Goal: Task Accomplishment & Management: Complete application form

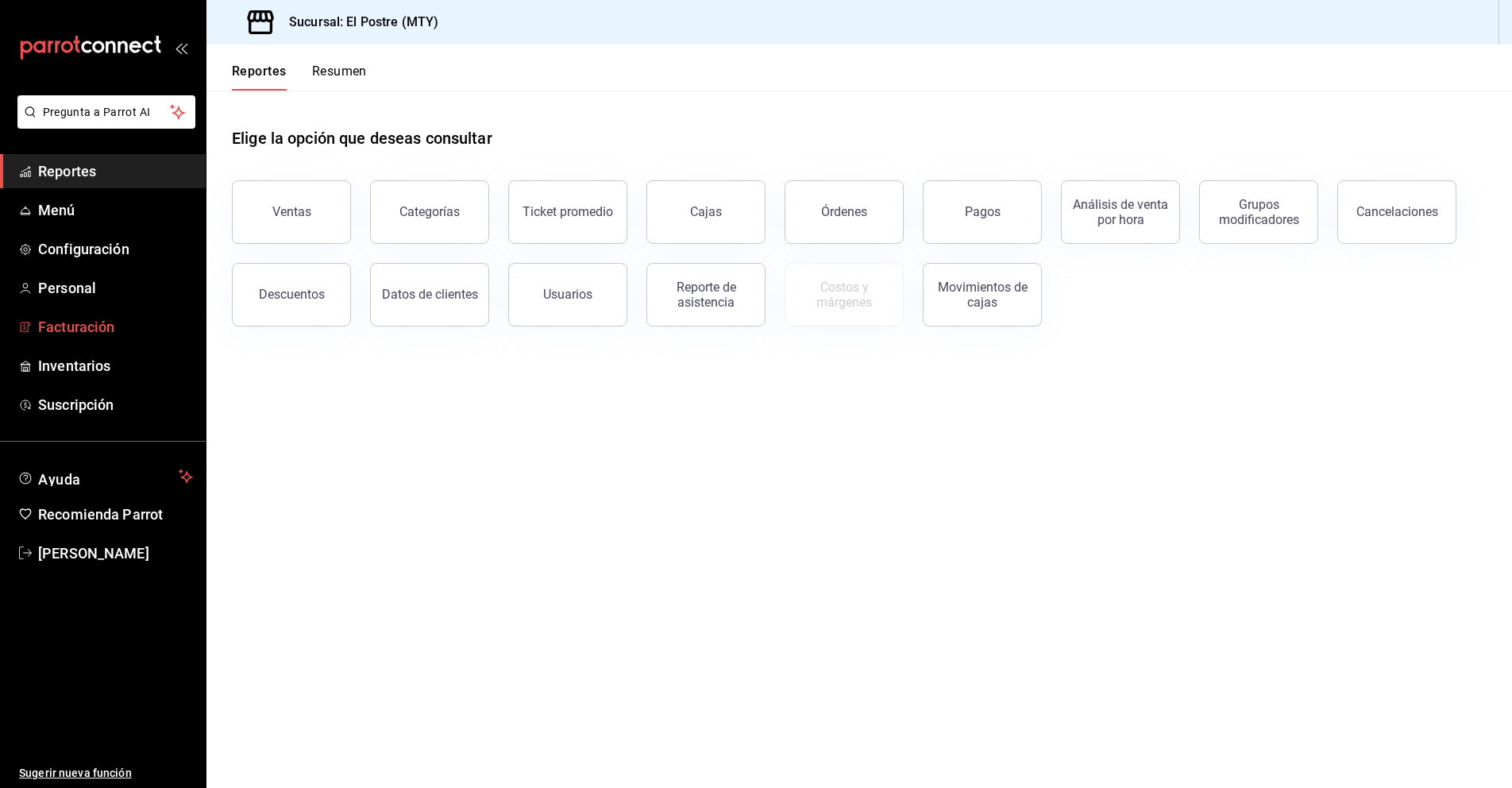
click at [110, 327] on span "Facturación" at bounding box center [115, 326] width 155 height 21
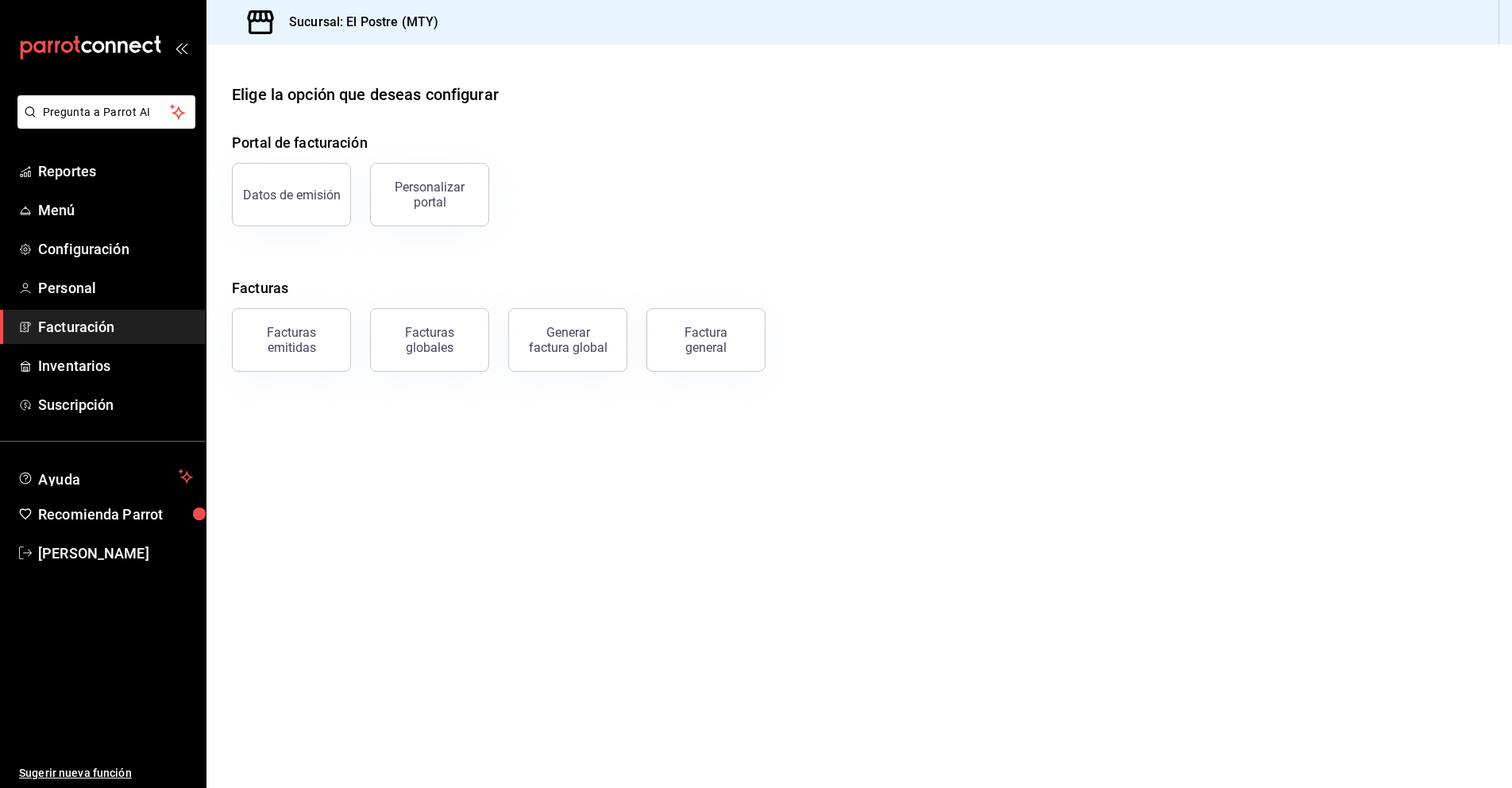
click at [707, 346] on div "Factura general" at bounding box center [706, 340] width 80 height 30
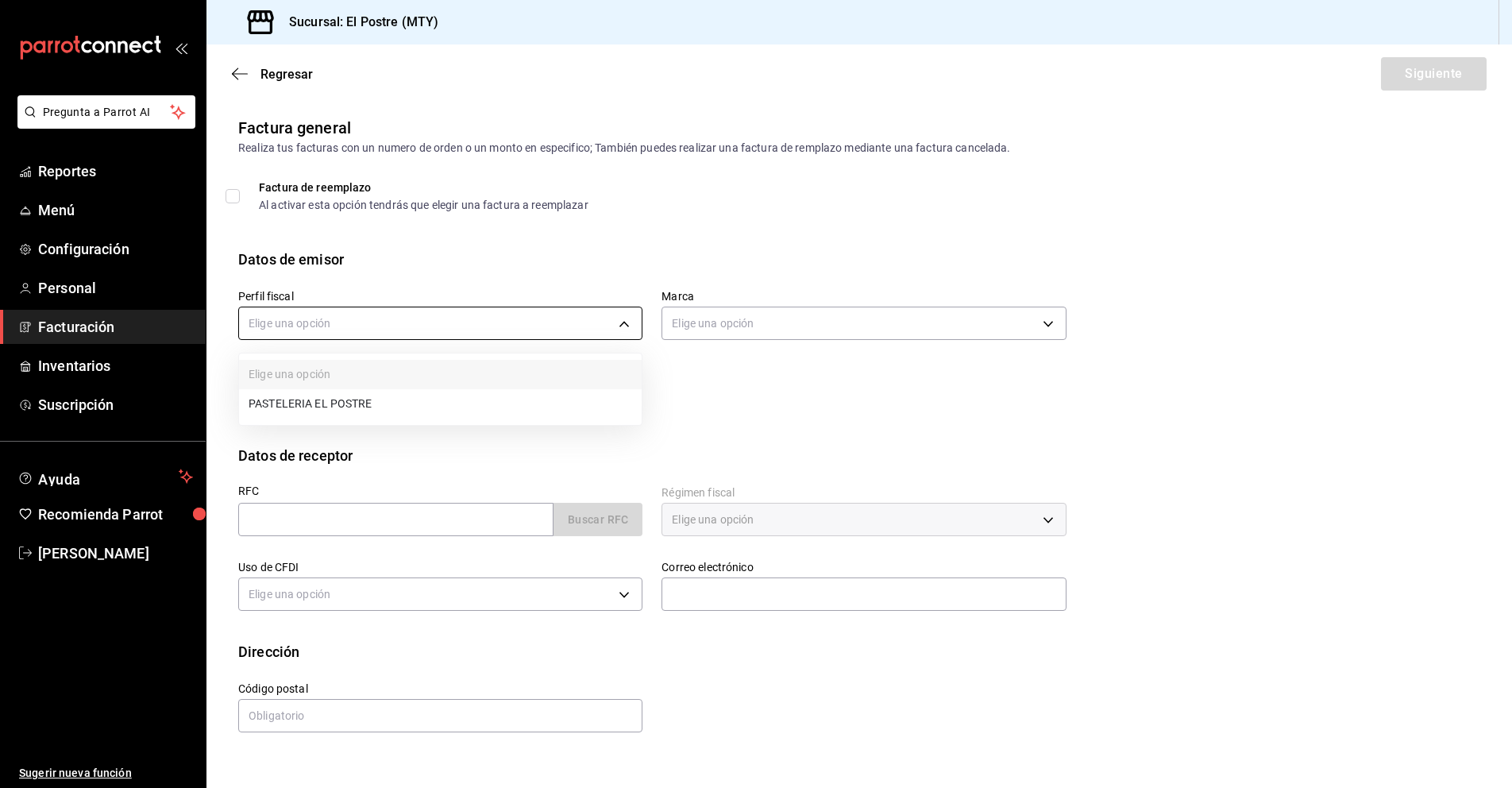
click at [493, 322] on body "Pregunta a Parrot AI Reportes Menú Configuración Personal Facturación Inventari…" at bounding box center [756, 394] width 1512 height 788
click at [438, 390] on li "PASTELERIA EL POSTRE" at bounding box center [440, 404] width 403 height 29
type input "aa87a53a-ee9c-428e-8ec6-c87af9adf2f7"
type input "7fc87085-403c-4262-bb73-6768f4799aba"
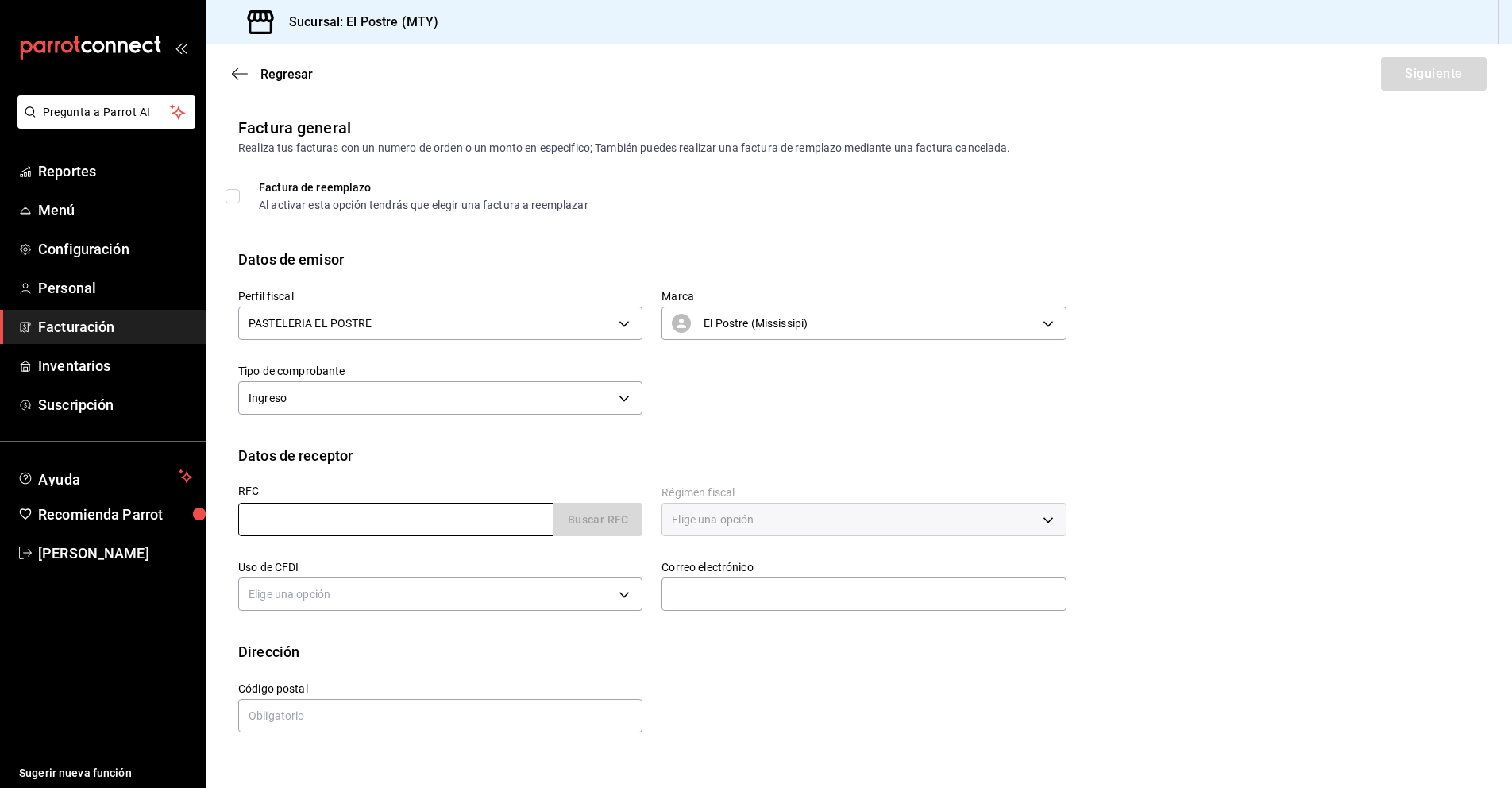
click at [315, 524] on input "text" at bounding box center [396, 520] width 315 height 33
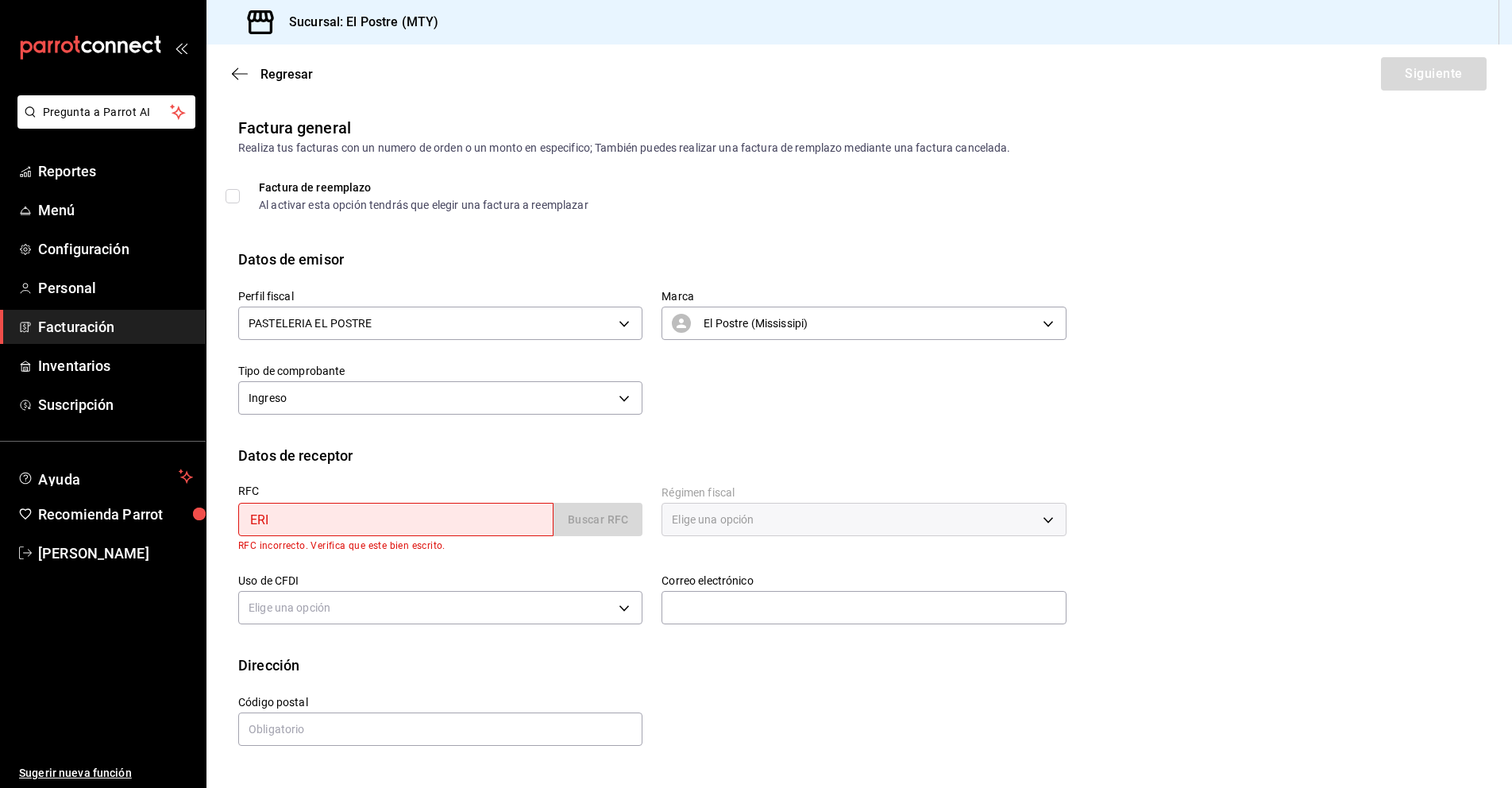
type input "ERI660315SX4"
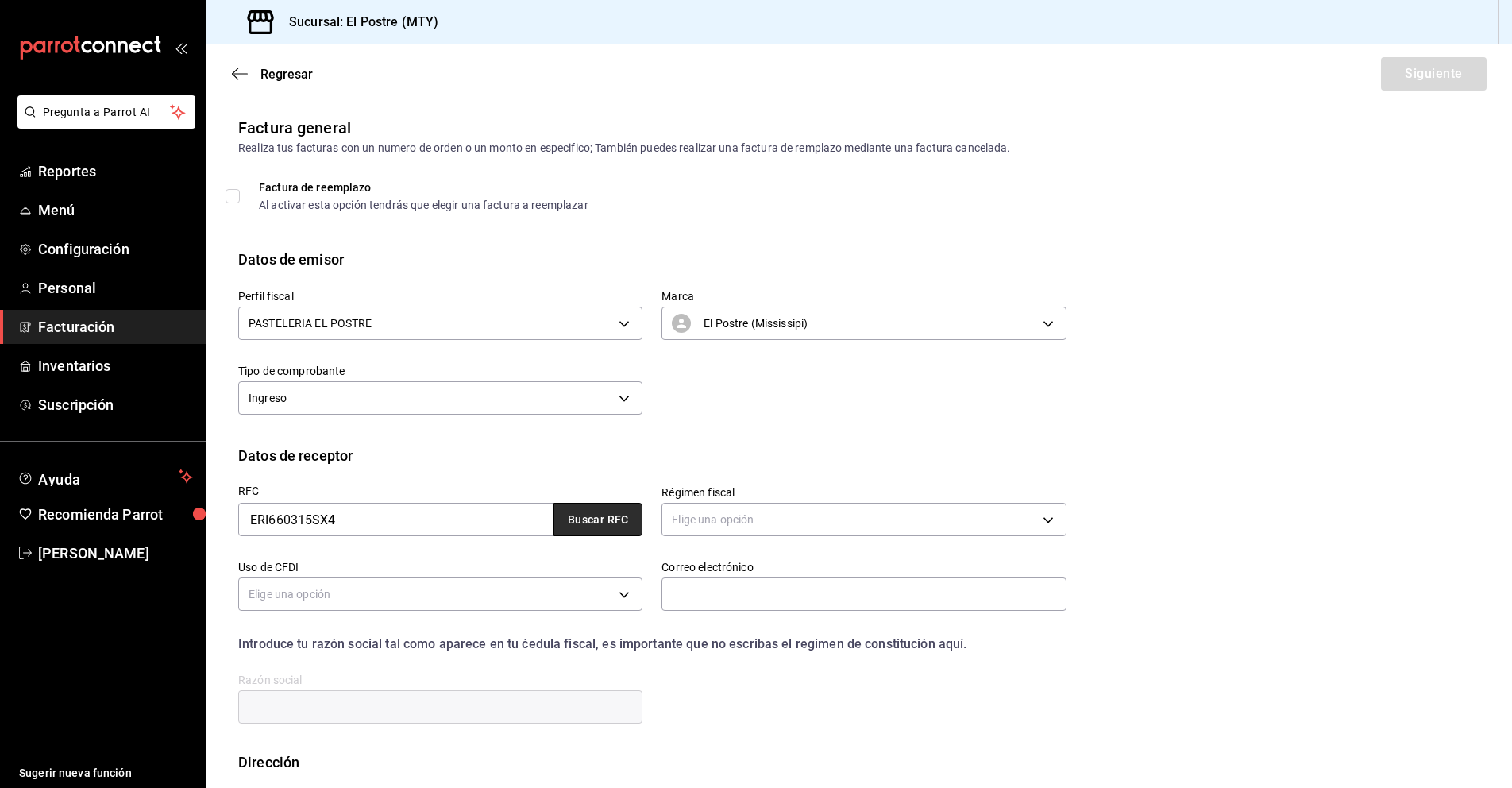
click at [596, 524] on button "Buscar RFC" at bounding box center [598, 520] width 89 height 33
type input "sdelapena@eriac.com.mx"
type input "64010"
type input "ERIAC CAPITAL HUMANO"
type input "603"
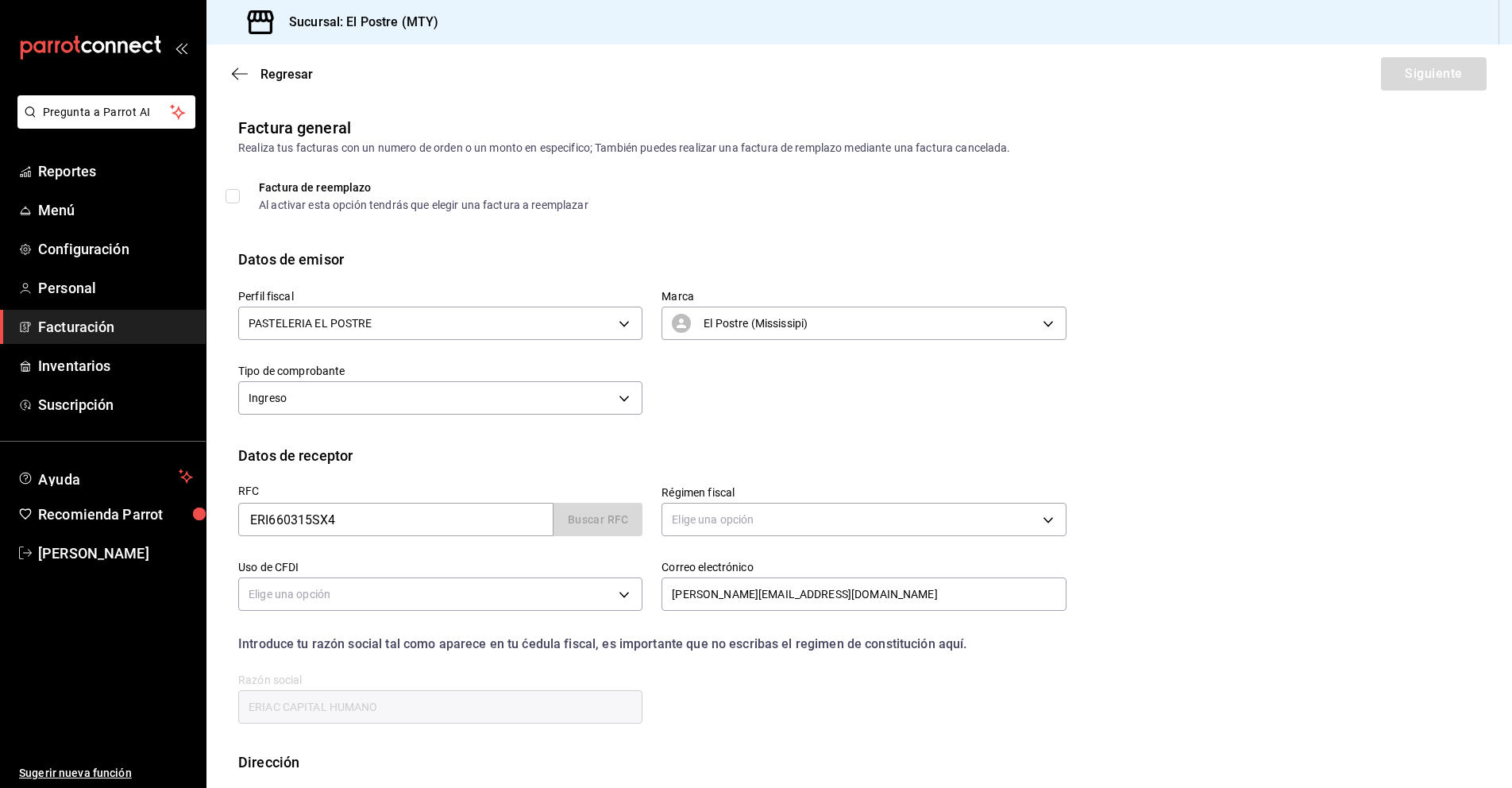
type input "G03"
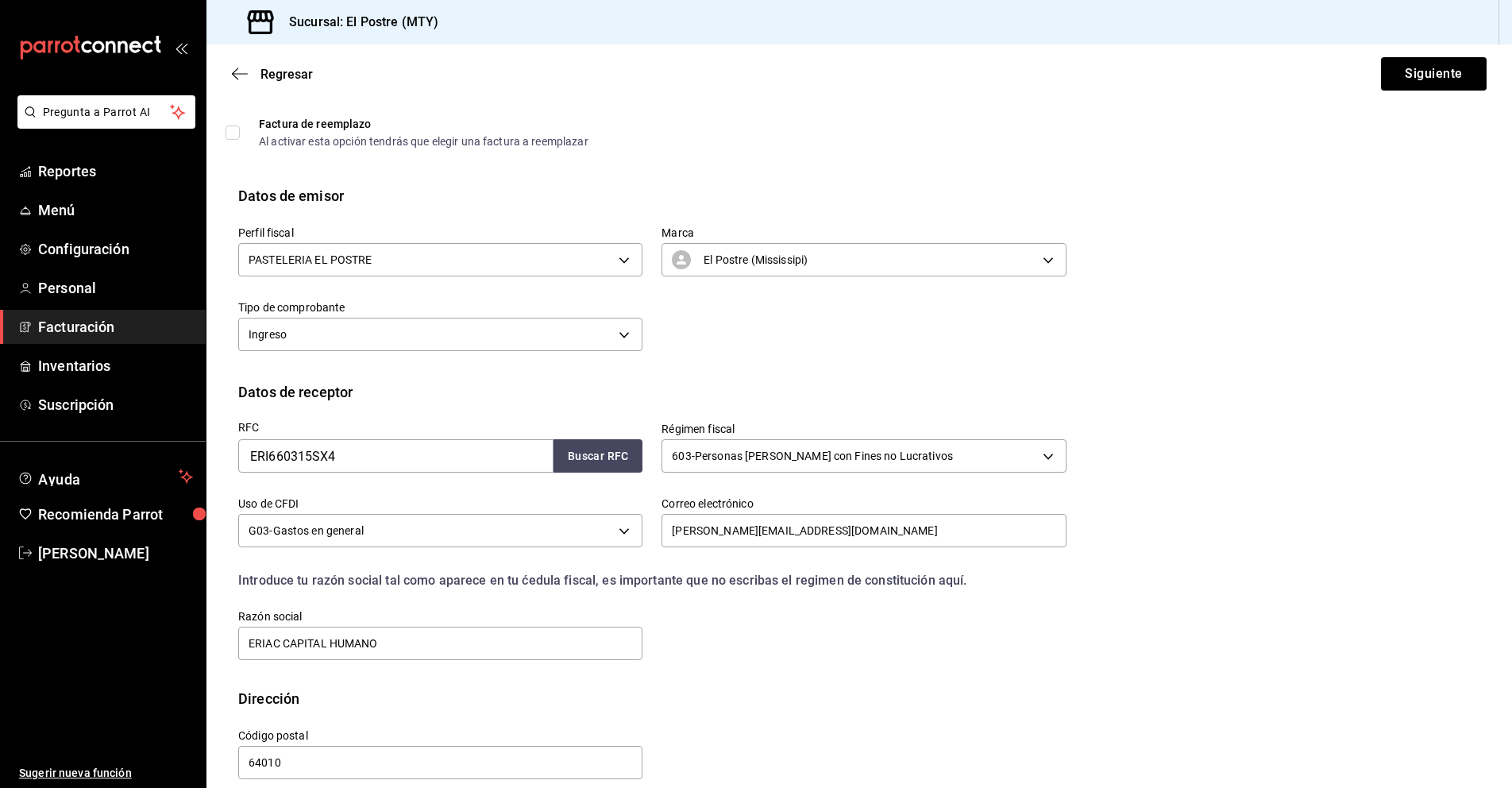
scroll to position [83, 0]
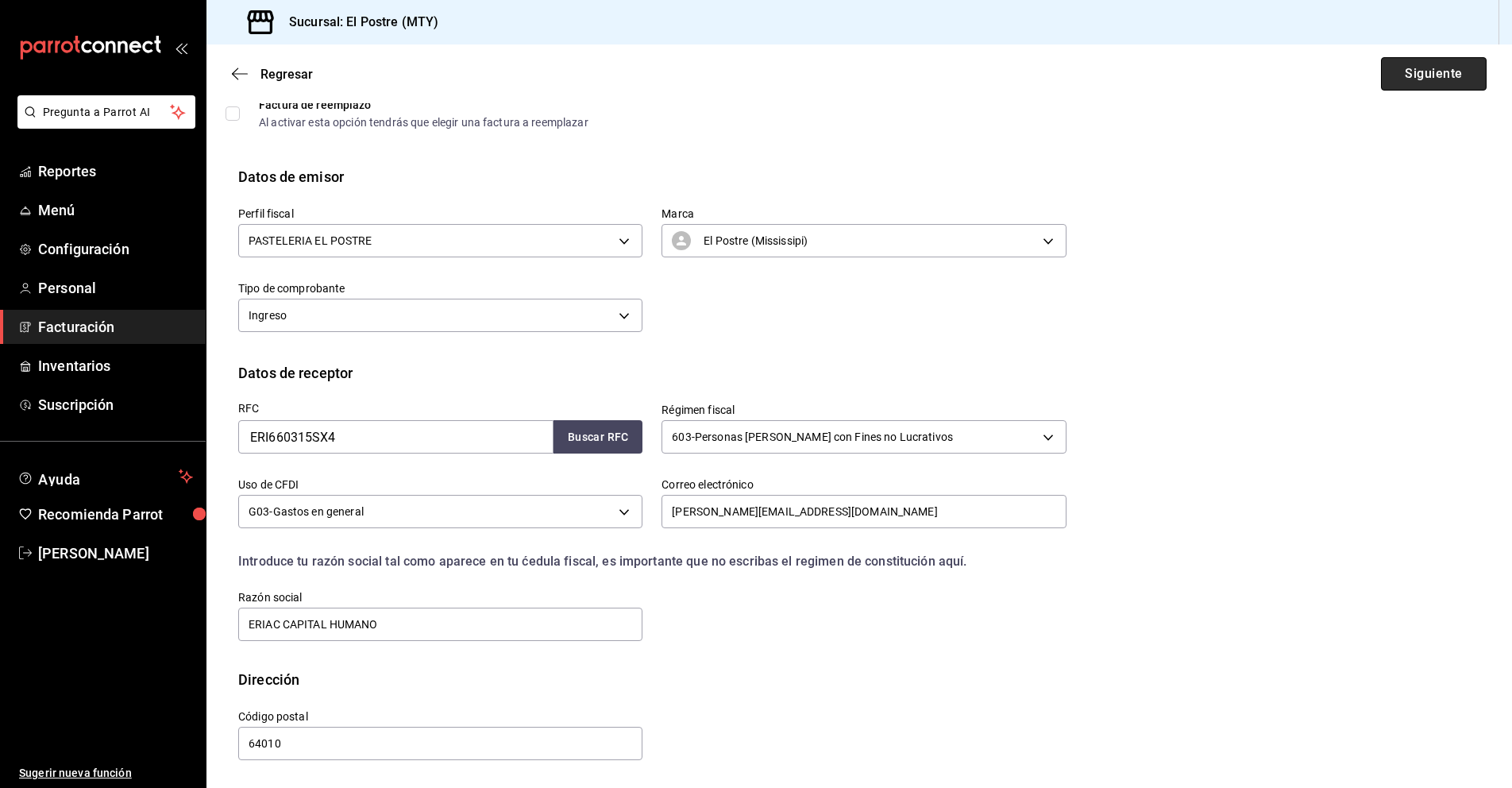
click at [1430, 60] on button "Siguiente" at bounding box center [1433, 74] width 106 height 33
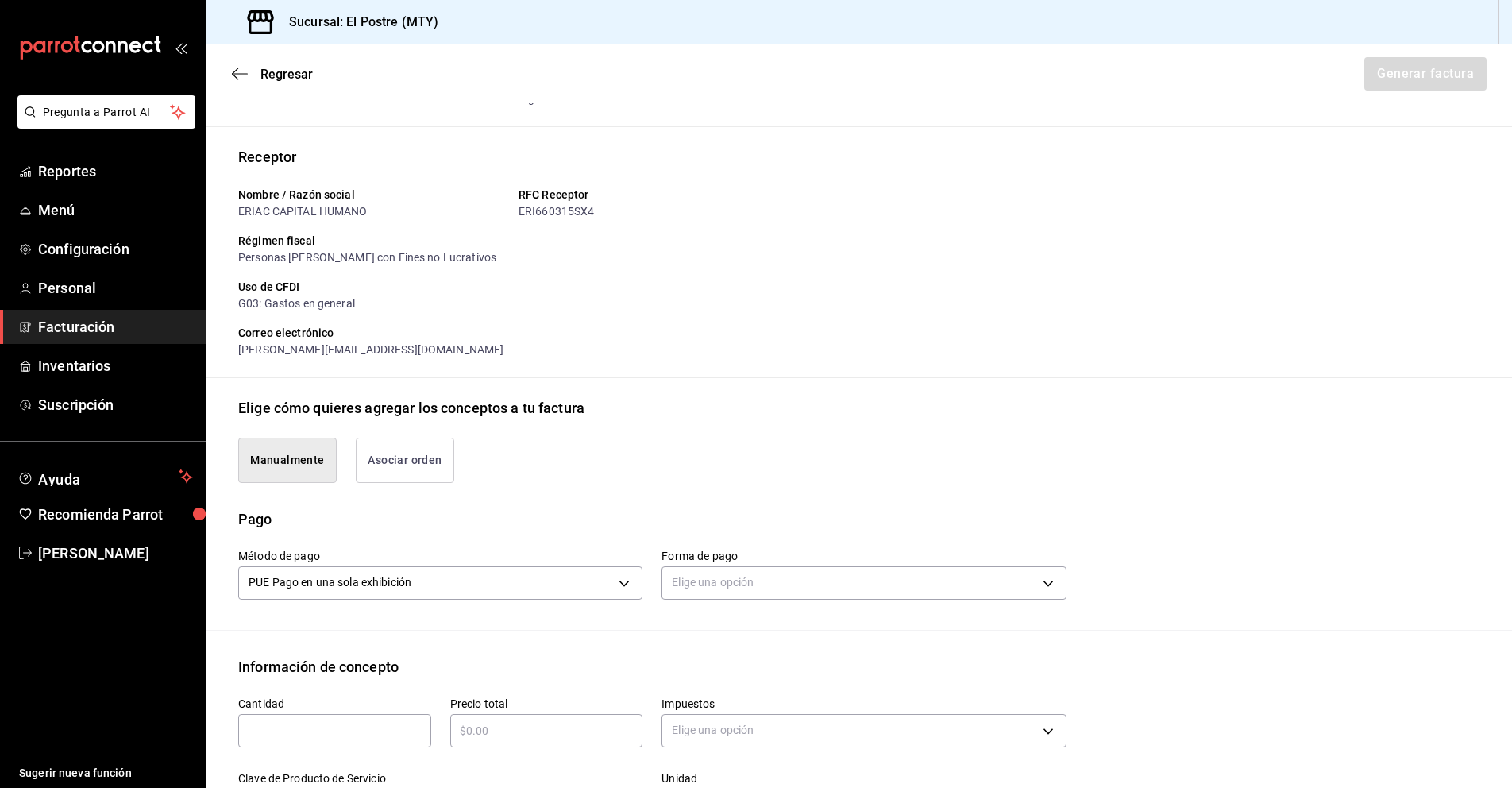
click at [412, 465] on button "Asociar orden" at bounding box center [405, 460] width 99 height 45
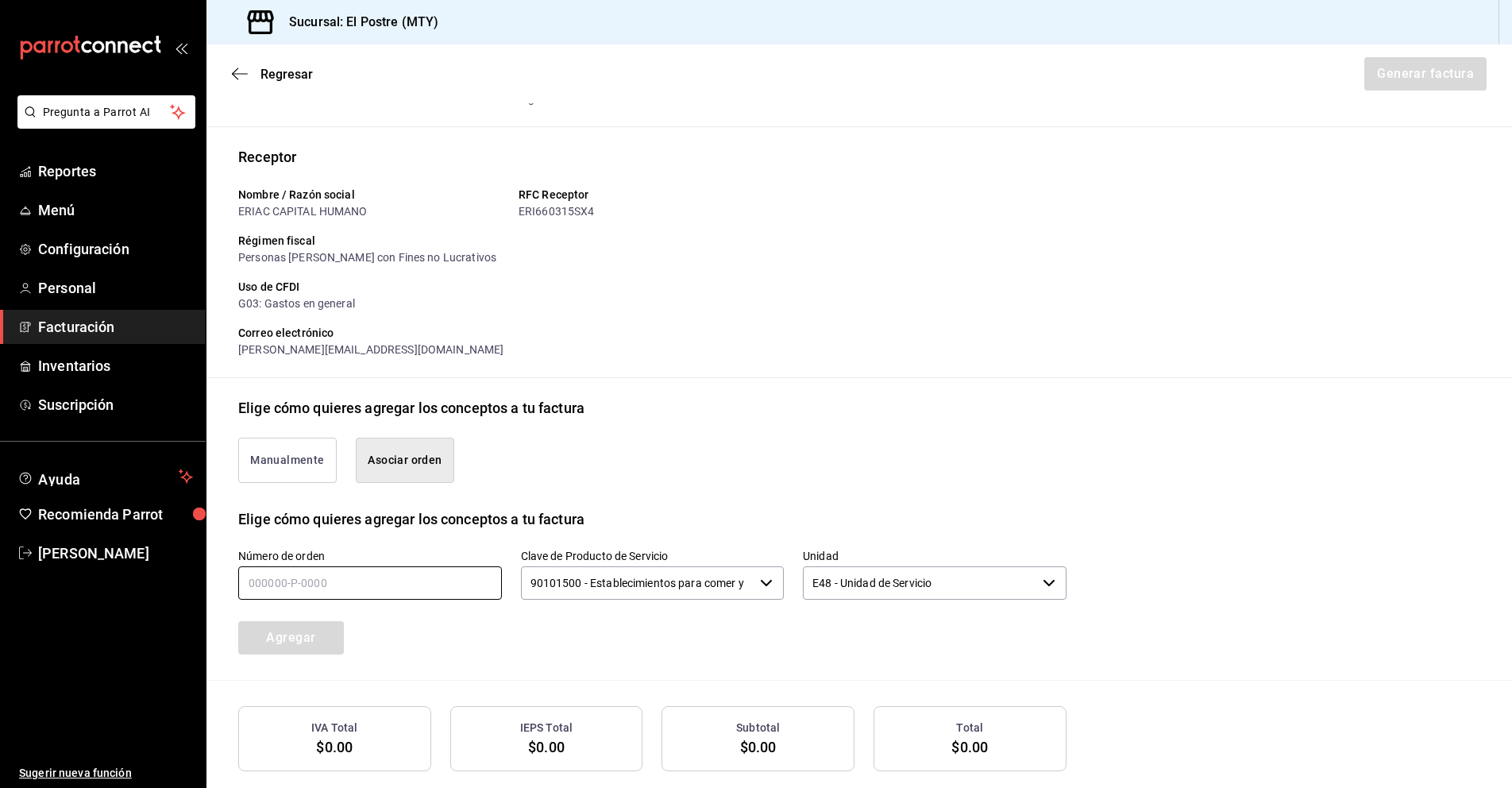
click at [314, 571] on input "text" at bounding box center [369, 583] width 263 height 33
type input "260825-P-0023"
click at [761, 581] on icon "button" at bounding box center [766, 583] width 13 height 13
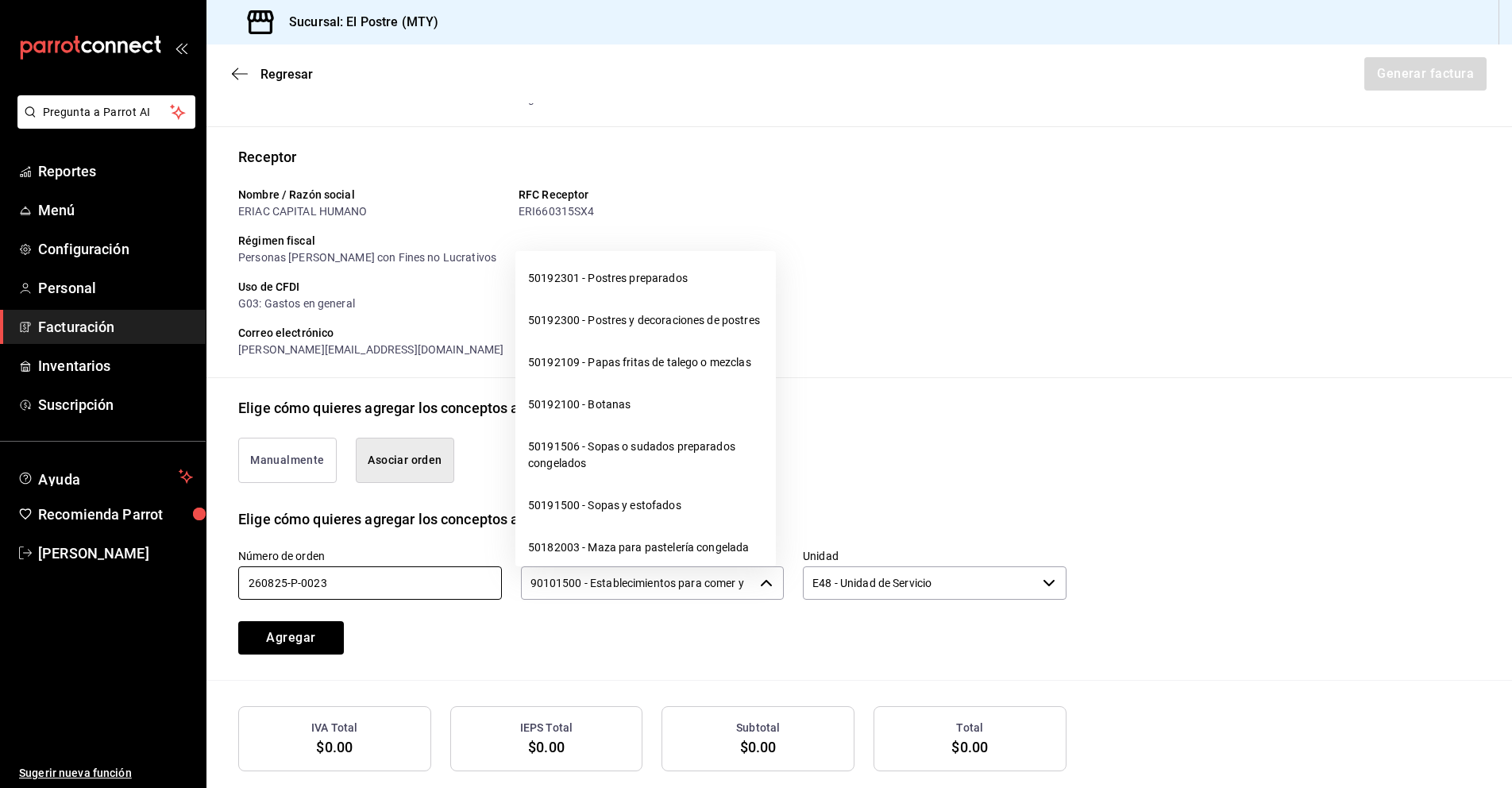
scroll to position [15811, 0]
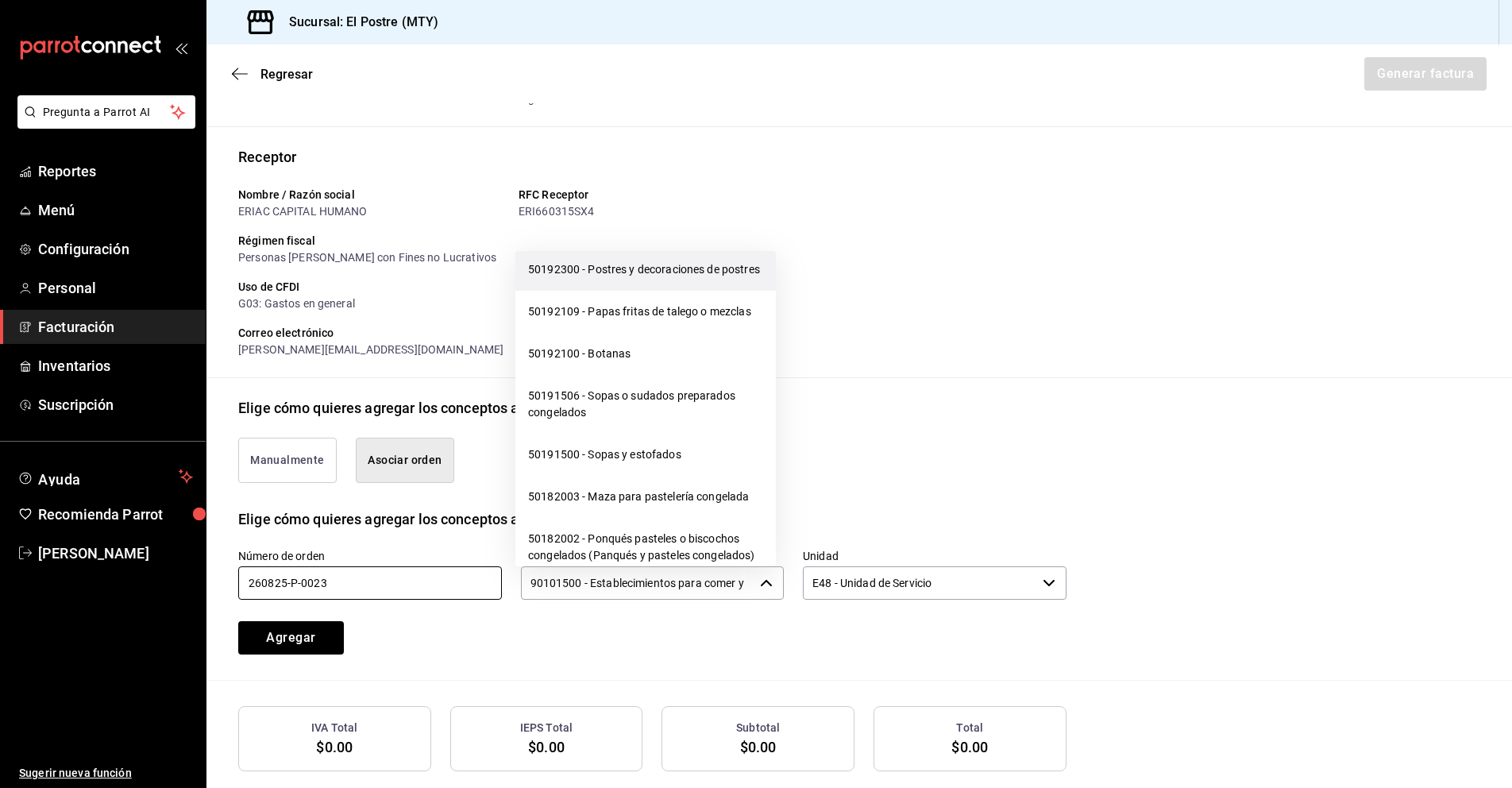
click at [625, 291] on li "50192300 - Postres y decoraciones de postres" at bounding box center [645, 269] width 260 height 42
type input "50192300 - Postres y decoraciones de postres"
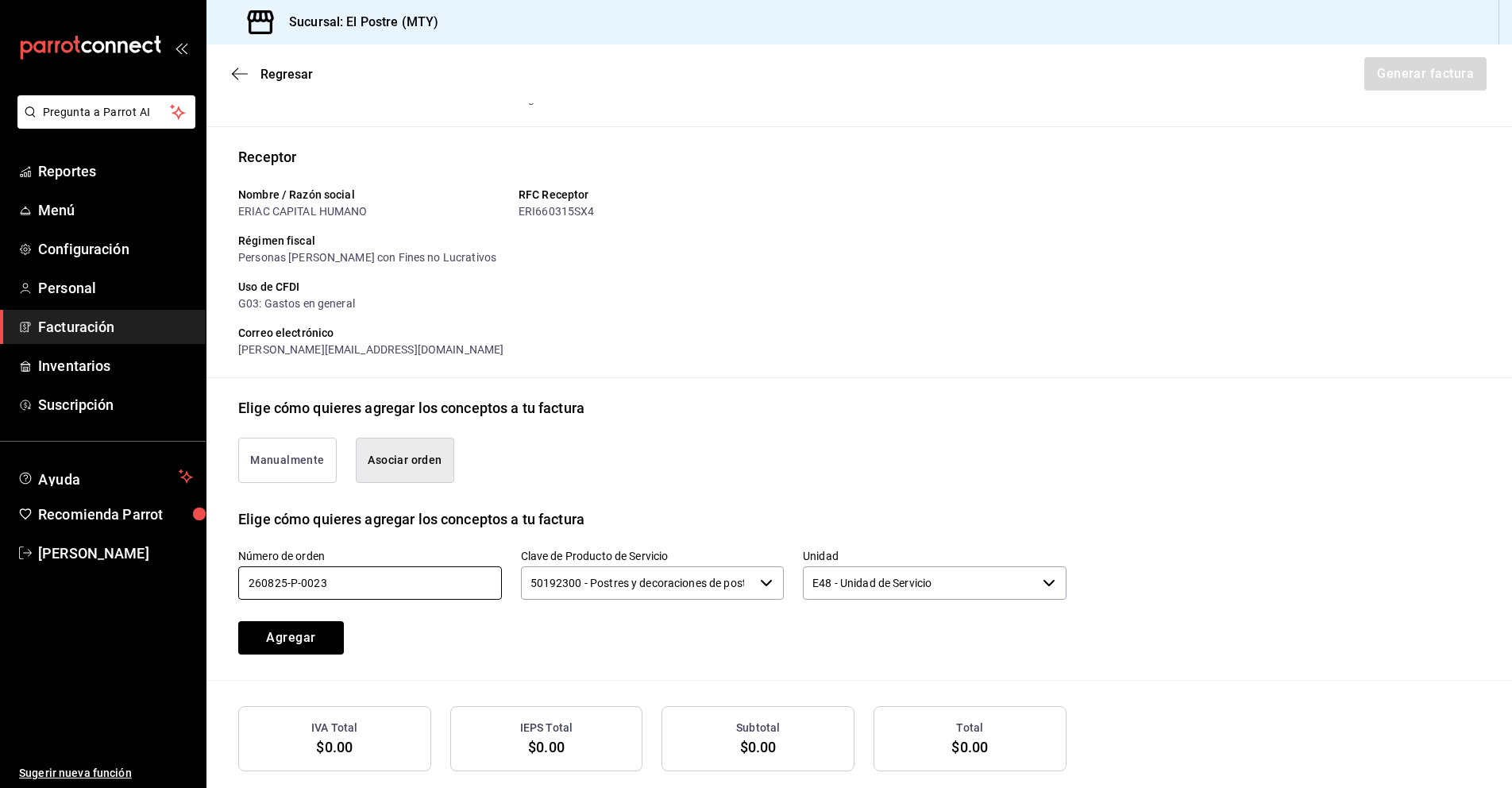
scroll to position [162, 0]
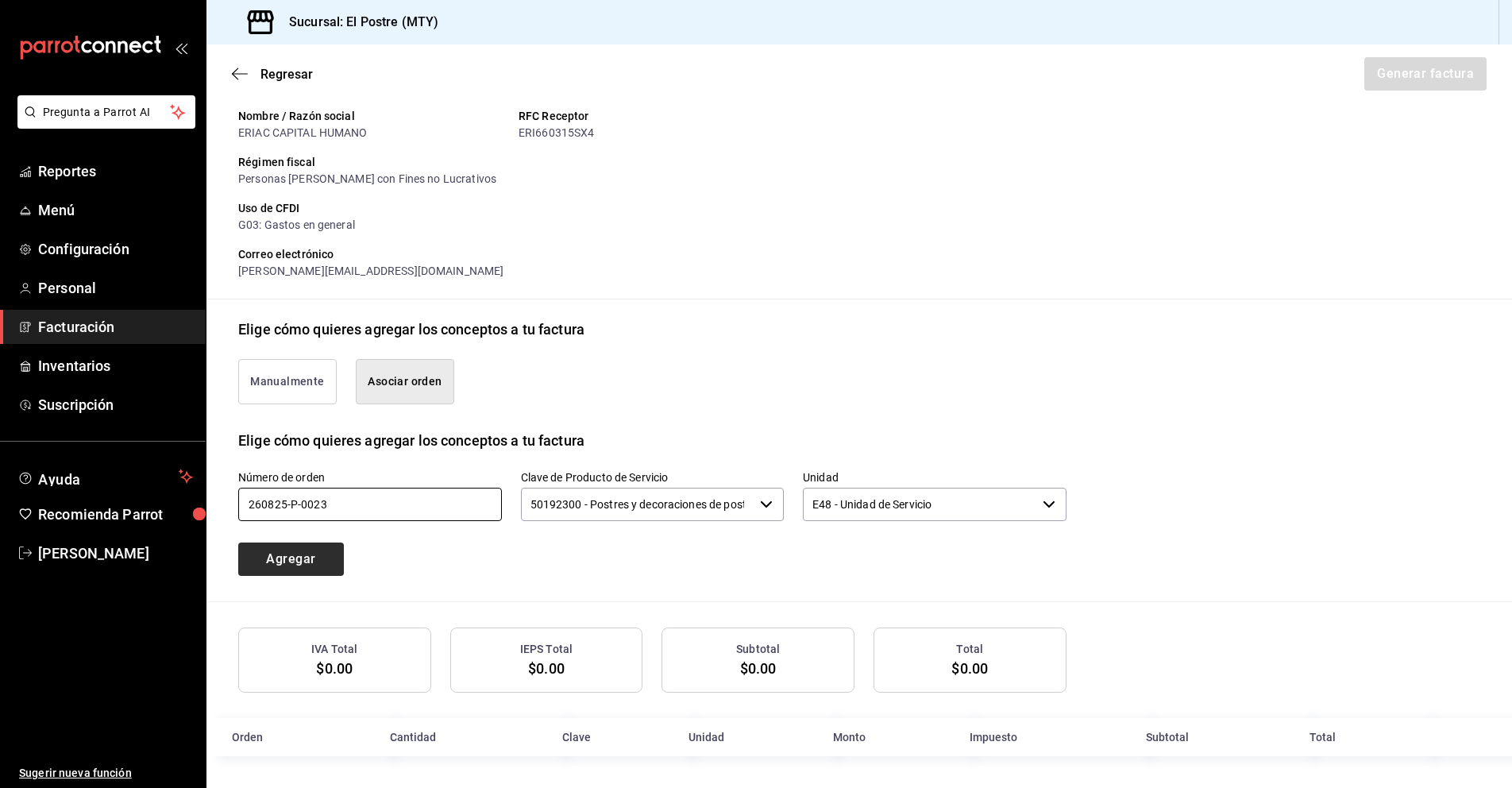
type input "260825-P-0023"
click at [295, 553] on button "Agregar" at bounding box center [290, 559] width 106 height 33
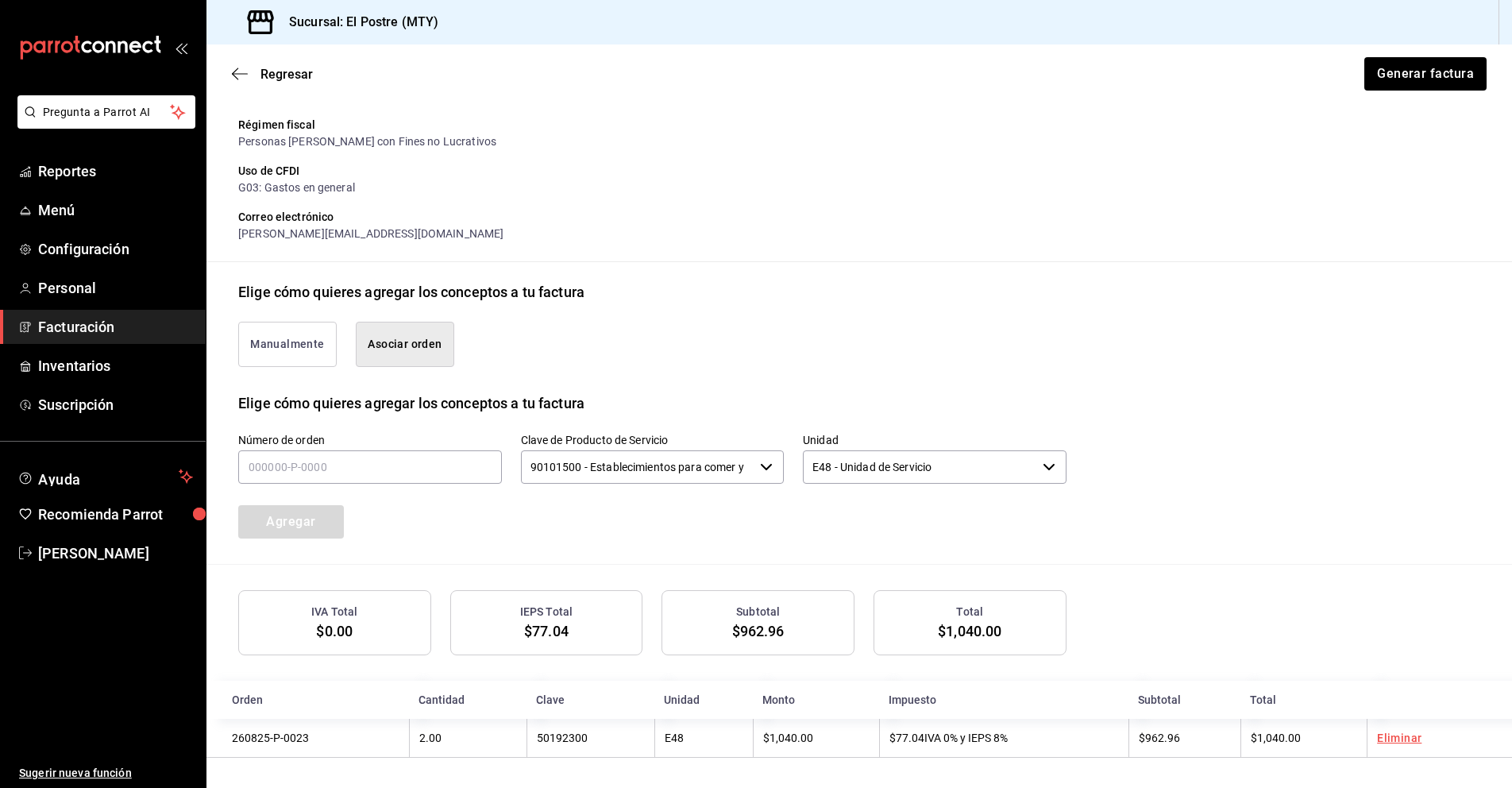
scroll to position [201, 0]
click at [1409, 80] on button "Generar factura" at bounding box center [1424, 74] width 124 height 33
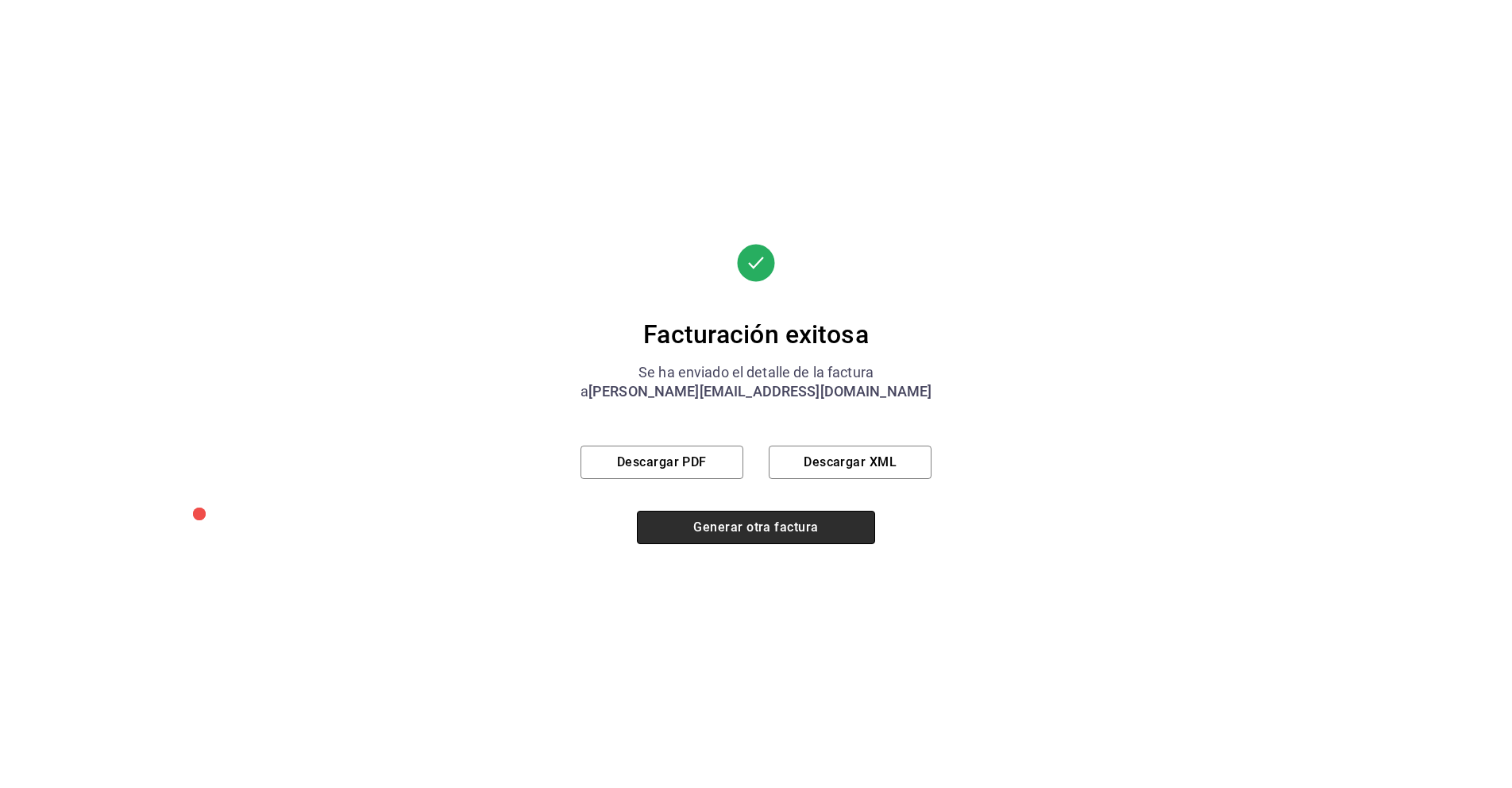
click at [742, 522] on button "Generar otra factura" at bounding box center [755, 528] width 238 height 33
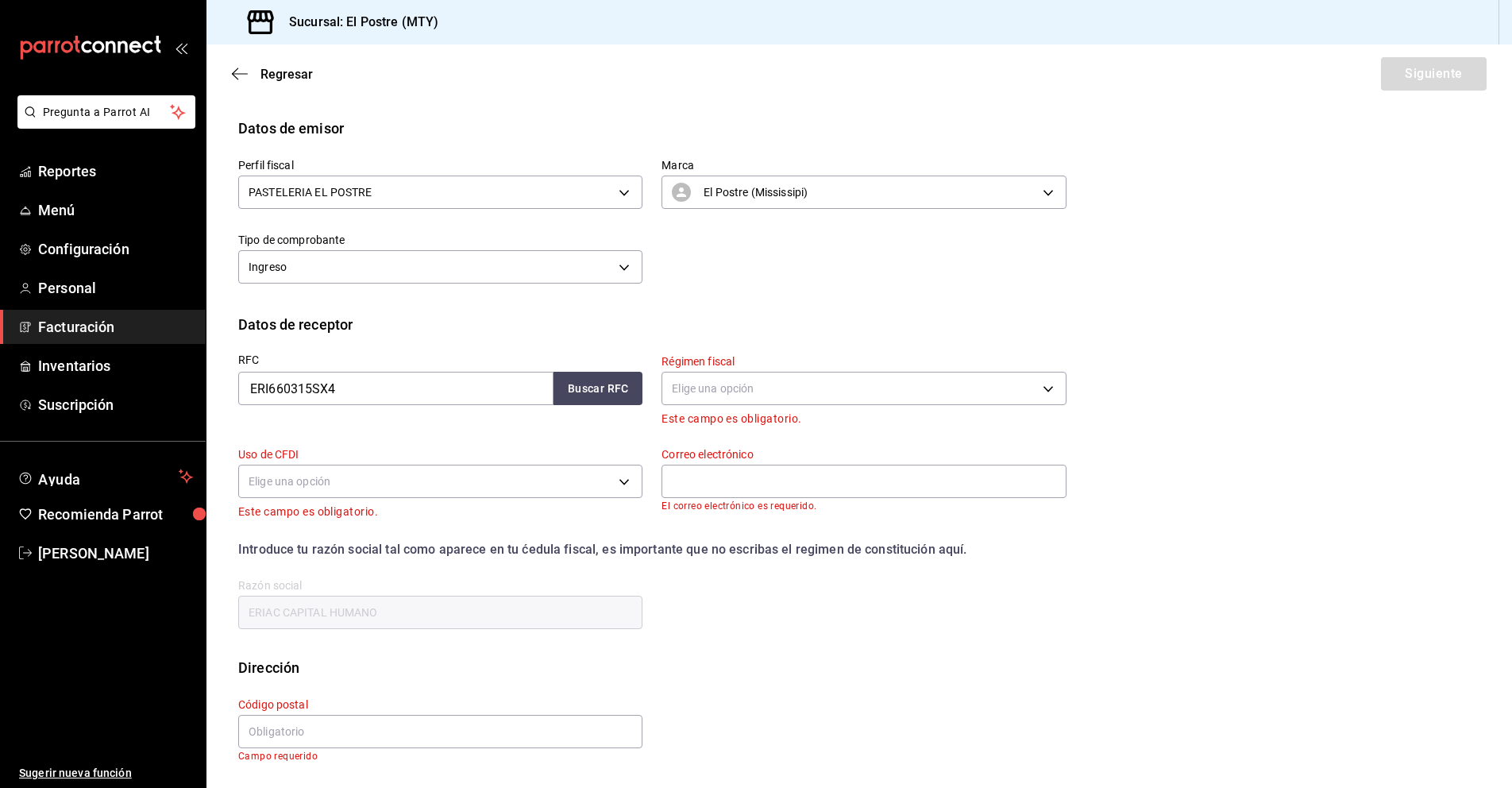
scroll to position [0, 0]
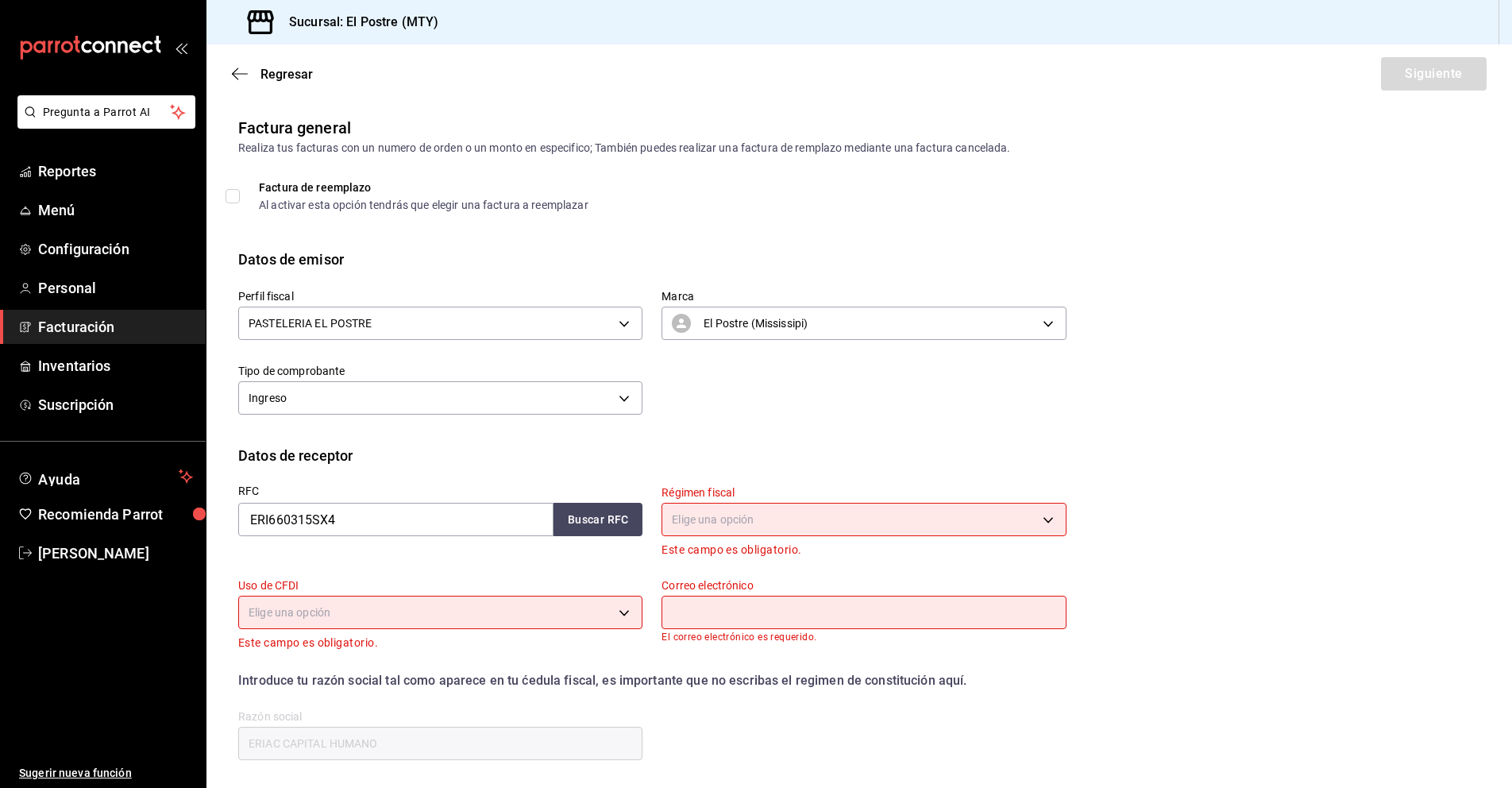
click at [84, 326] on span "Facturación" at bounding box center [115, 326] width 155 height 21
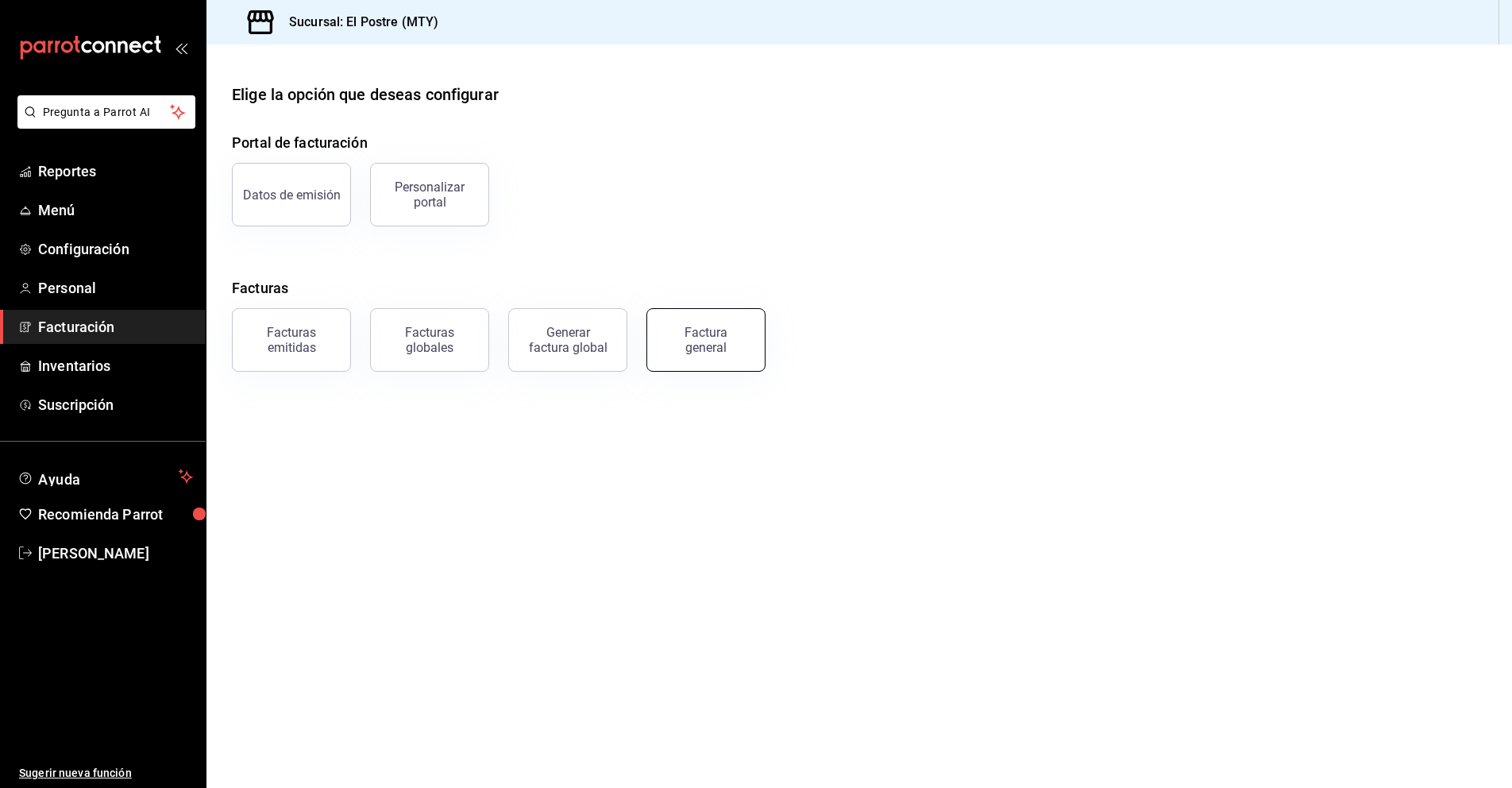
click at [705, 339] on div "Factura general" at bounding box center [706, 340] width 80 height 30
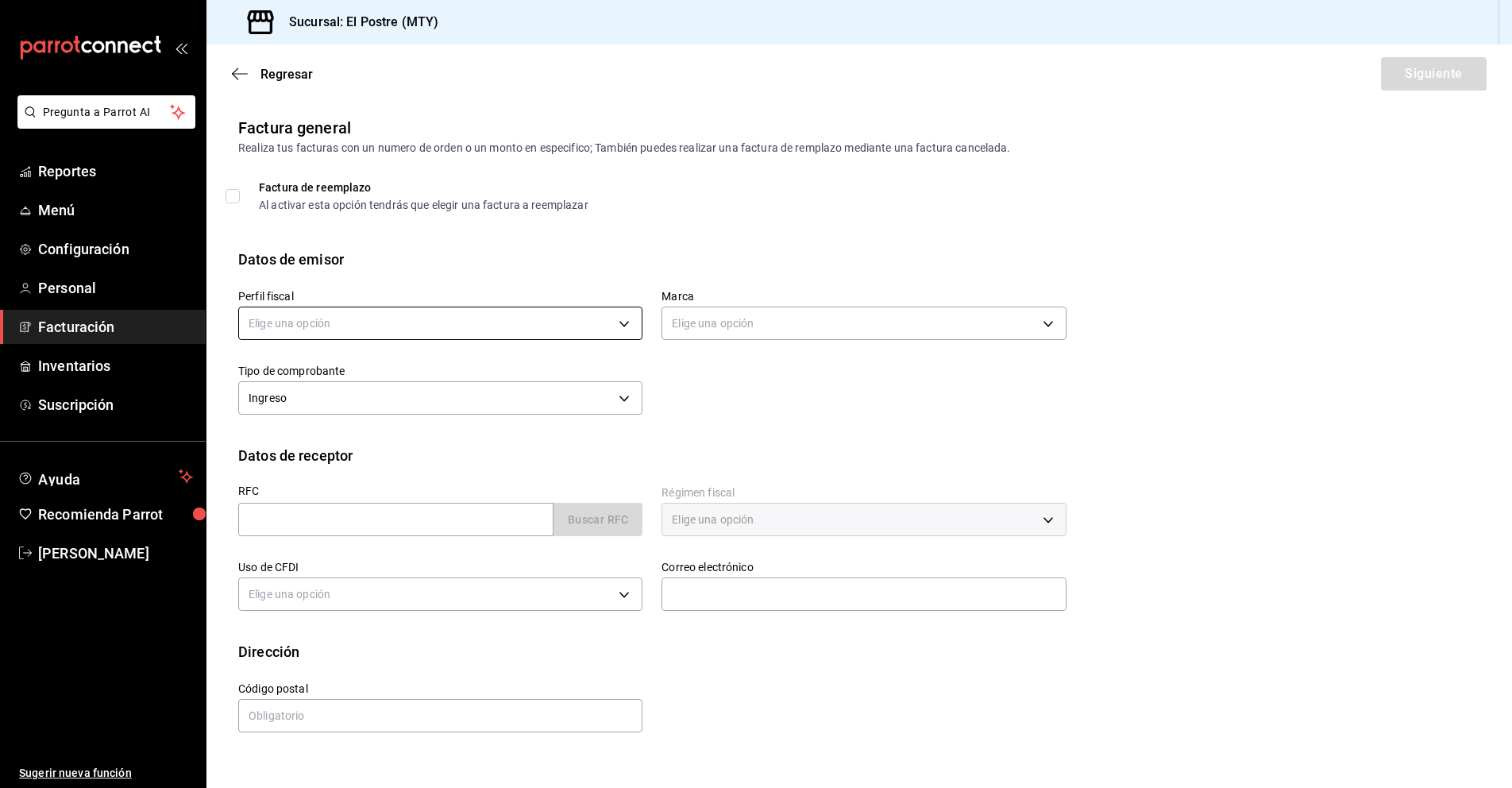
click at [357, 317] on body "Pregunta a Parrot AI Reportes Menú Configuración Personal Facturación Inventari…" at bounding box center [756, 394] width 1512 height 788
click at [371, 402] on li "PASTELERIA EL POSTRE" at bounding box center [440, 404] width 403 height 29
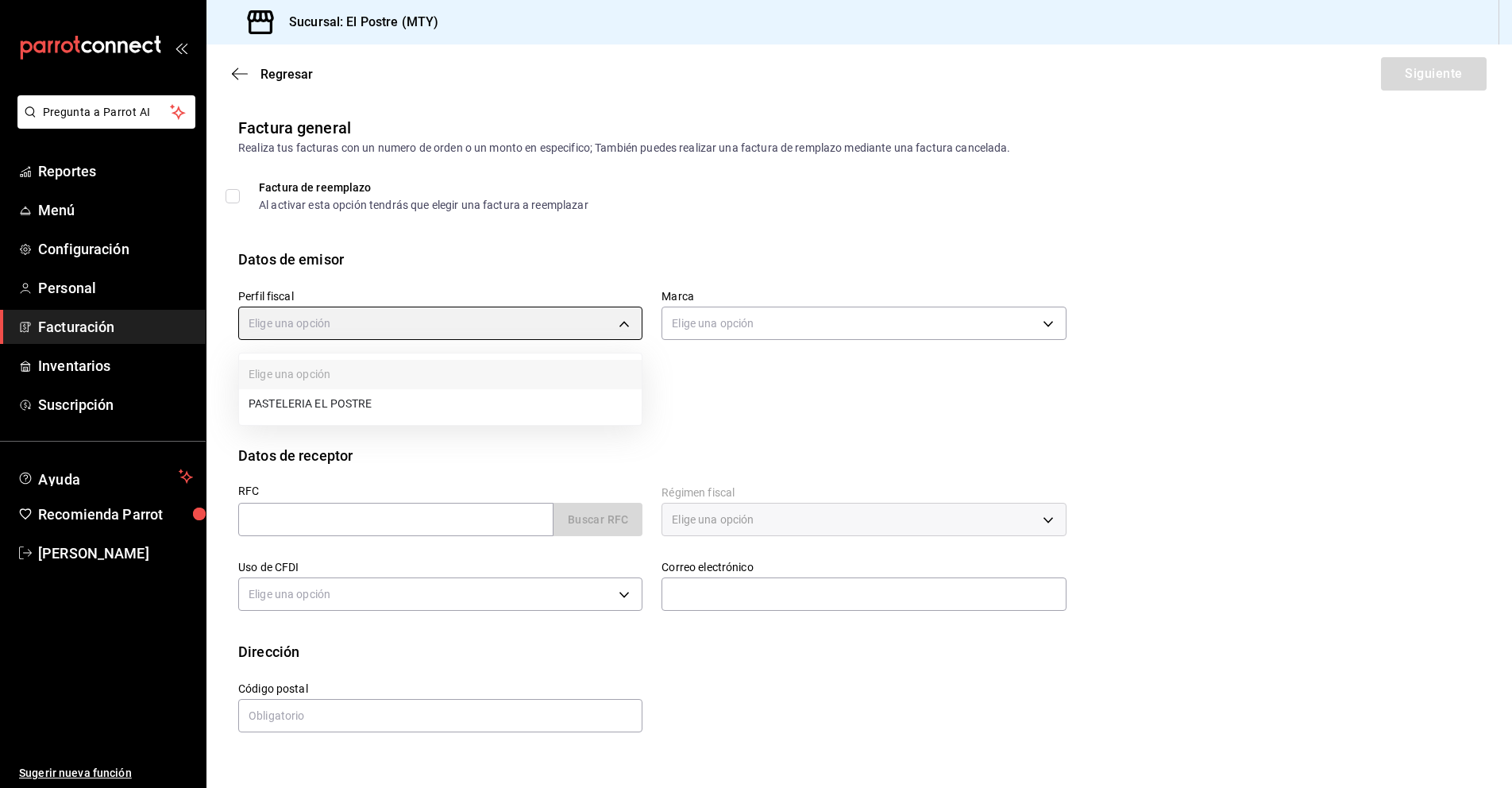
type input "aa87a53a-ee9c-428e-8ec6-c87af9adf2f7"
type input "7fc87085-403c-4262-bb73-6768f4799aba"
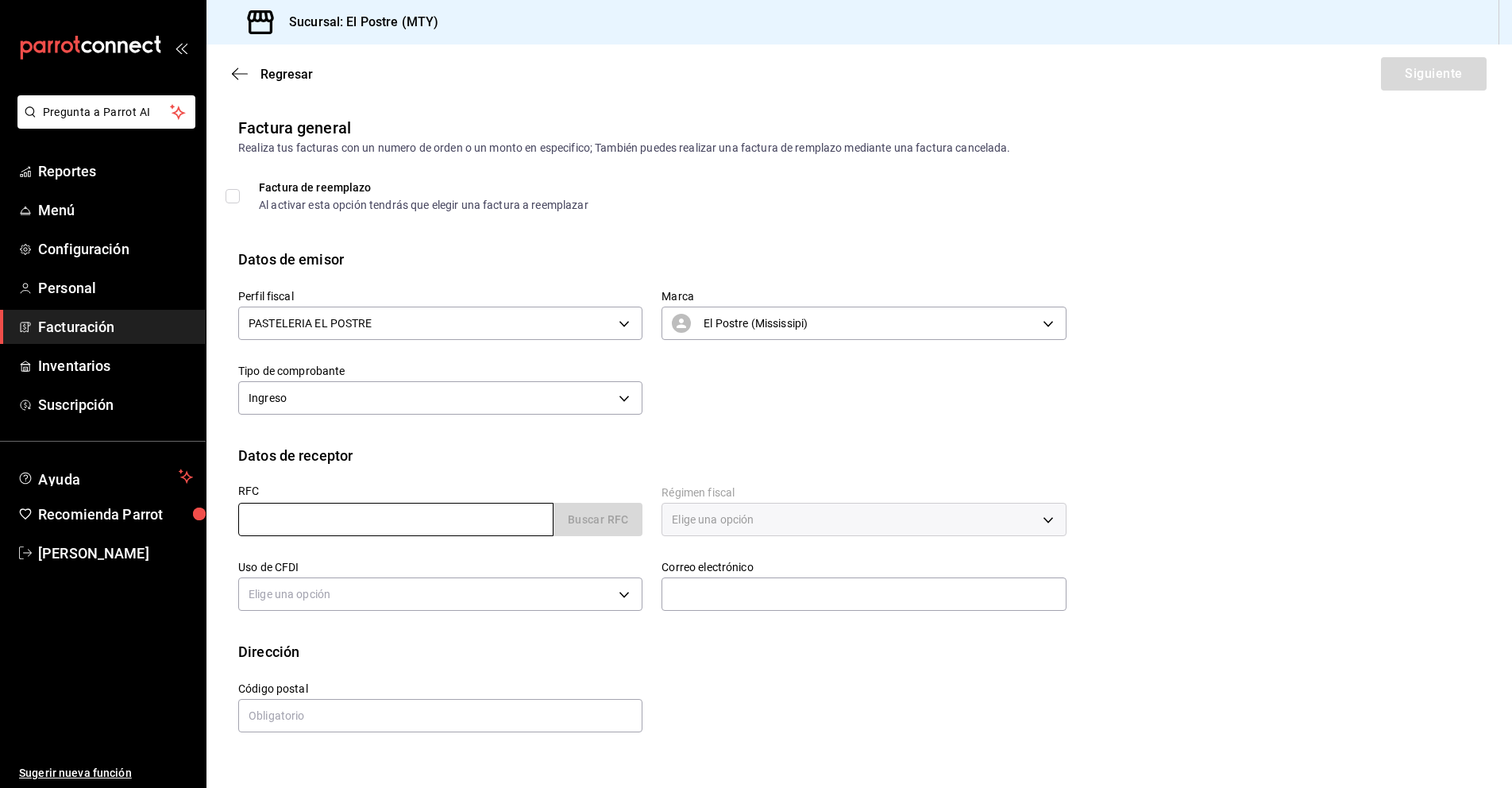
click at [275, 516] on input "text" at bounding box center [396, 520] width 315 height 33
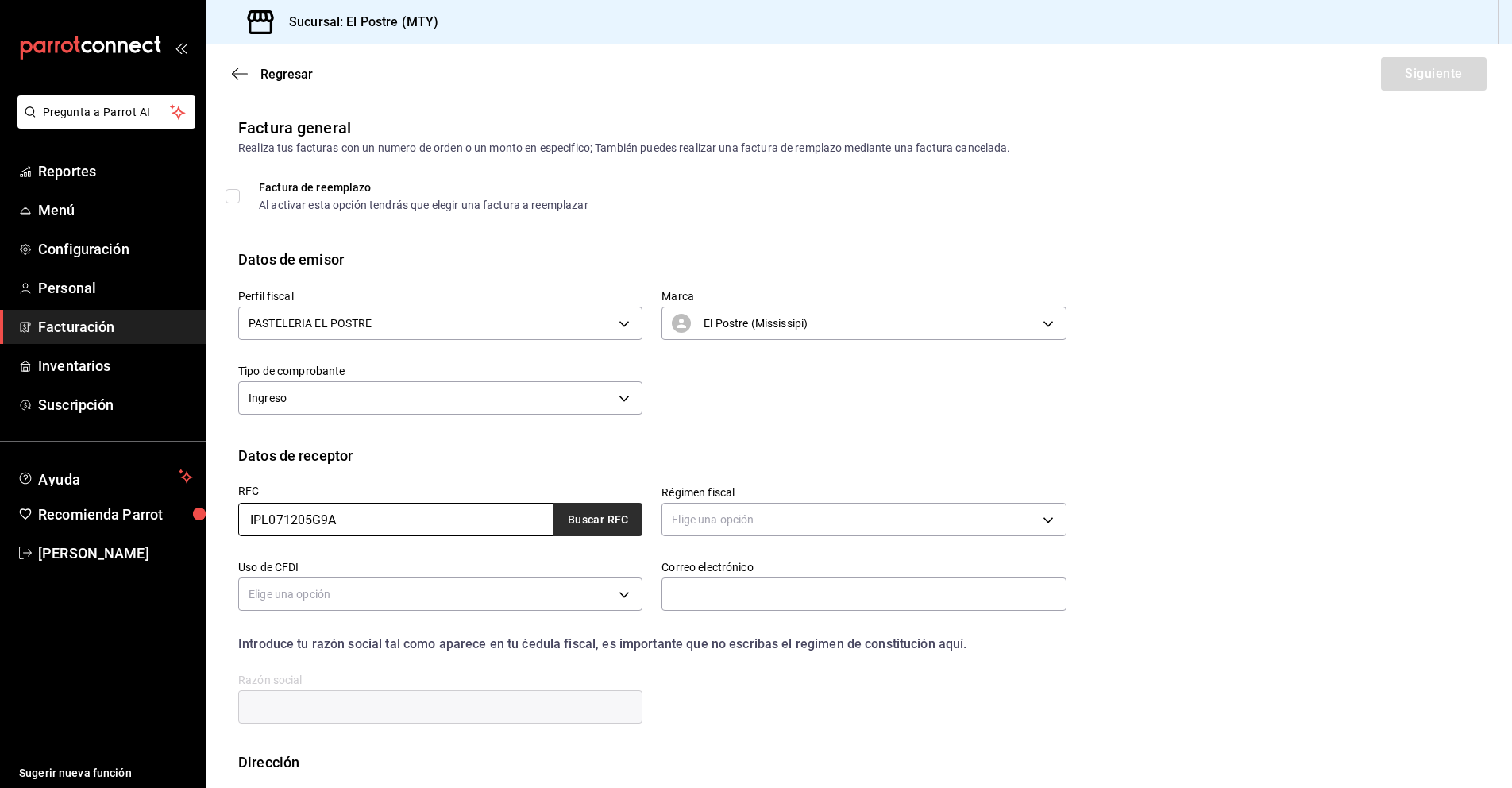
type input "IPL071205G9A"
click at [589, 521] on button "Buscar RFC" at bounding box center [598, 520] width 89 height 33
type input "contacto@bonlatti.com.mx"
type input "64950"
type input "INDUSTRIA DE PRODUCTOS LACTEOS Y HELADOS"
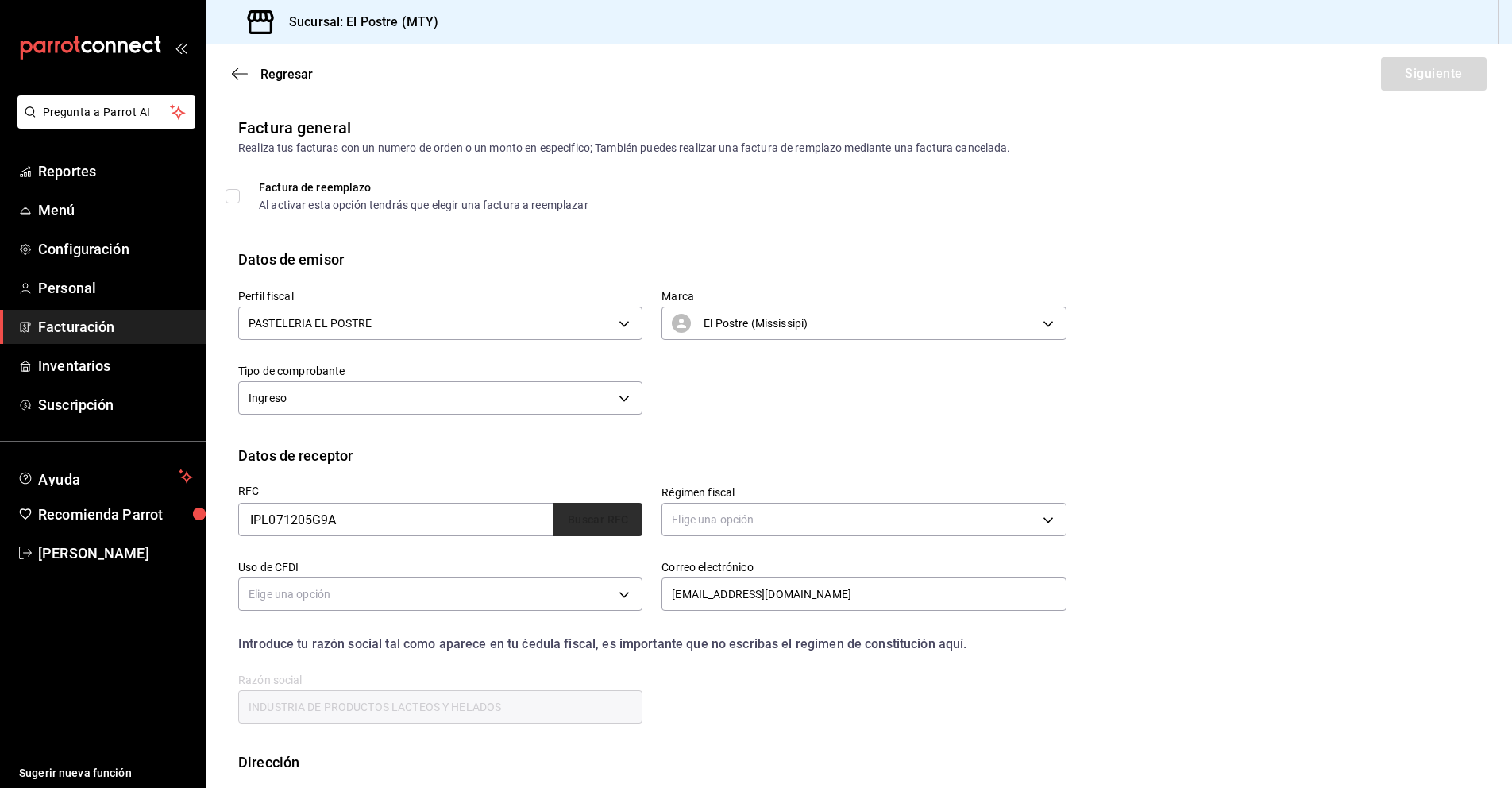
type input "601"
type input "G03"
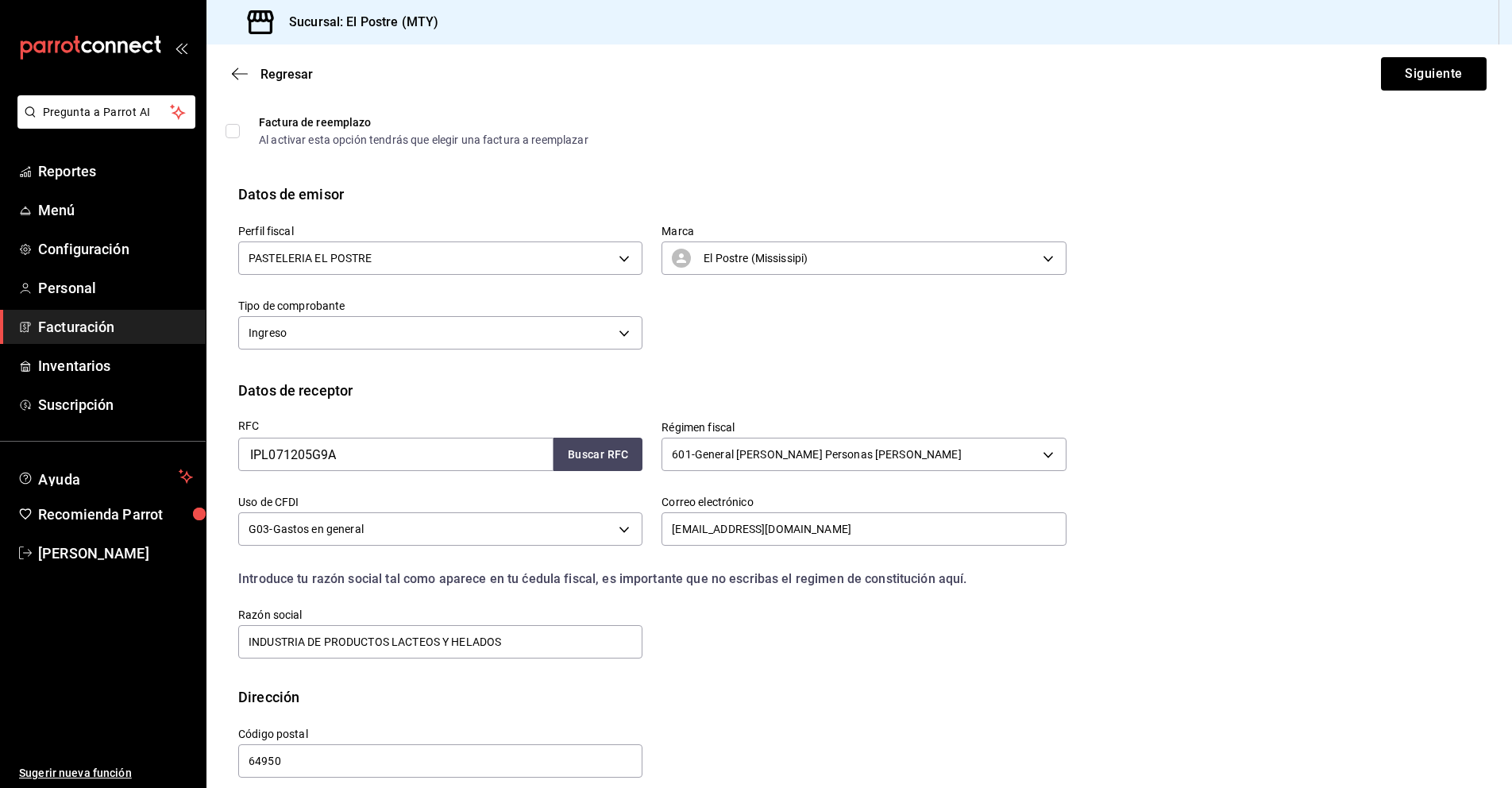
scroll to position [83, 0]
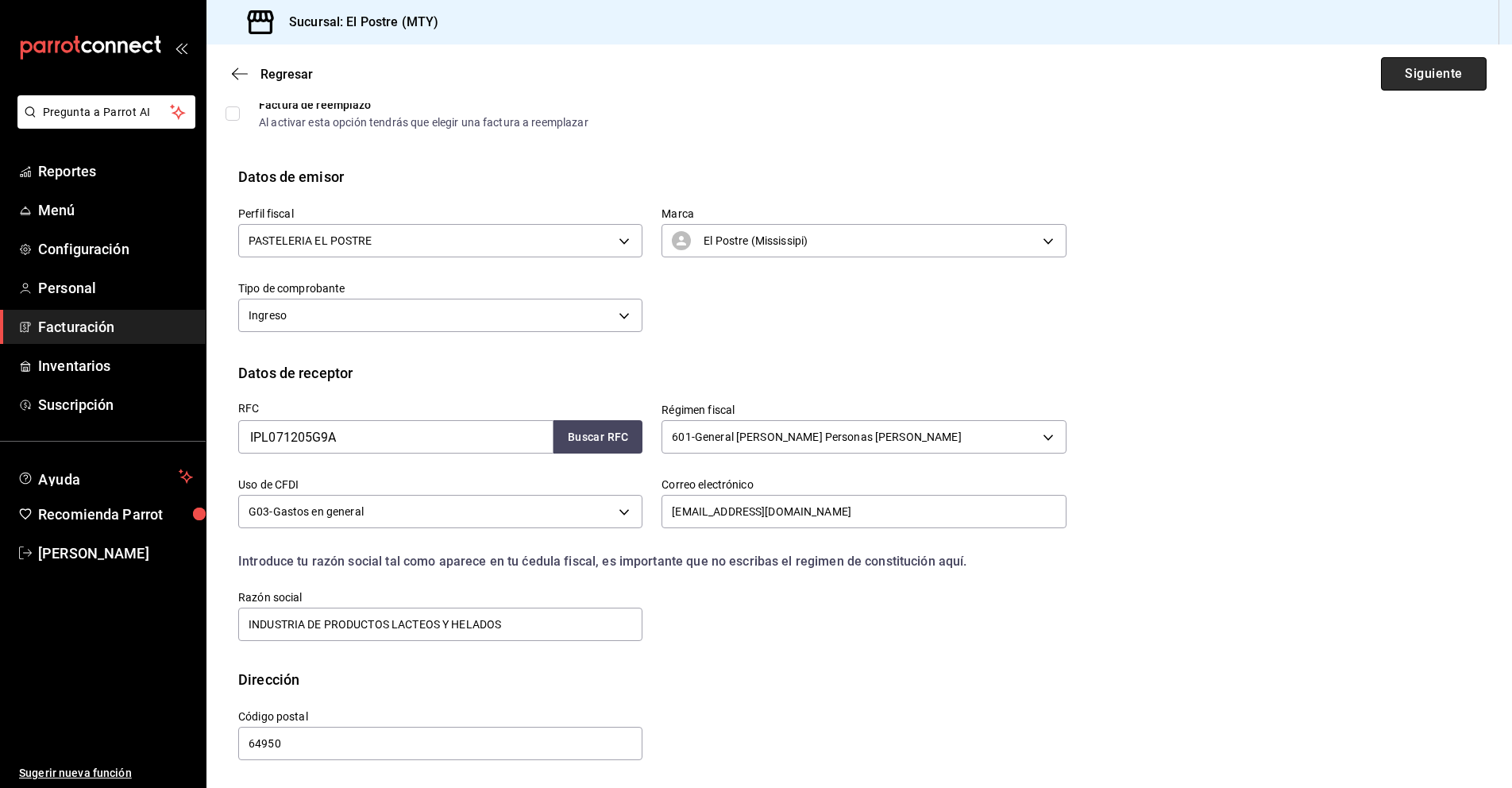
click at [1381, 68] on button "Siguiente" at bounding box center [1433, 74] width 106 height 33
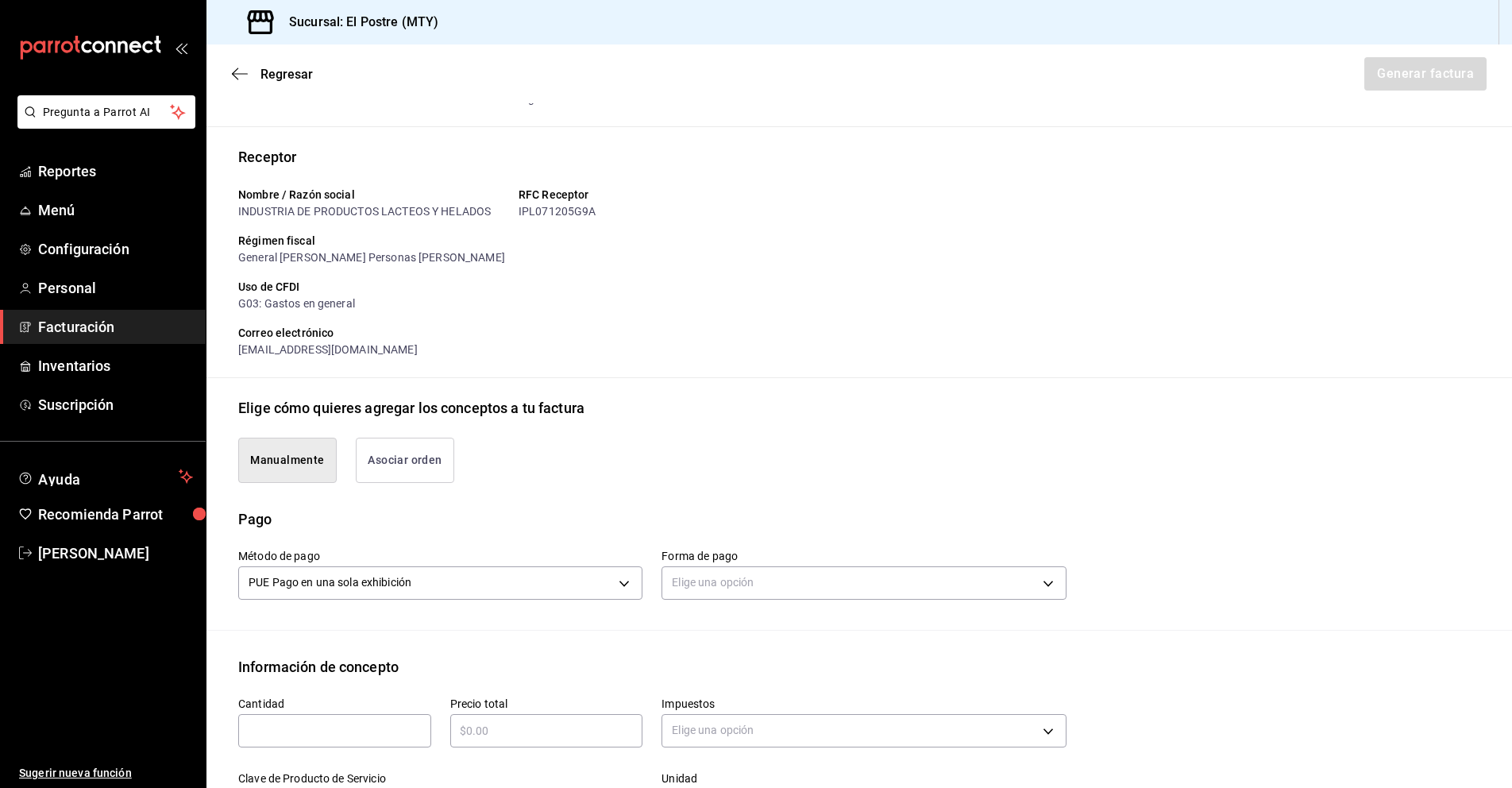
type input "90101500 - Establecimientos para comer y beber"
type input "E48 - Unidad de Servicio"
click at [431, 471] on button "Asociar orden" at bounding box center [405, 460] width 99 height 45
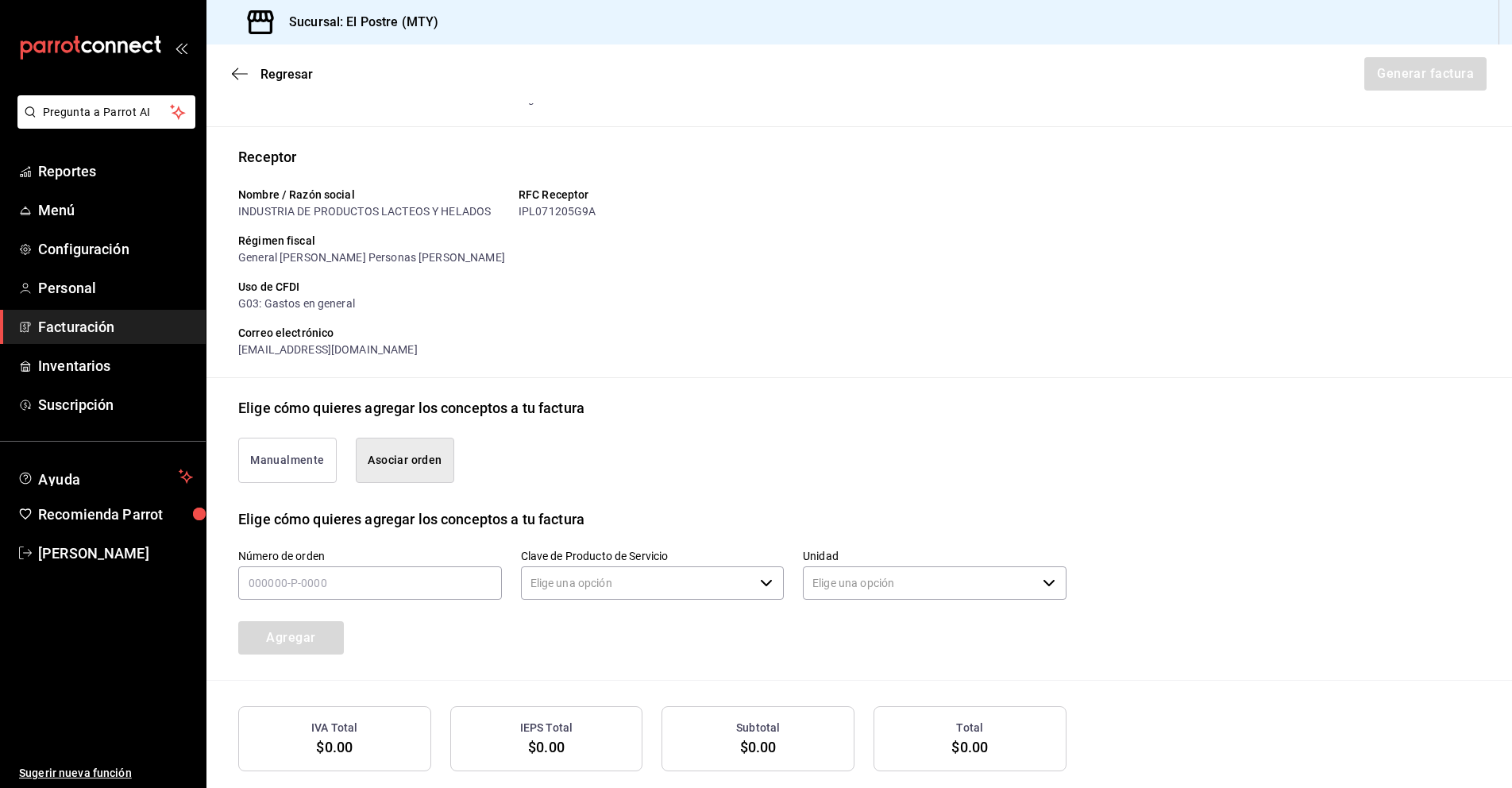
type input "90101500 - Establecimientos para comer y beber"
type input "E48 - Unidad de Servicio"
click at [334, 587] on input "text" at bounding box center [369, 583] width 263 height 33
type input "230825-P-0011"
click at [760, 580] on icon "button" at bounding box center [766, 583] width 13 height 13
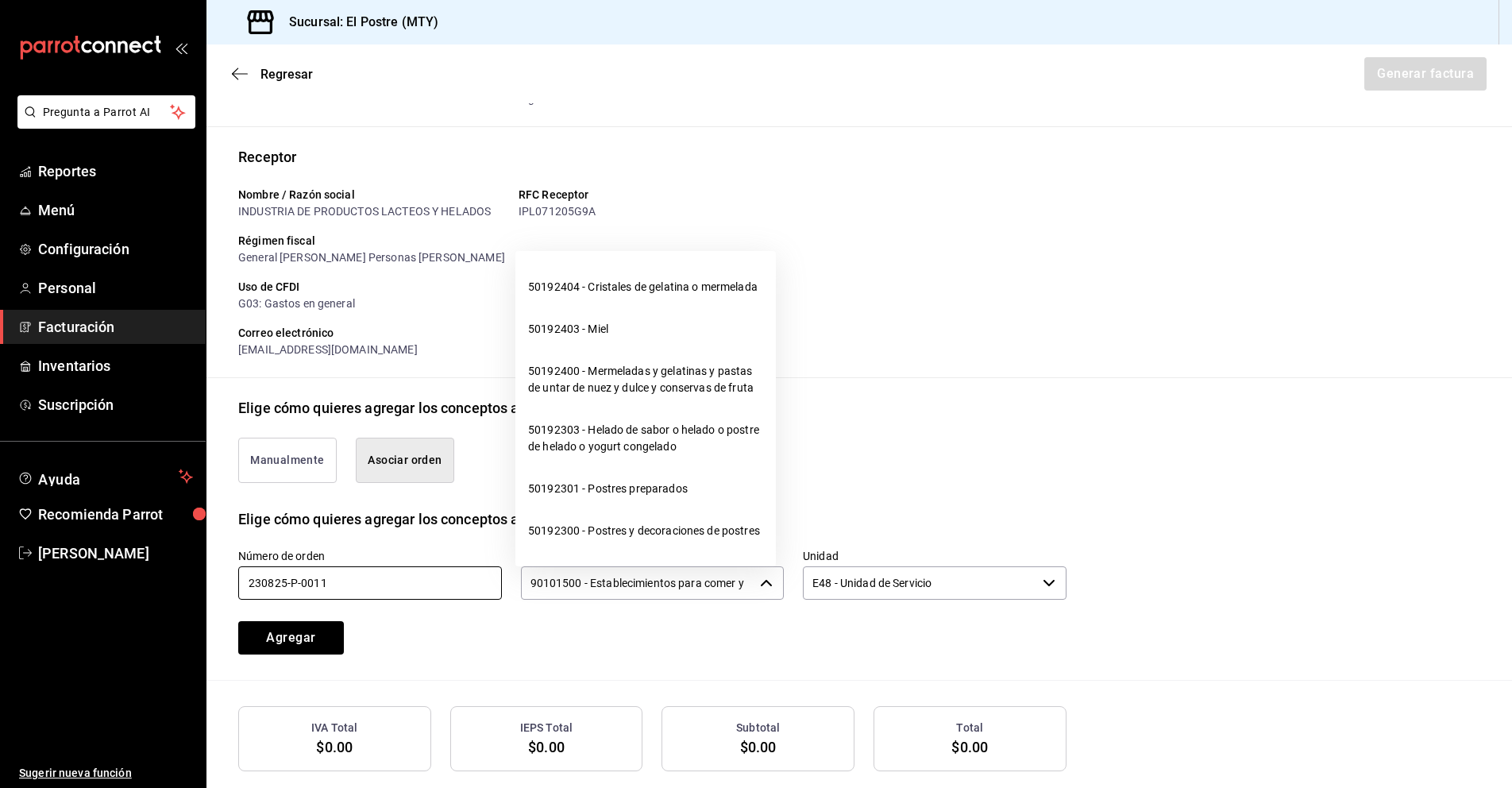
scroll to position [15781, 0]
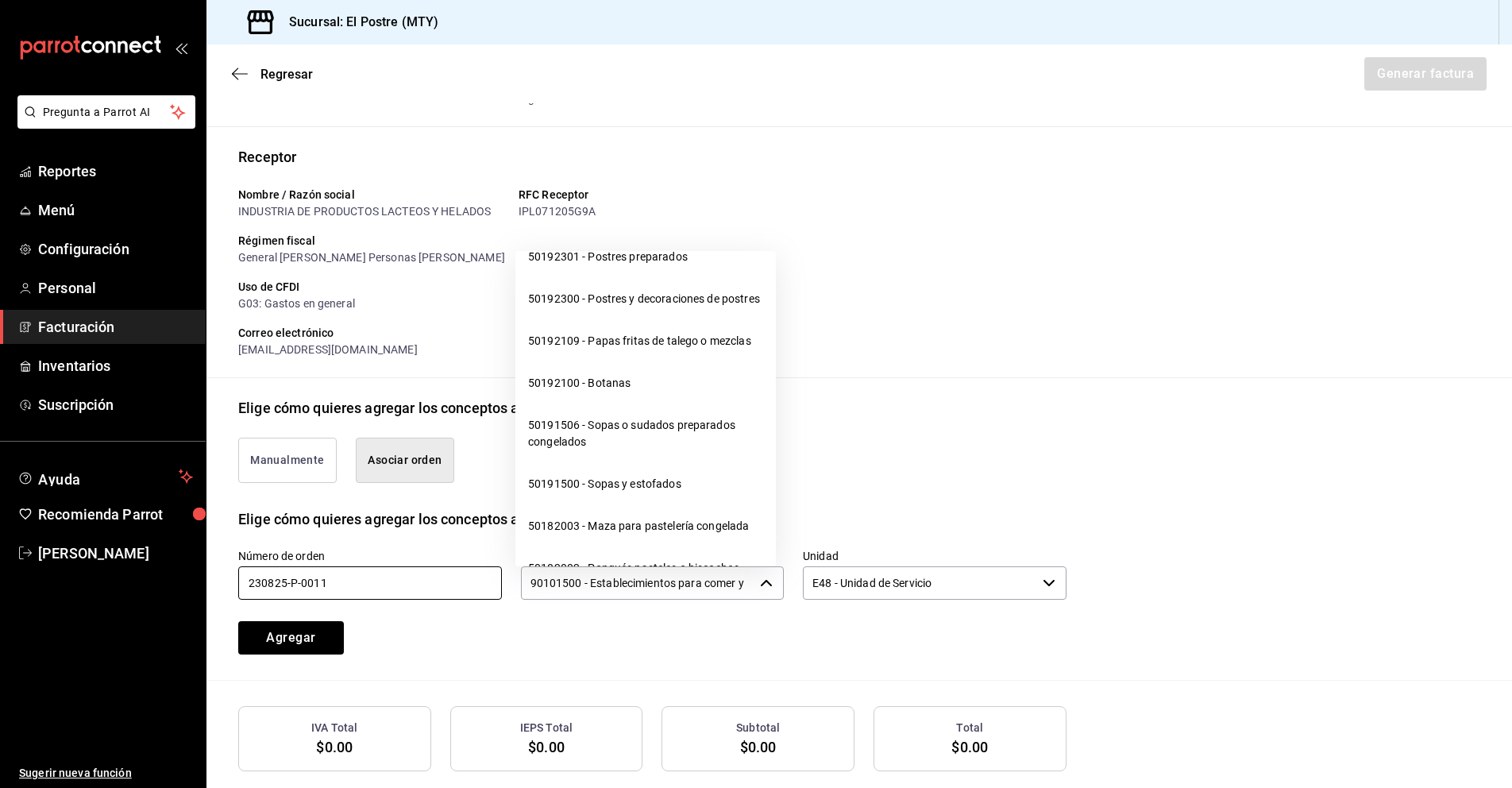
click at [560, 320] on li "50192300 - Postres y decoraciones de postres" at bounding box center [645, 298] width 260 height 42
type input "50192300 - Postres y decoraciones de postres"
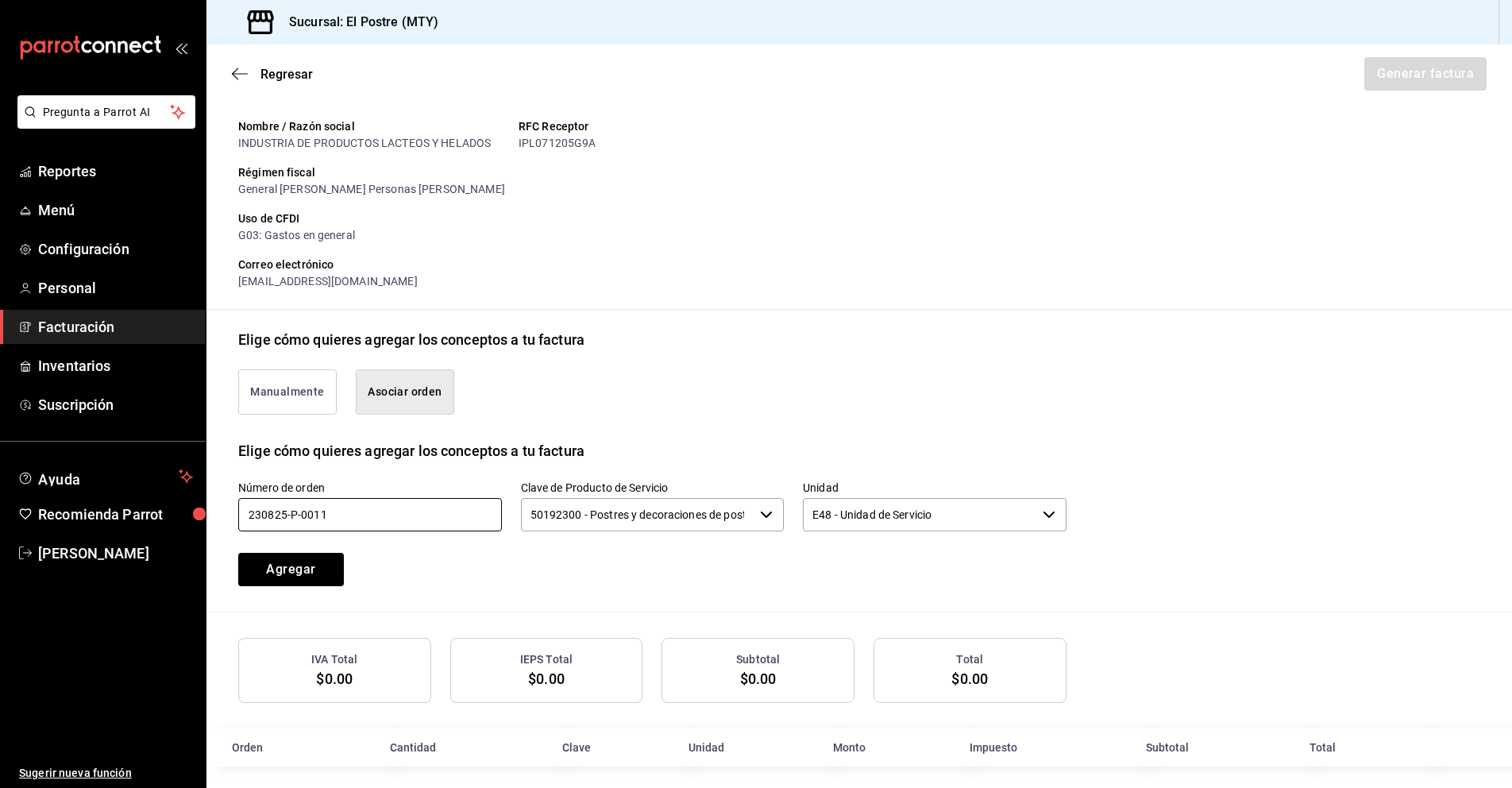
scroll to position [162, 0]
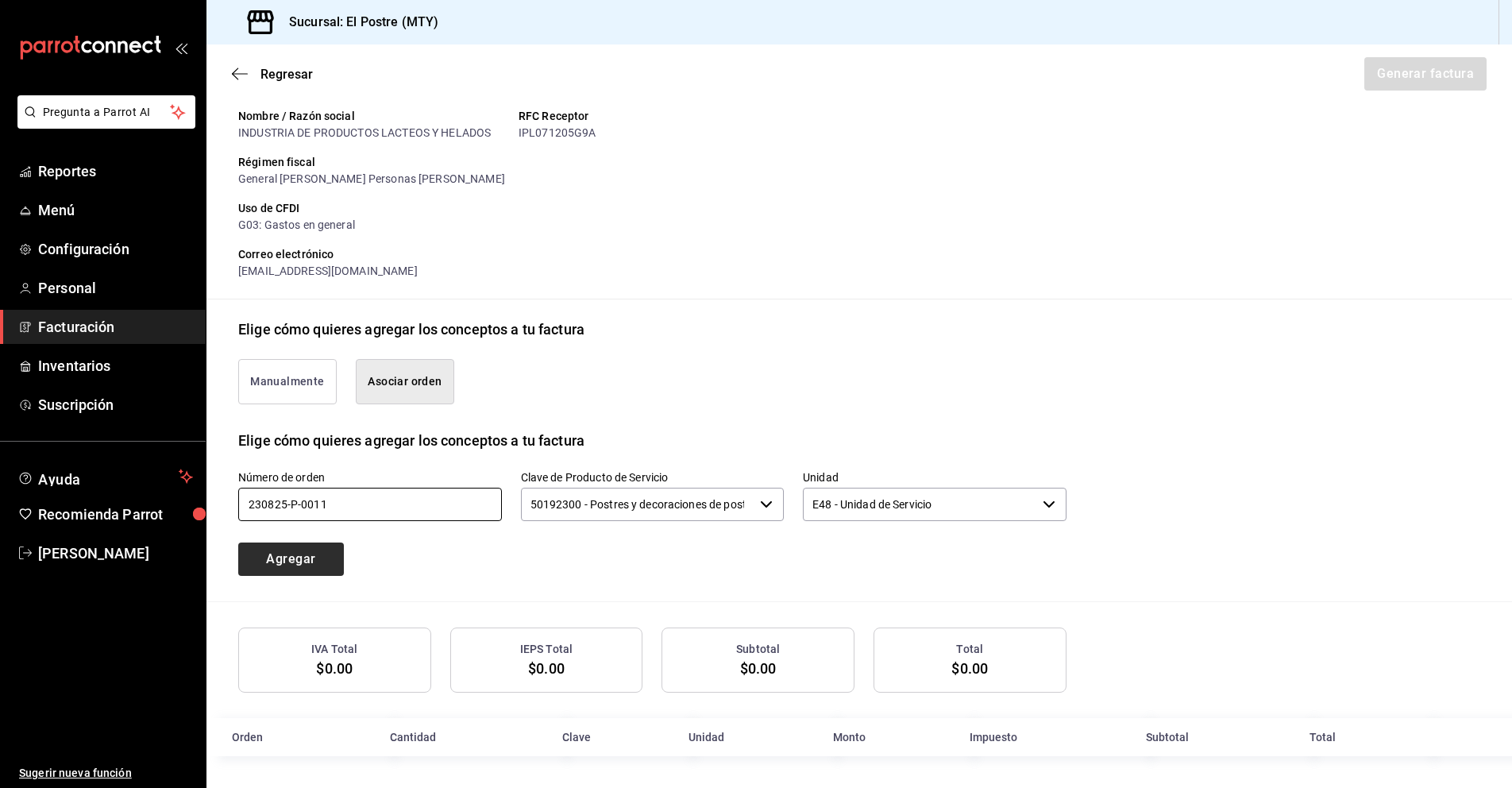
type input "230825-P-0011"
click at [284, 558] on button "Agregar" at bounding box center [290, 559] width 106 height 33
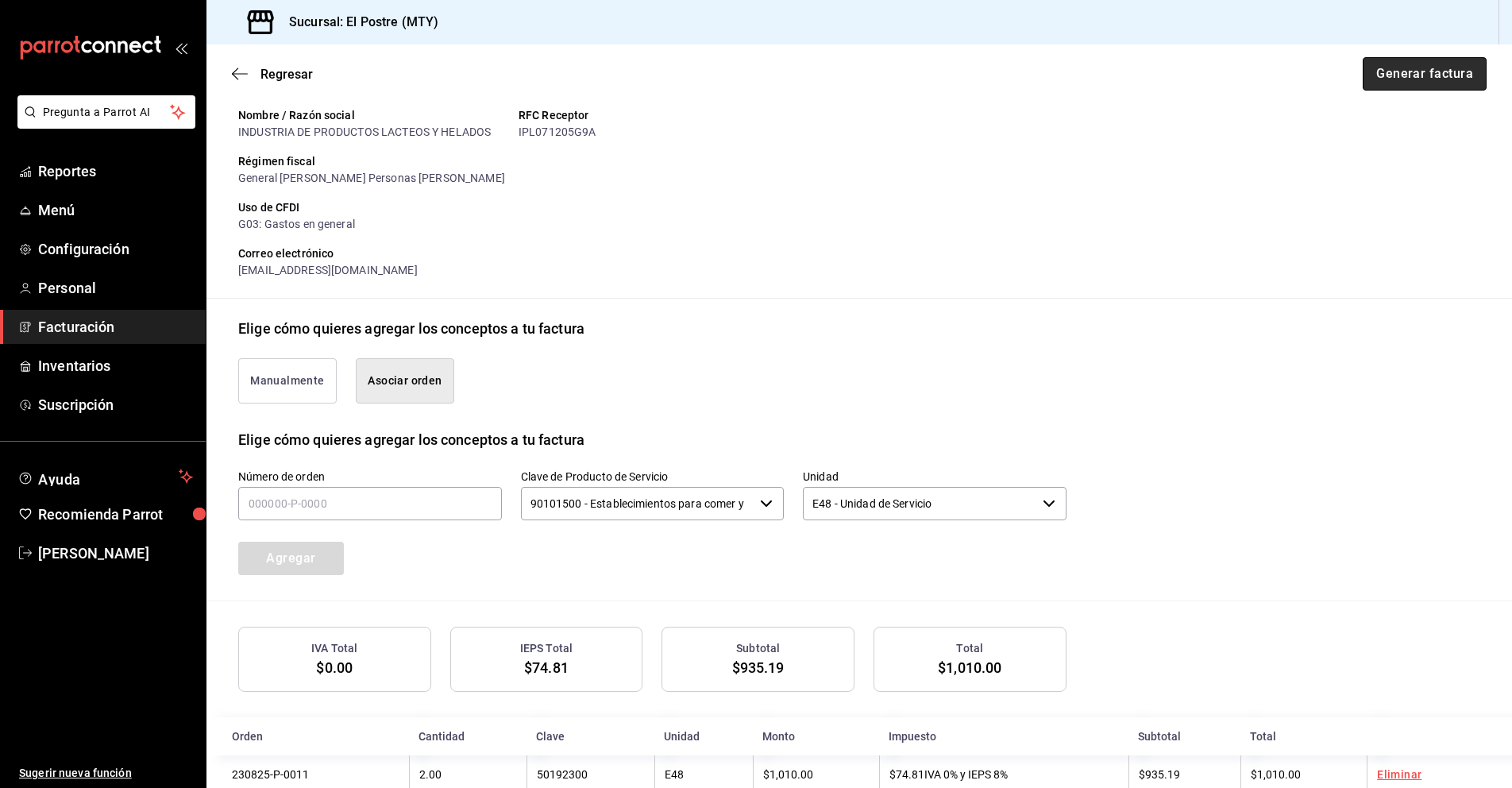
click at [1383, 76] on button "Generar factura" at bounding box center [1424, 74] width 124 height 33
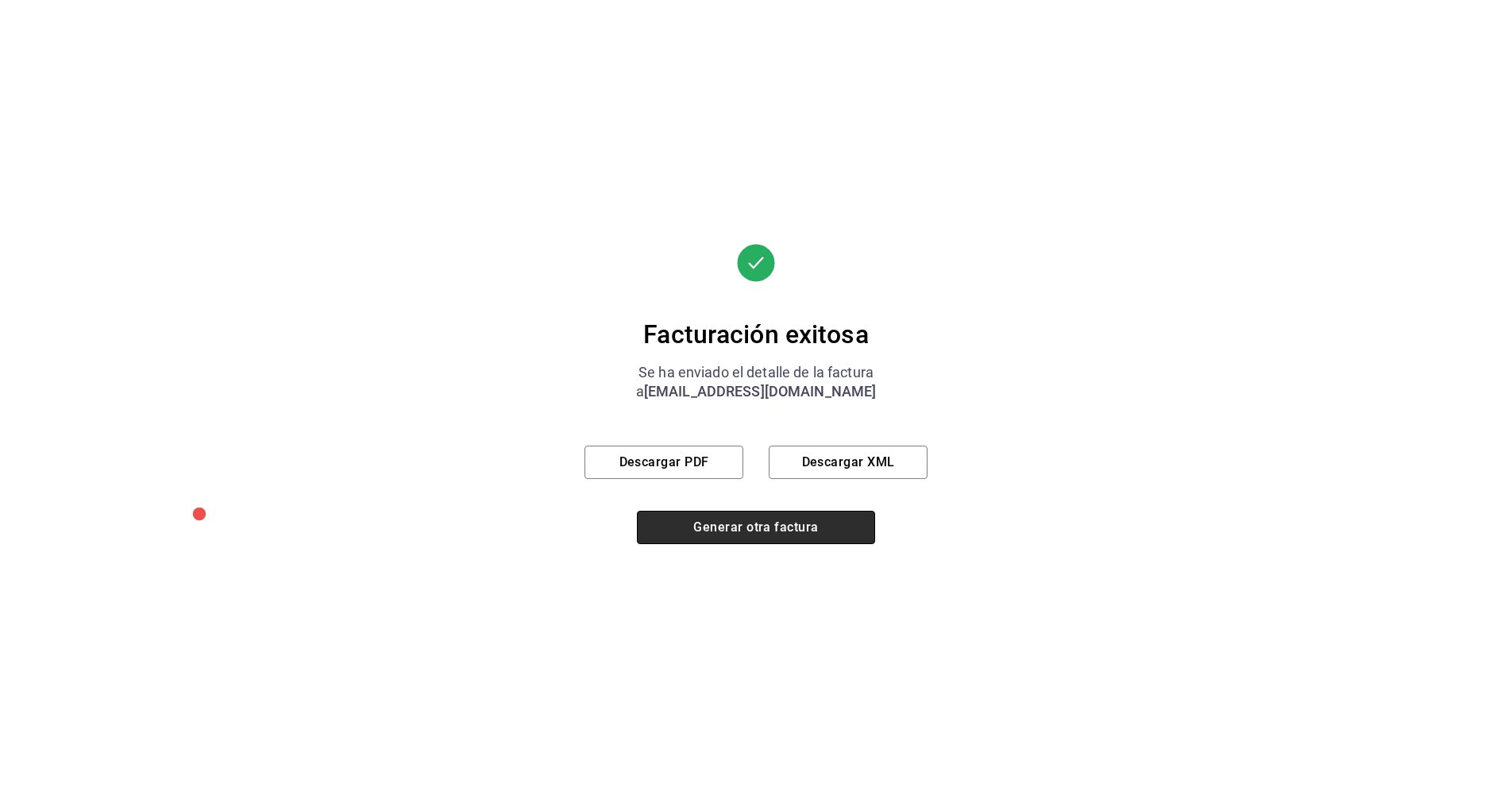
click at [758, 522] on button "Generar otra factura" at bounding box center [755, 528] width 238 height 33
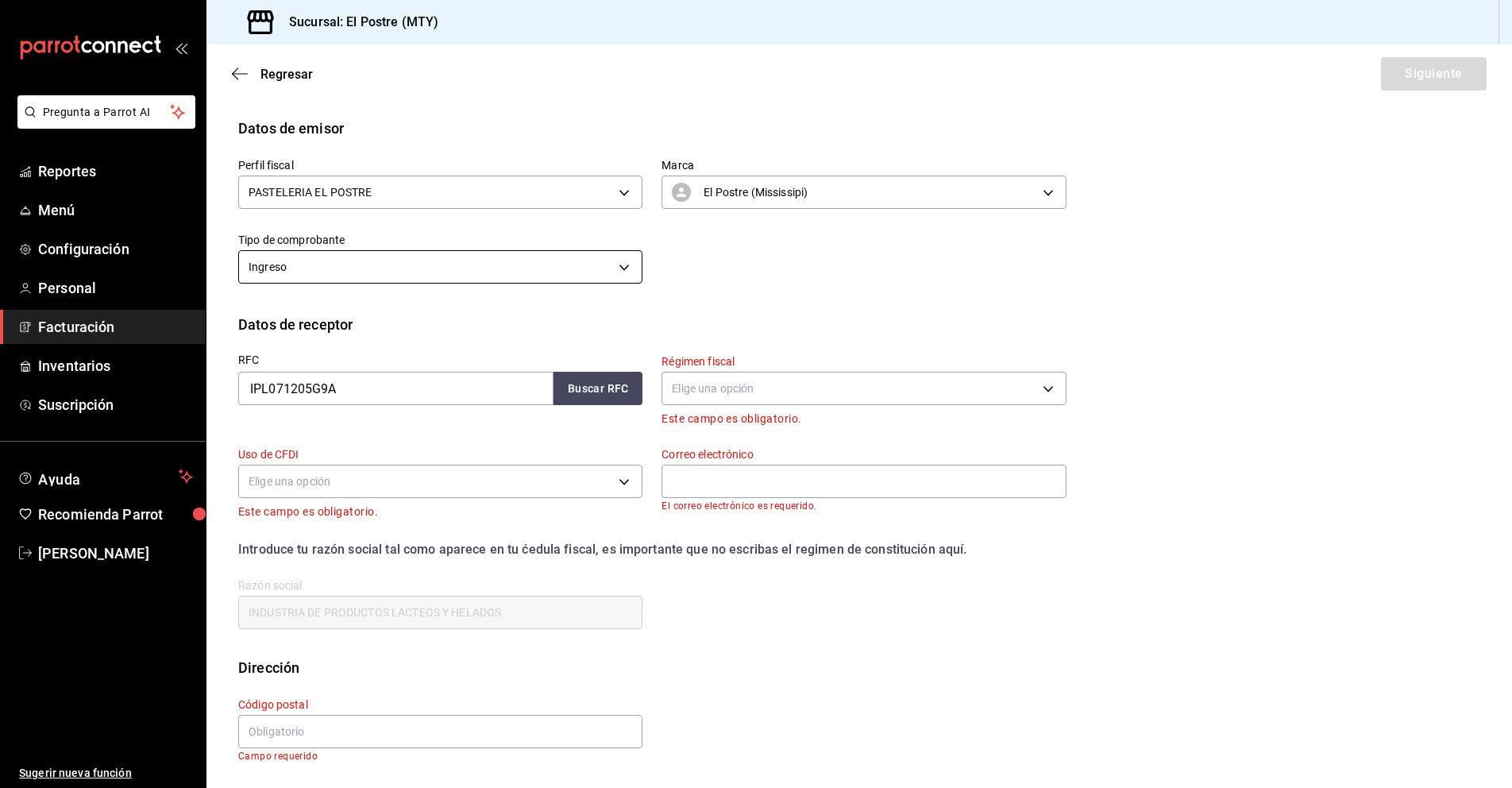
scroll to position [0, 0]
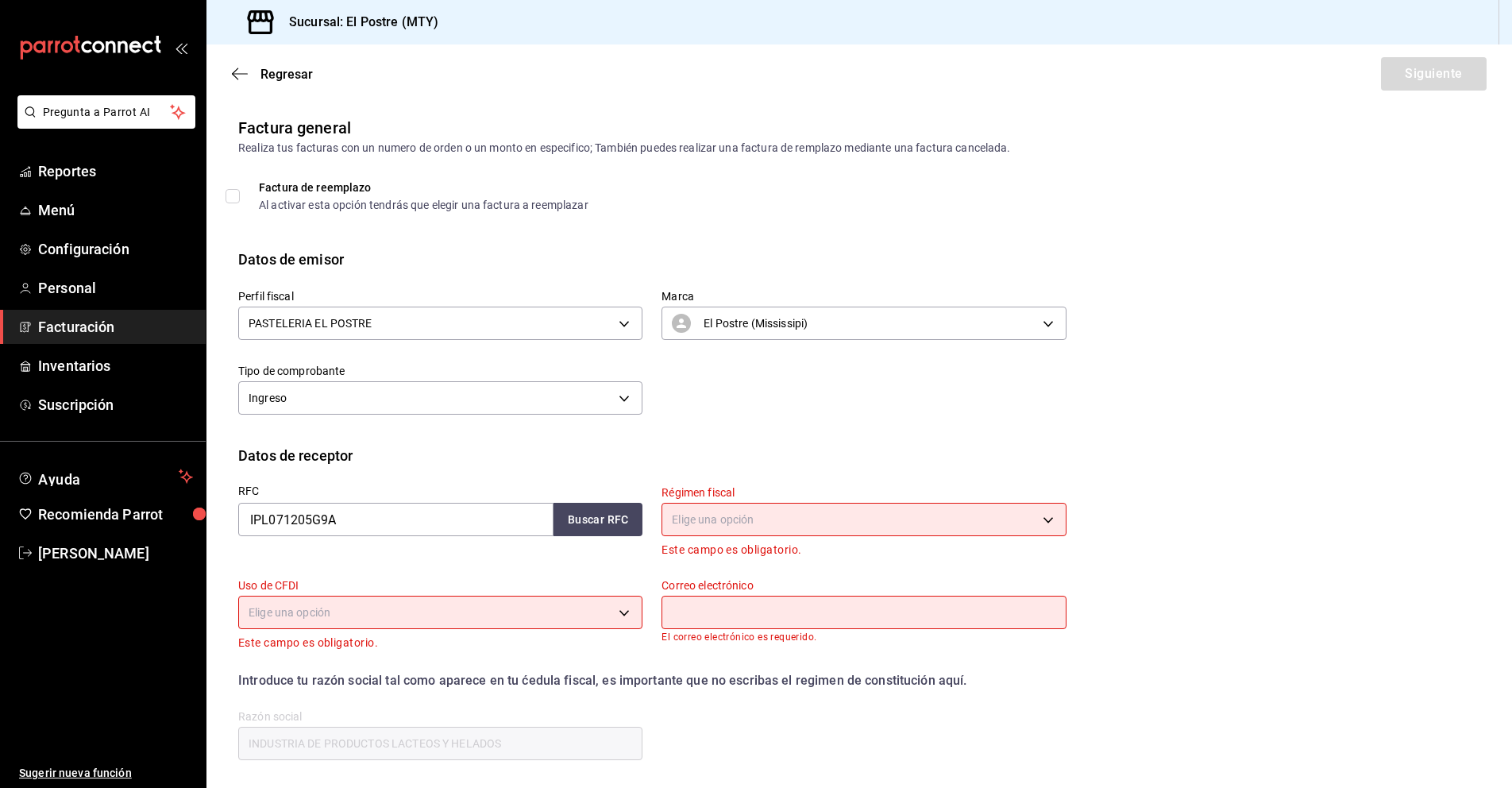
click at [78, 330] on span "Facturación" at bounding box center [115, 326] width 155 height 21
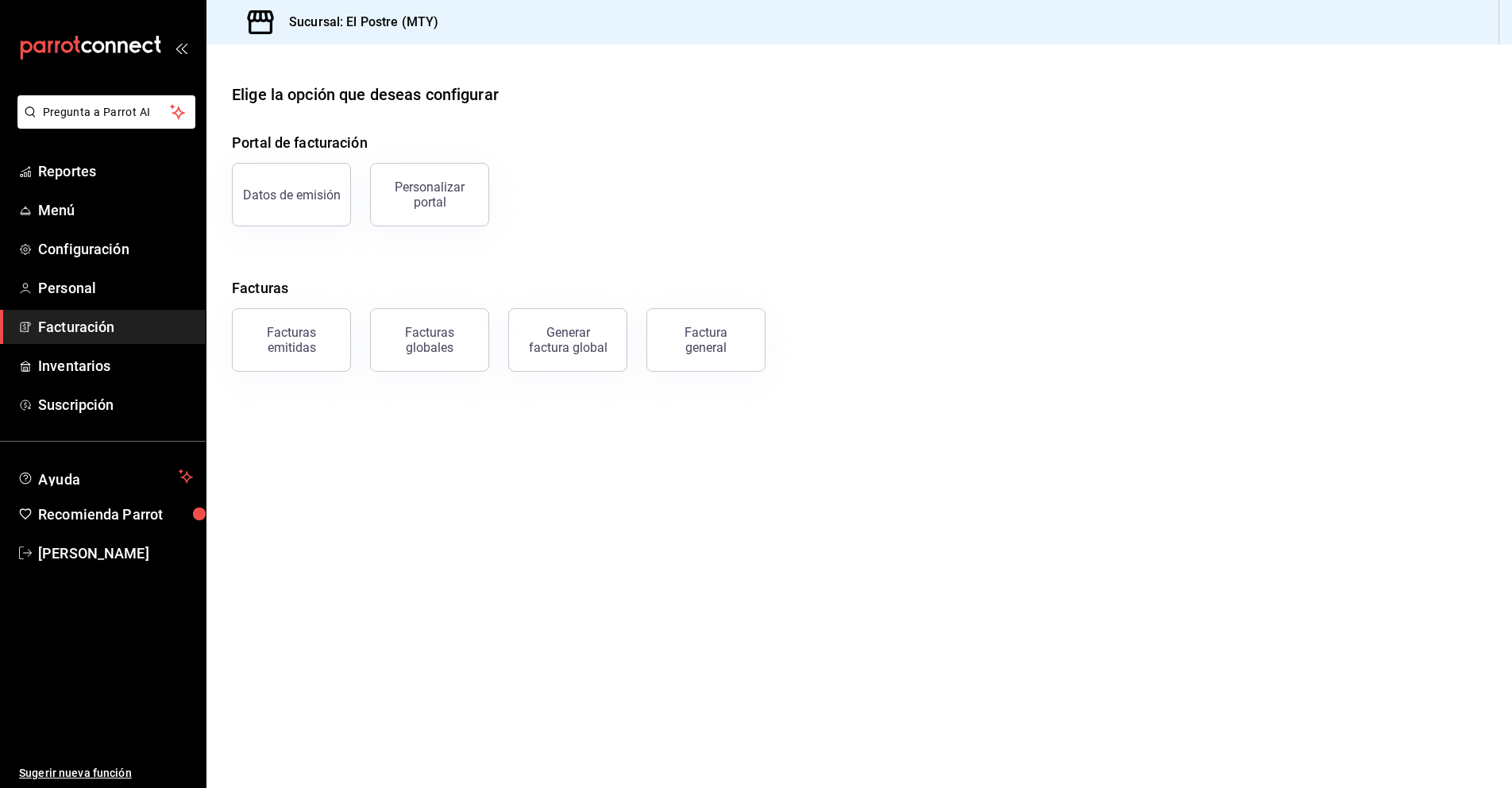
click at [80, 330] on span "Facturación" at bounding box center [115, 326] width 155 height 21
click at [707, 341] on div "Factura general" at bounding box center [706, 340] width 80 height 30
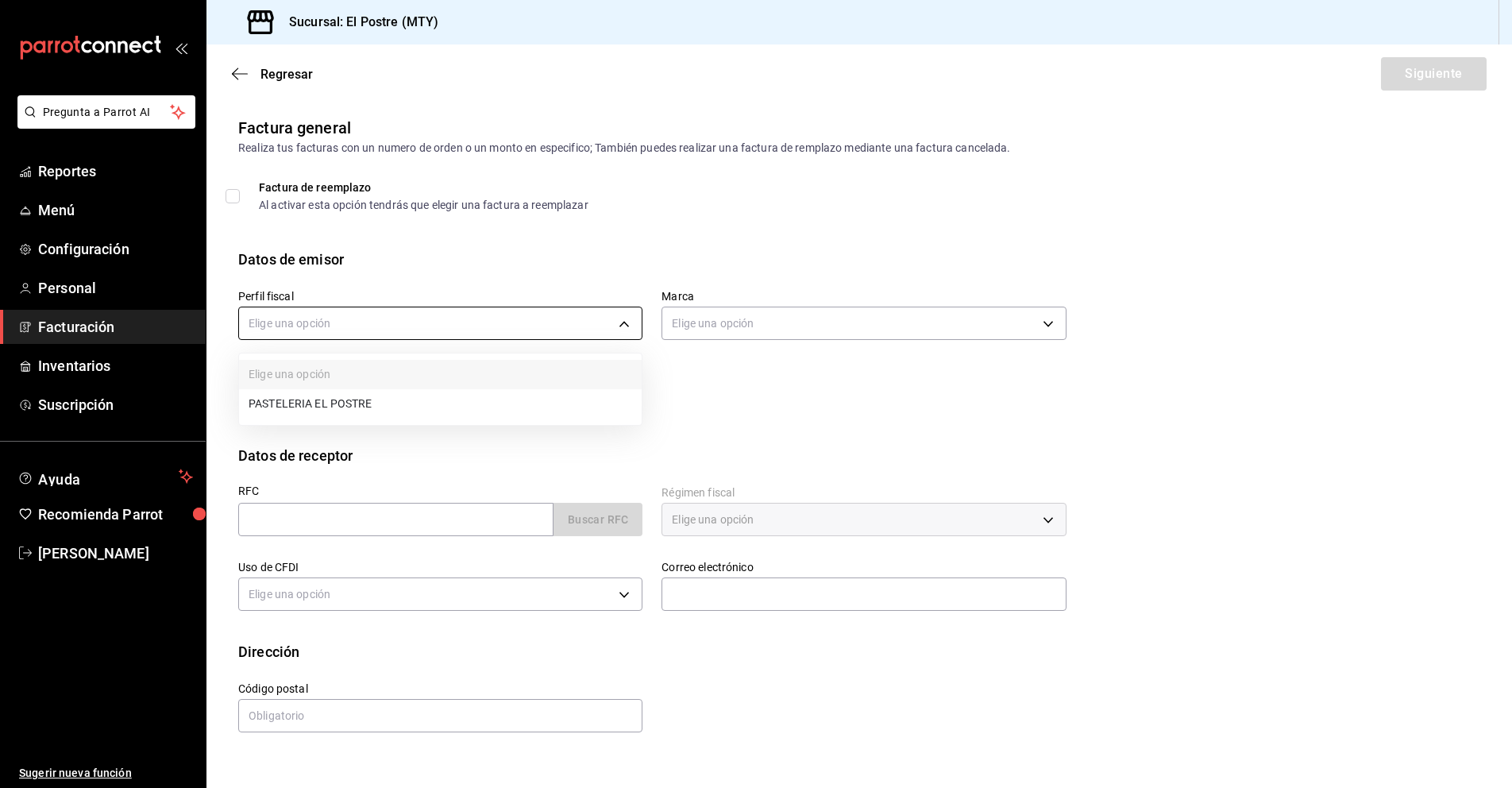
click at [303, 323] on body "Pregunta a Parrot AI Reportes Menú Configuración Personal Facturación Inventari…" at bounding box center [756, 394] width 1512 height 788
click at [316, 408] on li "PASTELERIA EL POSTRE" at bounding box center [440, 404] width 403 height 29
type input "aa87a53a-ee9c-428e-8ec6-c87af9adf2f7"
type input "7fc87085-403c-4262-bb73-6768f4799aba"
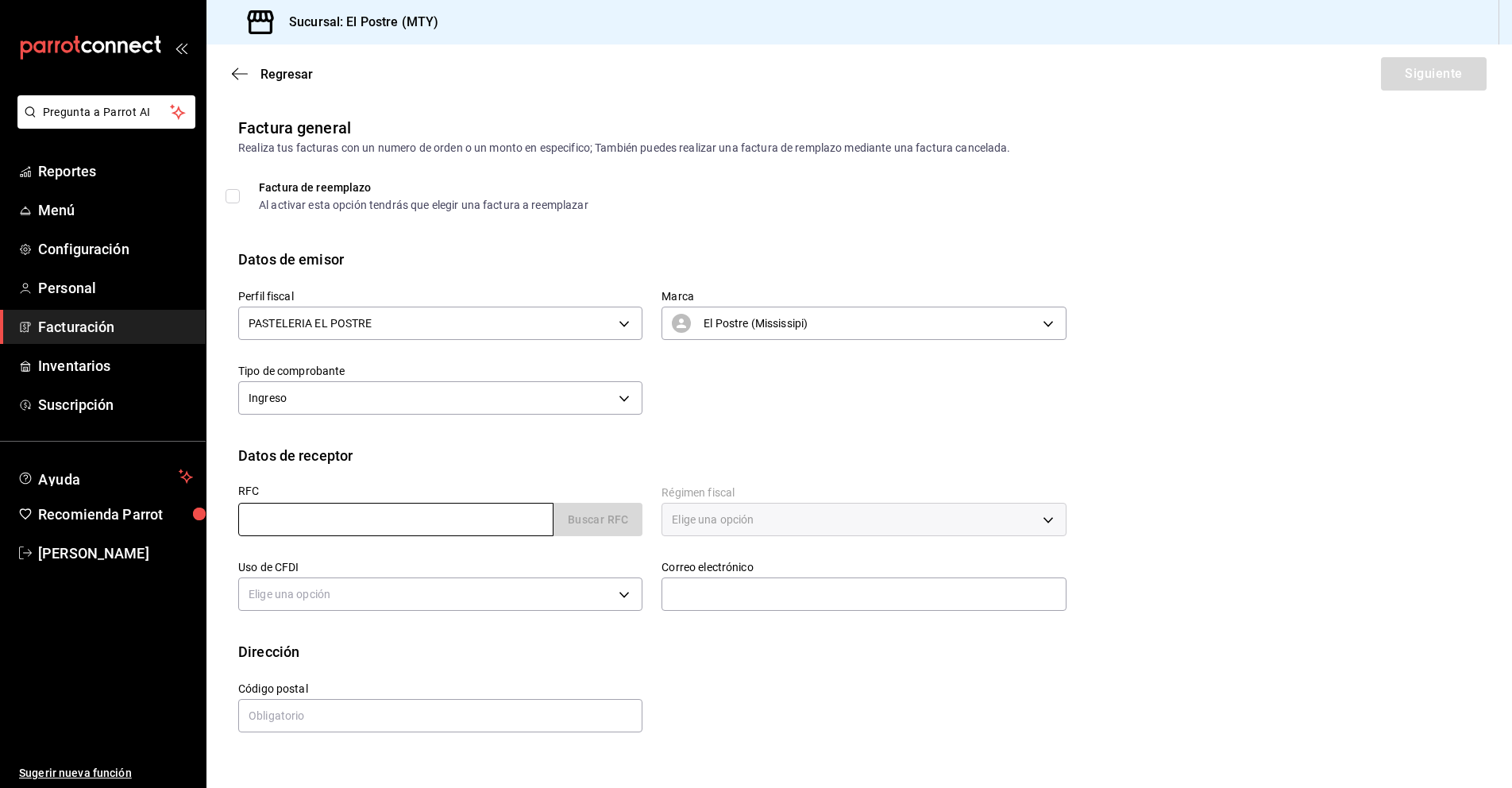
click at [301, 515] on input "text" at bounding box center [396, 520] width 315 height 33
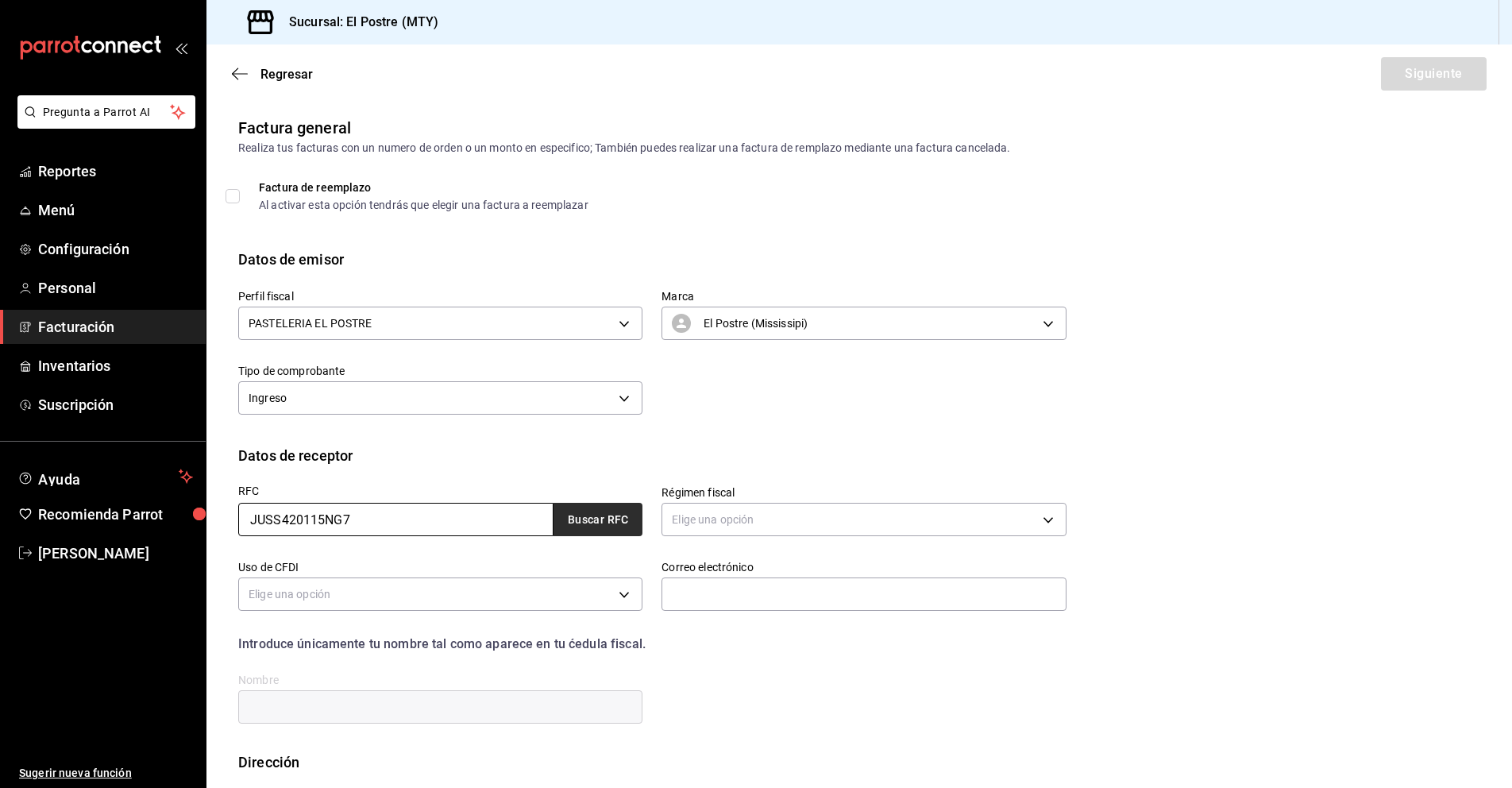
type input "JUSS420115NG7"
click at [583, 514] on button "Buscar RFC" at bounding box center [598, 520] width 89 height 33
type input "612"
type input "G03"
type input "facturame2020@gmail.com"
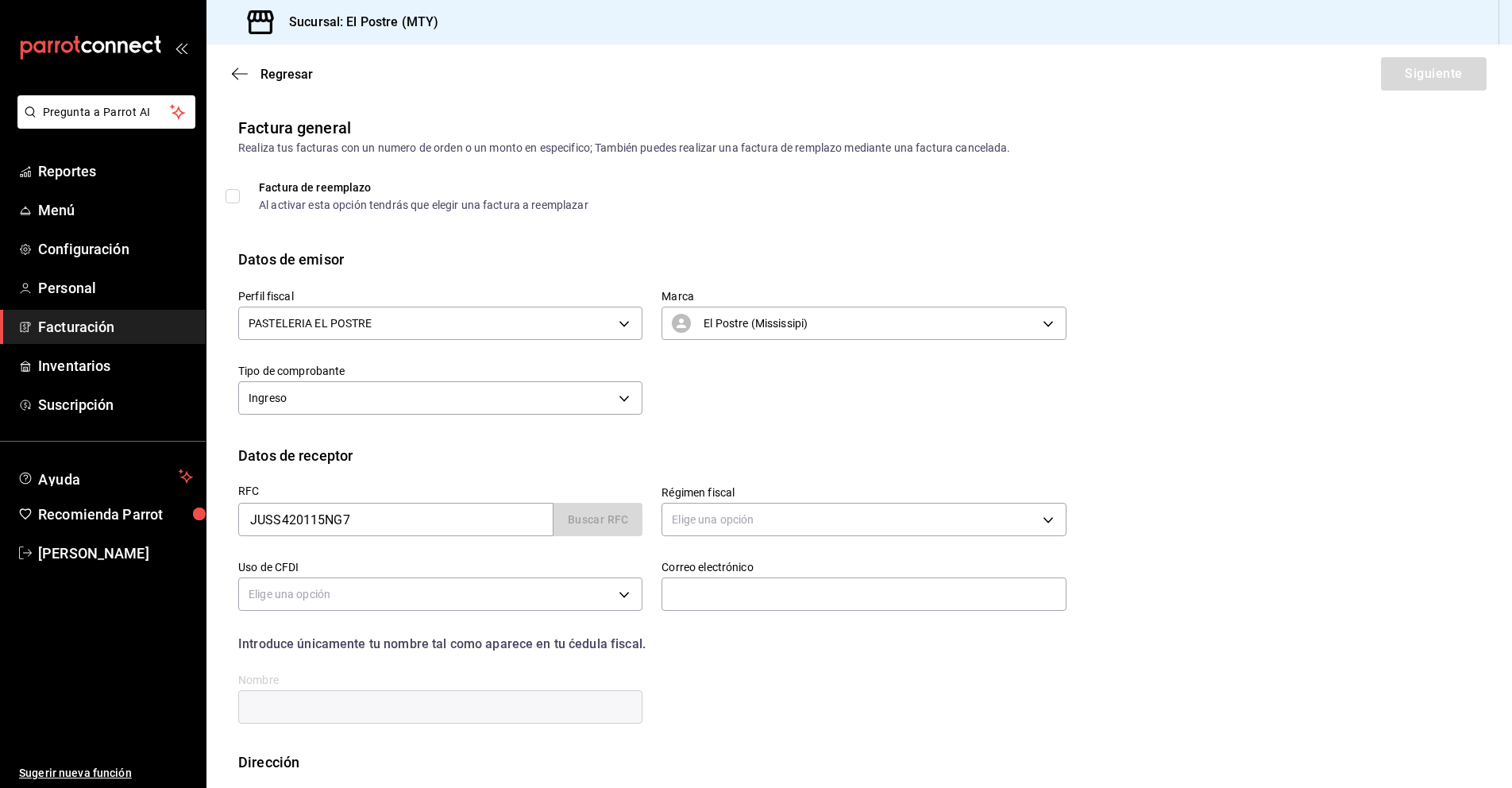
type input "66220"
type input "SALVADOR RIGOBERTO JULIAN SAIDE"
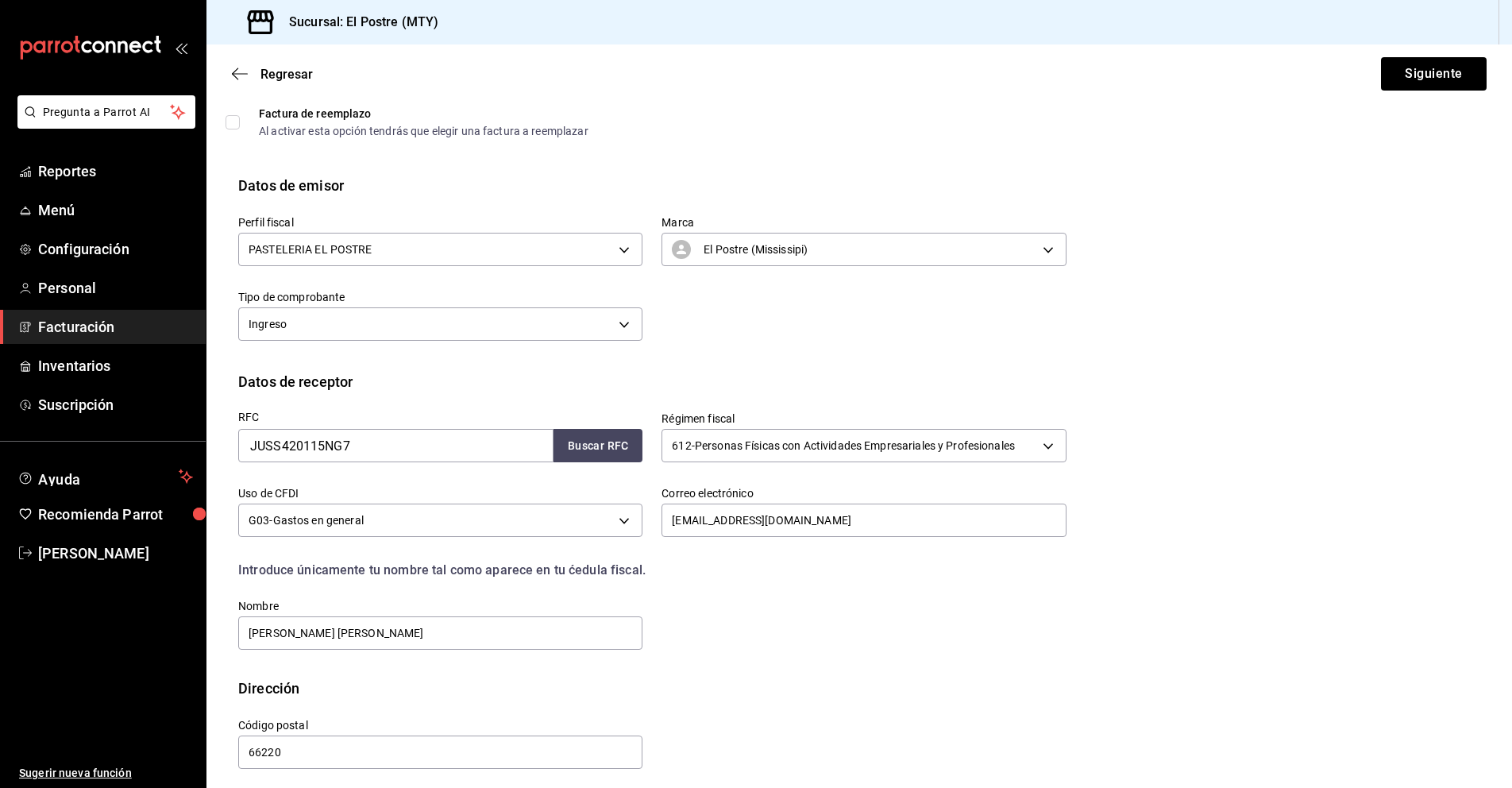
scroll to position [83, 0]
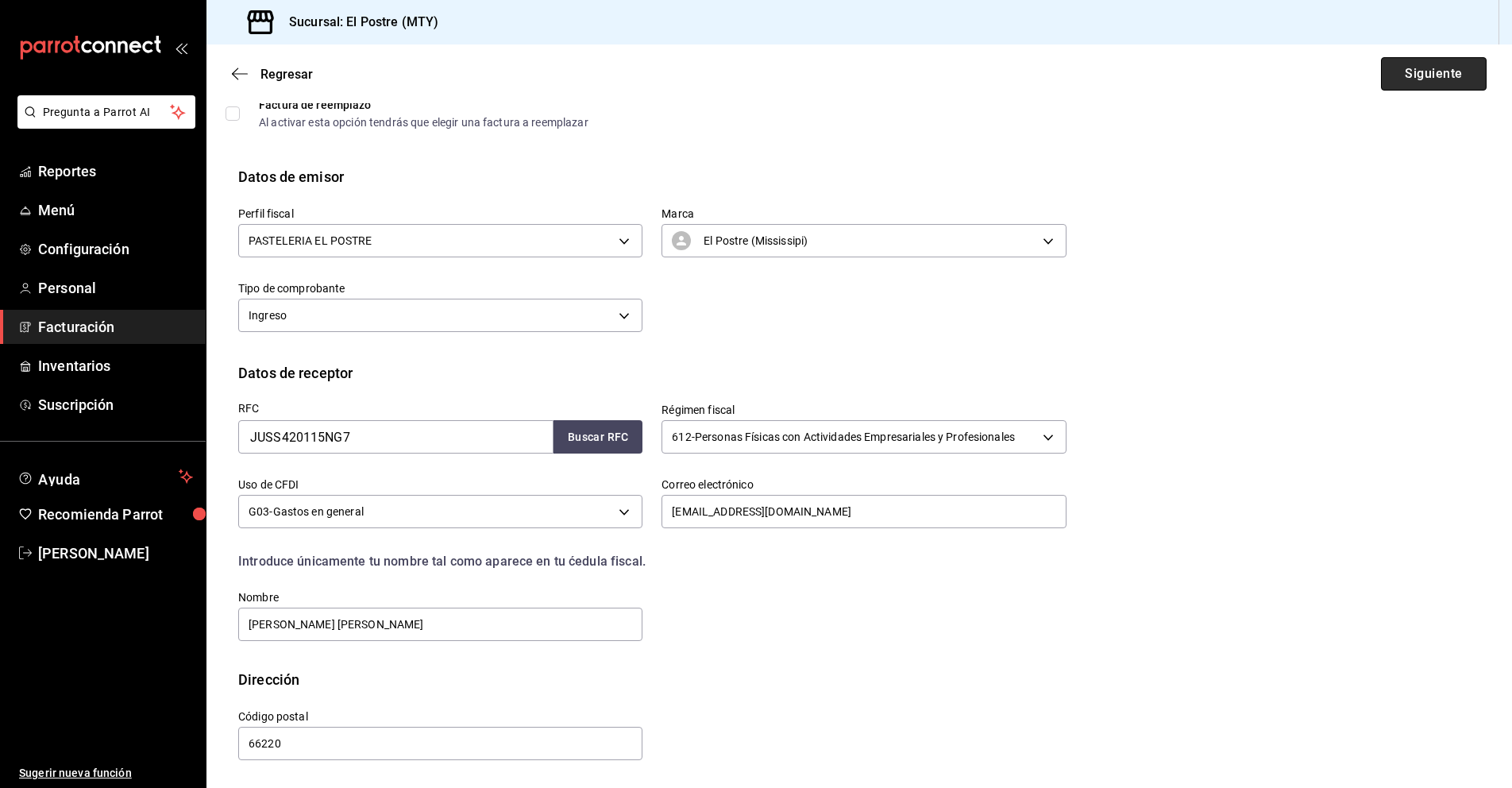
click at [1424, 78] on button "Siguiente" at bounding box center [1433, 74] width 106 height 33
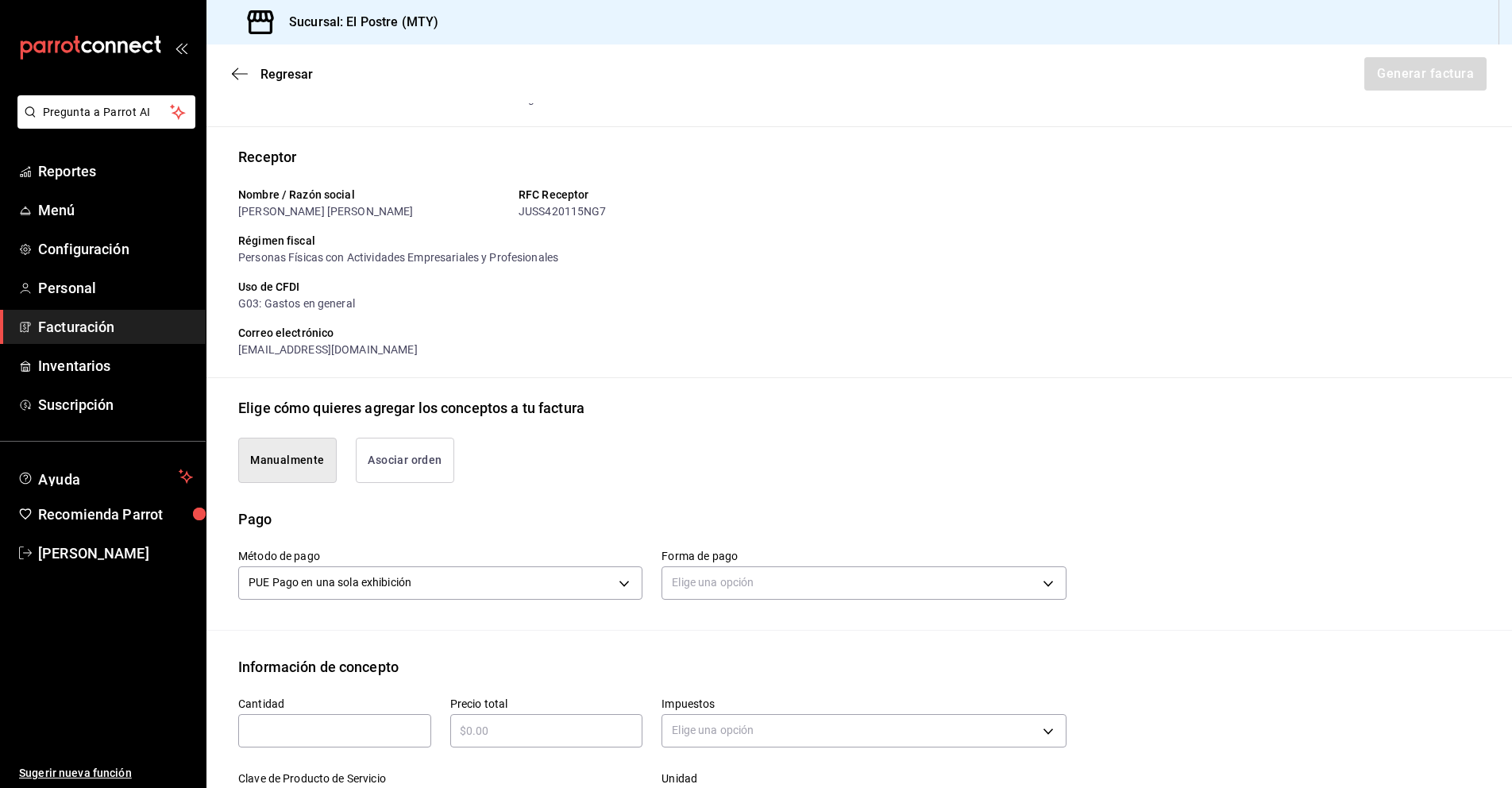
click at [415, 451] on button "Asociar orden" at bounding box center [405, 460] width 99 height 45
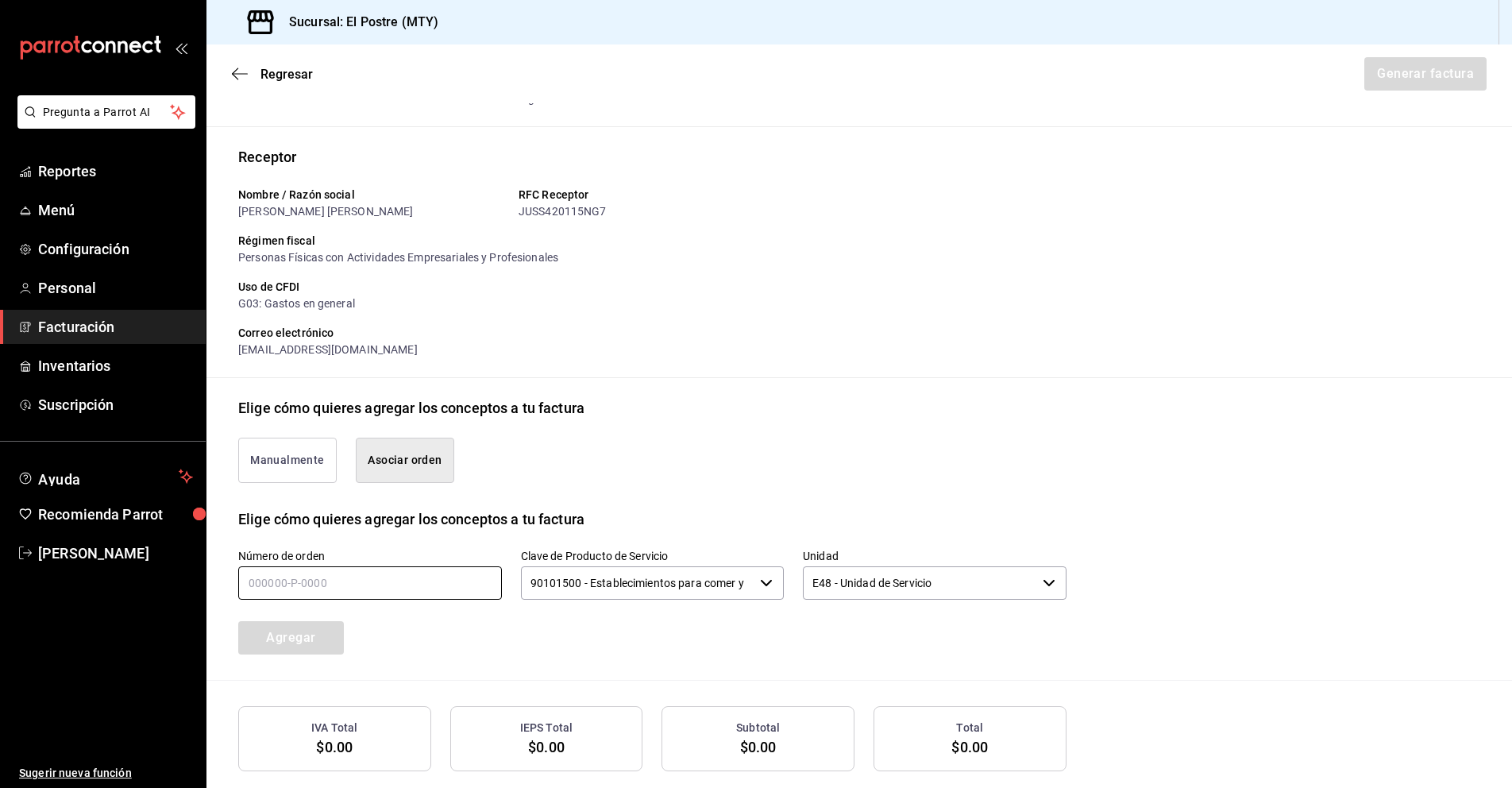
click at [308, 585] on input "text" at bounding box center [369, 583] width 263 height 33
click at [760, 589] on div "90101500 - Establecimientos para comer y beber ​" at bounding box center [653, 583] width 263 height 33
type input "250825-P-0018"
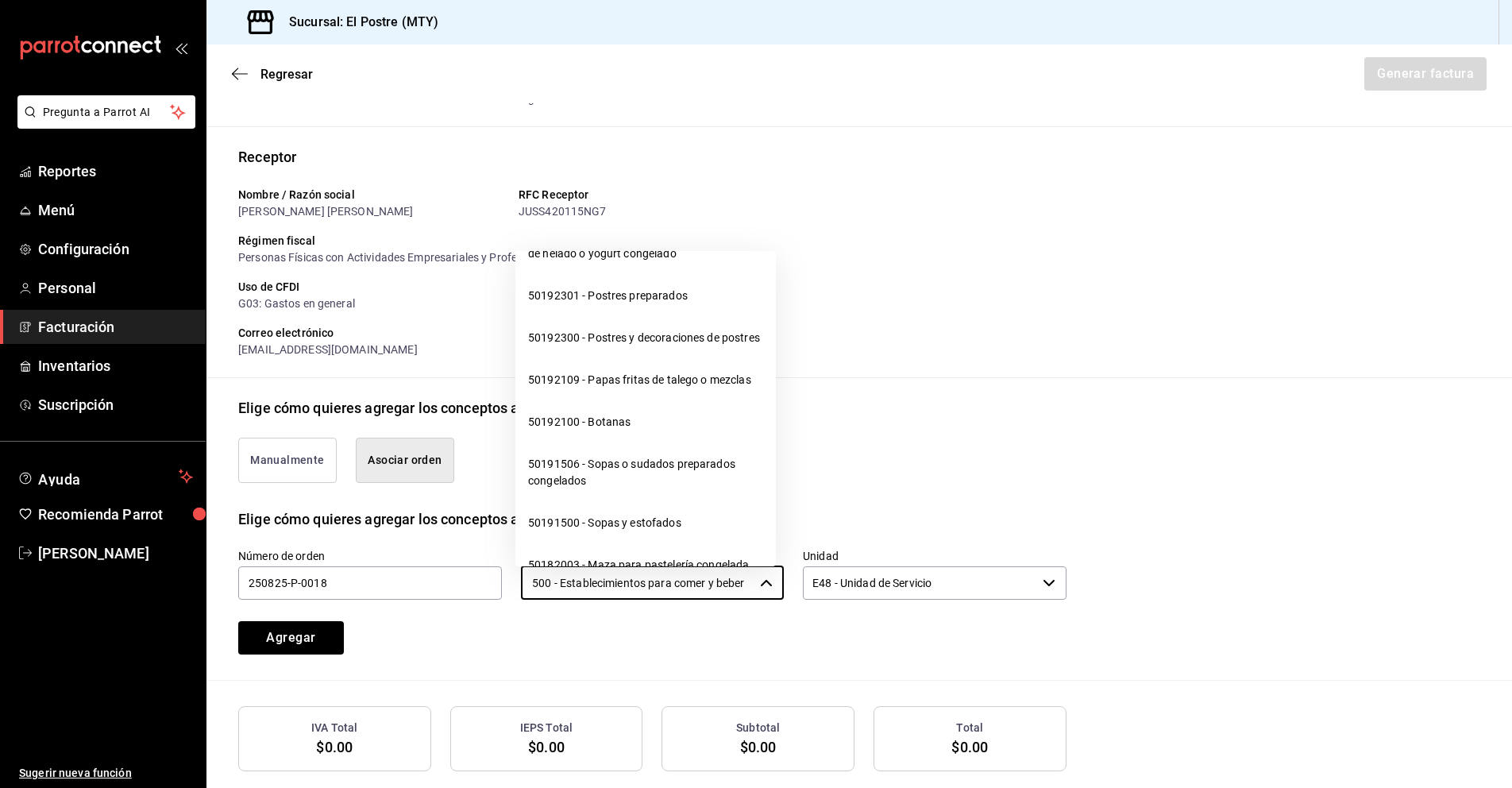
scroll to position [15794, 0]
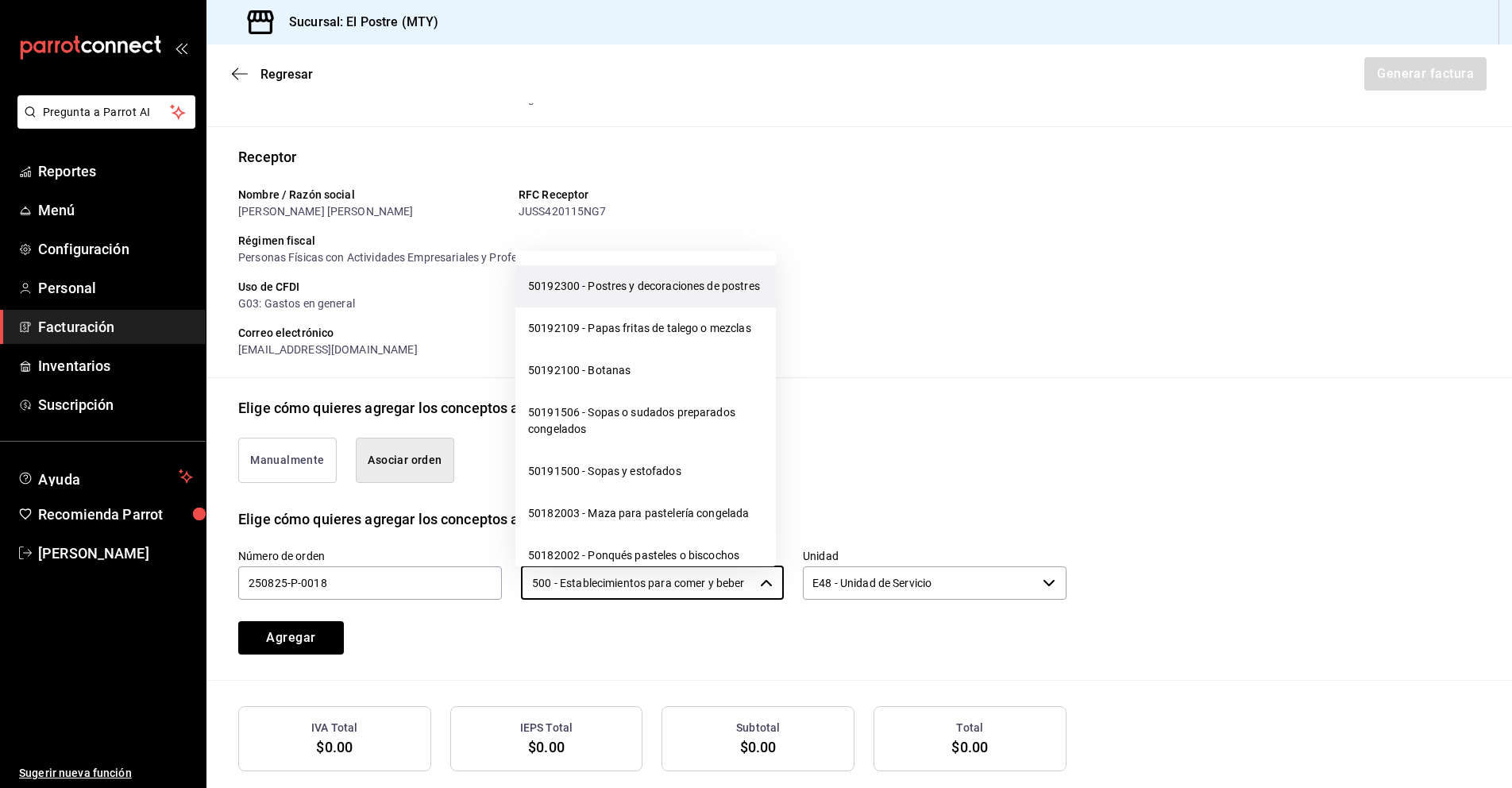
click at [584, 307] on li "50192300 - Postres y decoraciones de postres" at bounding box center [645, 286] width 260 height 42
type input "50192300 - Postres y decoraciones de postres"
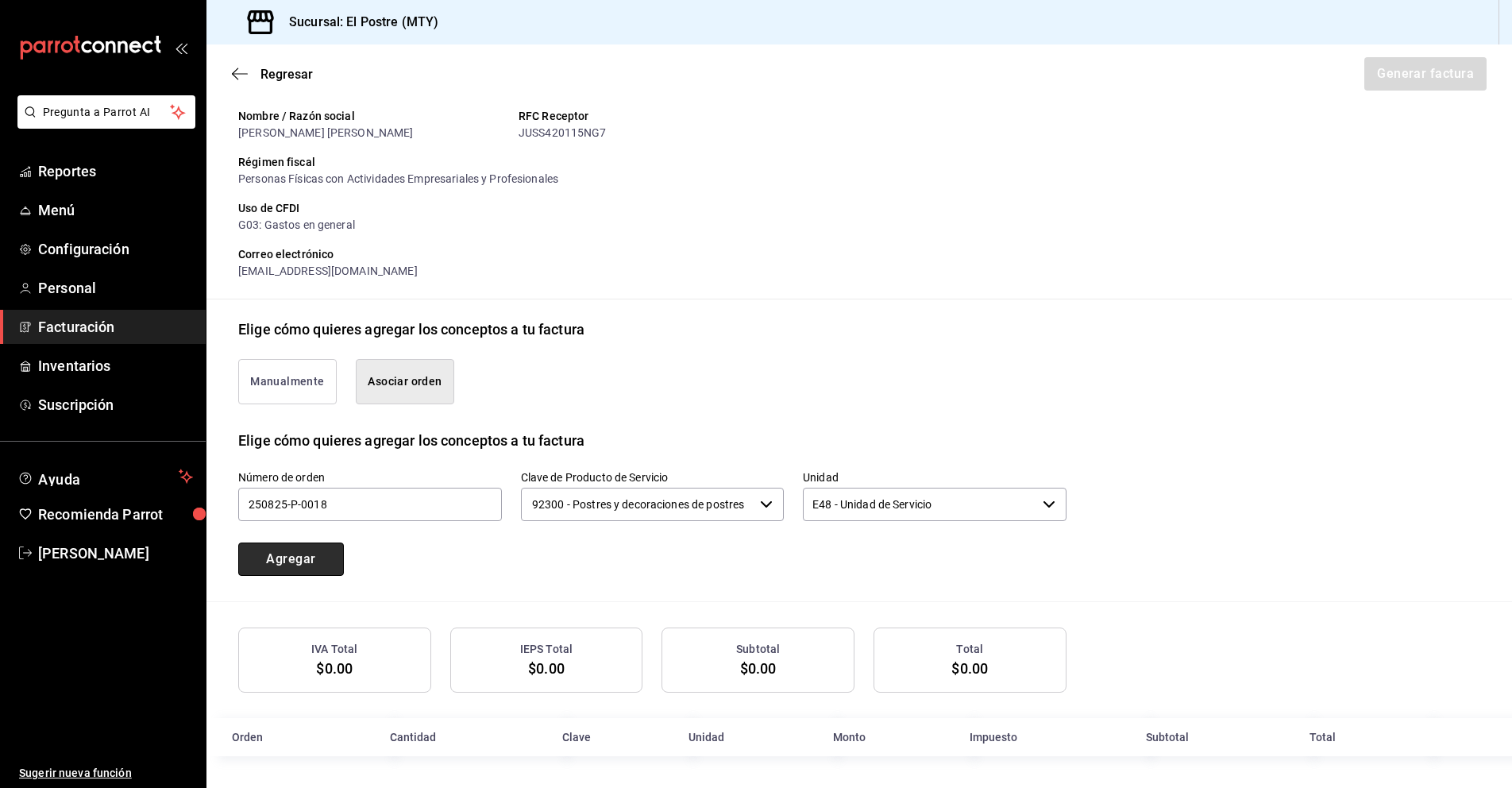
scroll to position [0, 0]
click at [297, 559] on button "Agregar" at bounding box center [290, 559] width 106 height 33
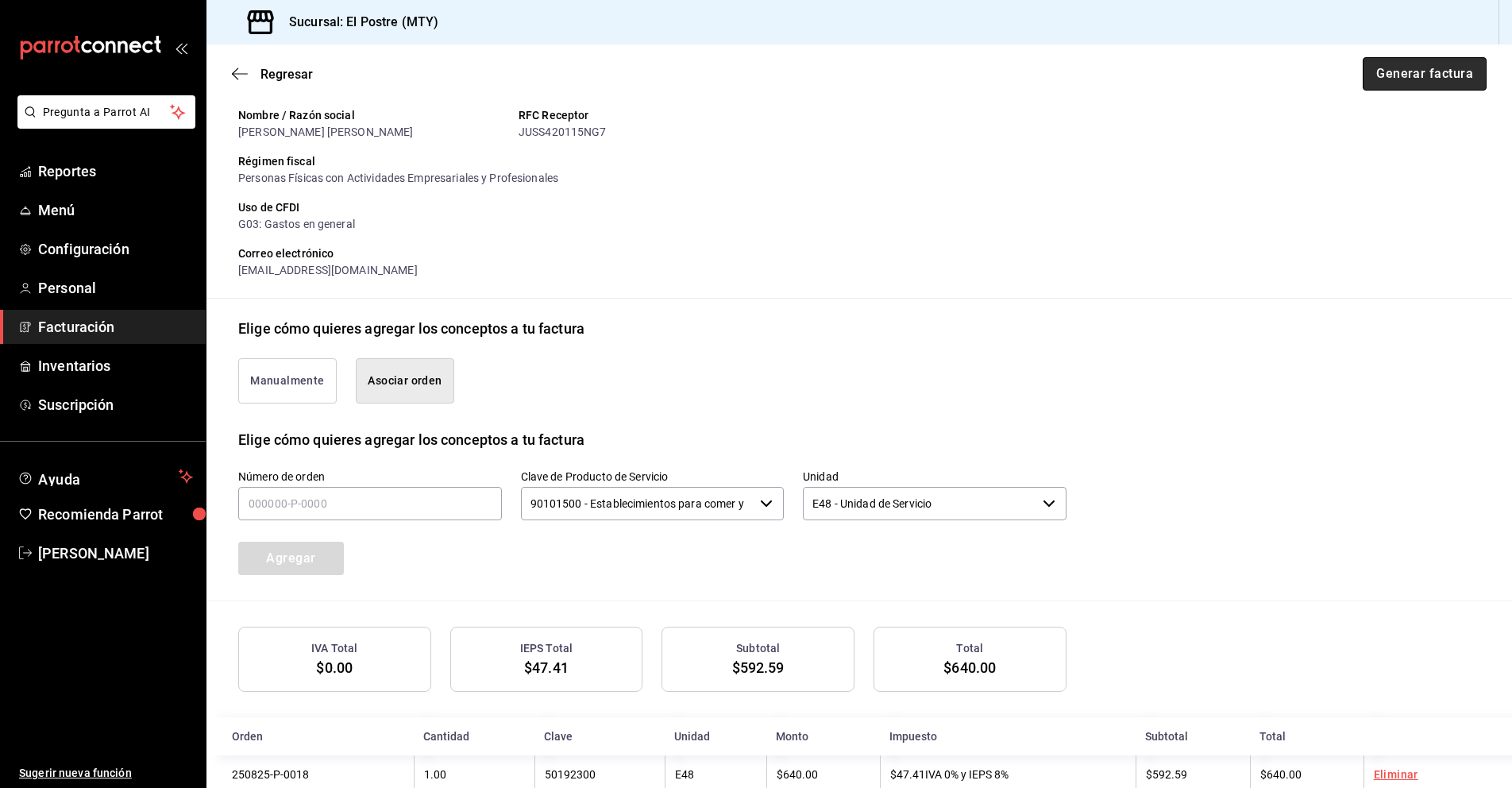
click at [1396, 81] on button "Generar factura" at bounding box center [1424, 74] width 124 height 33
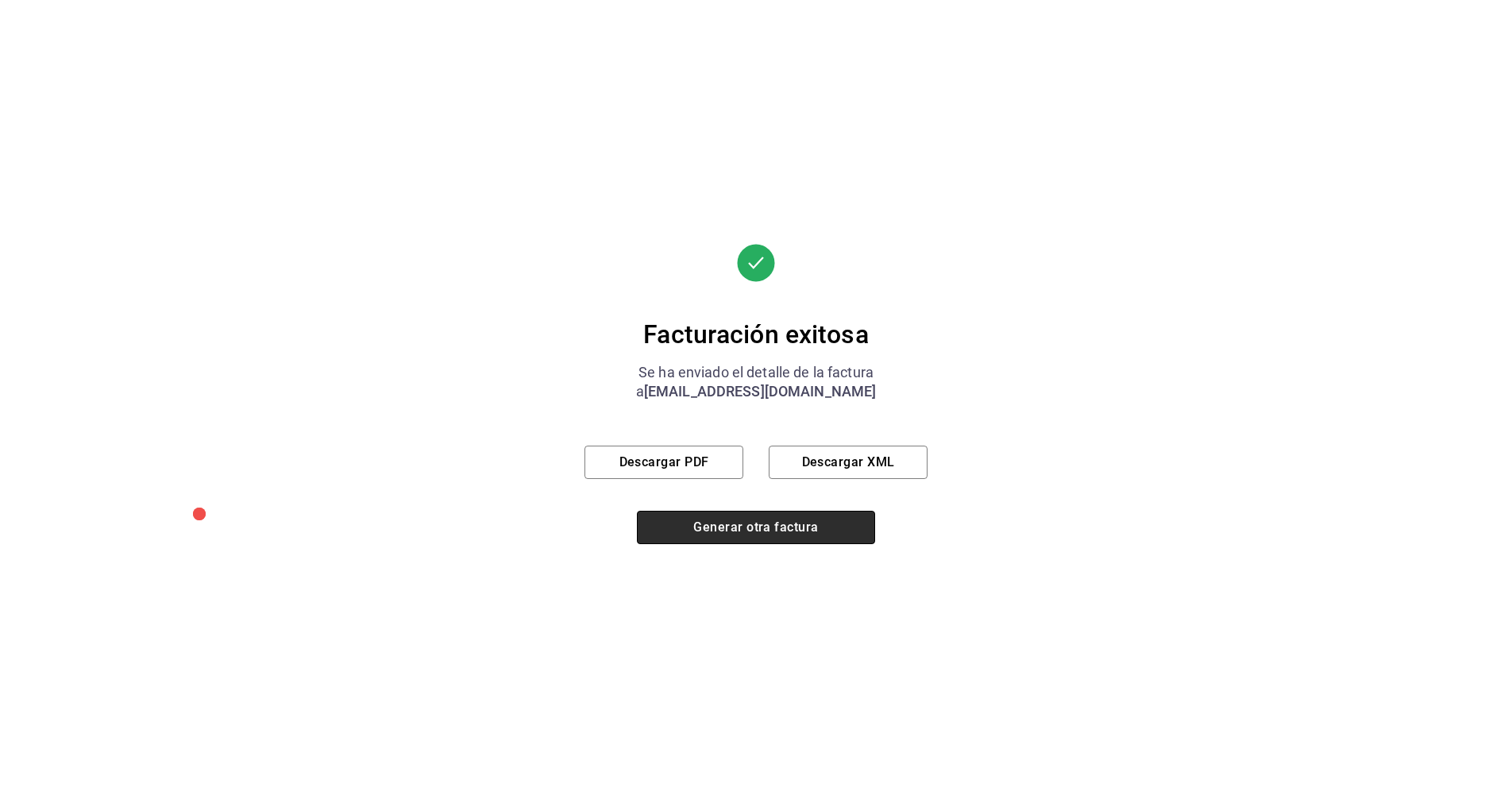
click at [735, 529] on button "Generar otra factura" at bounding box center [755, 528] width 238 height 33
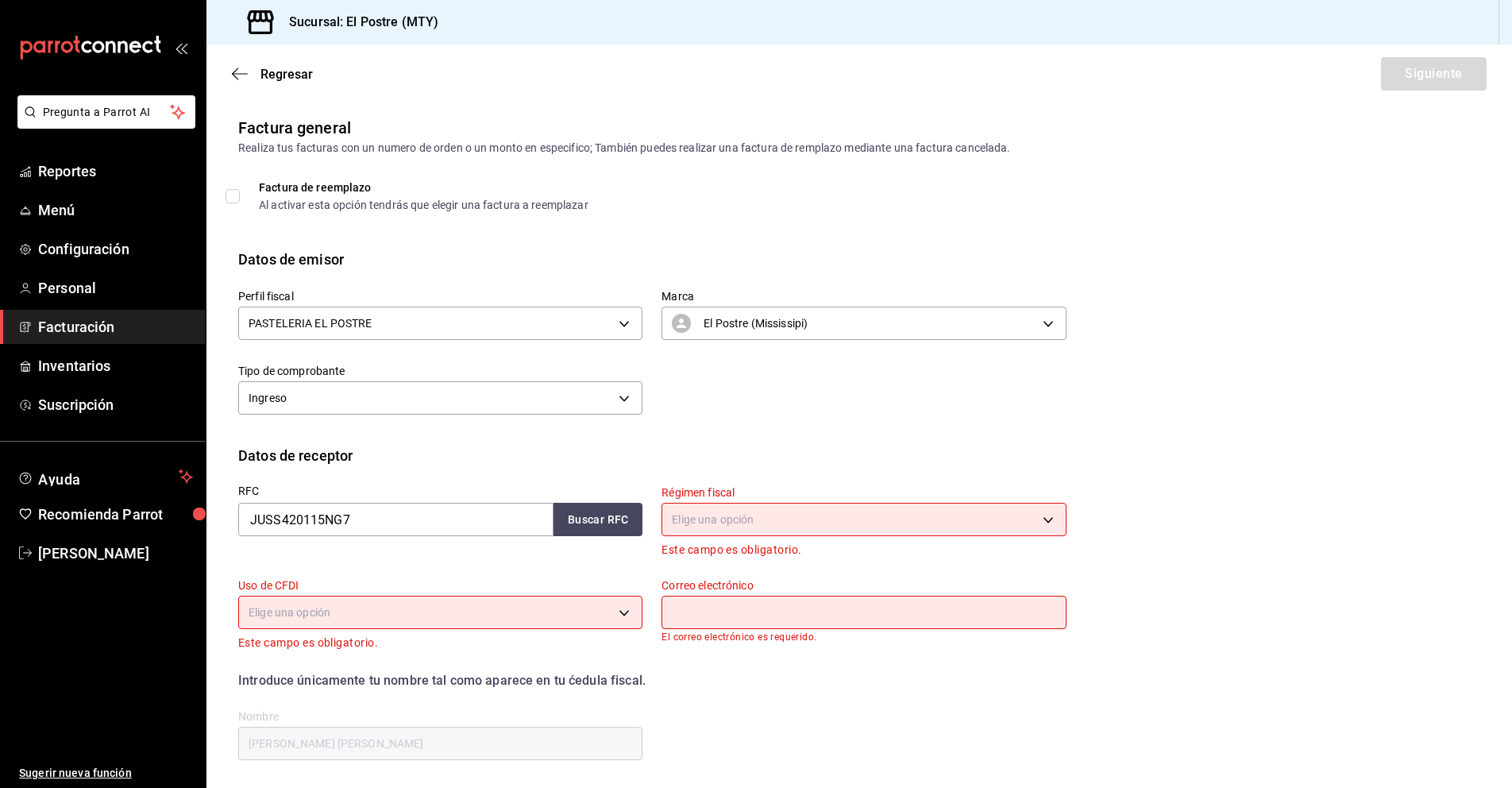
click at [86, 328] on span "Facturación" at bounding box center [115, 326] width 155 height 21
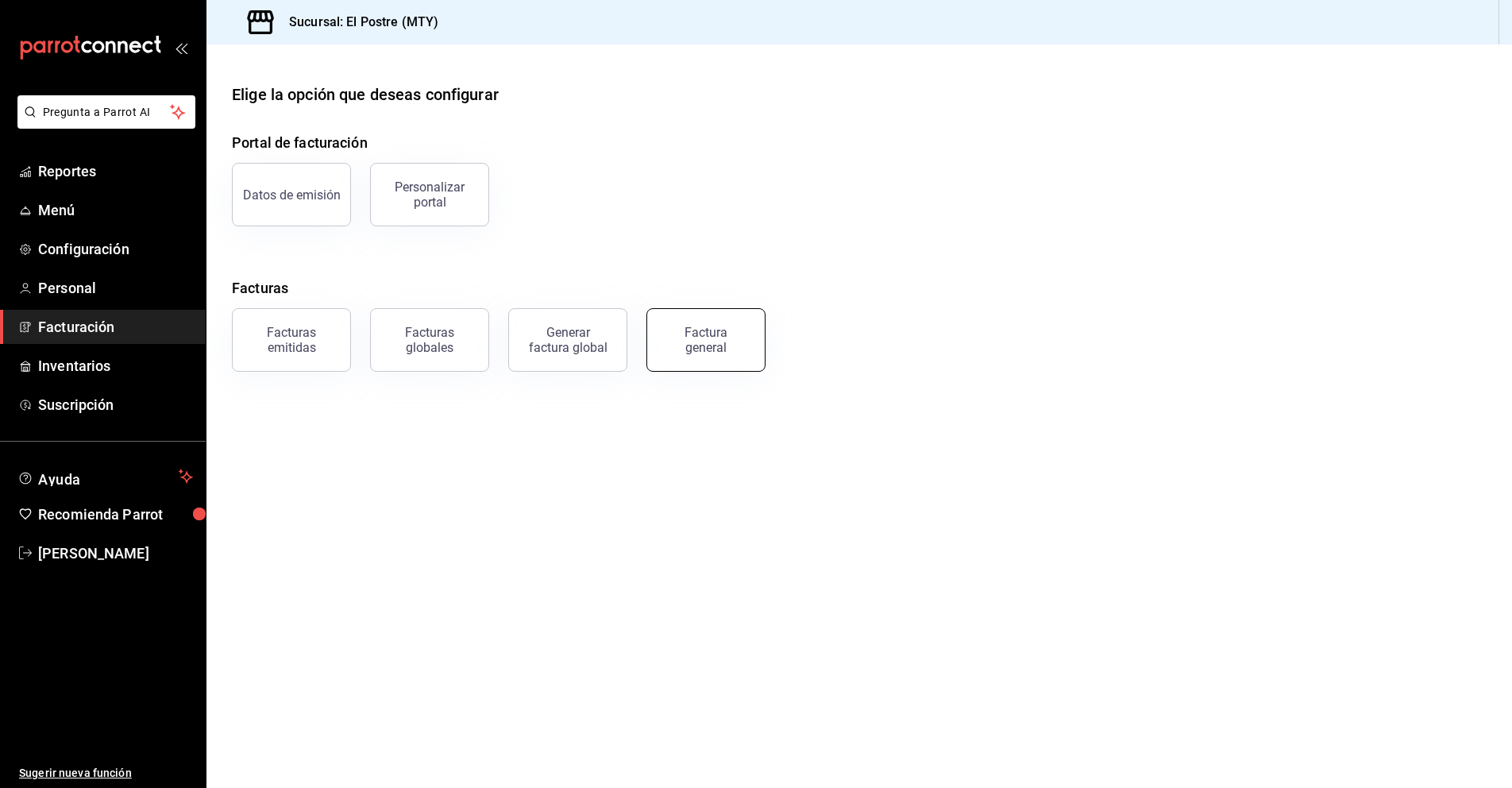
click at [714, 337] on div "Factura general" at bounding box center [706, 340] width 80 height 30
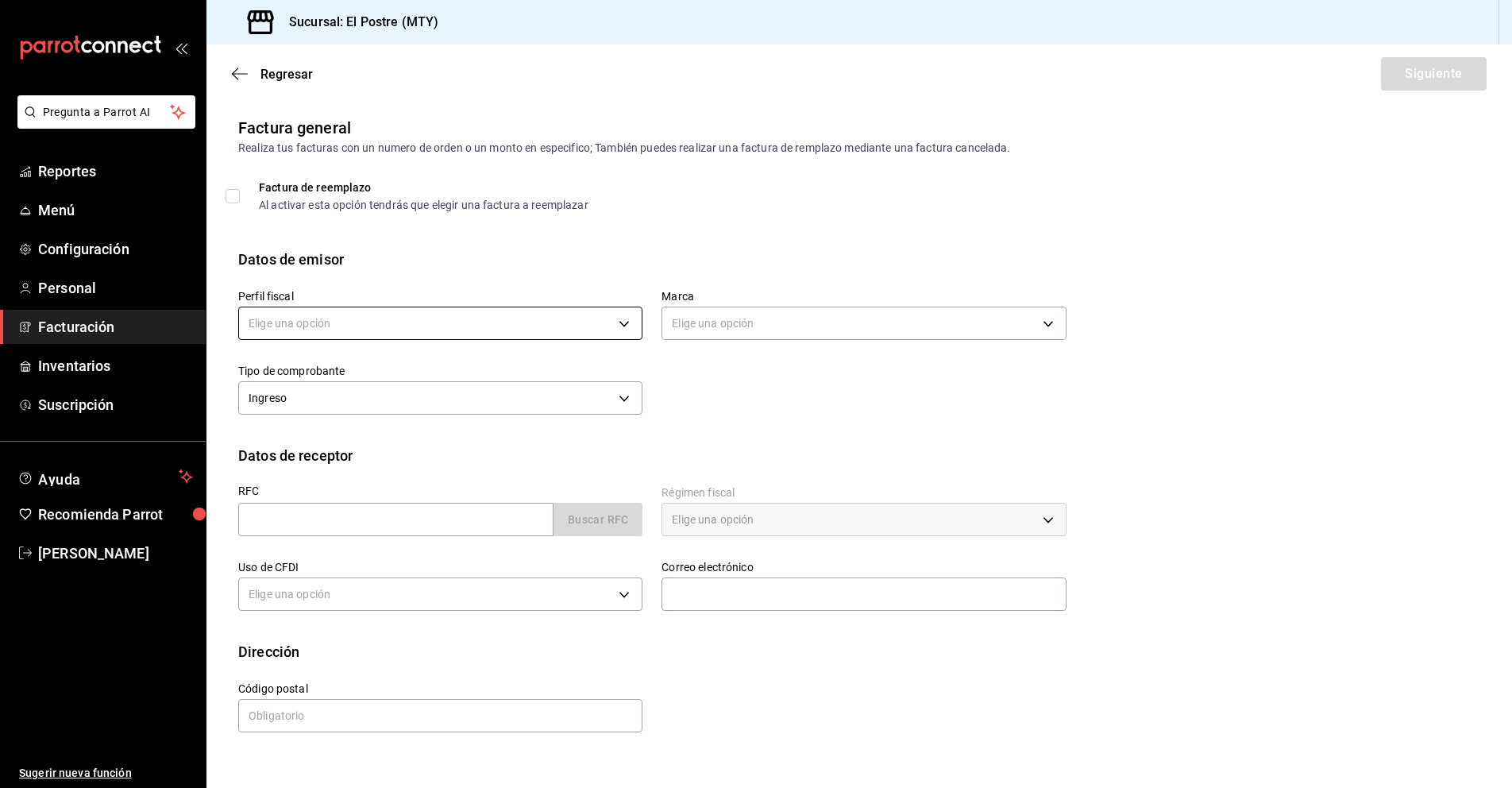
click at [326, 314] on body "Pregunta a Parrot AI Reportes Menú Configuración Personal Facturación Inventari…" at bounding box center [756, 394] width 1512 height 788
click at [323, 404] on li "PASTELERIA EL POSTRE" at bounding box center [440, 404] width 403 height 29
type input "aa87a53a-ee9c-428e-8ec6-c87af9adf2f7"
type input "7fc87085-403c-4262-bb73-6768f4799aba"
click at [271, 508] on input "text" at bounding box center [396, 520] width 315 height 33
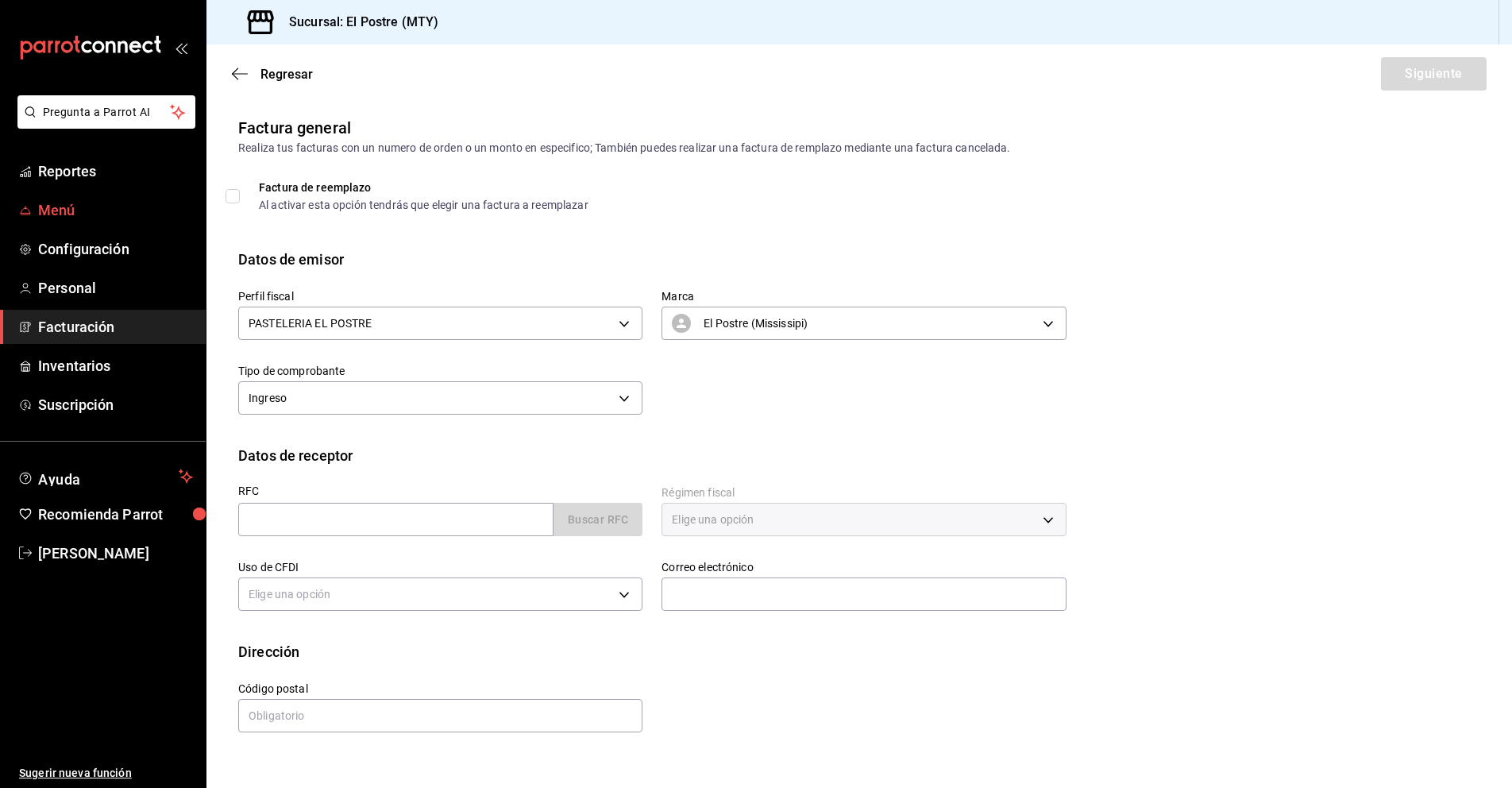
click at [49, 207] on span "Menú" at bounding box center [115, 209] width 155 height 21
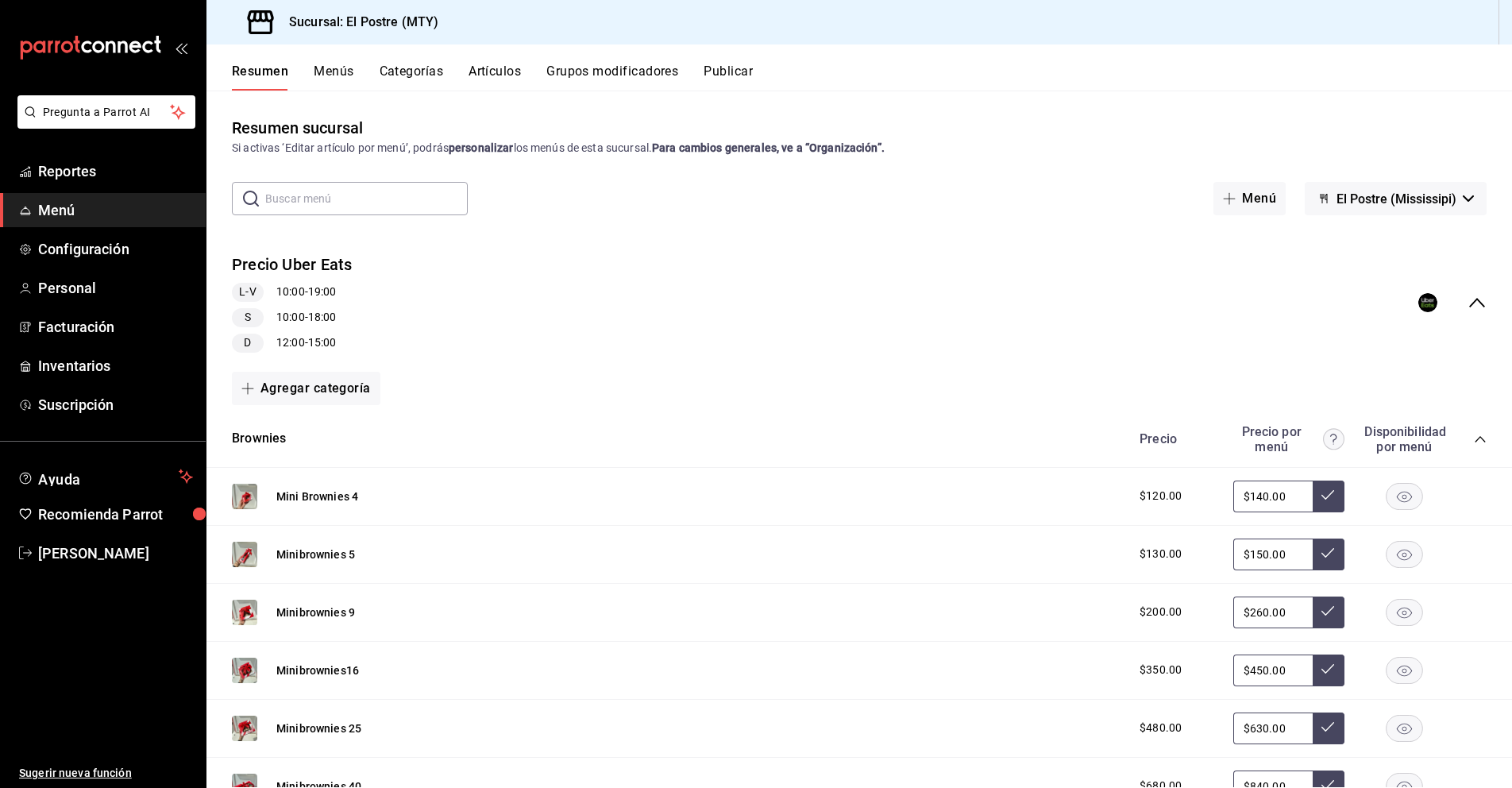
click at [484, 73] on button "Artículos" at bounding box center [495, 77] width 53 height 27
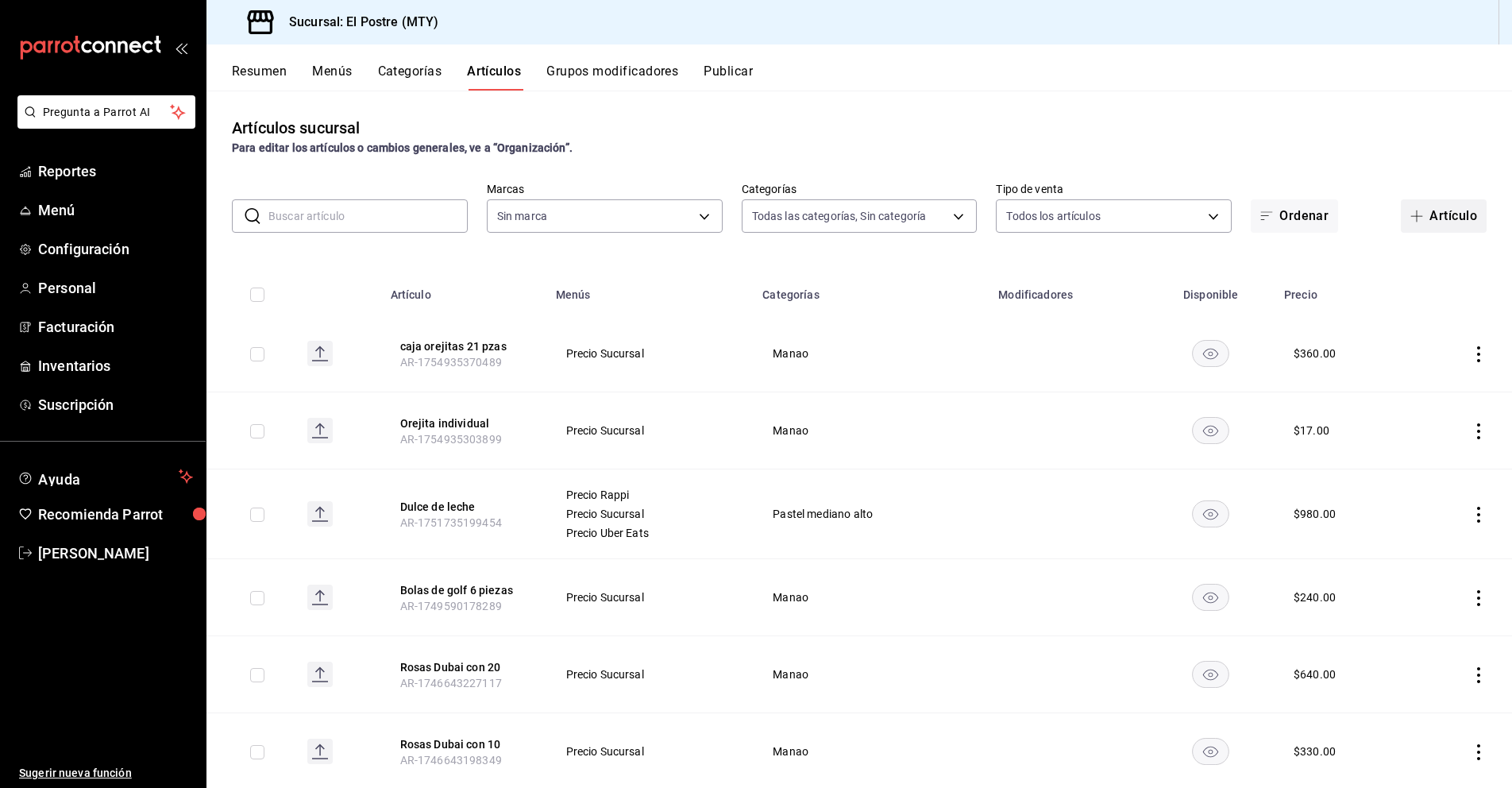
type input "3245d32b-d06b-4f46-87ca-7a2485e85e94,b58e7df8-8f31-47b9-b205-8997d7191544,0b689…"
click at [1454, 209] on button "Artículo" at bounding box center [1444, 216] width 86 height 33
type input "7fc87085-403c-4262-bb73-6768f4799aba"
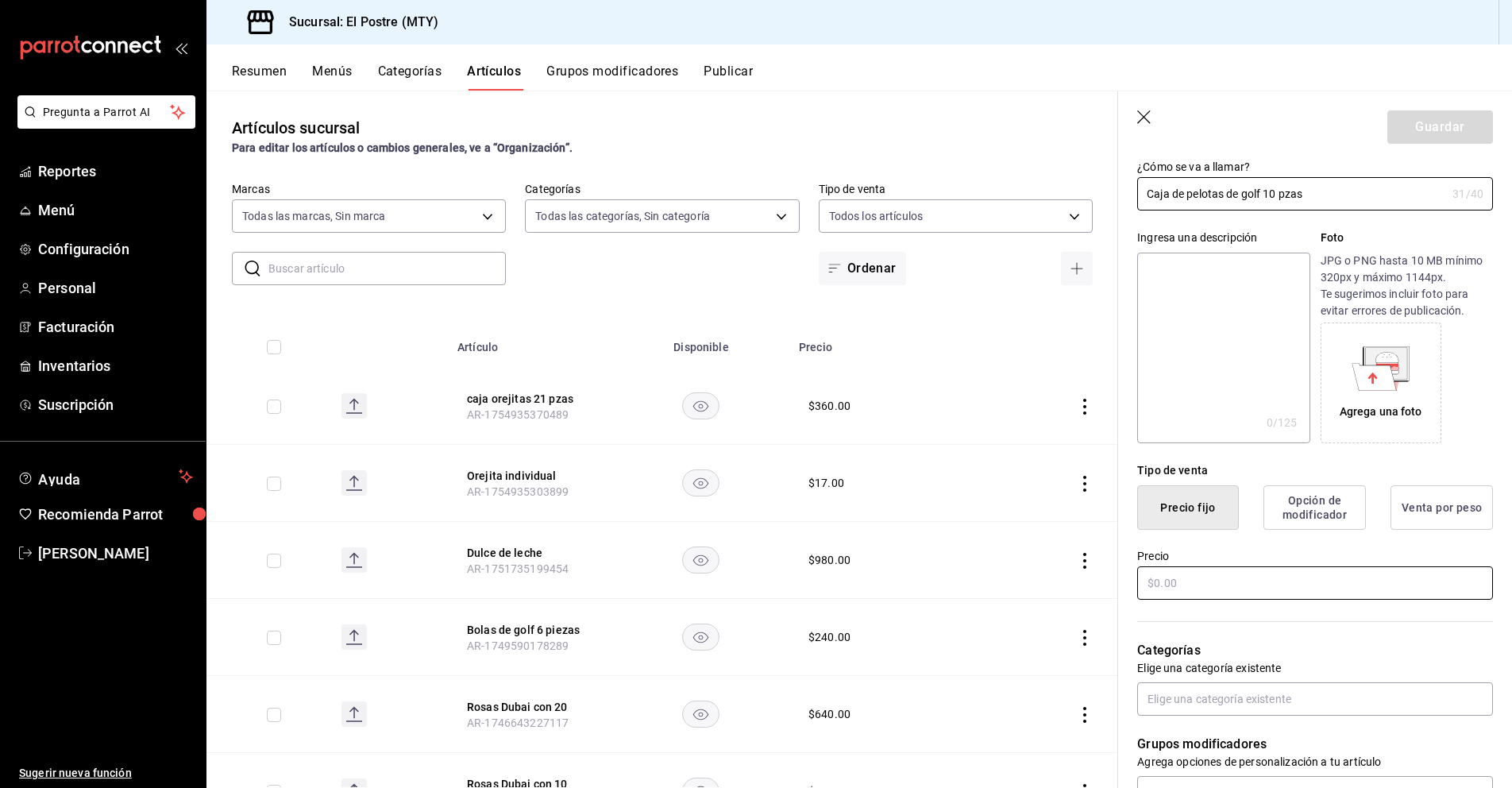
scroll to position [159, 0]
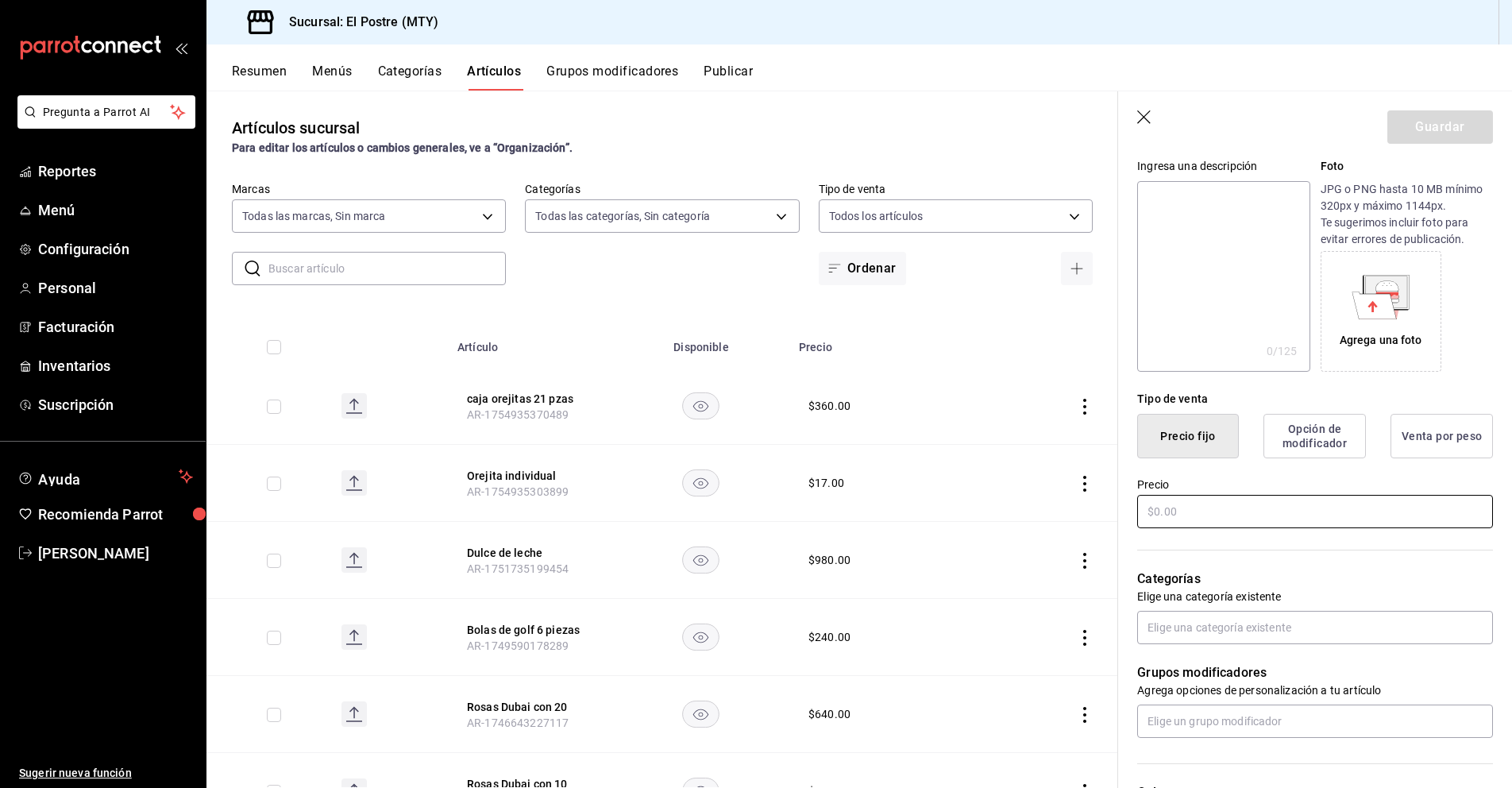
type input "Caja de pelotas de golf 10 pzas"
click at [1173, 506] on input "text" at bounding box center [1315, 512] width 356 height 33
type input "$320.00"
click at [1185, 632] on input "text" at bounding box center [1315, 627] width 356 height 33
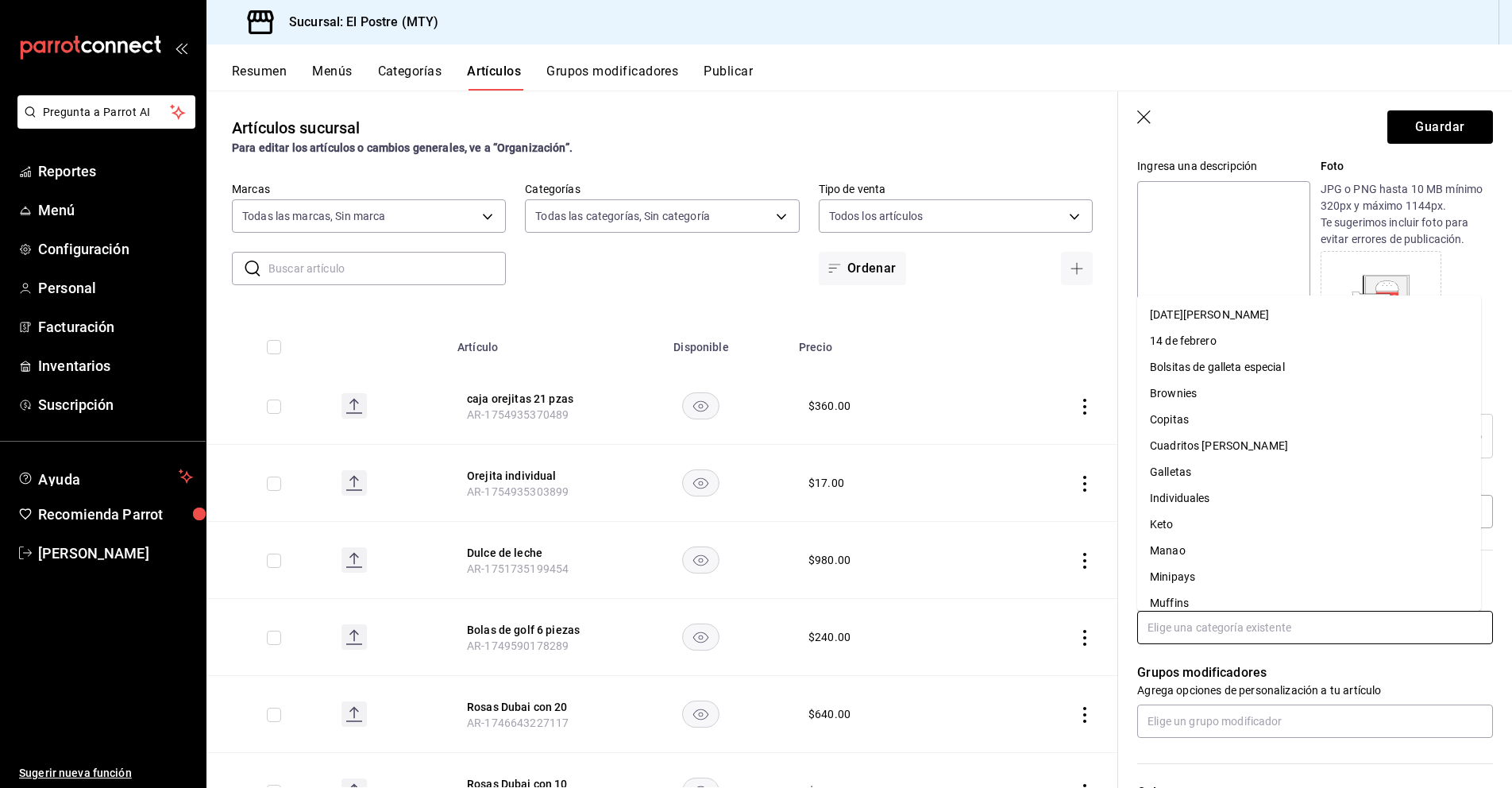
click at [1181, 544] on li "Manao" at bounding box center [1309, 550] width 344 height 26
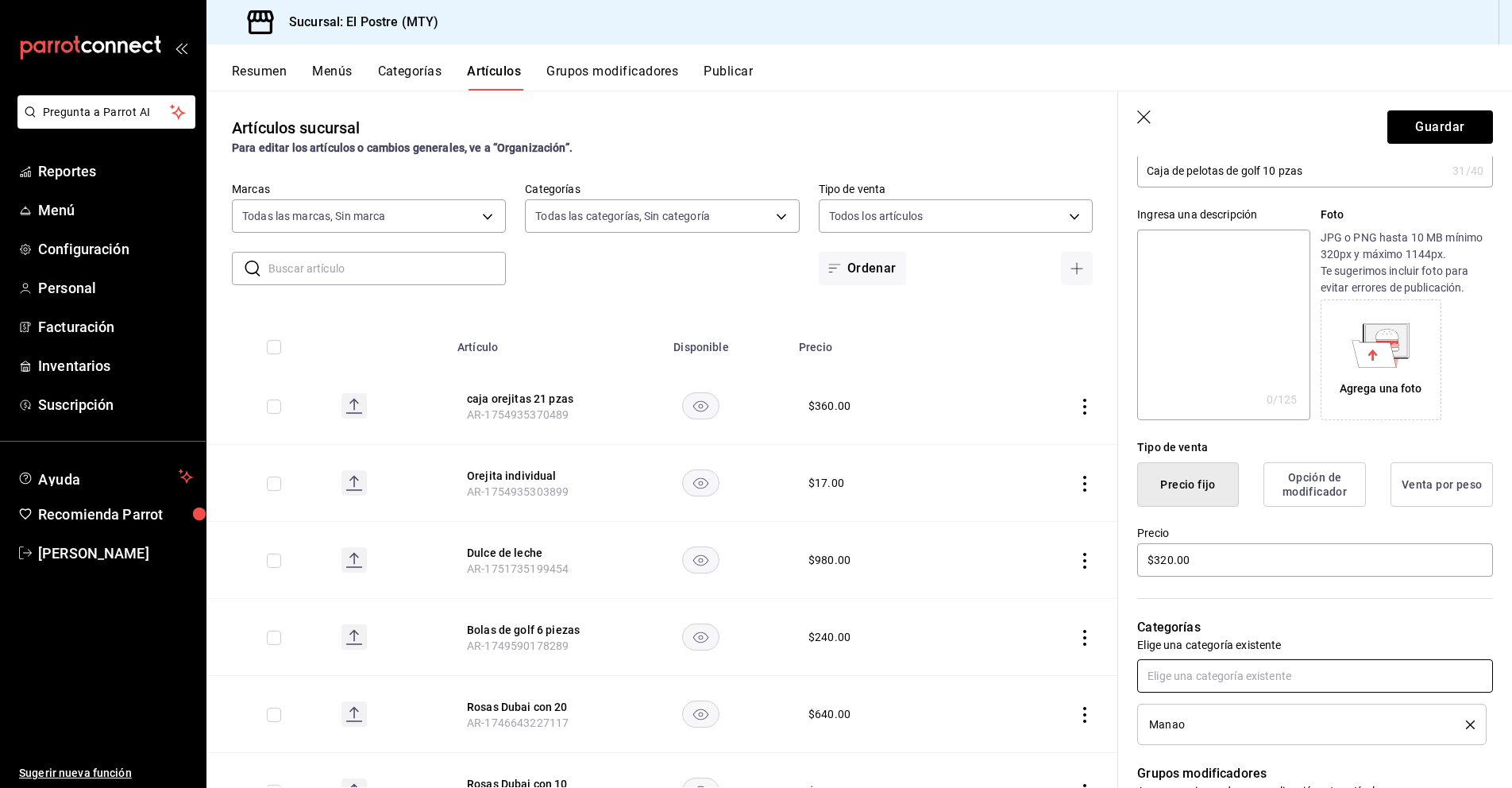
scroll to position [0, 0]
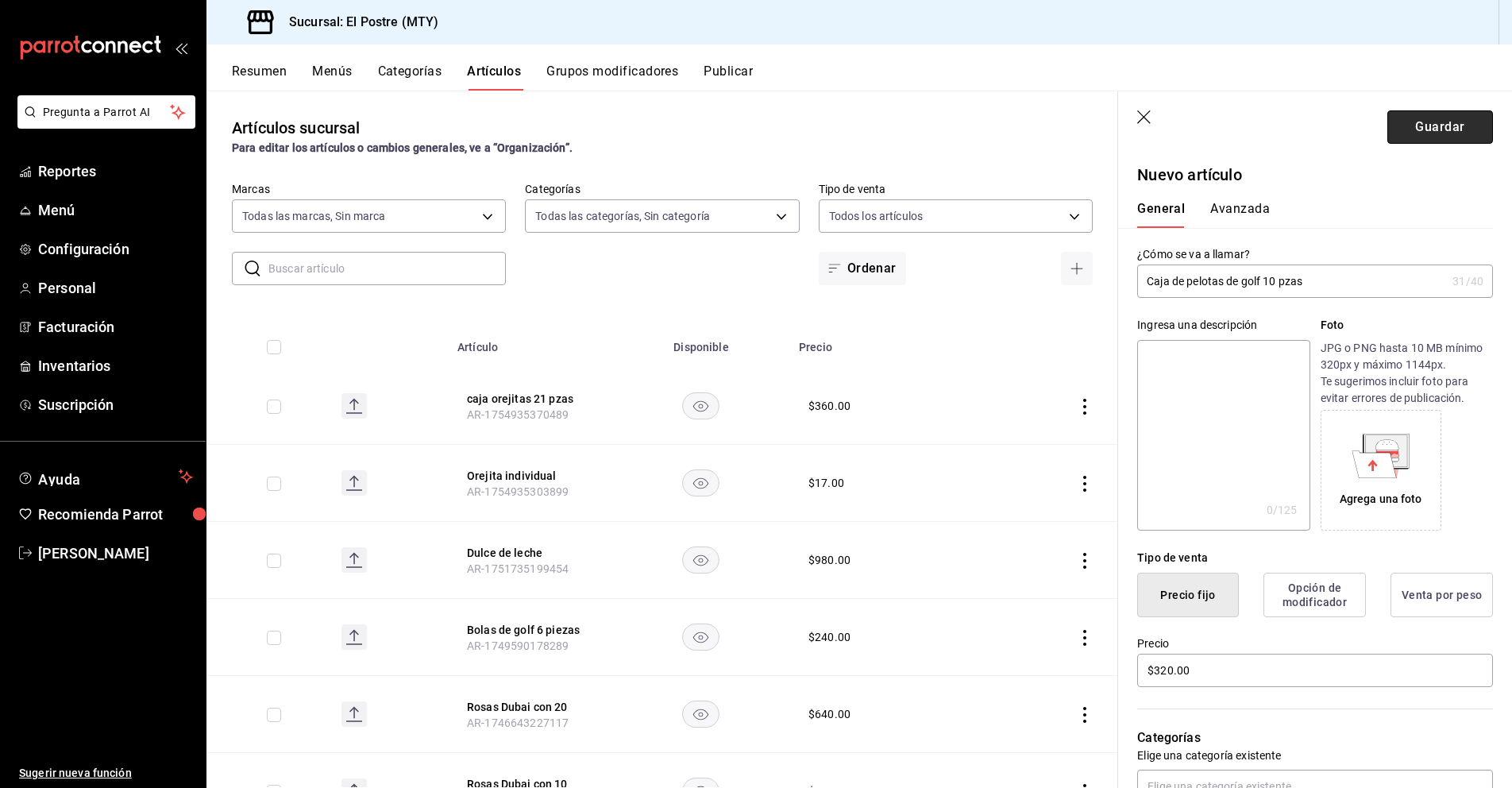
click at [1408, 125] on button "Guardar" at bounding box center [1440, 127] width 106 height 33
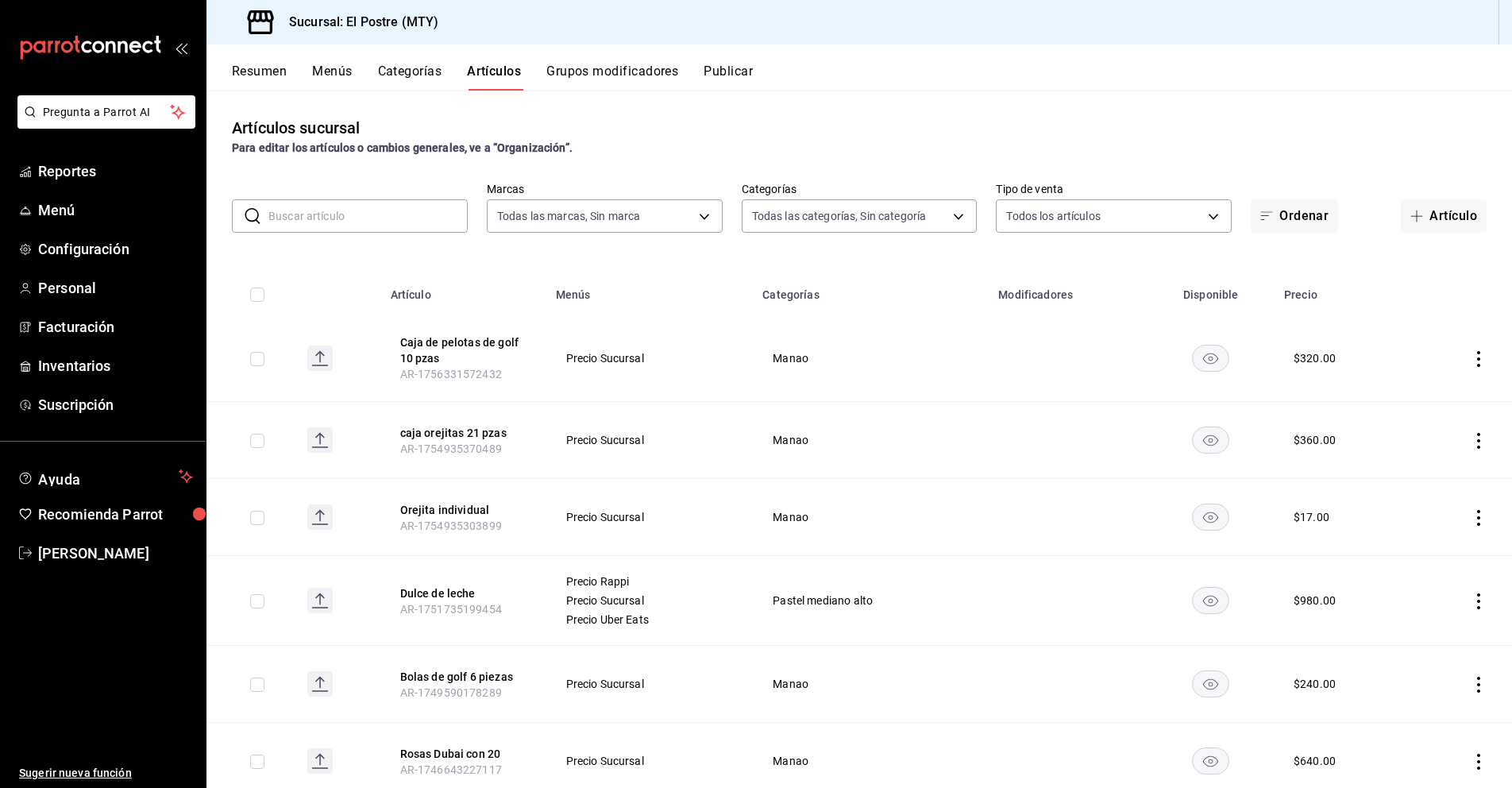
click at [1471, 355] on icon "actions" at bounding box center [1479, 359] width 16 height 16
click at [1393, 399] on div at bounding box center [1384, 396] width 29 height 19
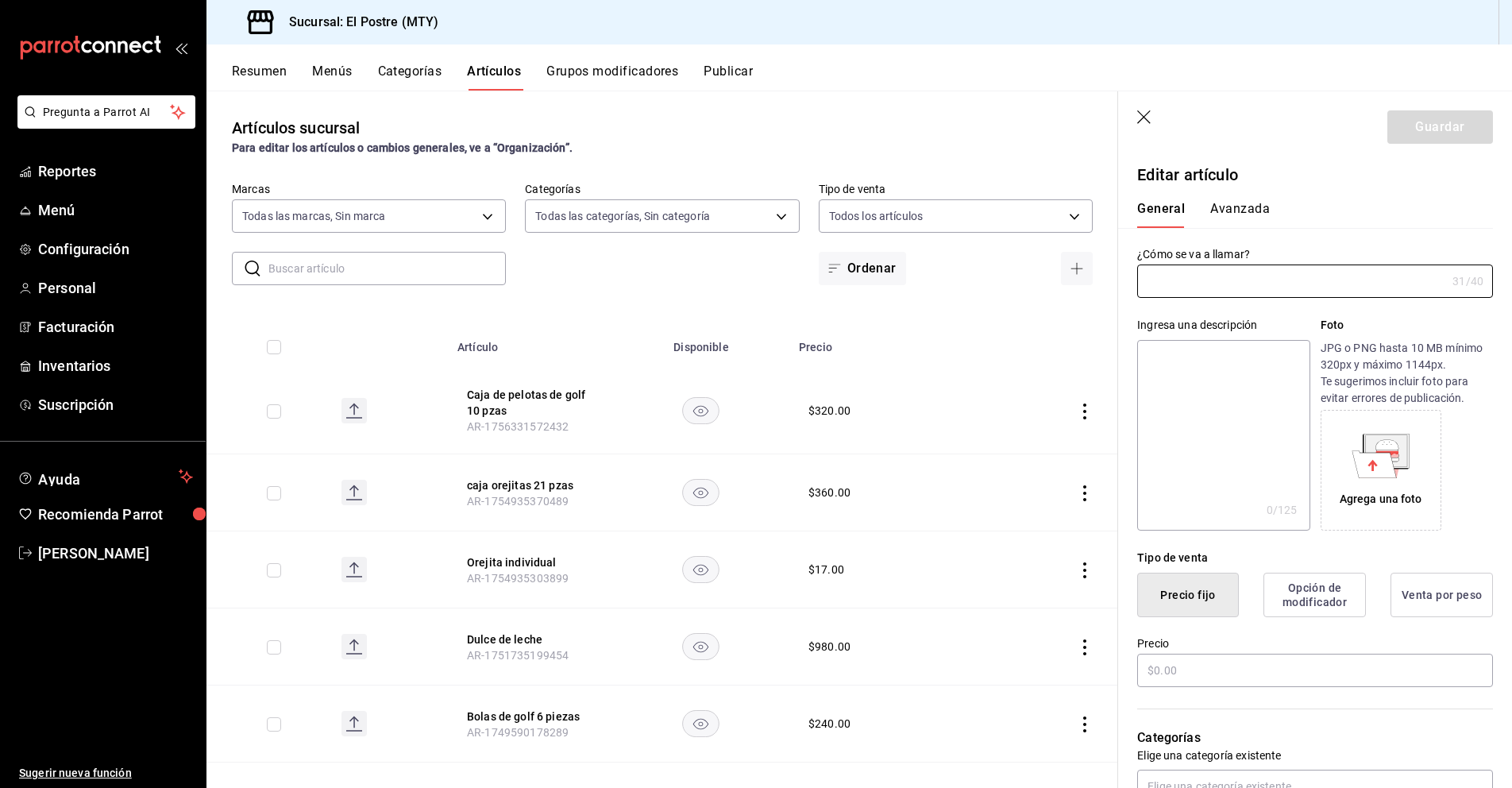
type input "Caja de pelotas de golf 10 pzas"
type input "AR-1756331572432"
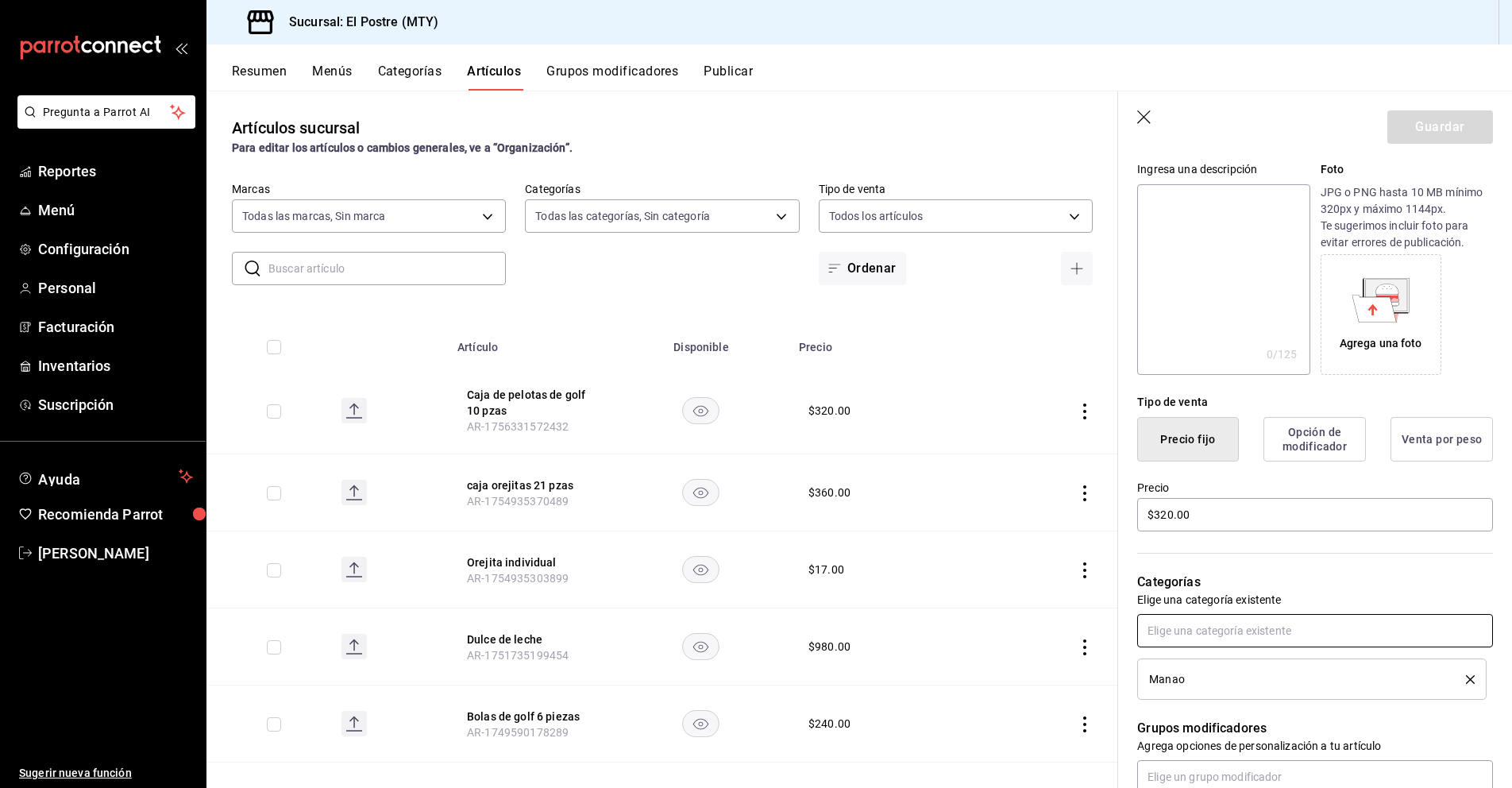
scroll to position [238, 0]
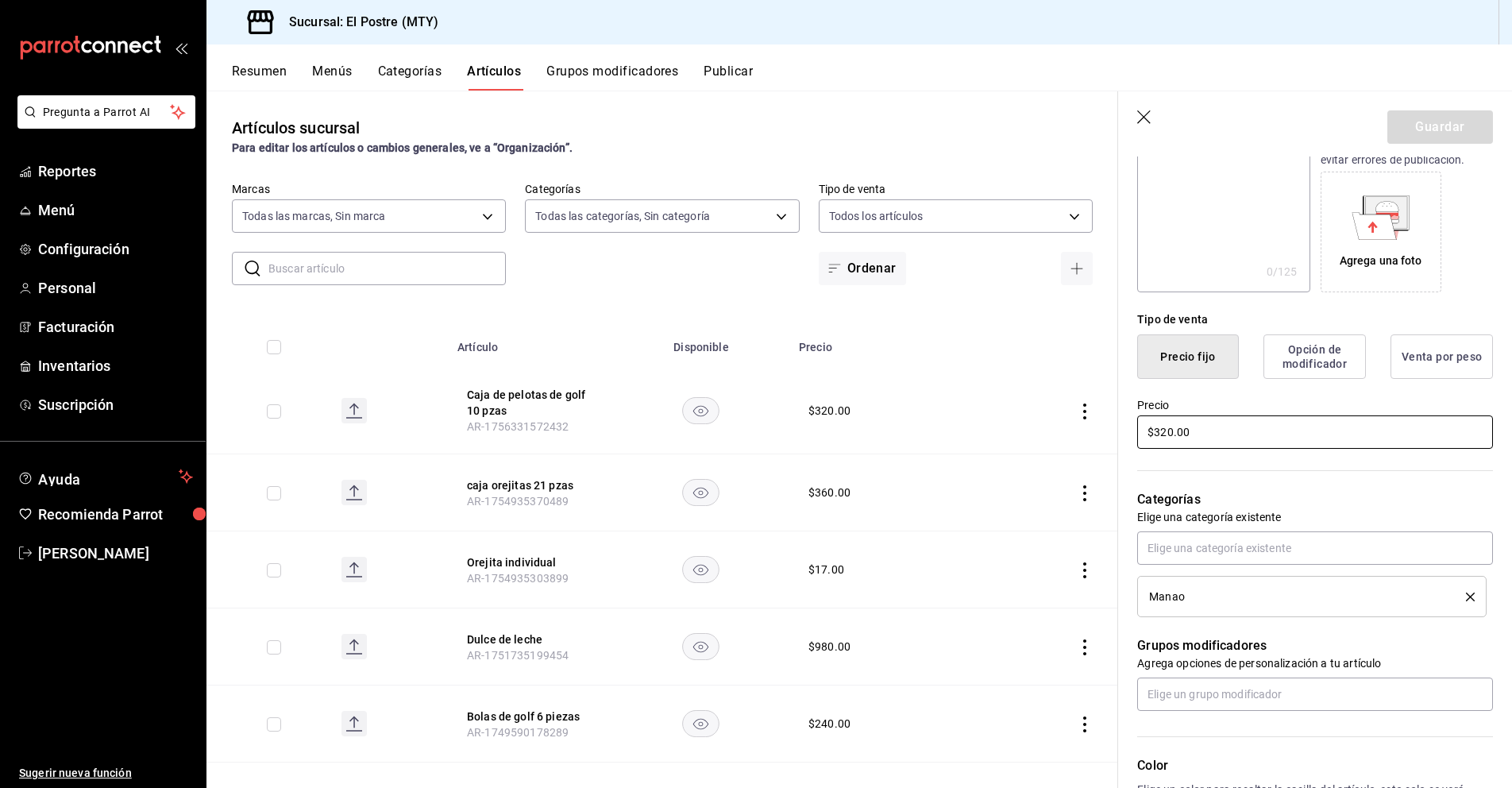
click at [1196, 428] on input "$320.00" at bounding box center [1315, 432] width 356 height 33
type input "$3.00"
type input "$330.00"
click at [1424, 132] on button "Guardar" at bounding box center [1440, 127] width 106 height 33
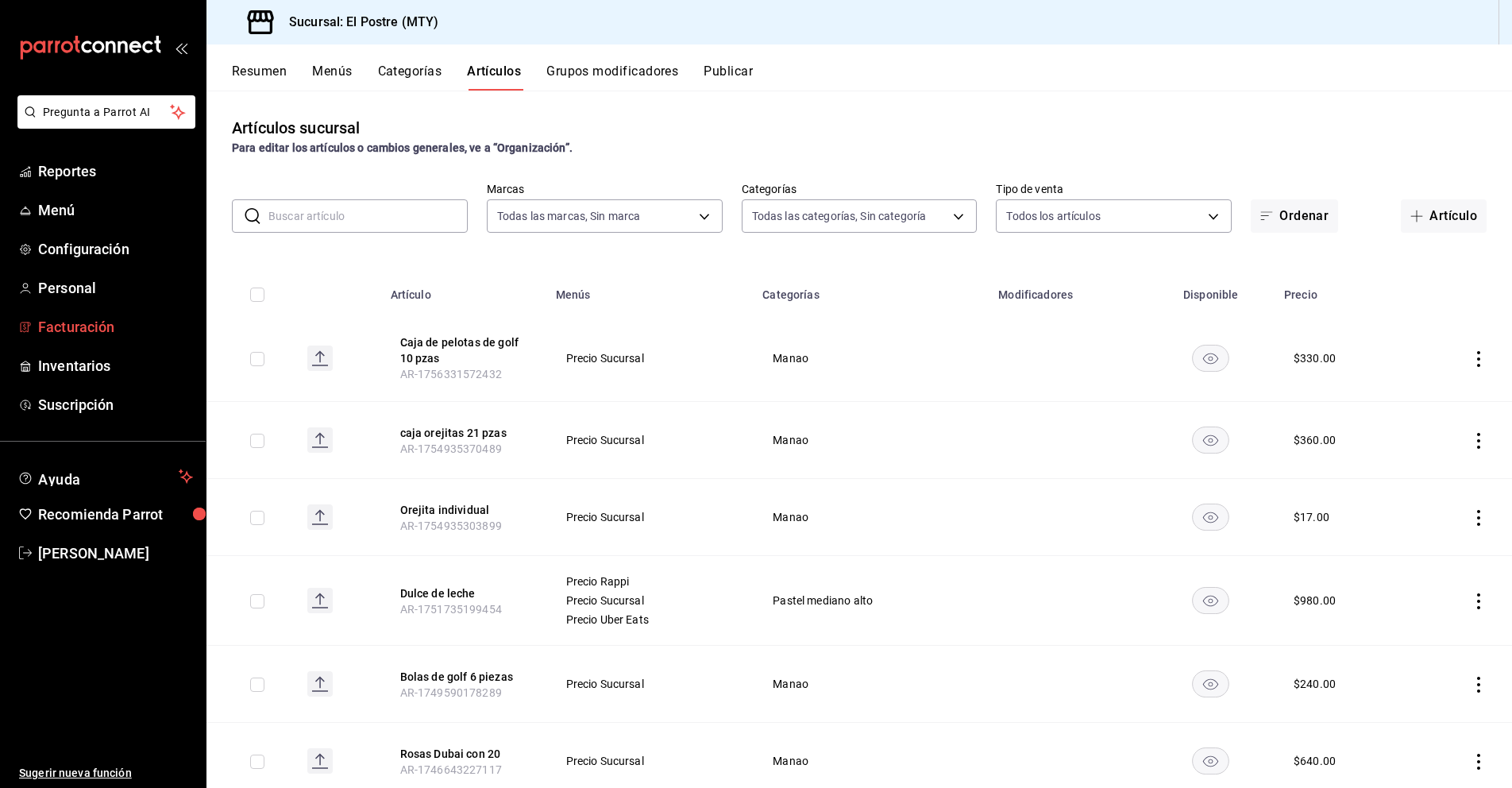
click at [122, 327] on span "Facturación" at bounding box center [115, 326] width 155 height 21
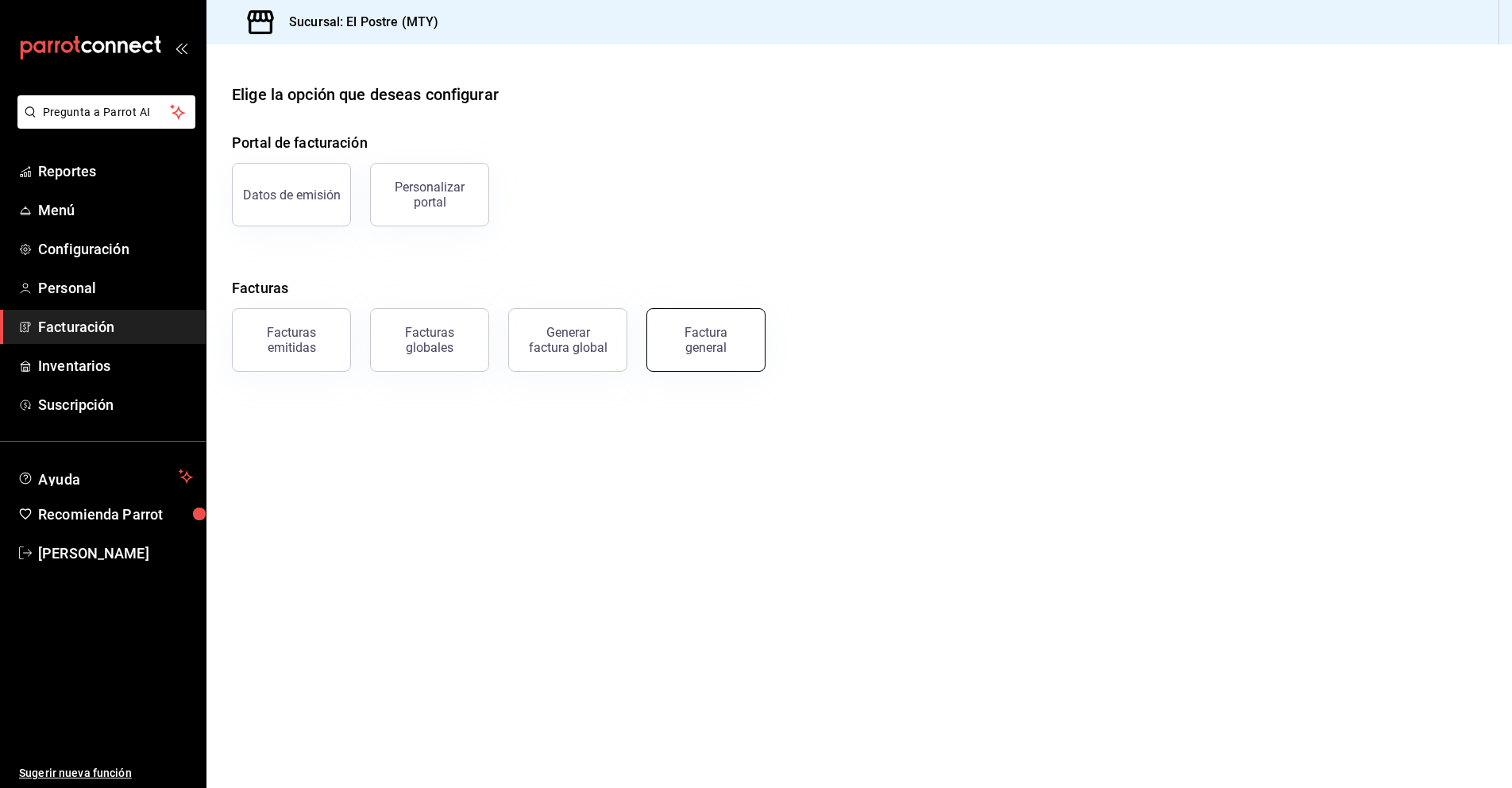
click at [690, 357] on button "Factura general" at bounding box center [706, 340] width 119 height 64
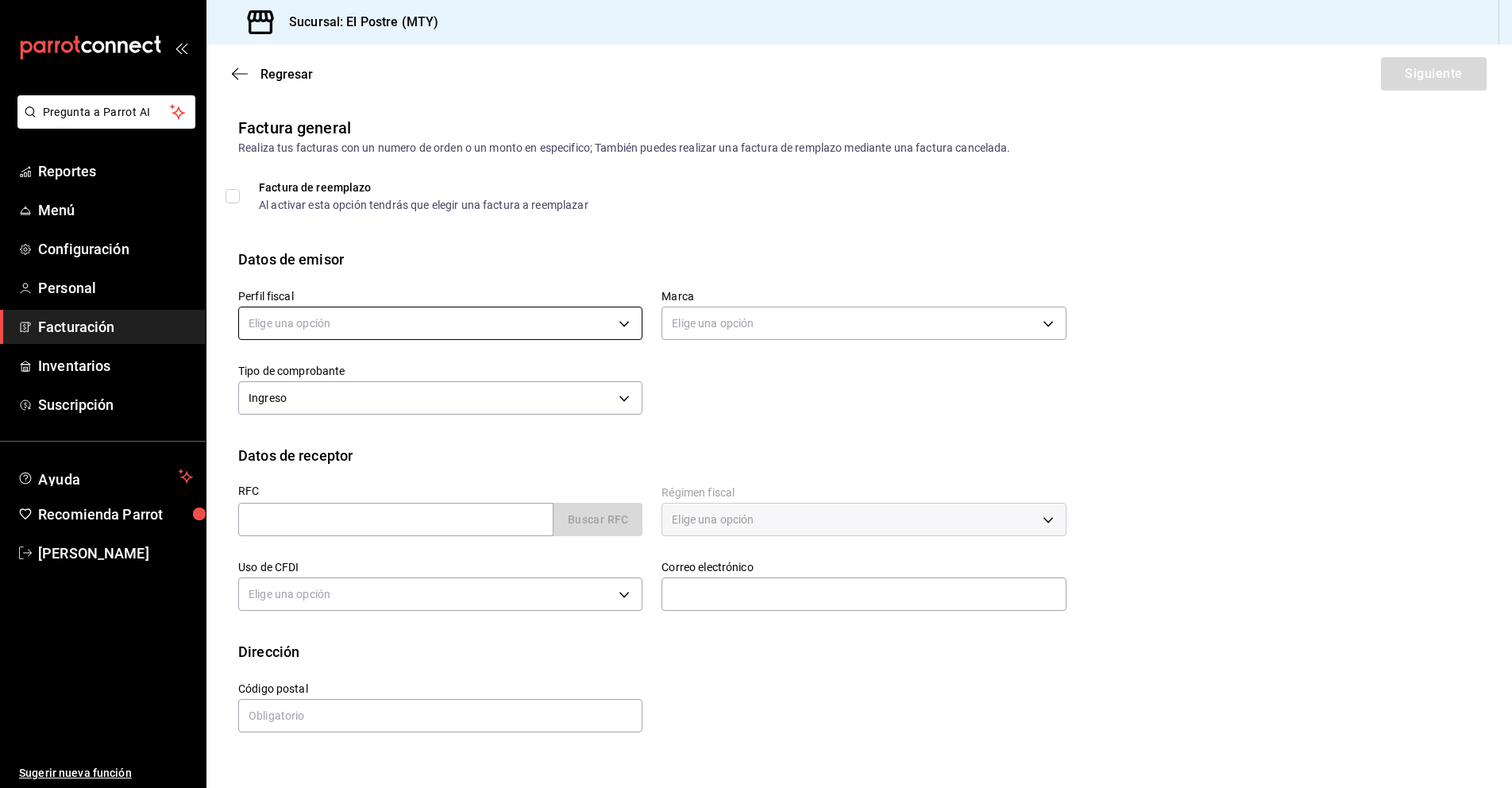
click at [293, 334] on body "Pregunta a Parrot AI Reportes Menú Configuración Personal Facturación Inventari…" at bounding box center [756, 394] width 1512 height 788
click at [306, 396] on li "PASTELERIA EL POSTRE" at bounding box center [440, 404] width 403 height 29
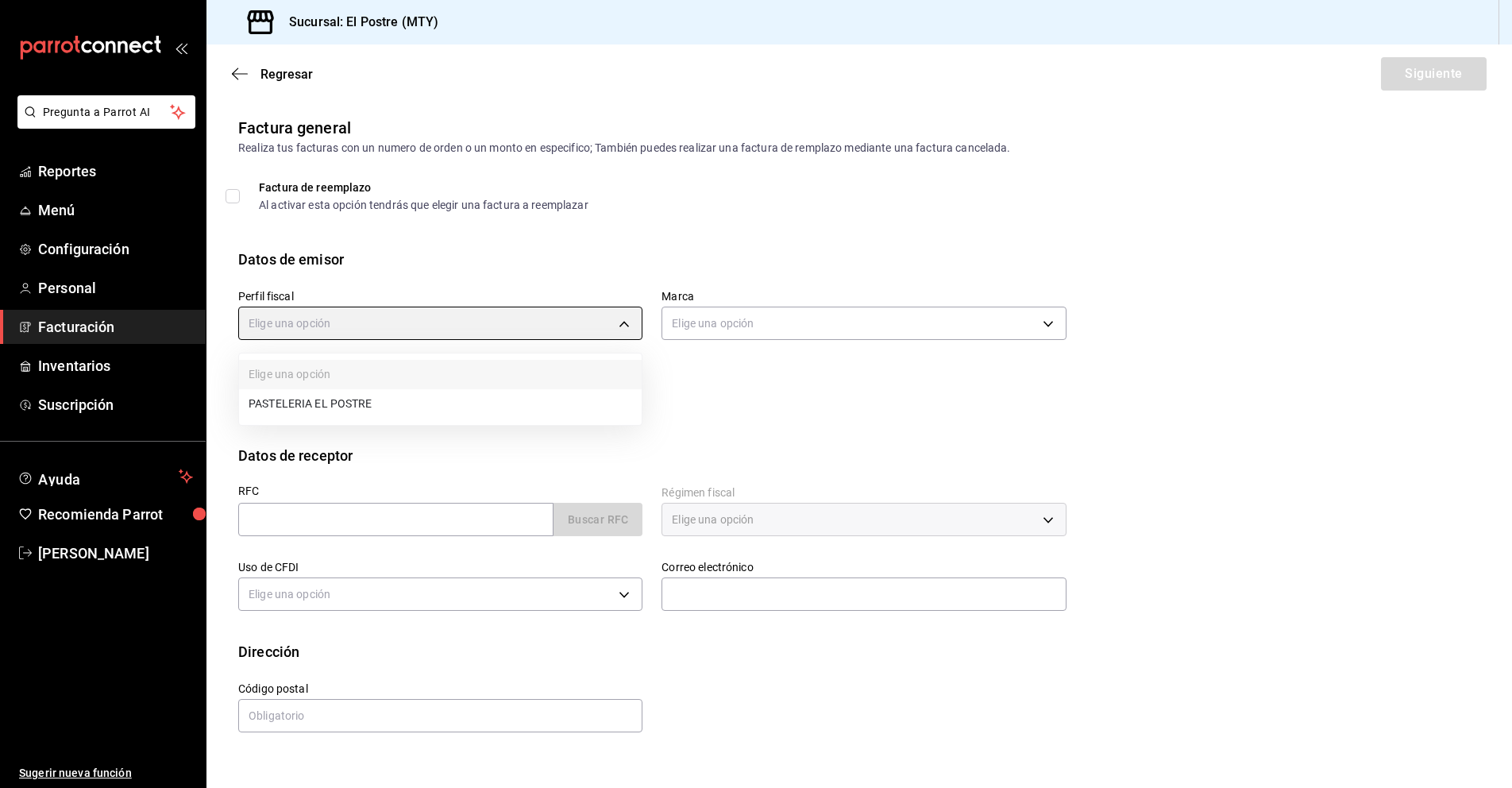
type input "aa87a53a-ee9c-428e-8ec6-c87af9adf2f7"
type input "7fc87085-403c-4262-bb73-6768f4799aba"
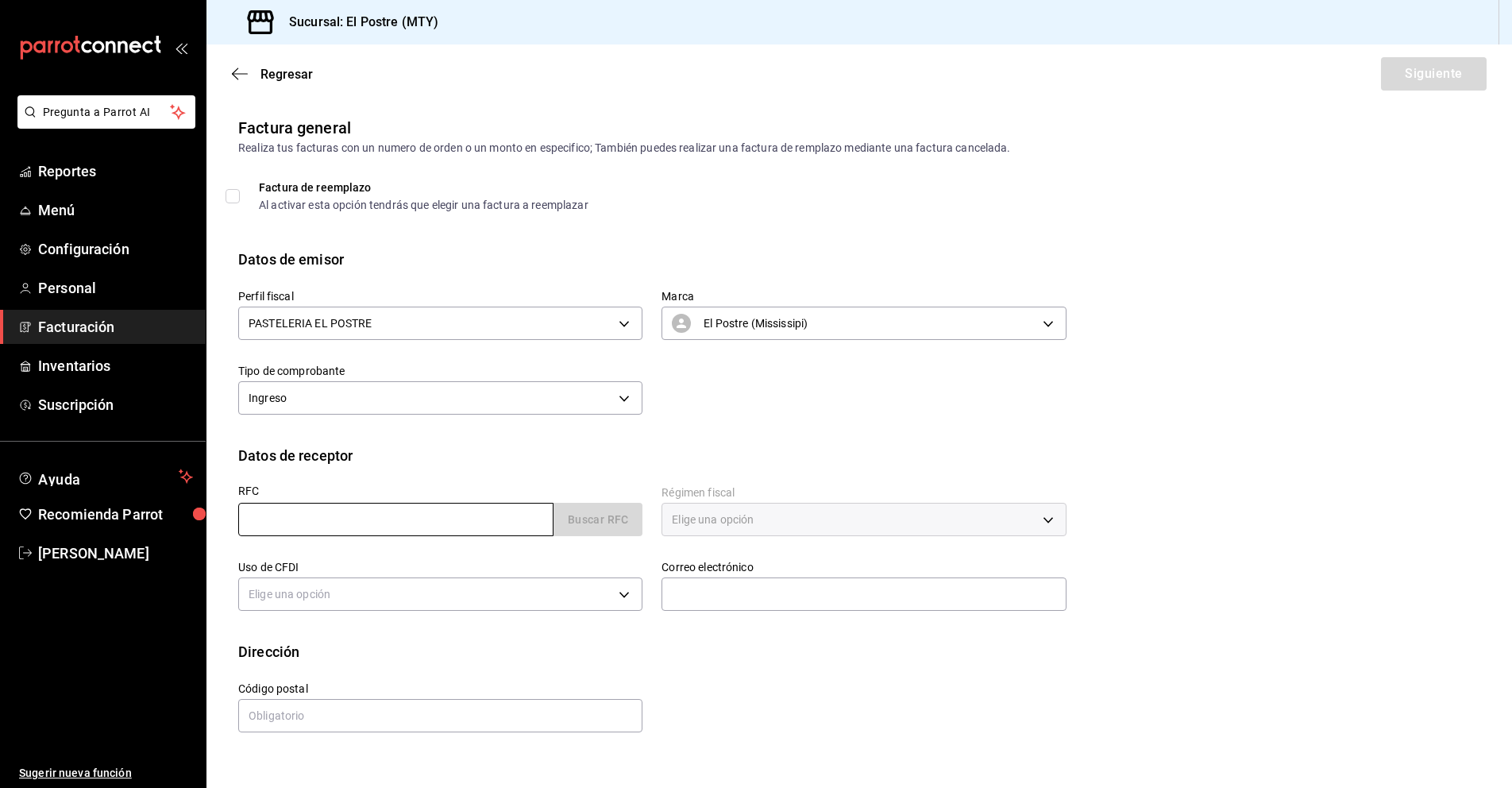
click at [269, 529] on input "text" at bounding box center [396, 520] width 315 height 33
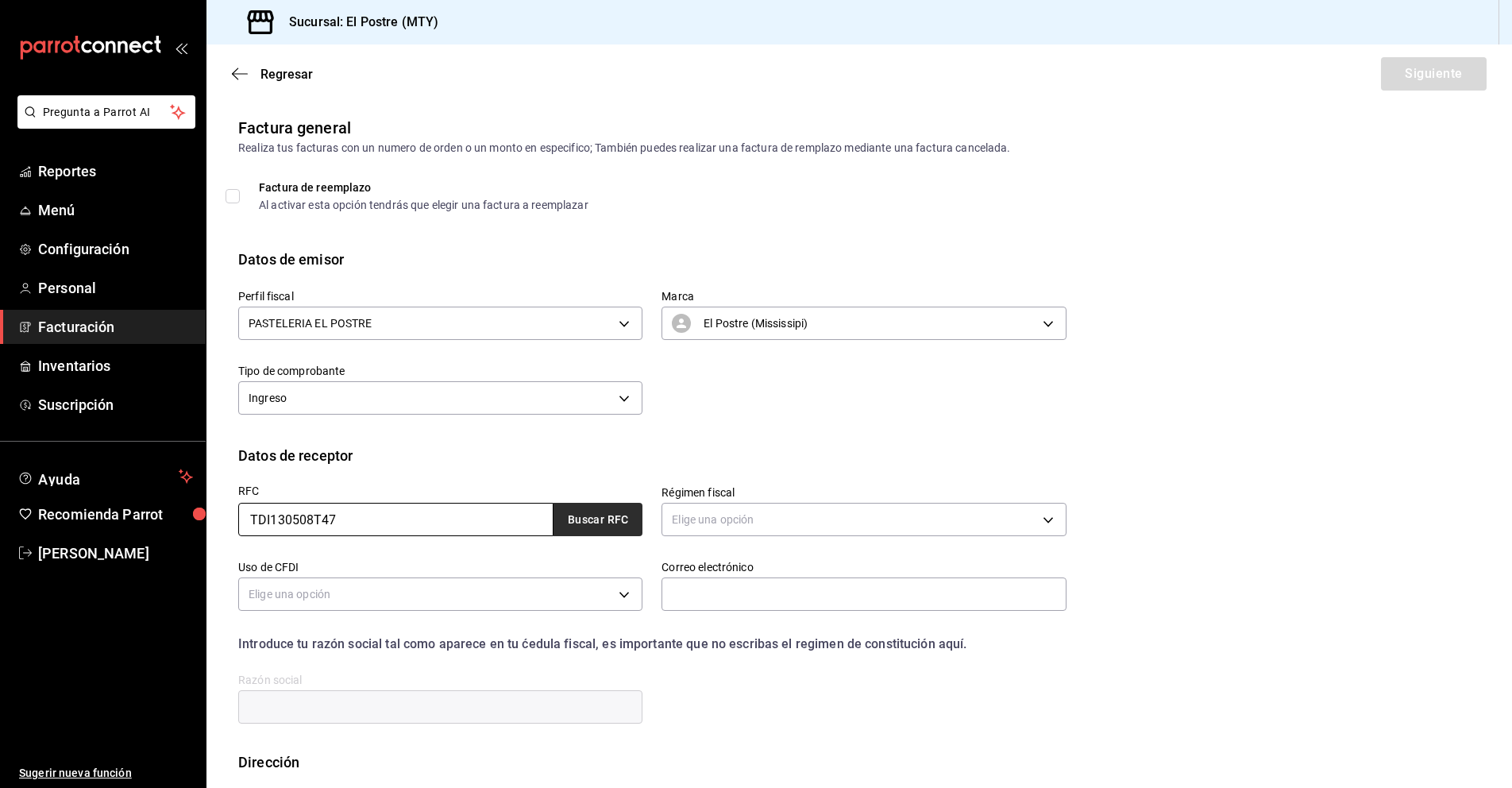
type input "TDI130508T47"
click at [588, 516] on button "Buscar RFC" at bounding box center [598, 520] width 89 height 33
type input "vr_villegas@yahoo.com"
type input "64710"
type input "TGIF DIGITAL"
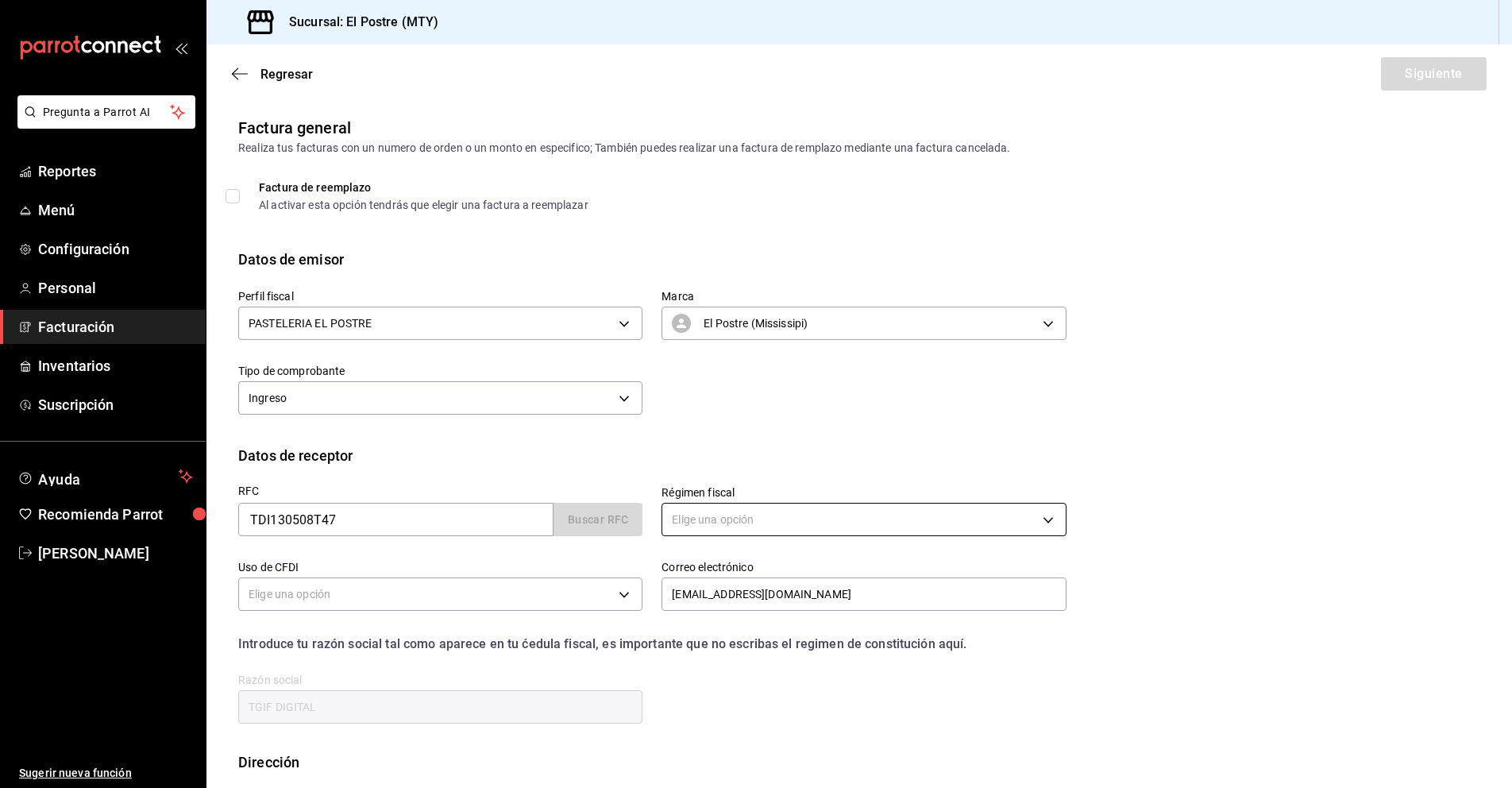
type input "601"
type input "G03"
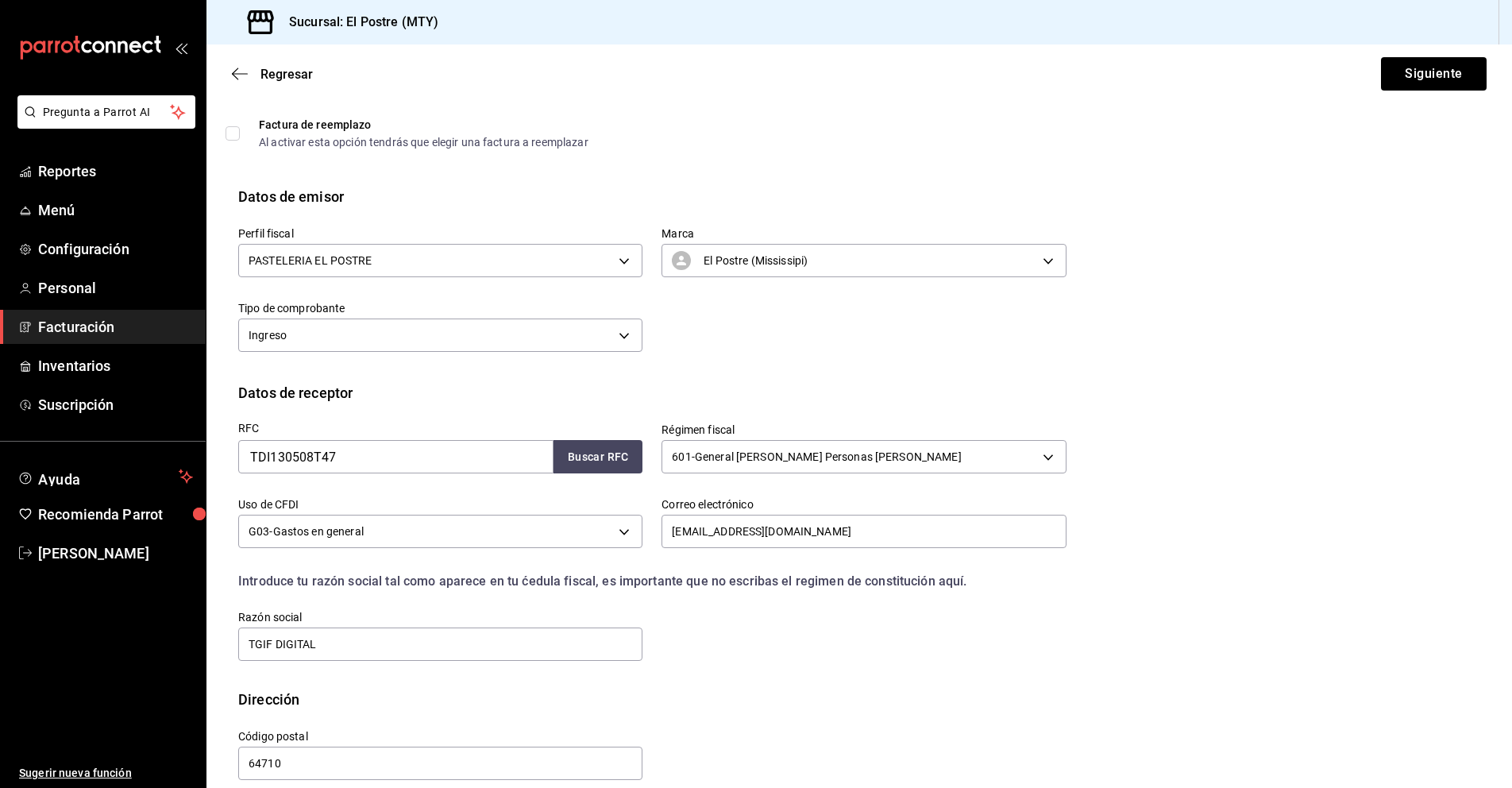
scroll to position [83, 0]
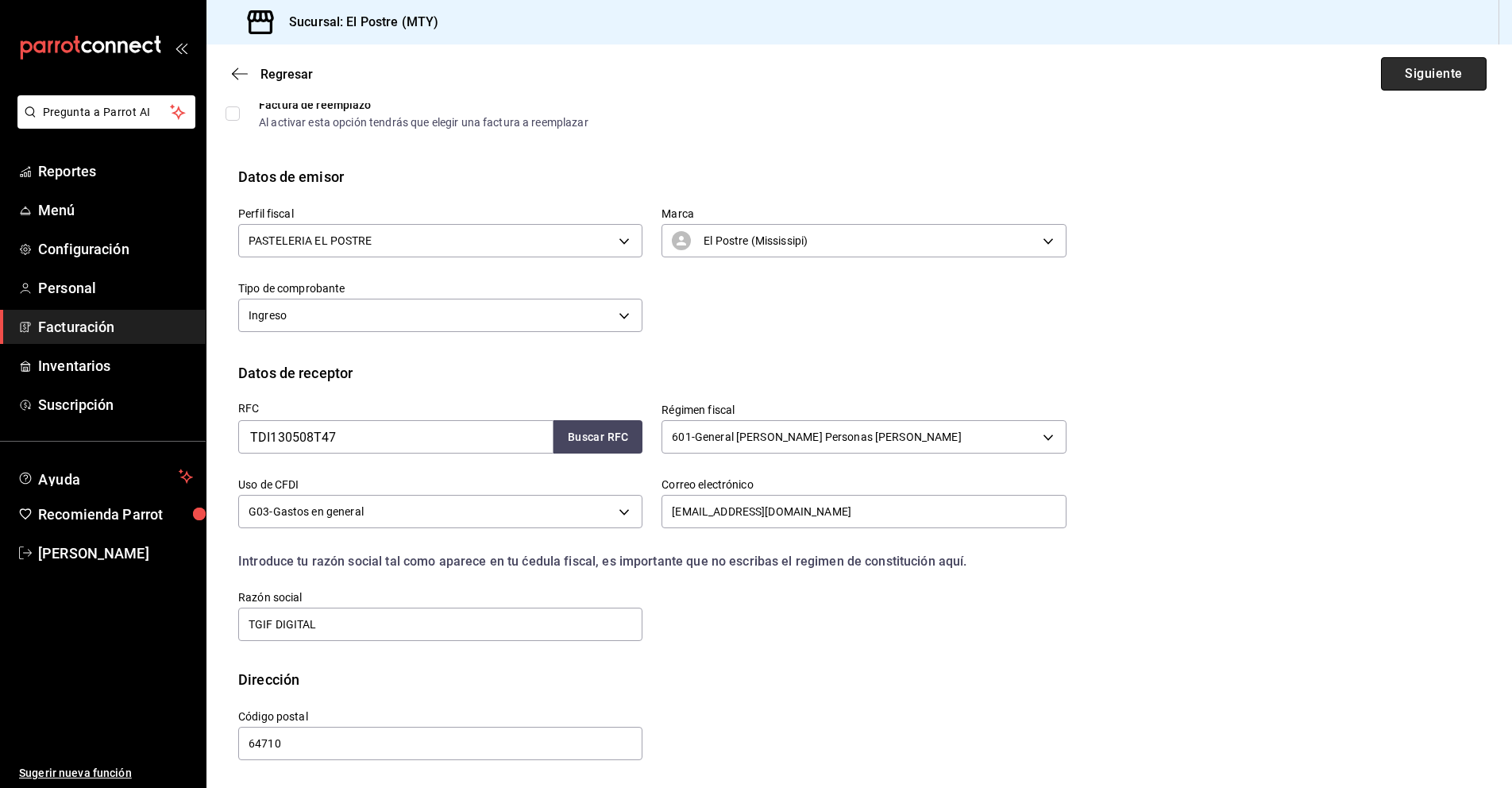
click at [1439, 70] on button "Siguiente" at bounding box center [1433, 74] width 106 height 33
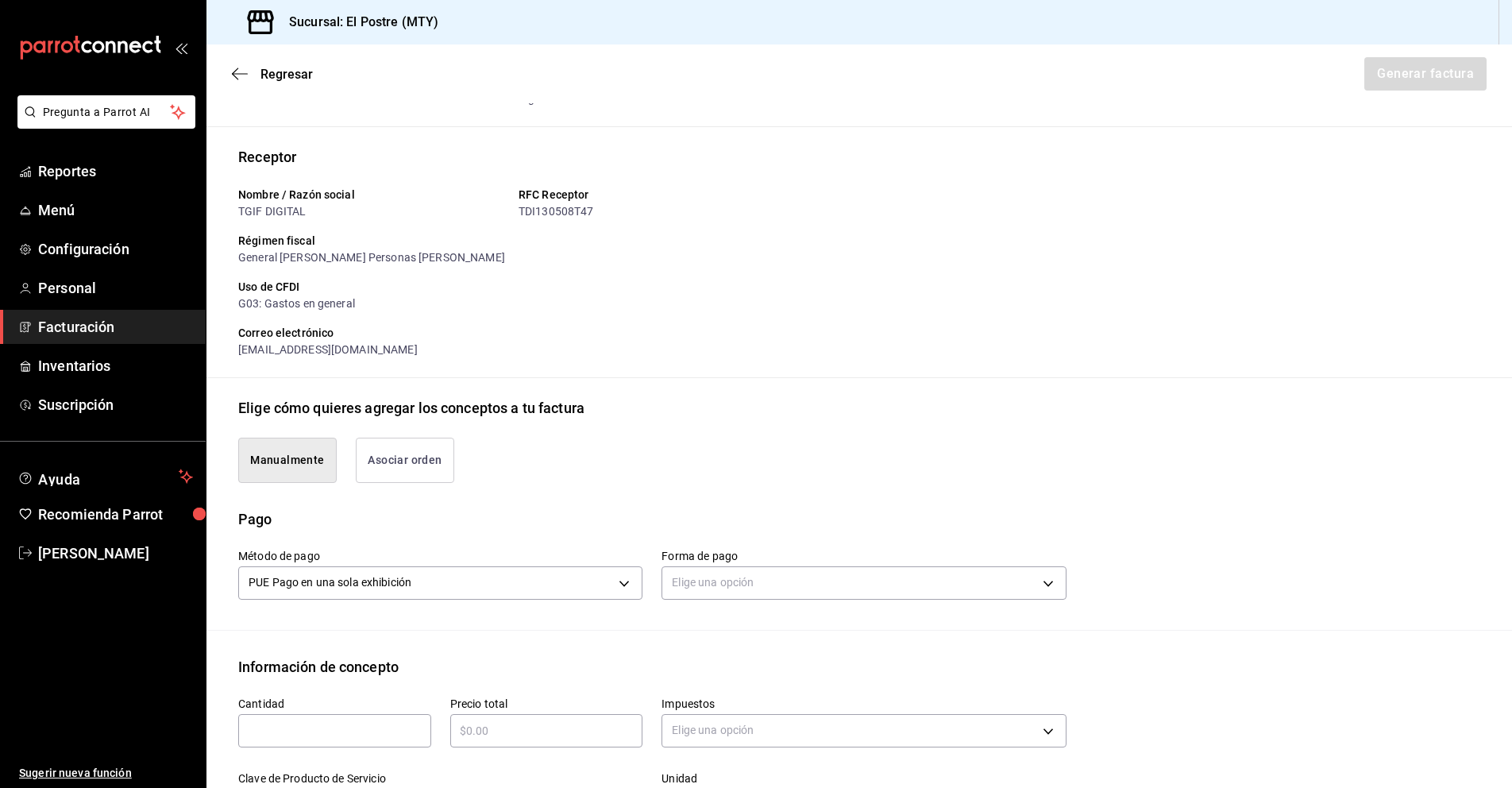
click at [432, 457] on button "Asociar orden" at bounding box center [405, 460] width 99 height 45
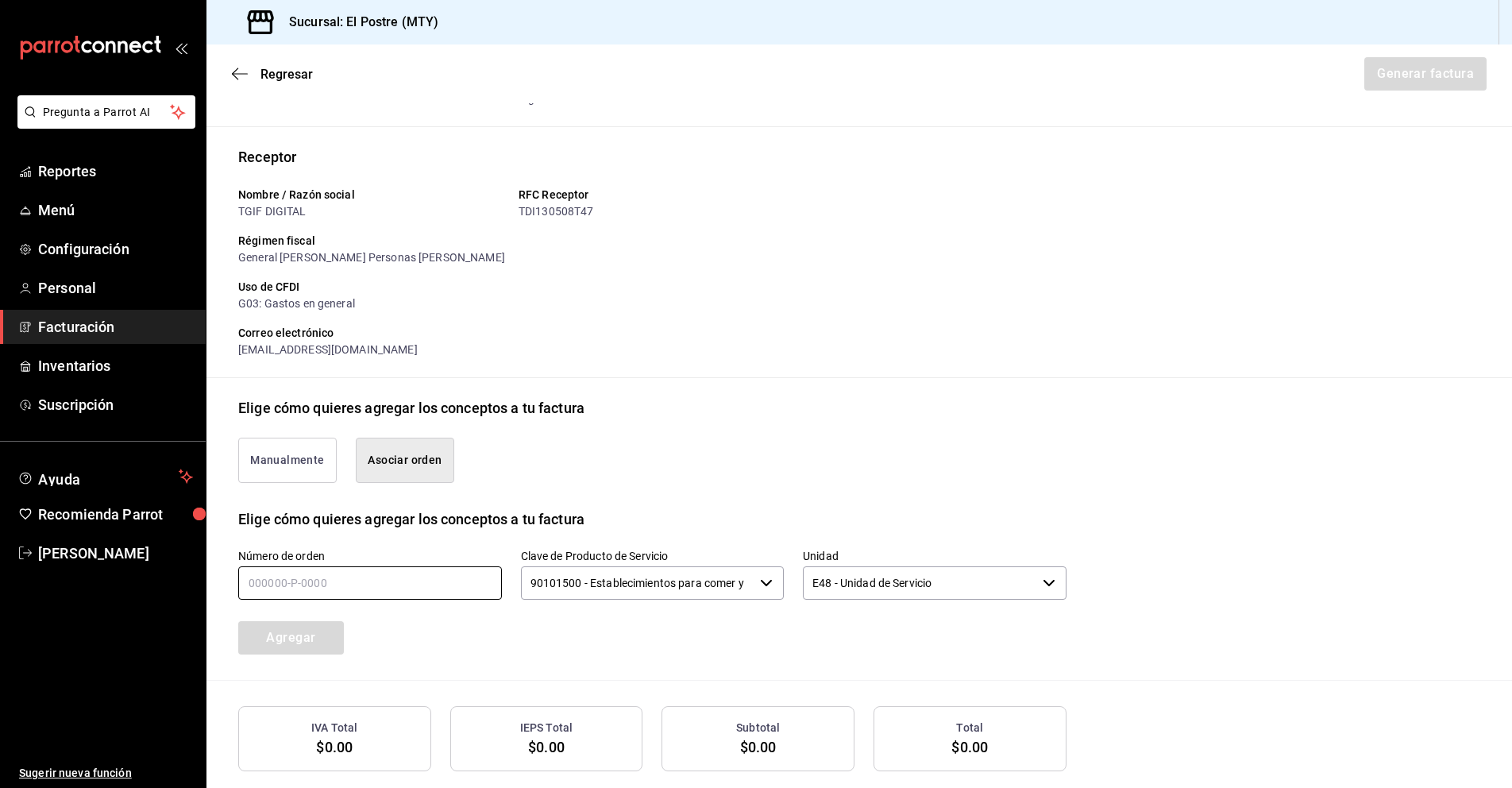
click at [290, 589] on input "text" at bounding box center [369, 583] width 263 height 33
type input "270825-P-0025"
click at [760, 579] on icon "button" at bounding box center [766, 583] width 13 height 13
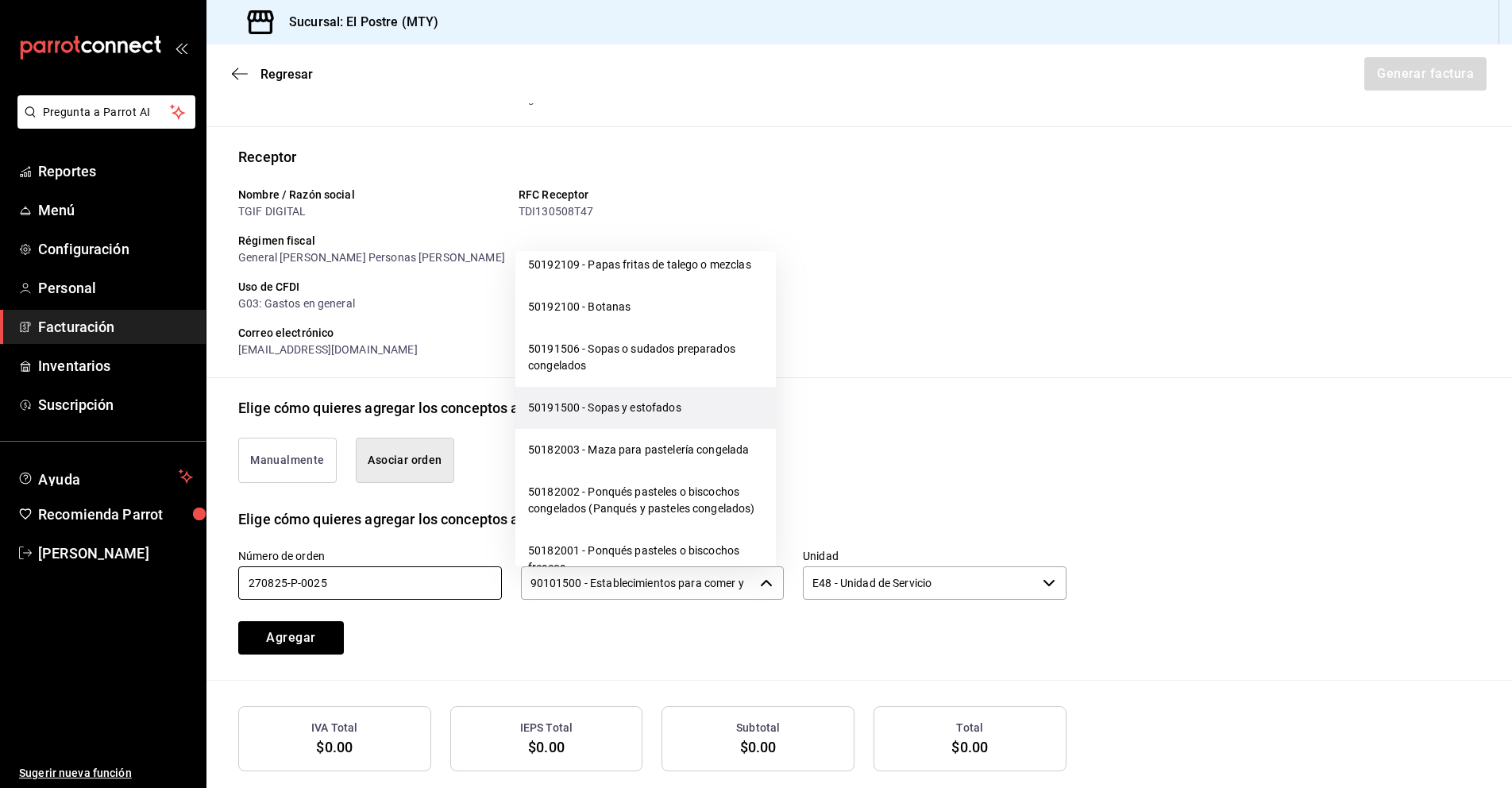
scroll to position [15855, 0]
click at [622, 247] on li "50192300 - Postres y decoraciones de postres" at bounding box center [645, 225] width 260 height 42
type input "50192300 - Postres y decoraciones de postres"
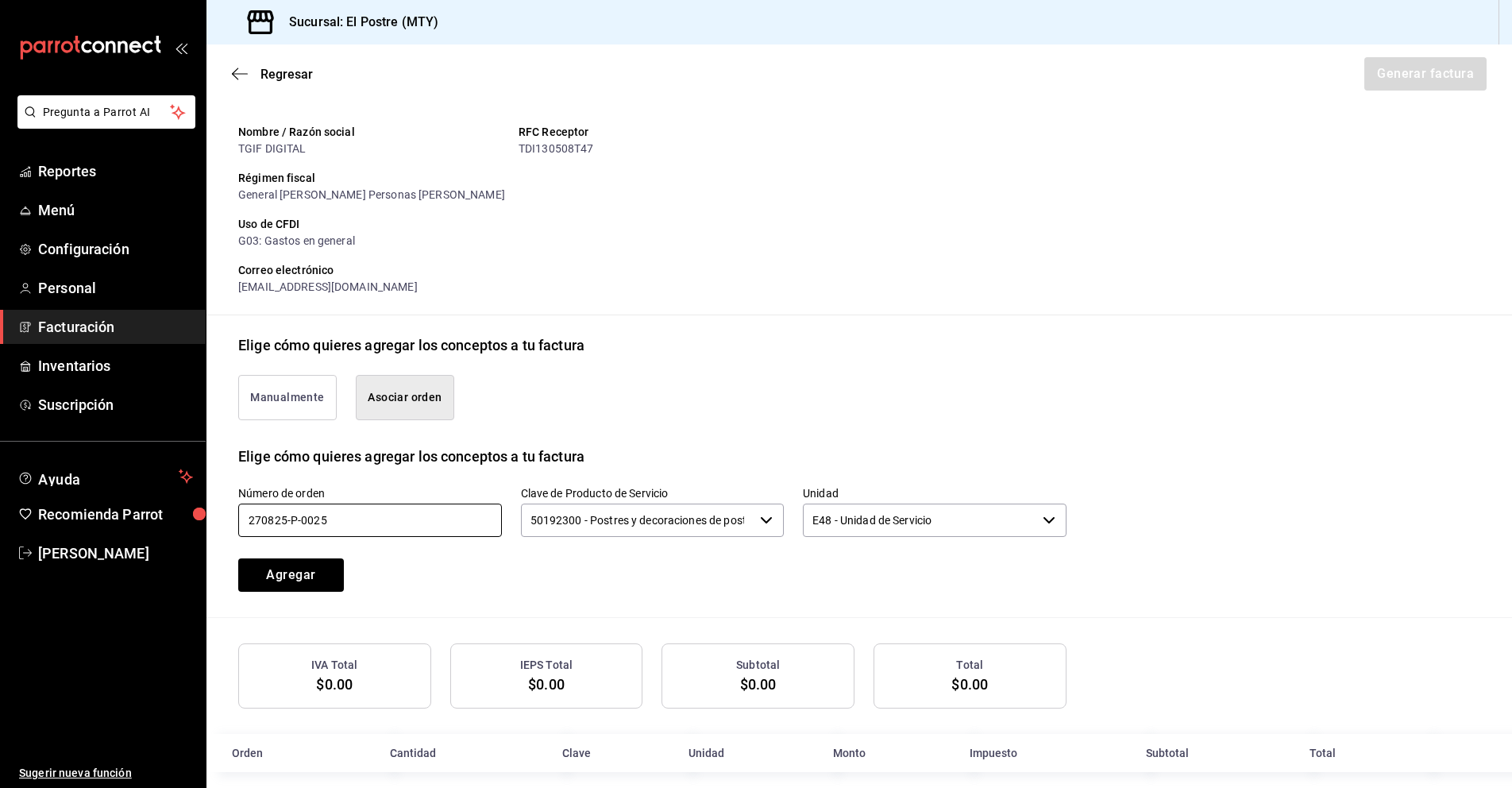
scroll to position [162, 0]
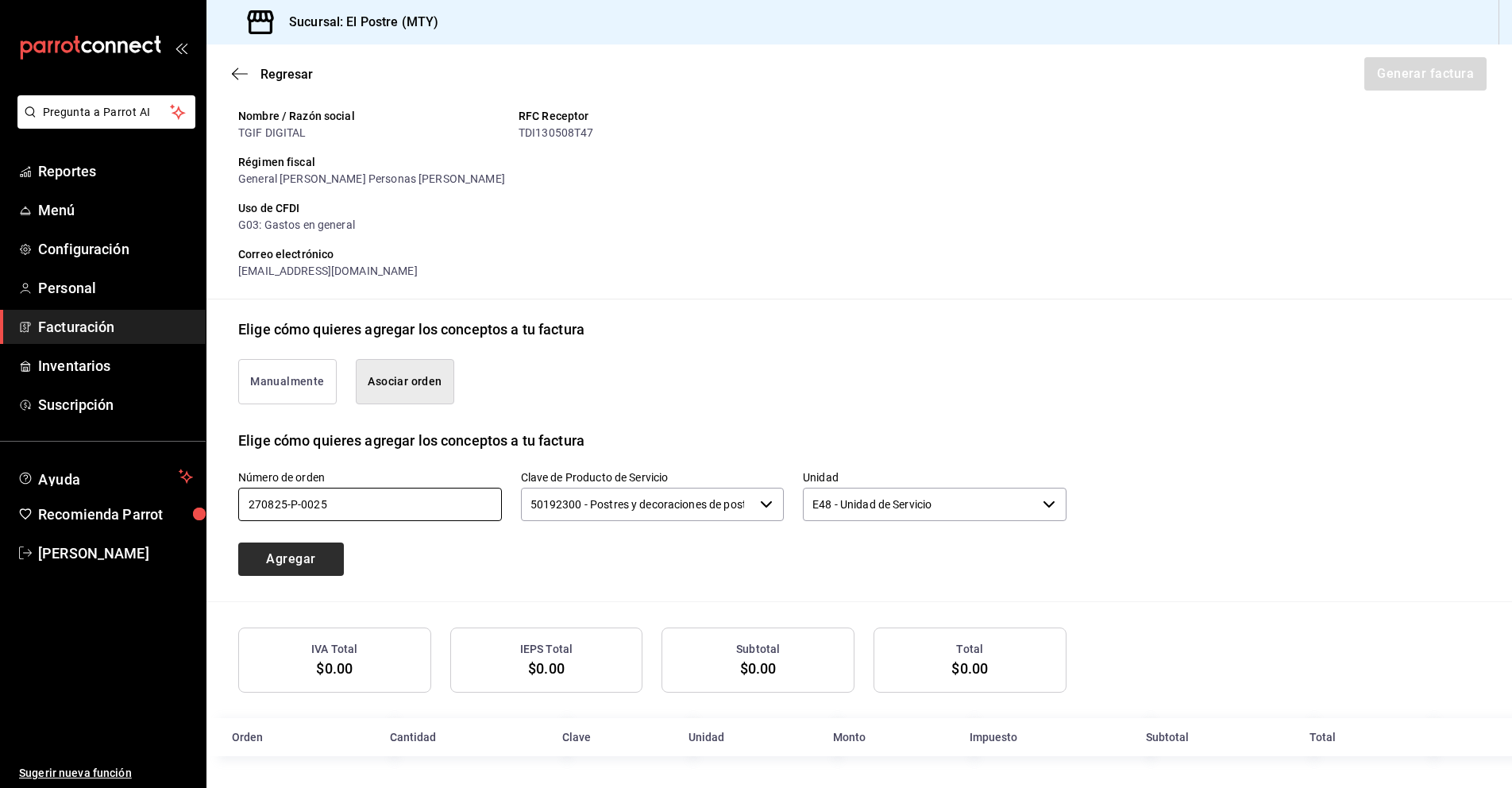
type input "270825-P-0025"
click at [288, 554] on button "Agregar" at bounding box center [290, 559] width 106 height 33
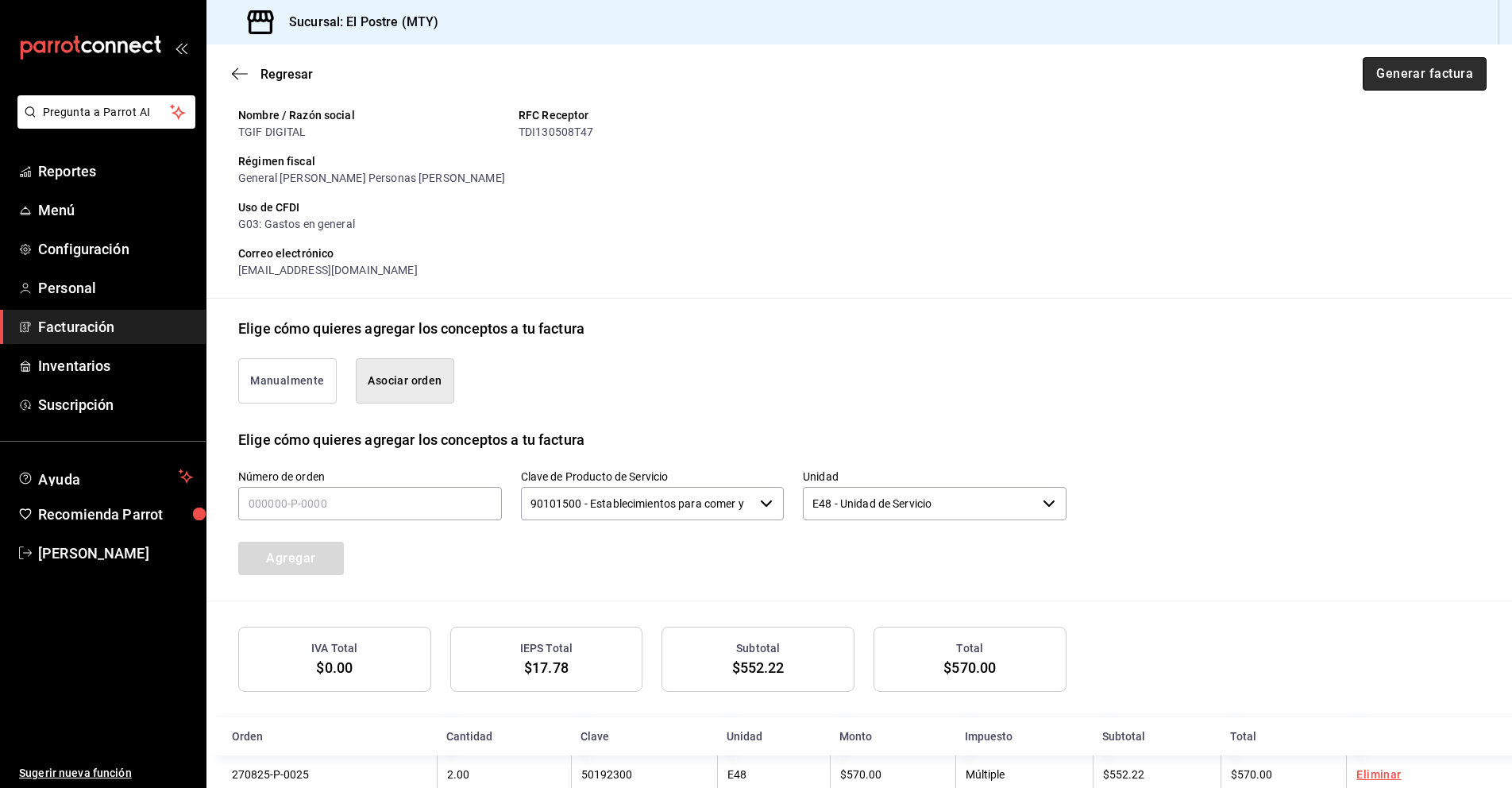
click at [1431, 75] on button "Generar factura" at bounding box center [1424, 74] width 124 height 33
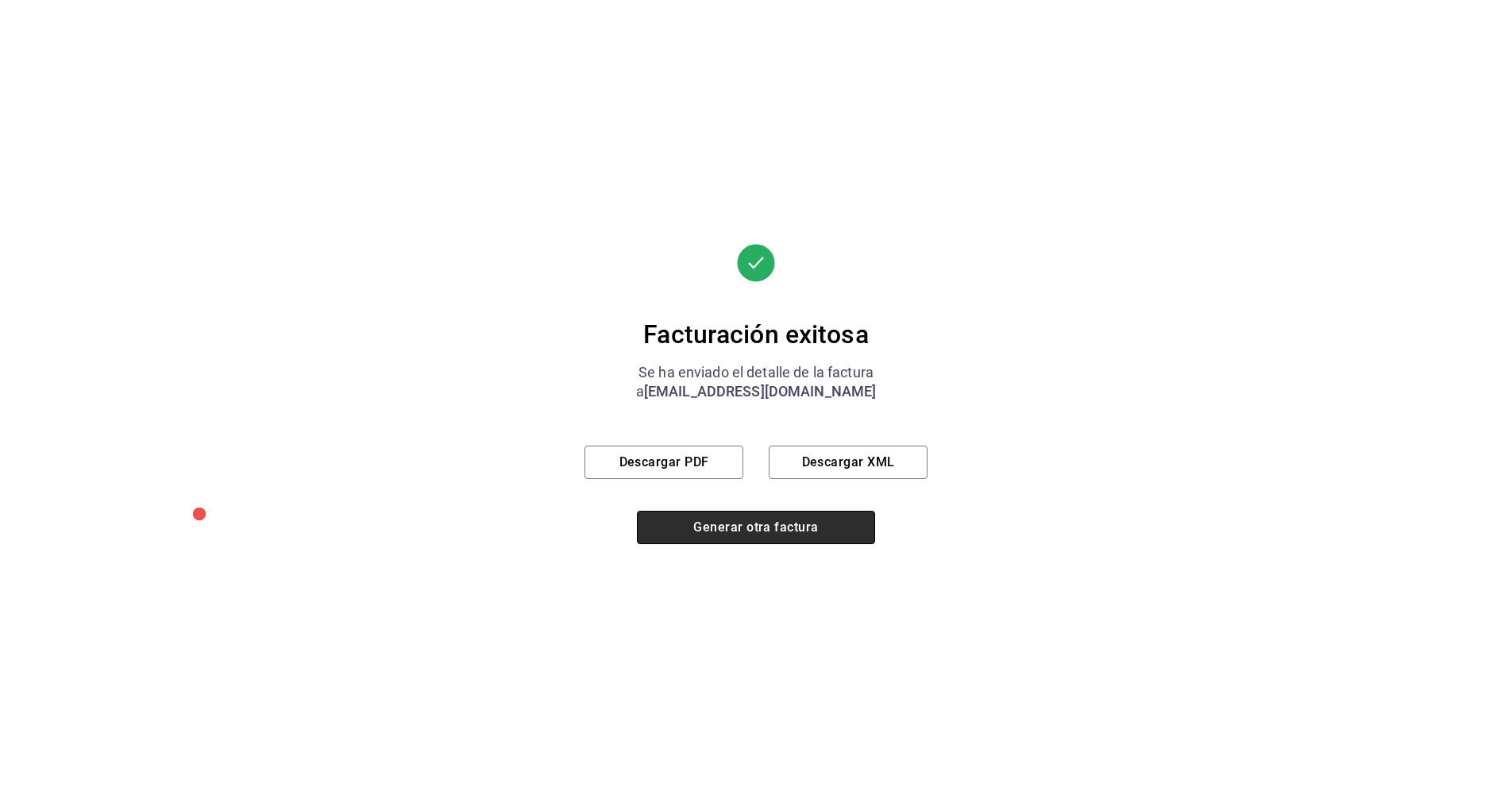
click at [752, 529] on button "Generar otra factura" at bounding box center [755, 528] width 238 height 33
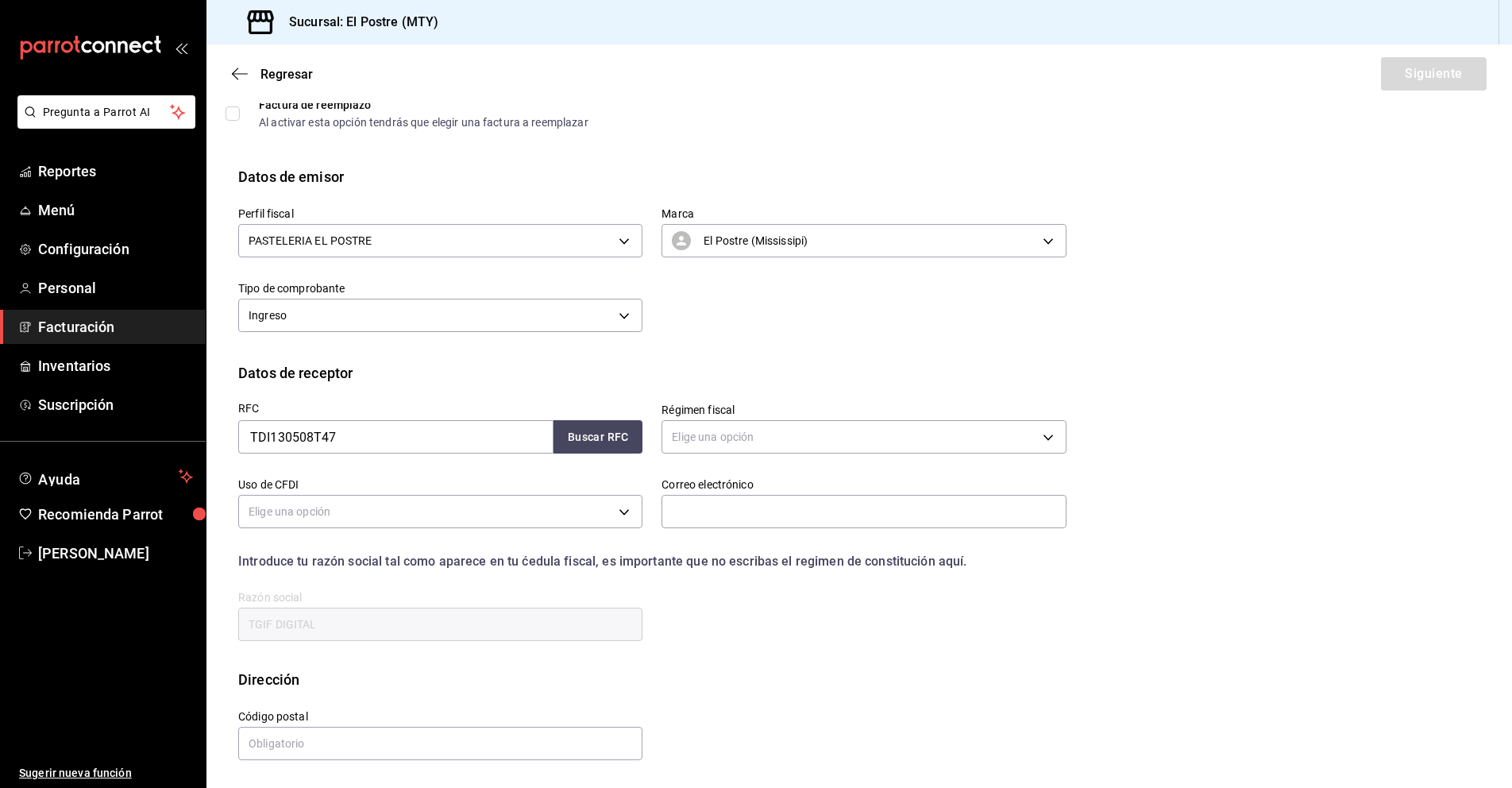
scroll to position [0, 0]
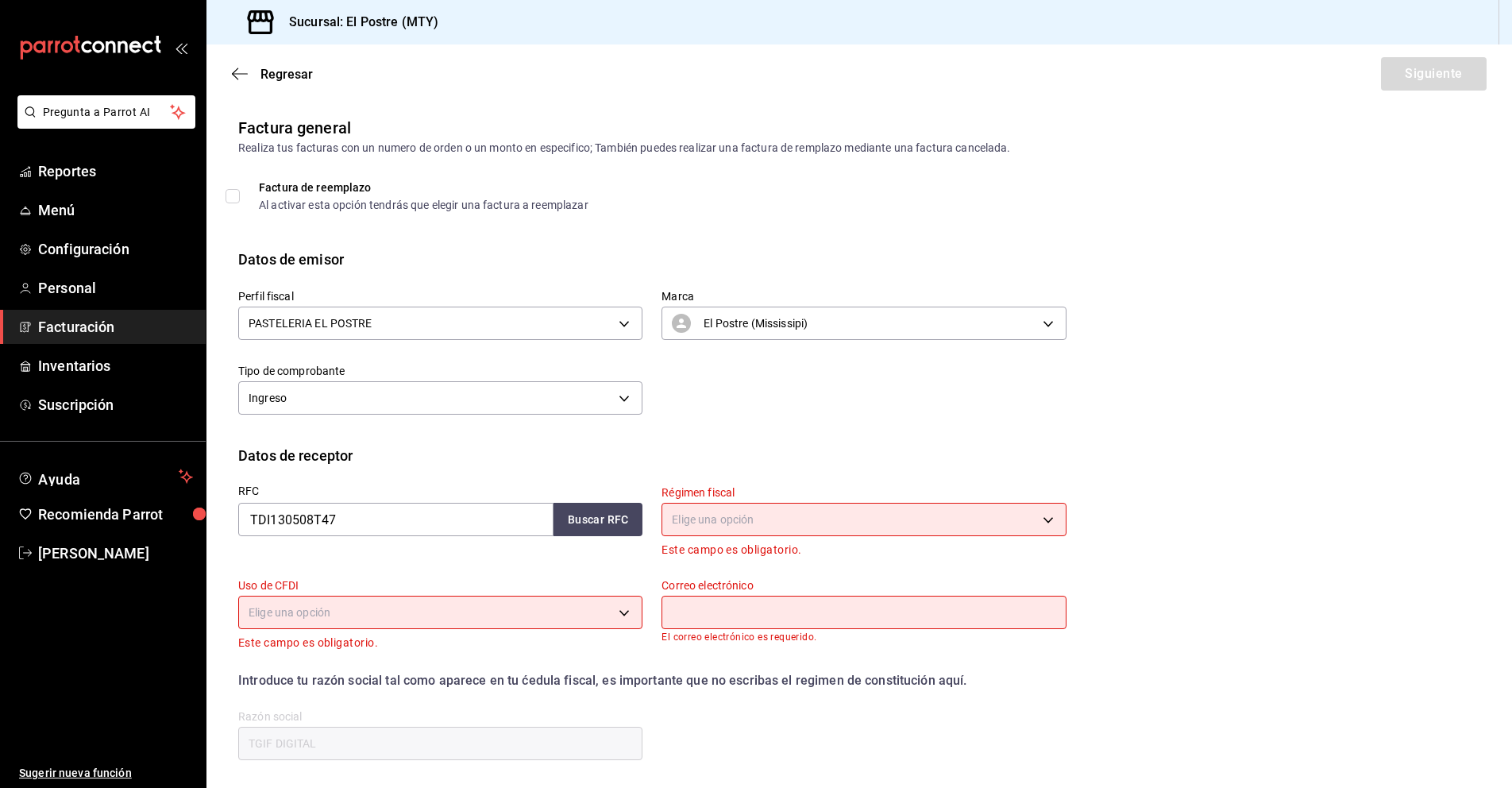
click at [109, 321] on span "Facturación" at bounding box center [115, 326] width 155 height 21
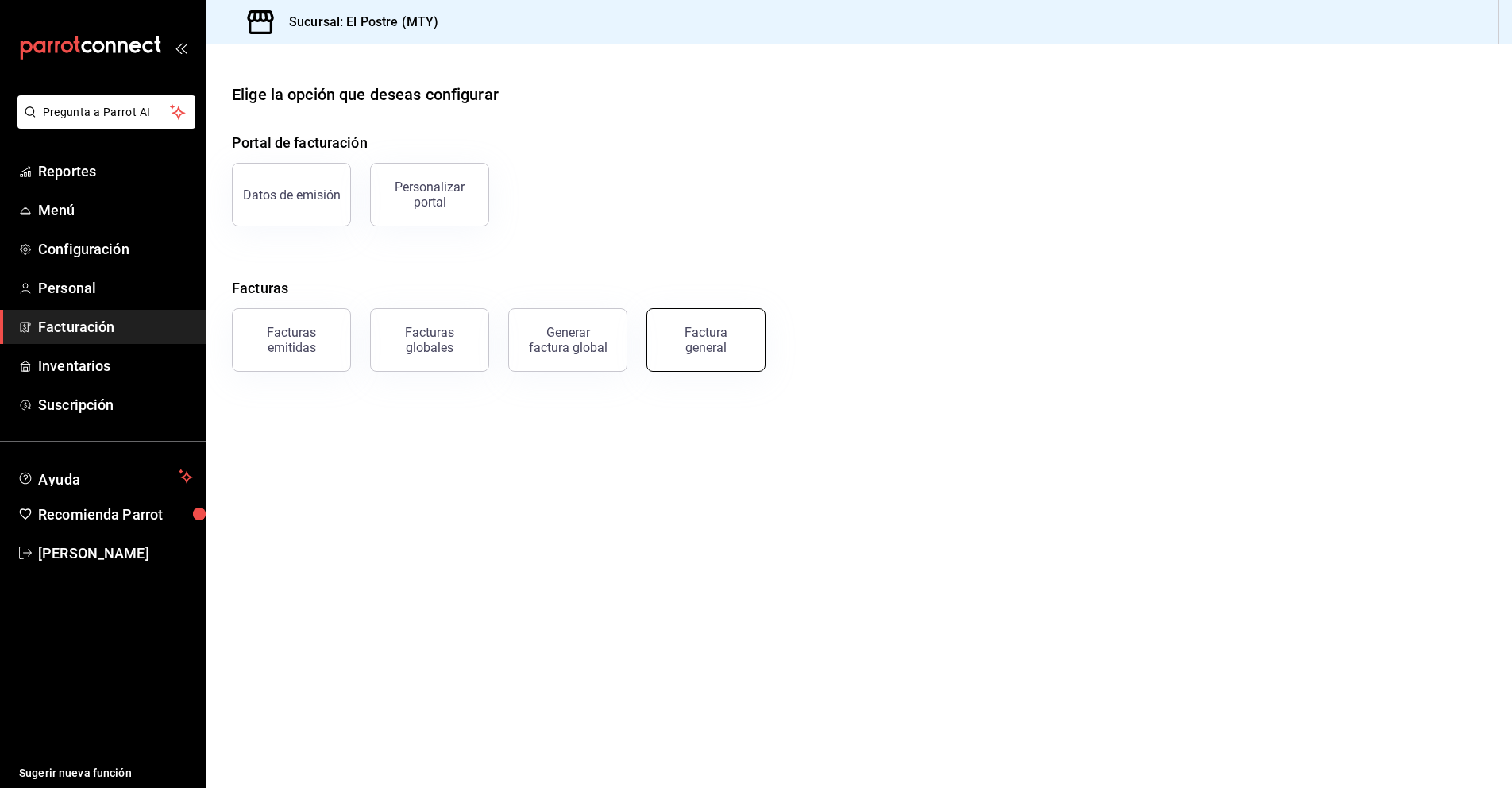
click at [727, 349] on div "Factura general" at bounding box center [706, 340] width 80 height 30
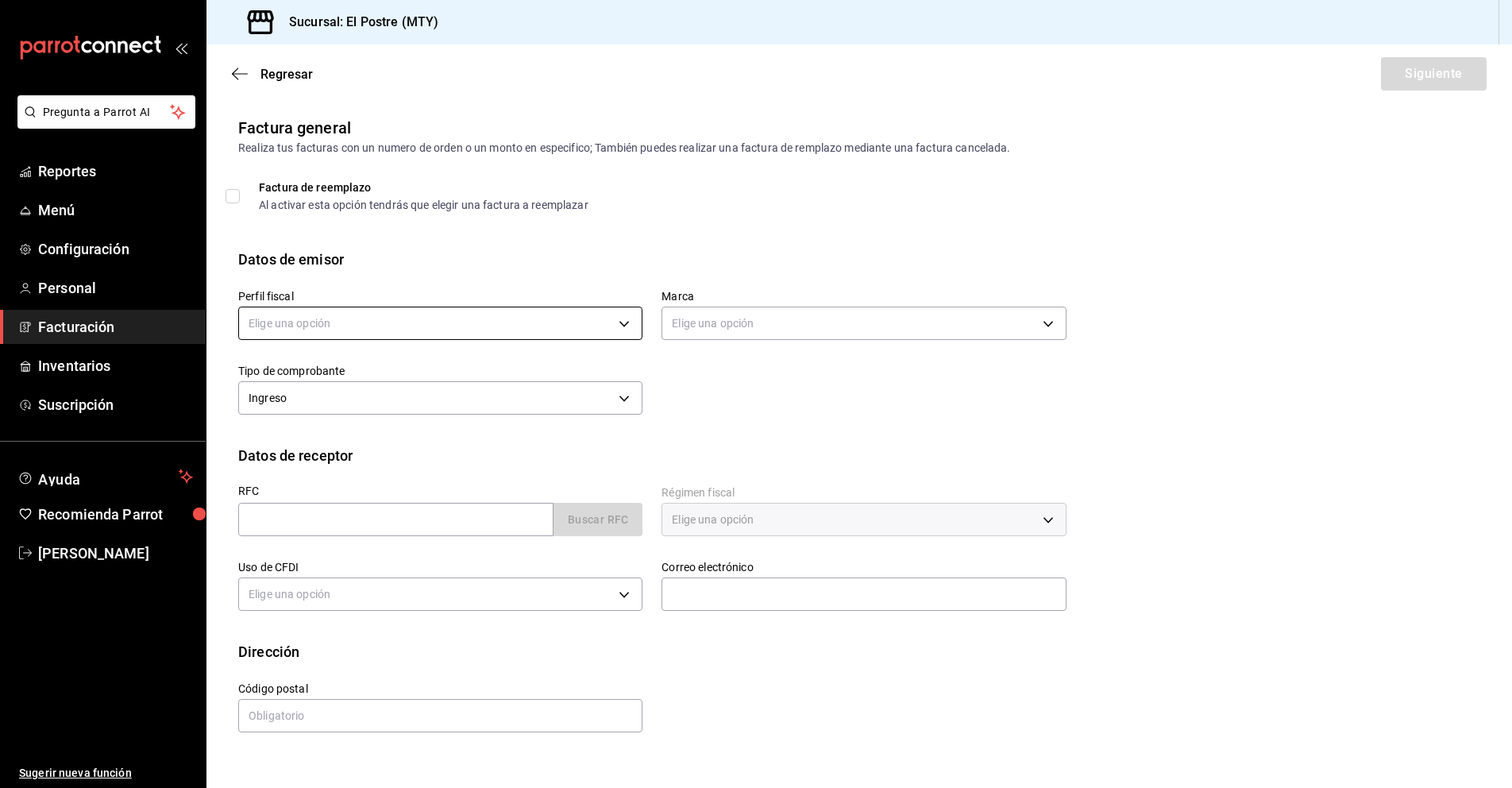
click at [392, 313] on body "Pregunta a Parrot AI Reportes Menú Configuración Personal Facturación Inventari…" at bounding box center [756, 394] width 1512 height 788
click at [338, 408] on li "PASTELERIA EL POSTRE" at bounding box center [440, 404] width 403 height 29
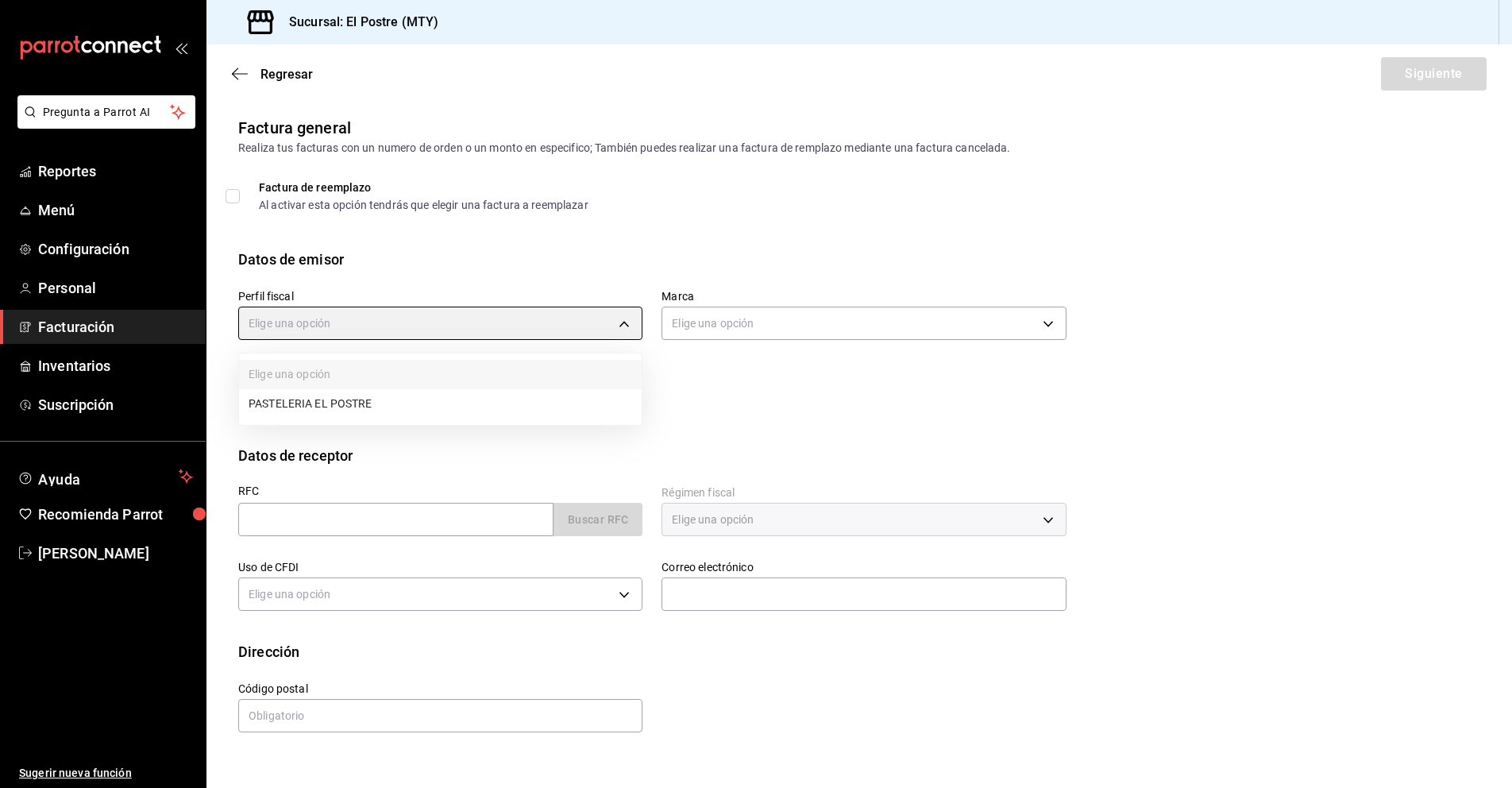
type input "aa87a53a-ee9c-428e-8ec6-c87af9adf2f7"
type input "7fc87085-403c-4262-bb73-6768f4799aba"
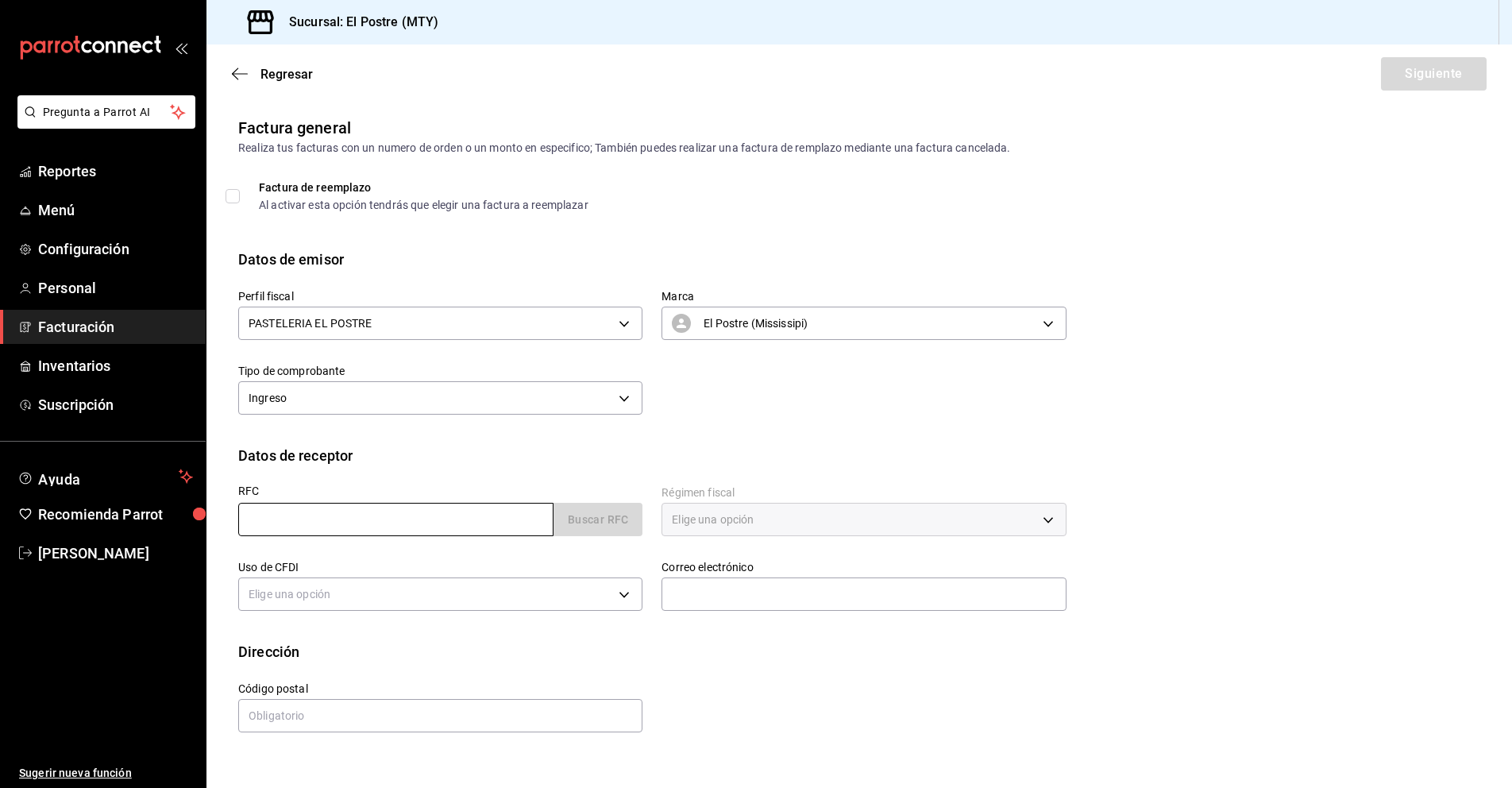
click at [325, 516] on input "text" at bounding box center [396, 520] width 315 height 33
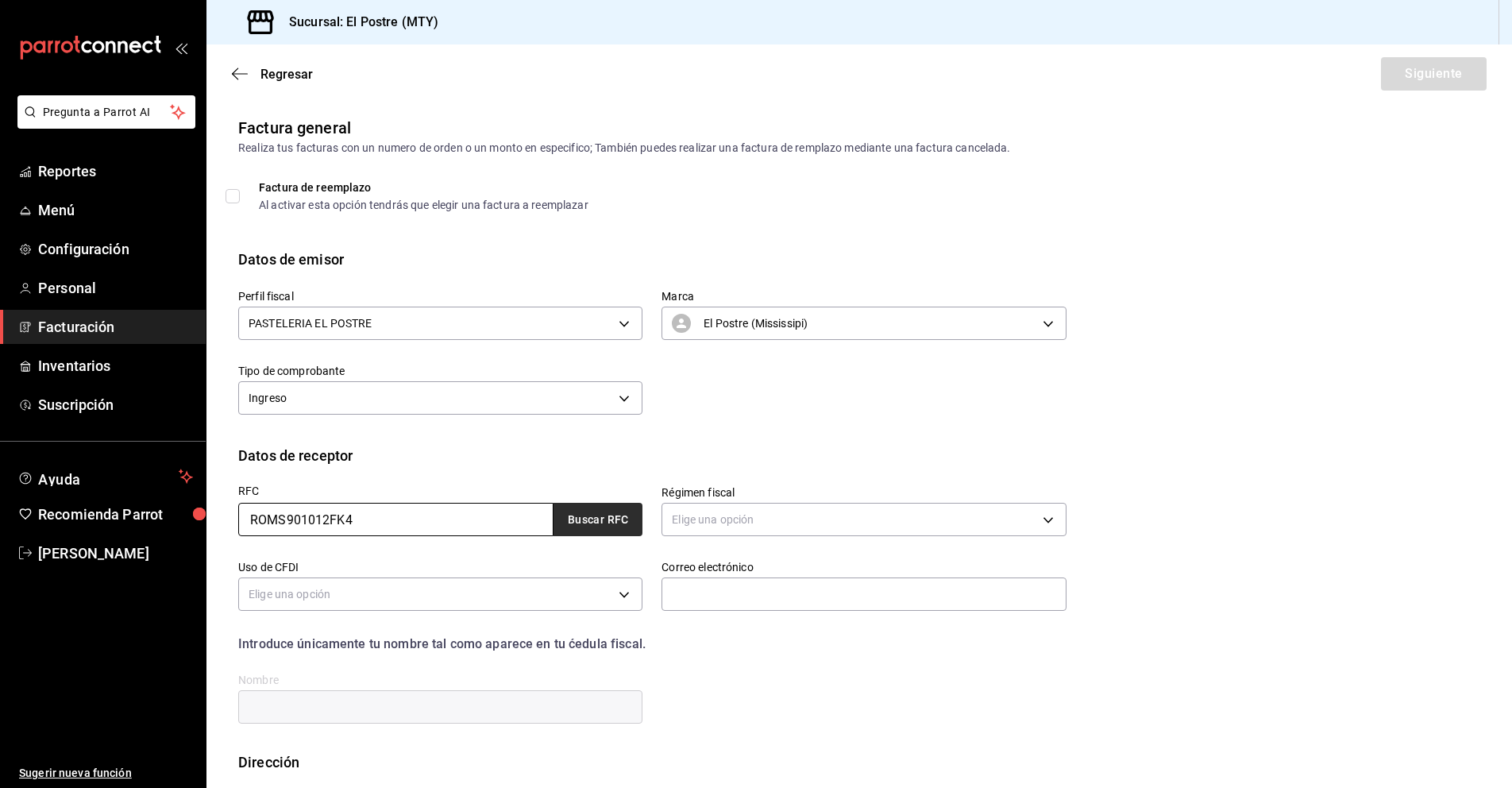
type input "ROMS901012FK4"
click at [574, 512] on button "Buscar RFC" at bounding box center [598, 520] width 89 height 33
click at [799, 516] on body "Pregunta a Parrot AI Reportes Menú Configuración Personal Facturación Inventari…" at bounding box center [756, 394] width 1512 height 788
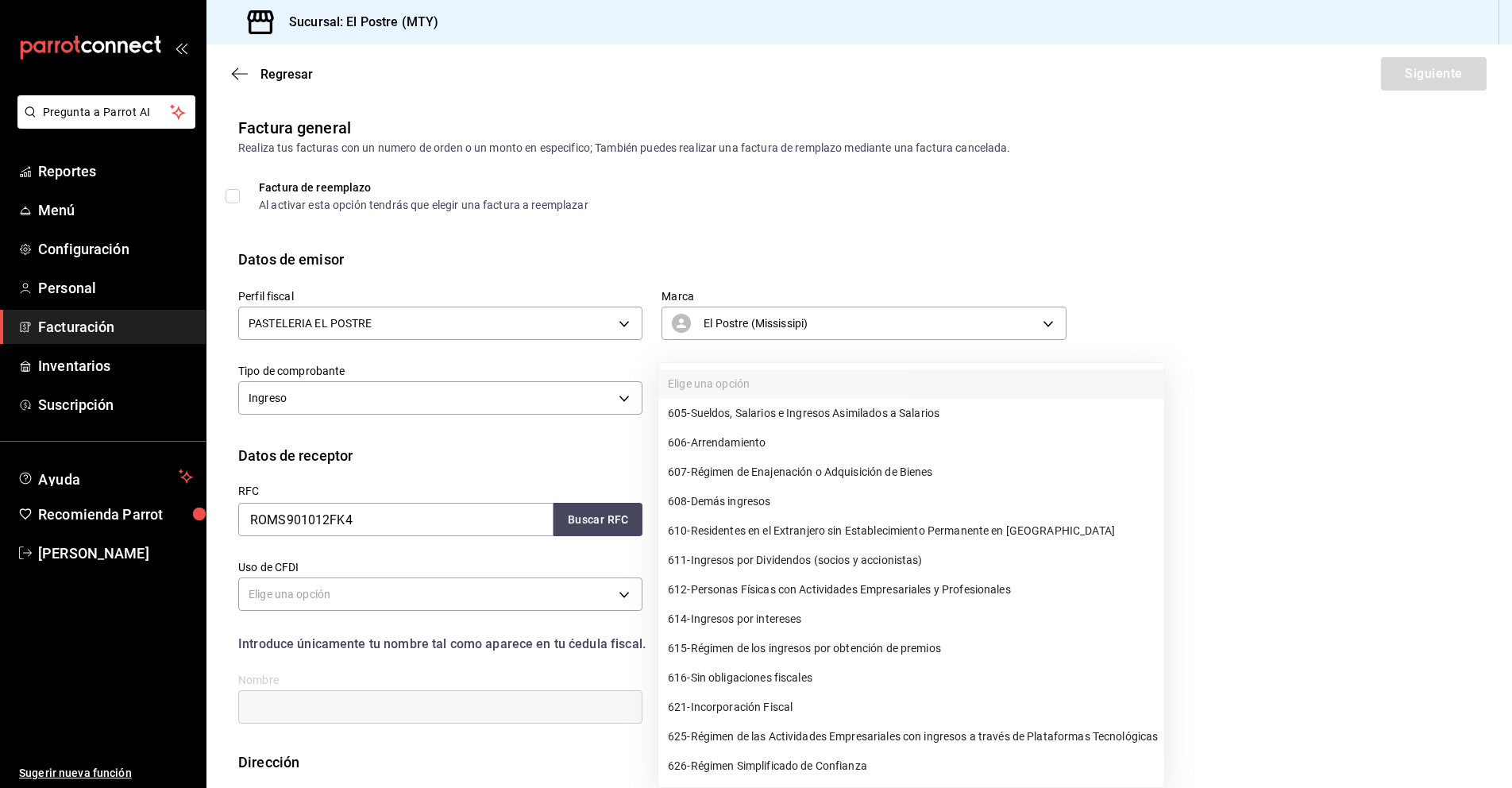
click at [764, 593] on span "612 - Personas Físicas con Actividades Empresariales y Profesionales" at bounding box center [839, 589] width 343 height 17
type input "612"
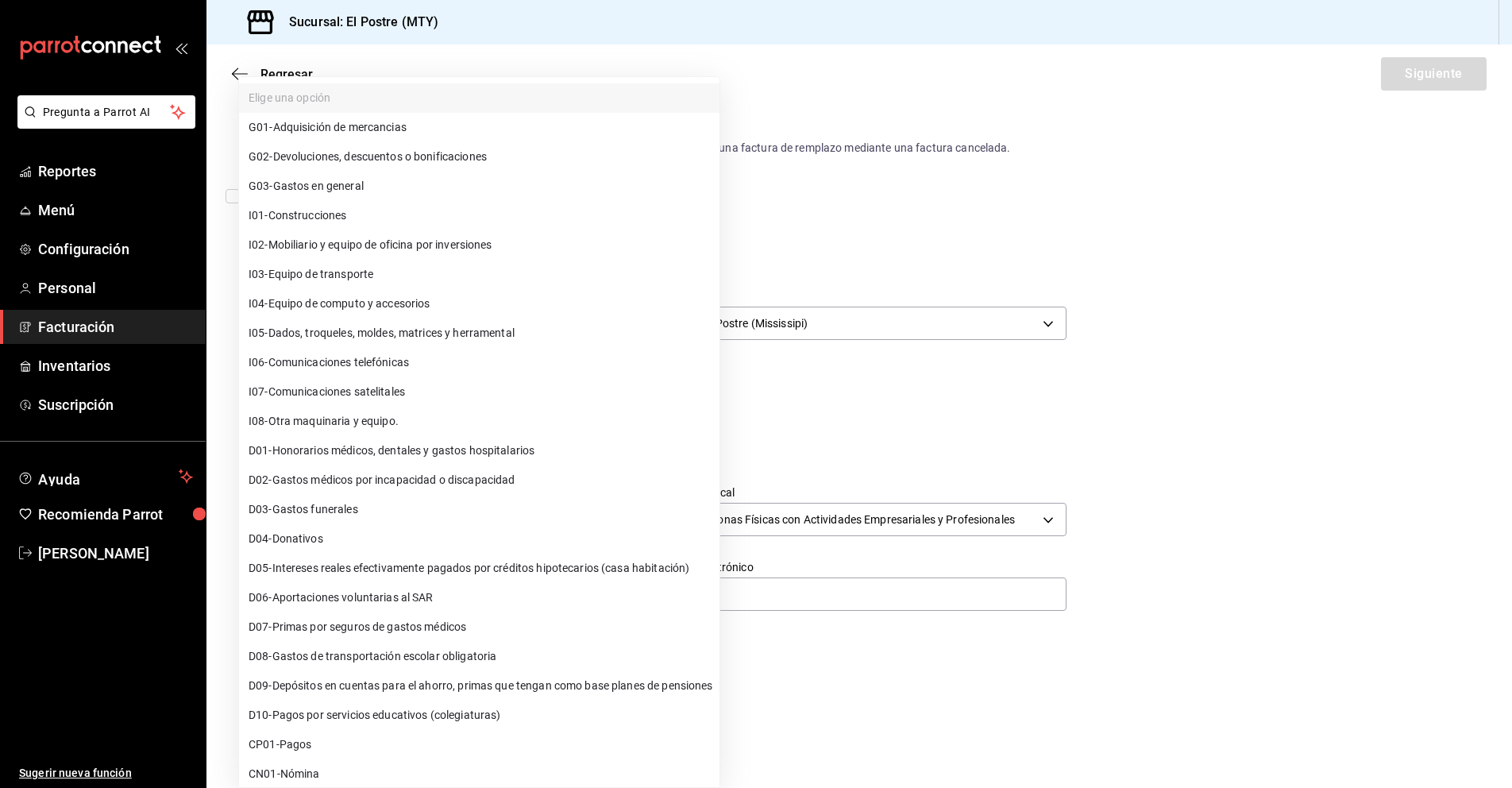
click at [319, 587] on body "Pregunta a Parrot AI Reportes Menú Configuración Personal Facturación Inventari…" at bounding box center [756, 394] width 1512 height 788
click at [333, 188] on span "G03 - Gastos en general" at bounding box center [306, 186] width 115 height 17
type input "G03"
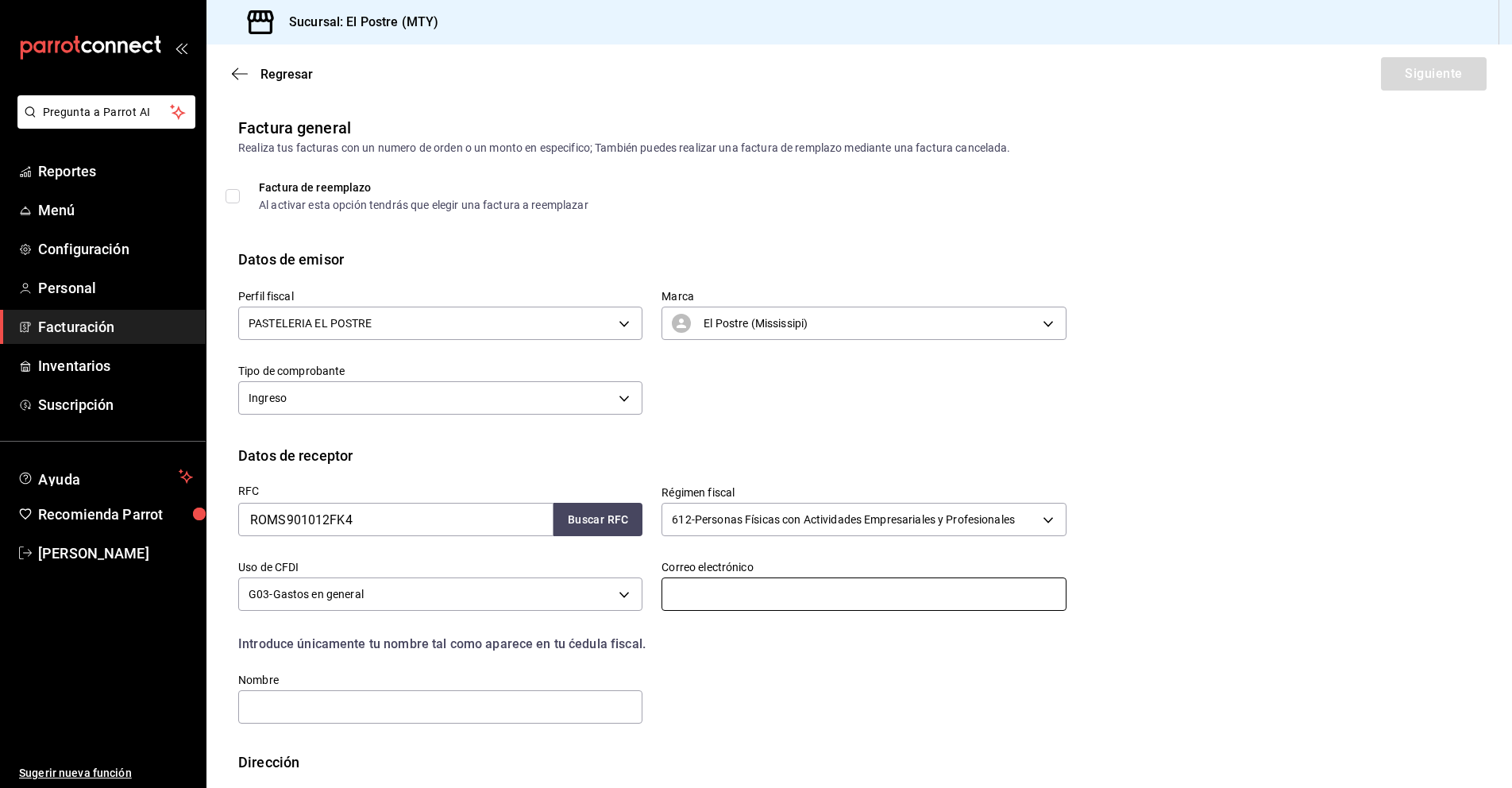
click at [713, 594] on input "text" at bounding box center [863, 594] width 404 height 33
type input "S"
type input "sarasole.delarosa@gmail.com"
click at [326, 702] on input "text" at bounding box center [440, 707] width 404 height 33
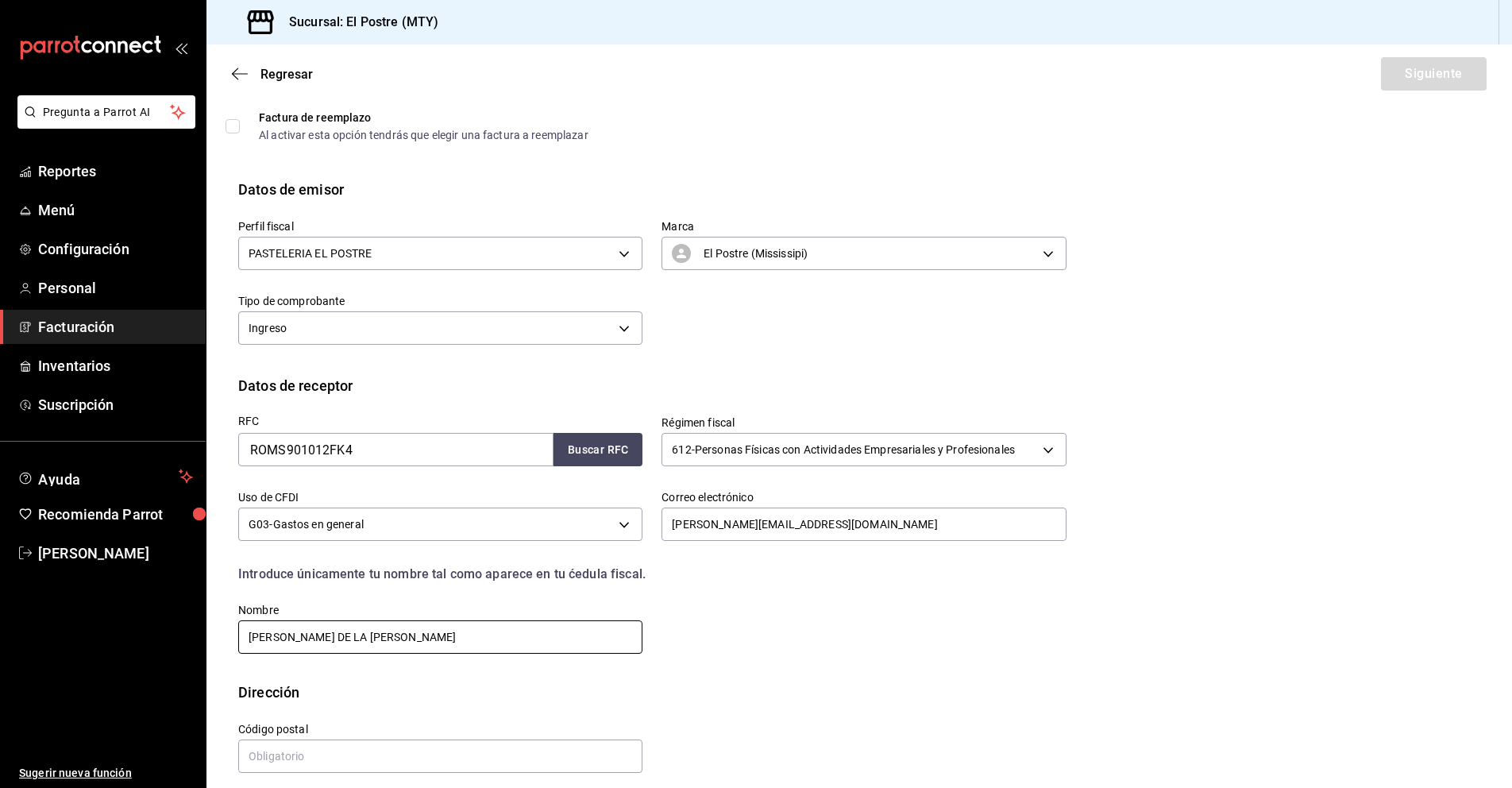
scroll to position [83, 0]
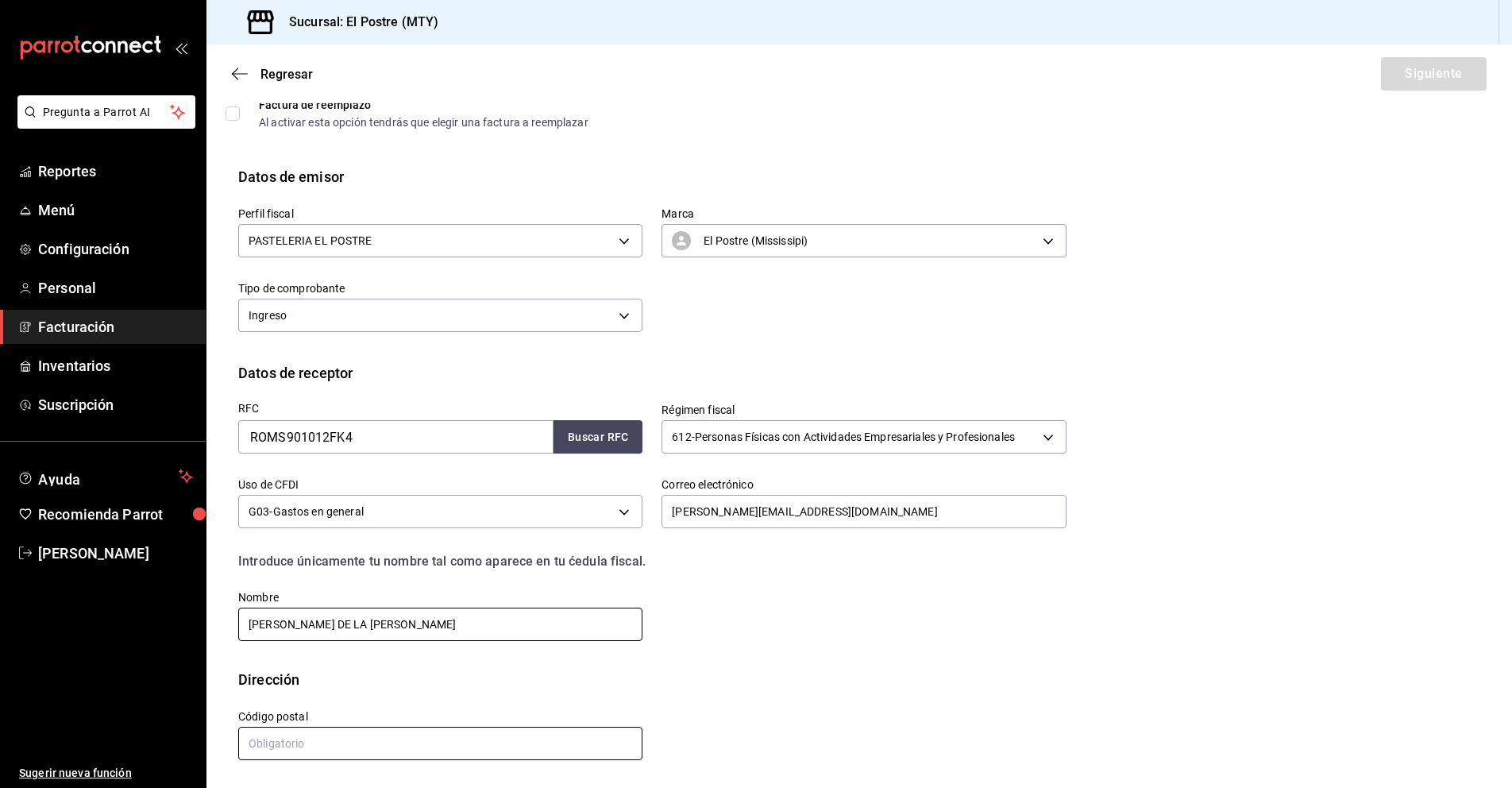
type input "SARA SOLE DE LA ROSA MONTEMAYOR"
click at [365, 746] on input "text" at bounding box center [440, 743] width 404 height 33
type input "66649"
click at [1417, 80] on button "Siguiente" at bounding box center [1433, 74] width 106 height 33
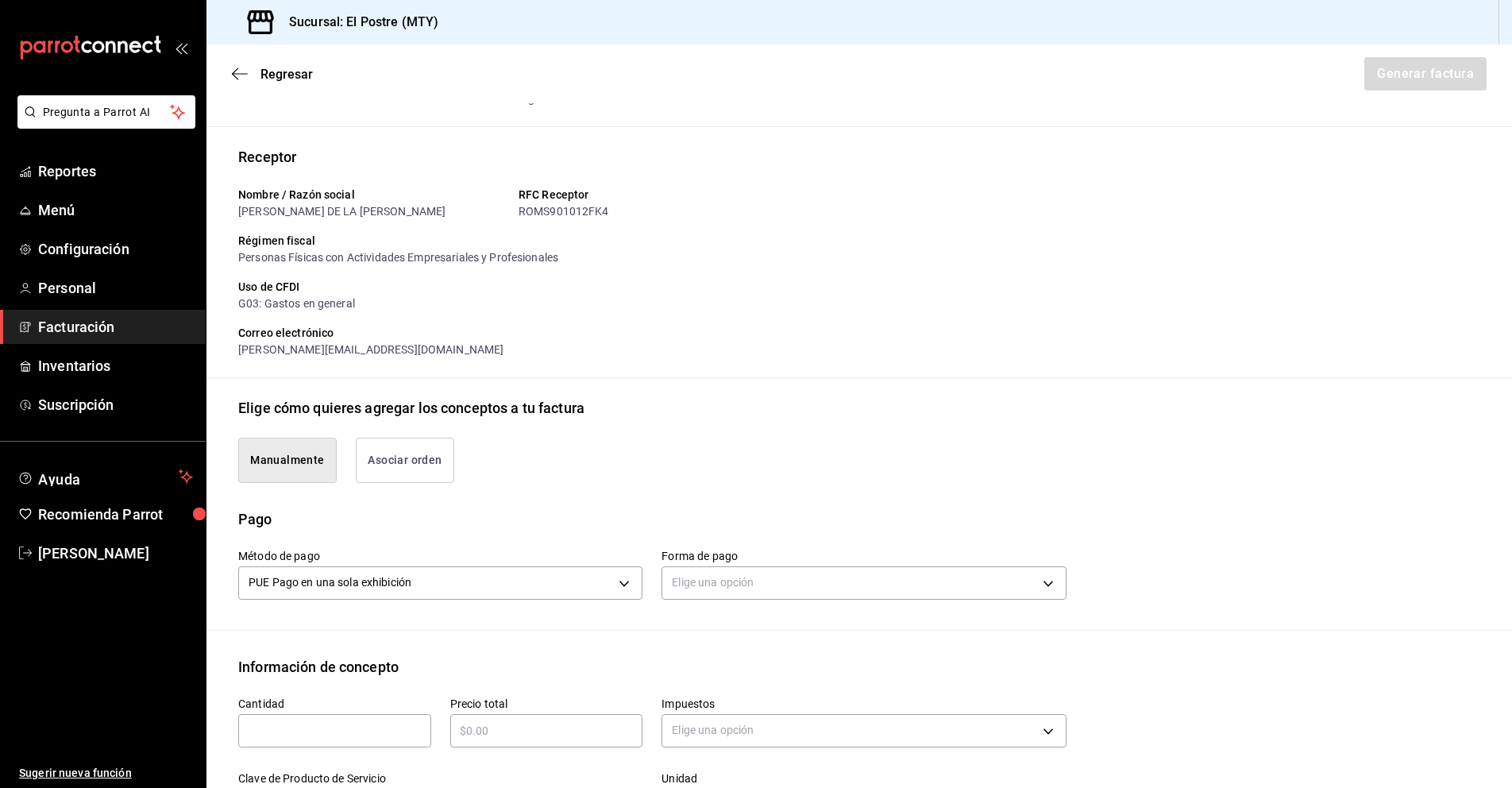
click at [436, 463] on button "Asociar orden" at bounding box center [405, 460] width 99 height 45
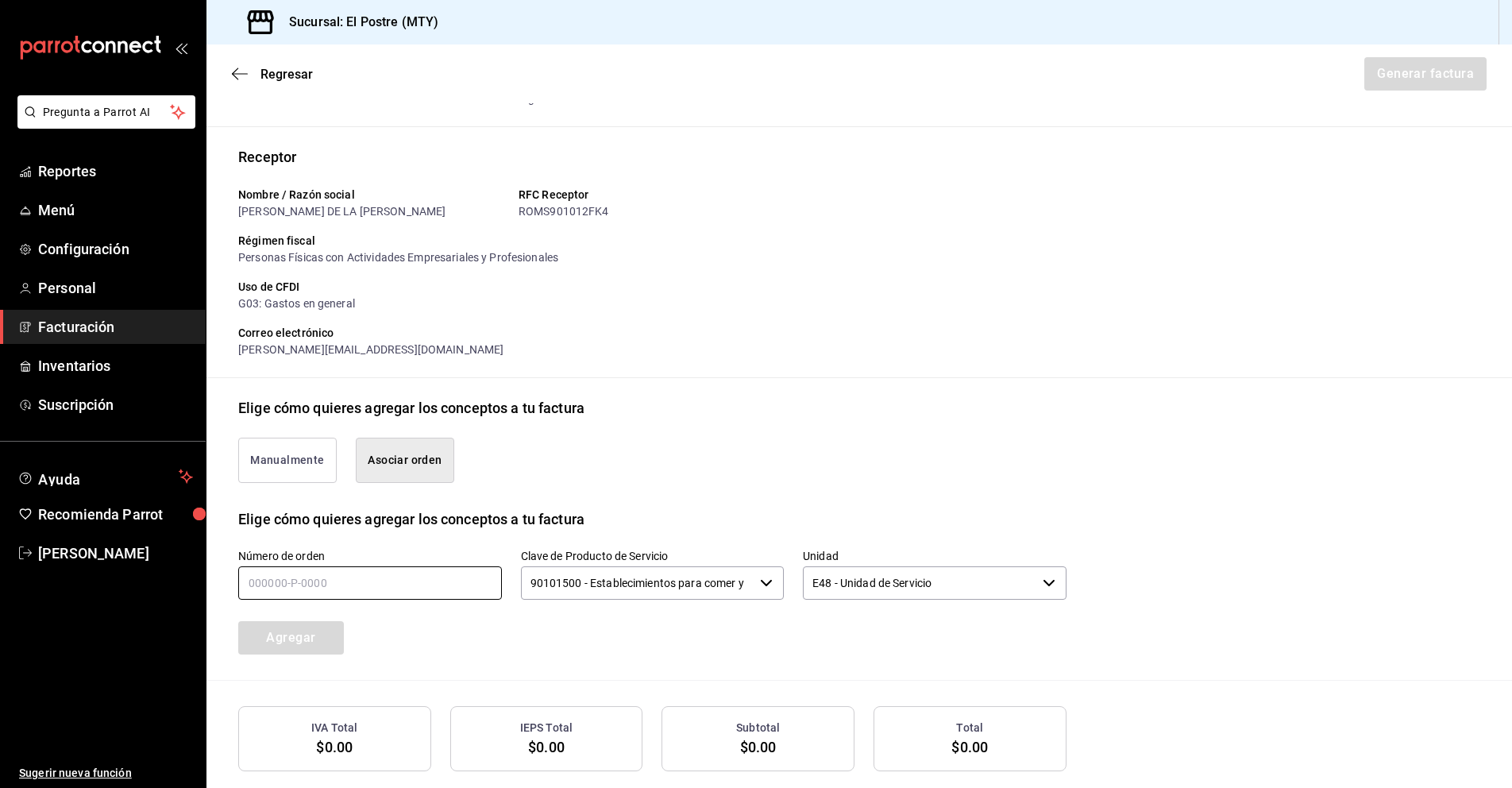
click at [327, 589] on input "text" at bounding box center [369, 583] width 263 height 33
type input "170725-P-0013"
click at [760, 587] on icon "button" at bounding box center [766, 583] width 13 height 13
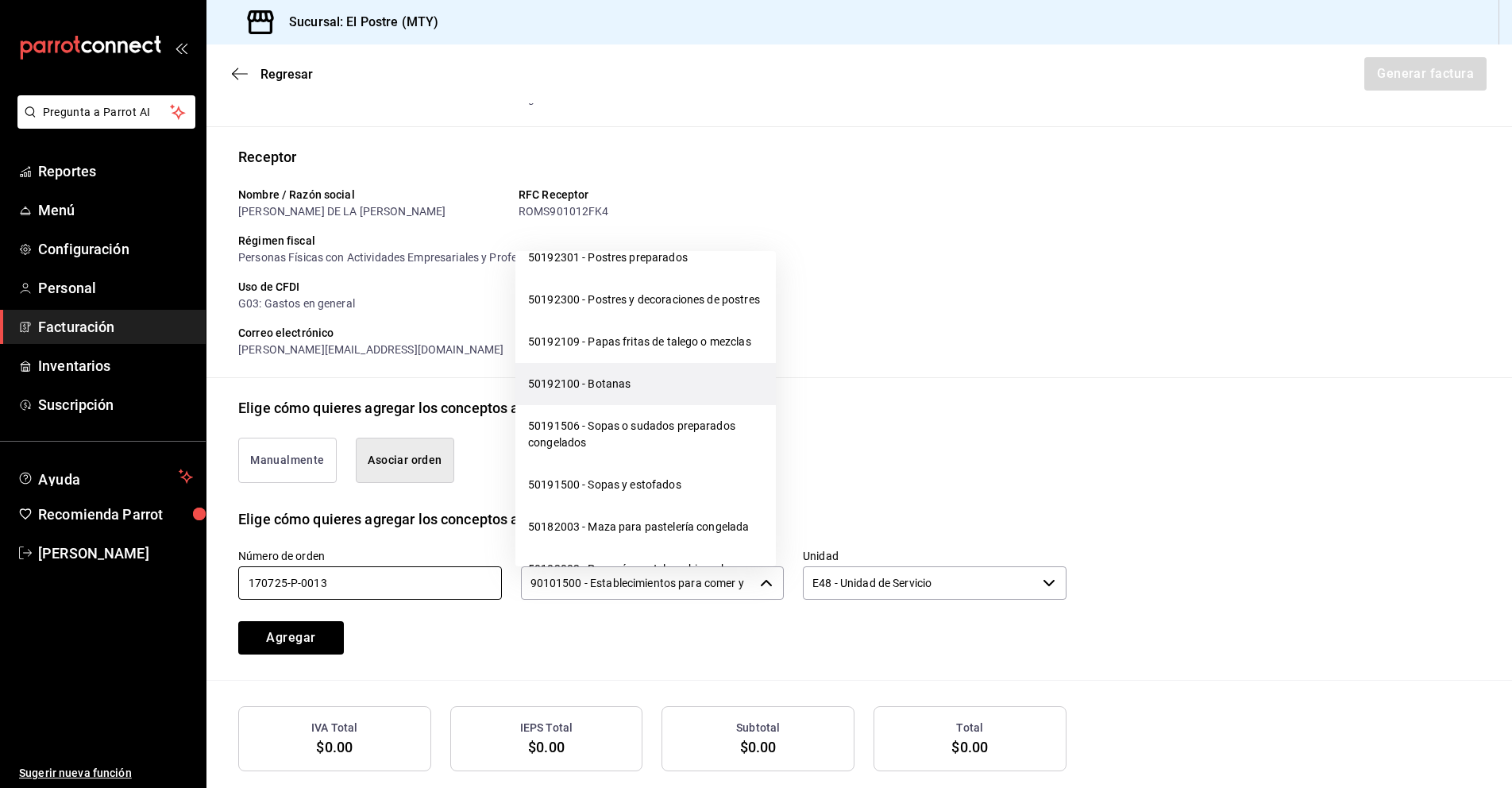
scroll to position [15771, 0]
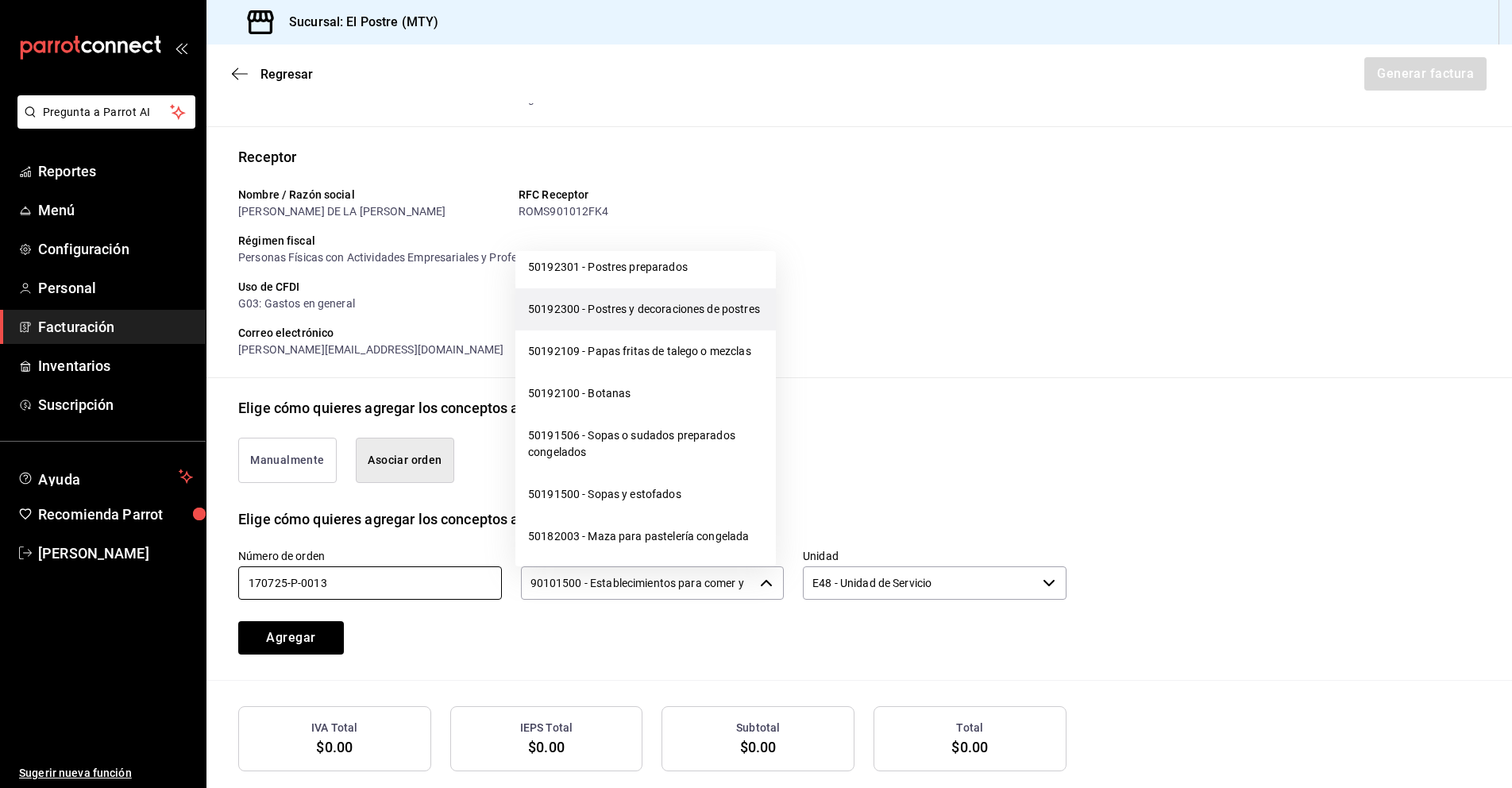
click at [560, 330] on li "50192300 - Postres y decoraciones de postres" at bounding box center [645, 309] width 260 height 42
type input "50192300 - Postres y decoraciones de postres"
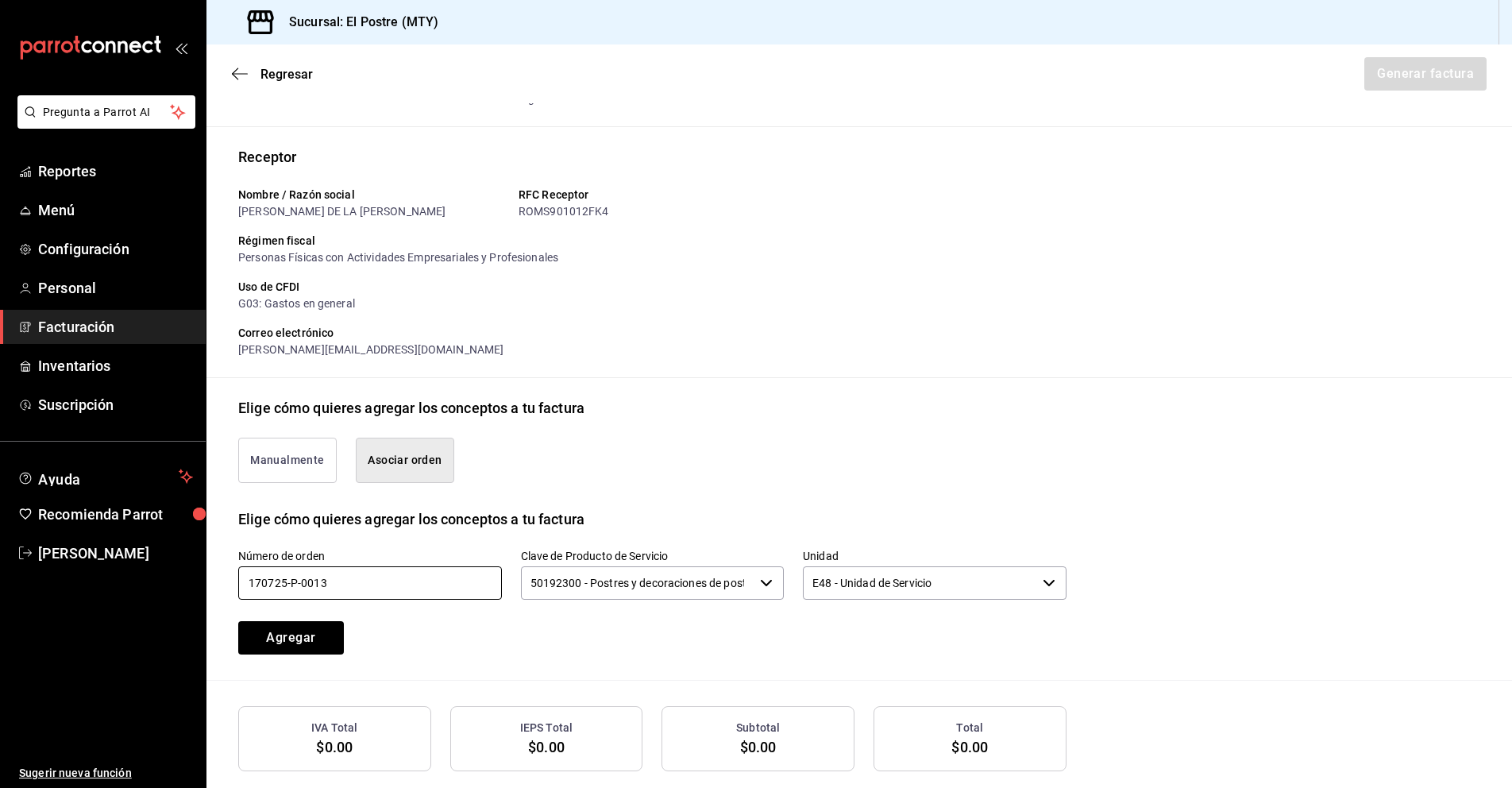
scroll to position [162, 0]
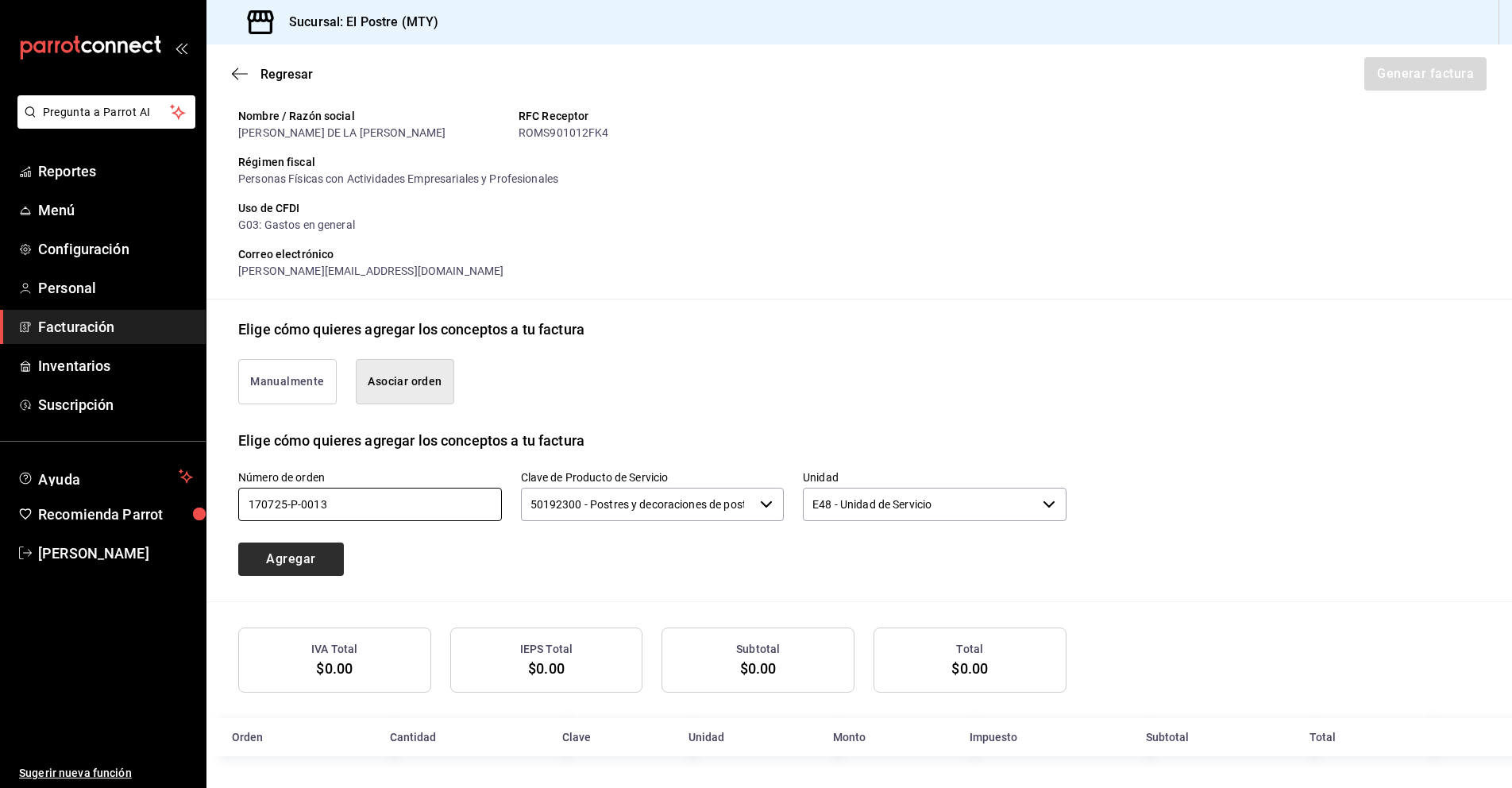
type input "170725-P-0013"
click at [301, 556] on button "Agregar" at bounding box center [290, 559] width 106 height 33
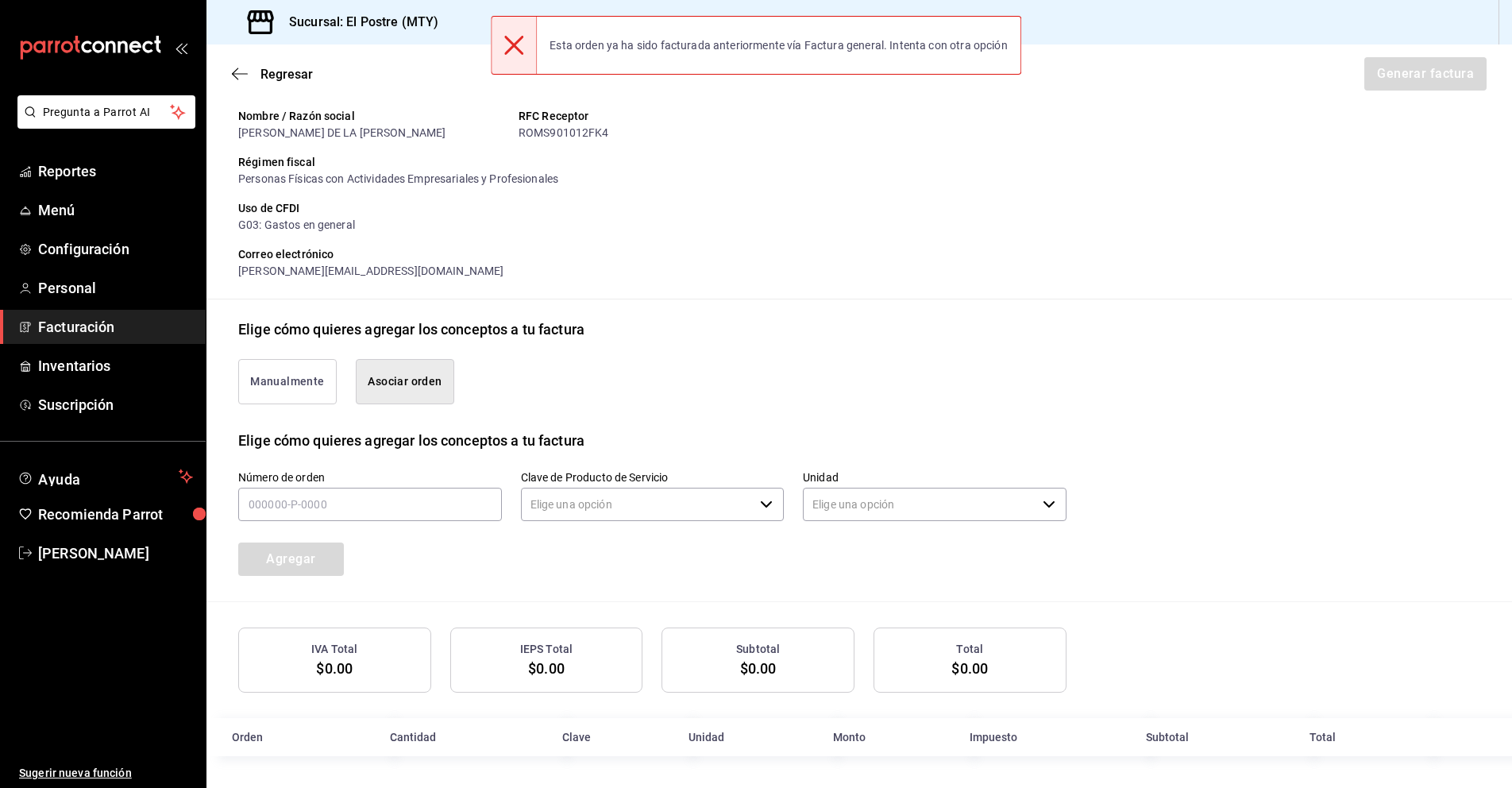
type input "90101500 - Establecimientos para comer y beber"
type input "E48 - Unidad de Servicio"
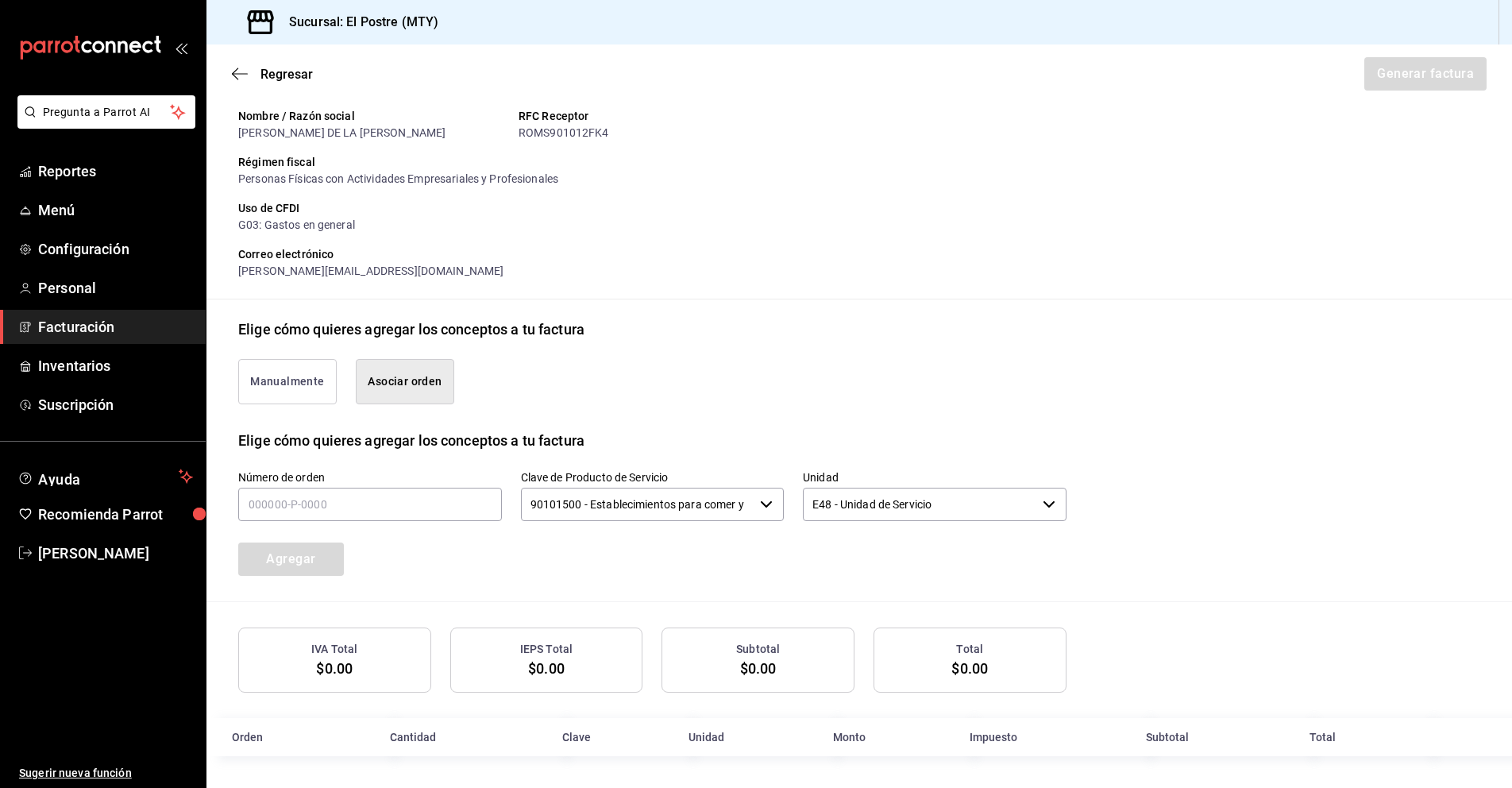
click at [83, 328] on span "Facturación" at bounding box center [115, 326] width 155 height 21
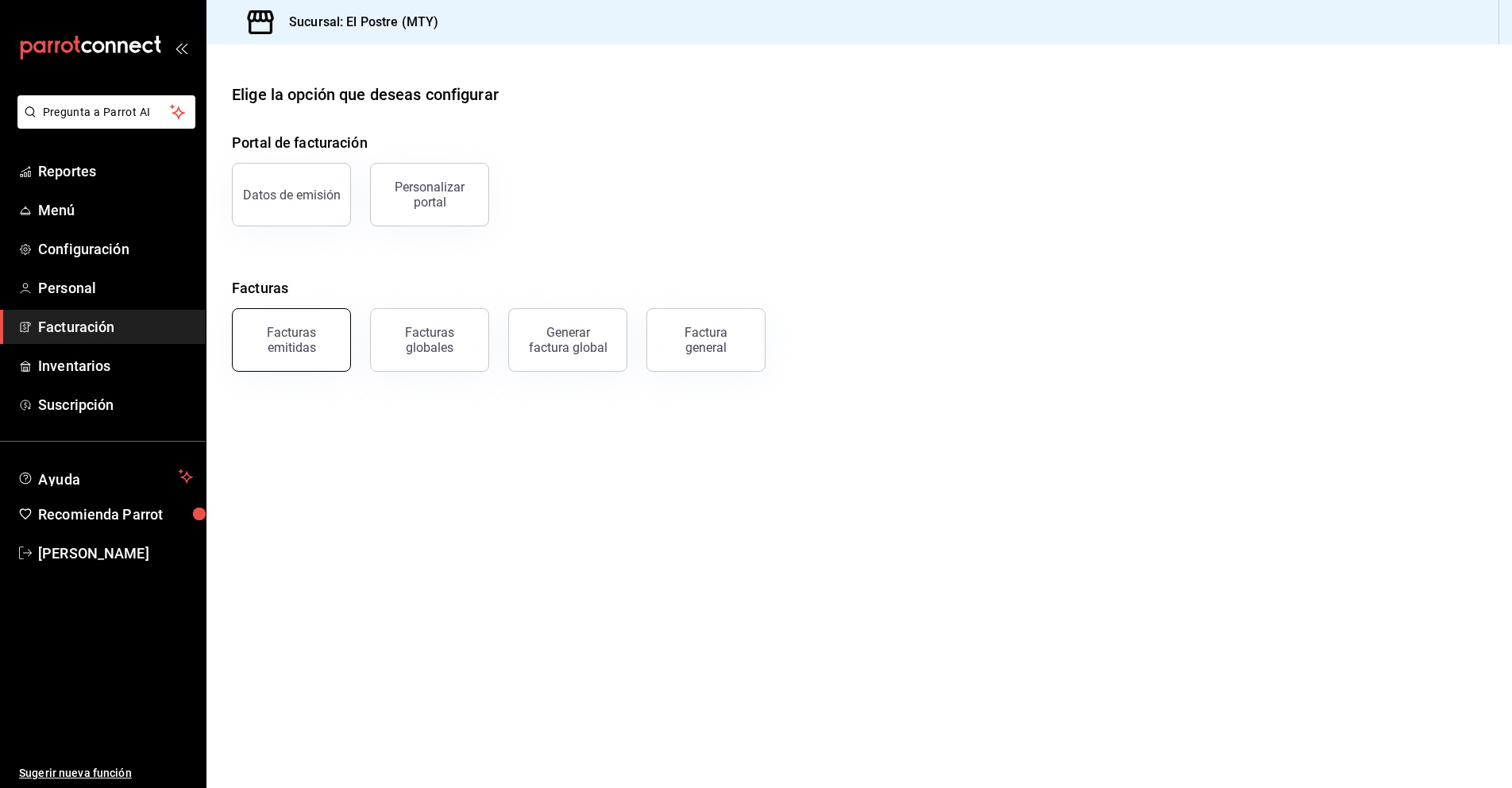
click at [271, 333] on div "Facturas emitidas" at bounding box center [291, 340] width 99 height 30
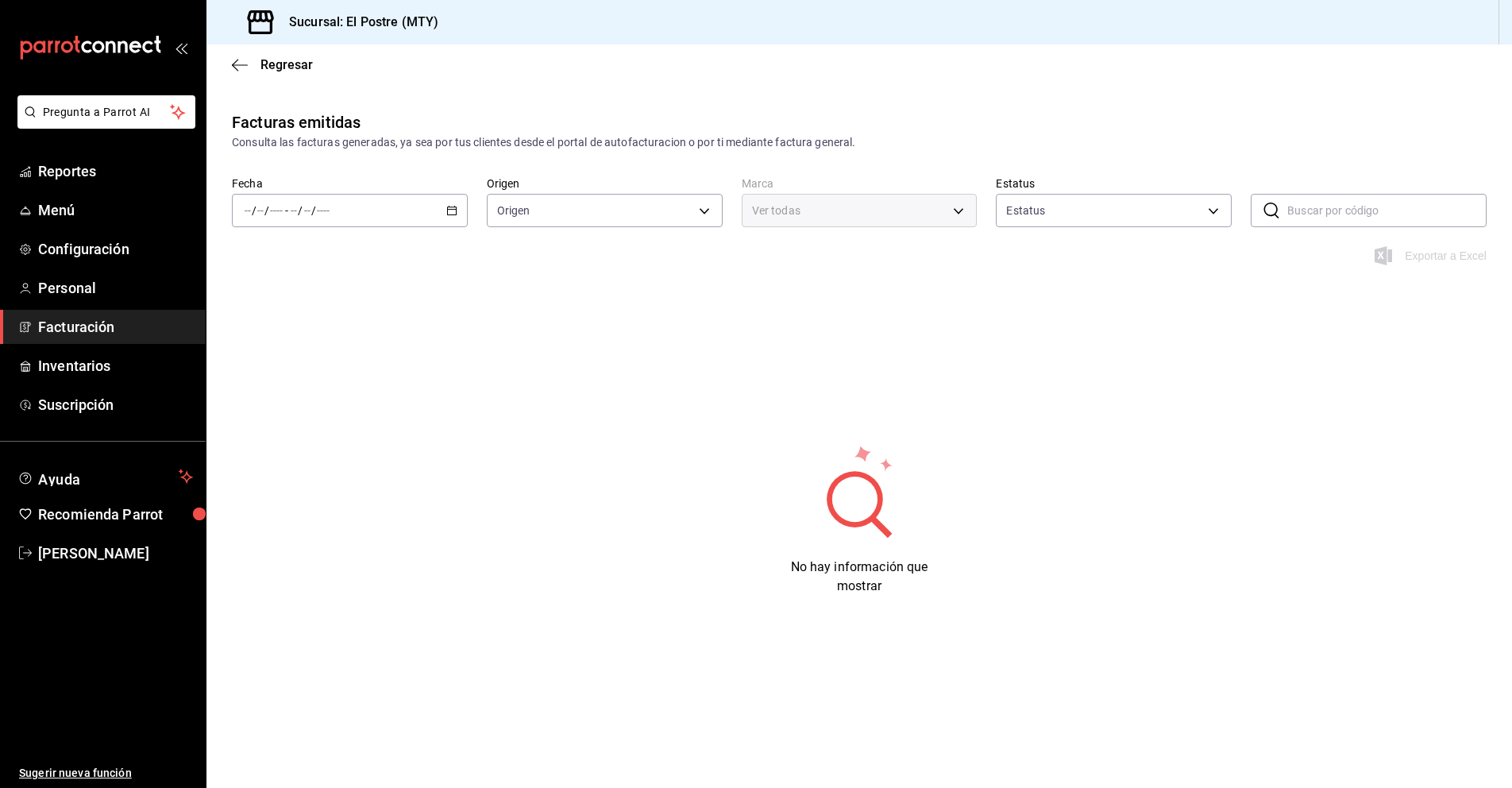
type input "ORDER_INVOICE,GENERAL_INVOICE"
type input "ACTIVE,PENDING_CANCELLATION,CANCELLED,PRE_CANCELLED"
type input "7fc87085-403c-4262-bb73-6768f4799aba"
click at [454, 205] on icon "button" at bounding box center [452, 210] width 11 height 11
click at [289, 447] on li "Rango de fechas" at bounding box center [306, 437] width 149 height 36
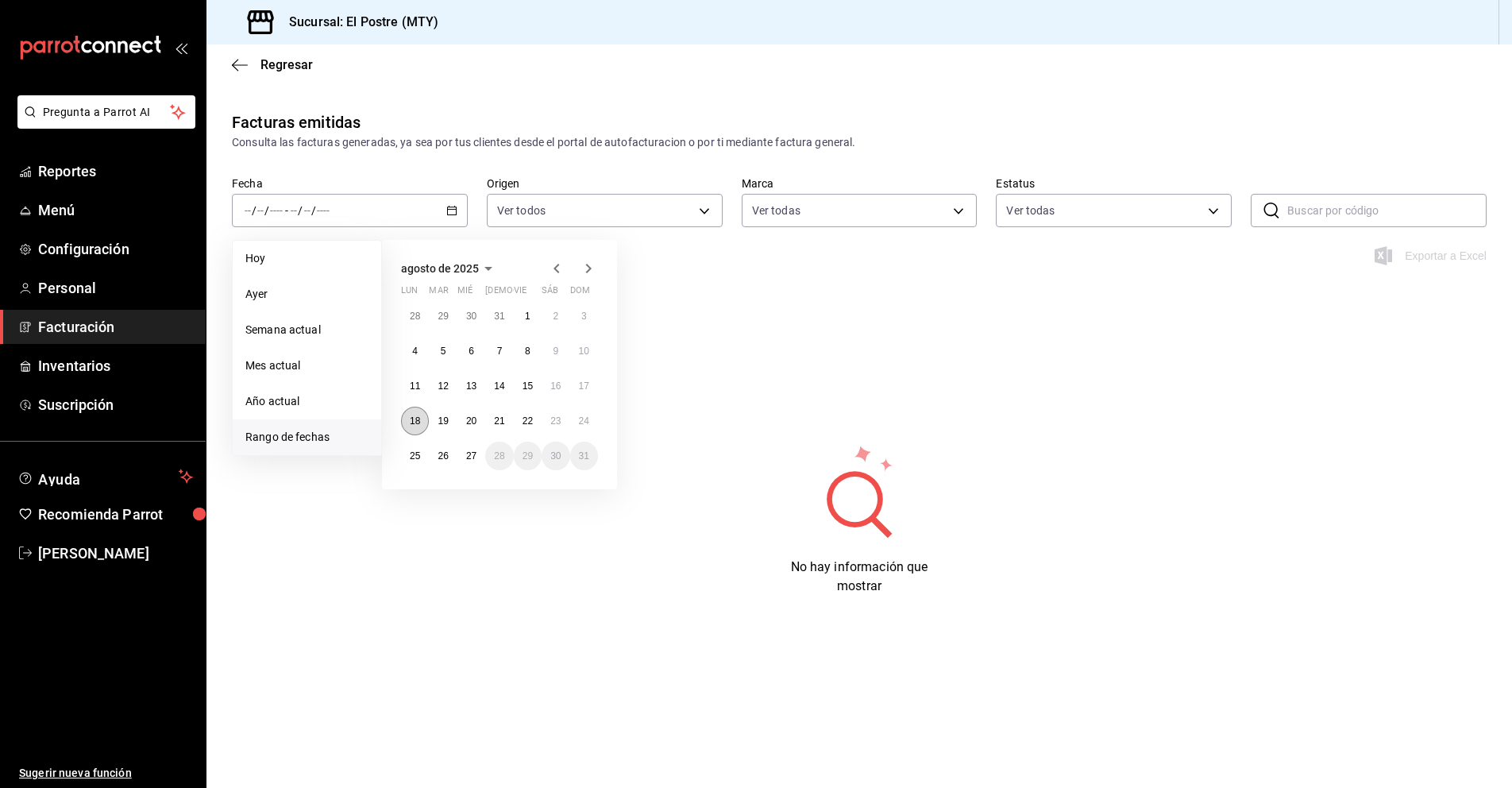
click at [418, 420] on abbr "18" at bounding box center [415, 421] width 10 height 11
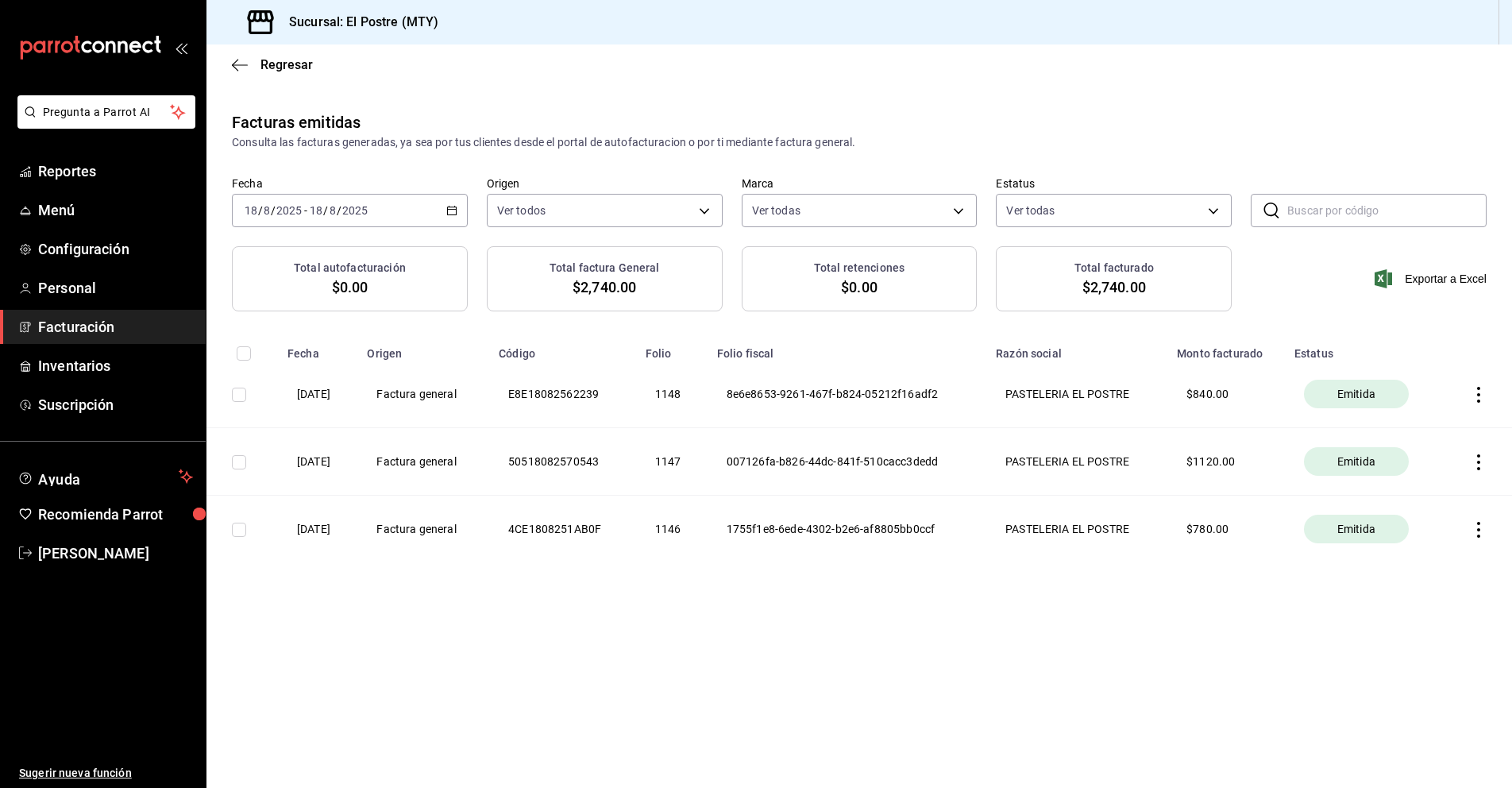
click at [111, 326] on span "Facturación" at bounding box center [115, 326] width 155 height 21
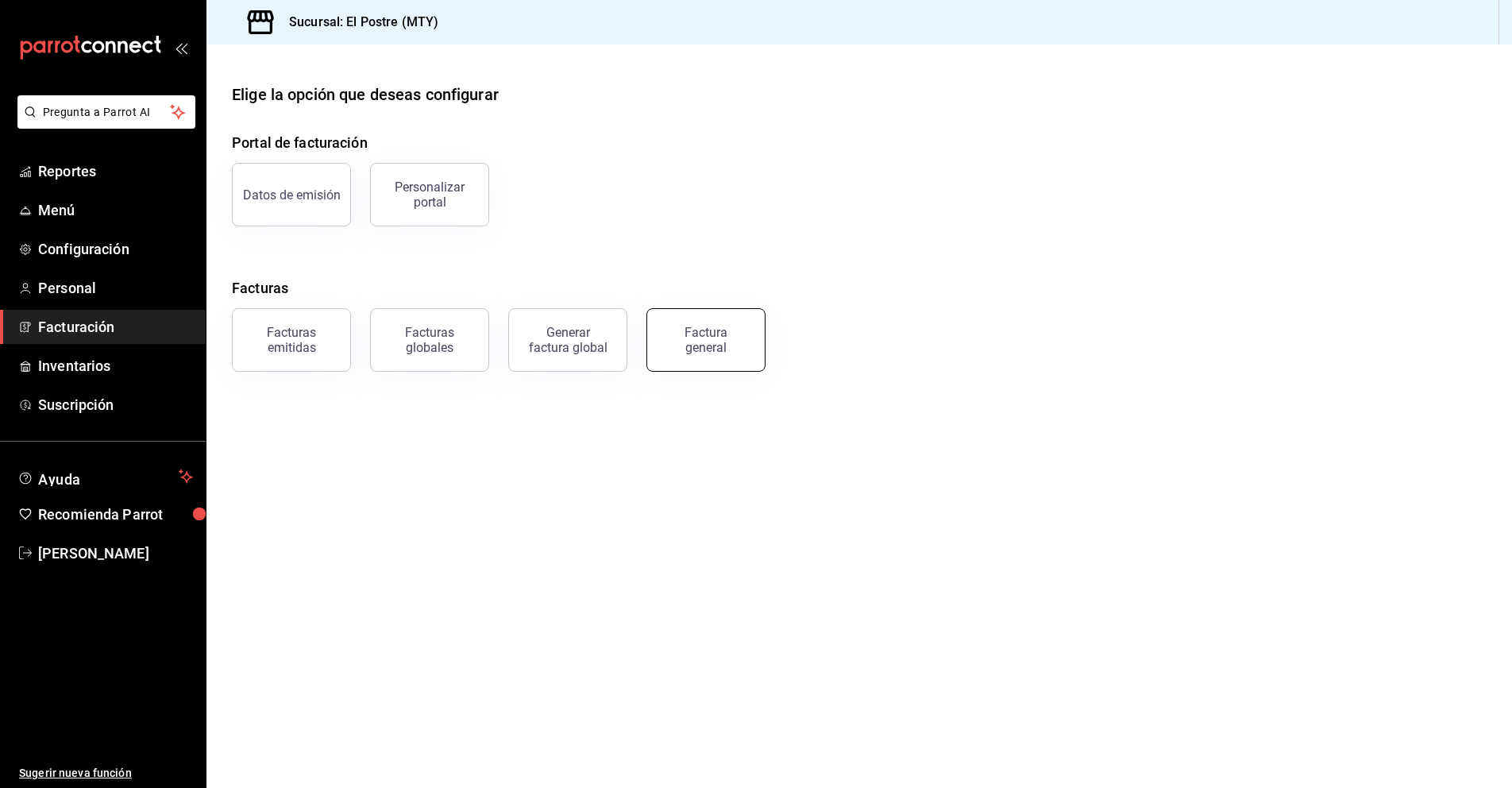
click at [679, 341] on div "Factura general" at bounding box center [706, 340] width 80 height 30
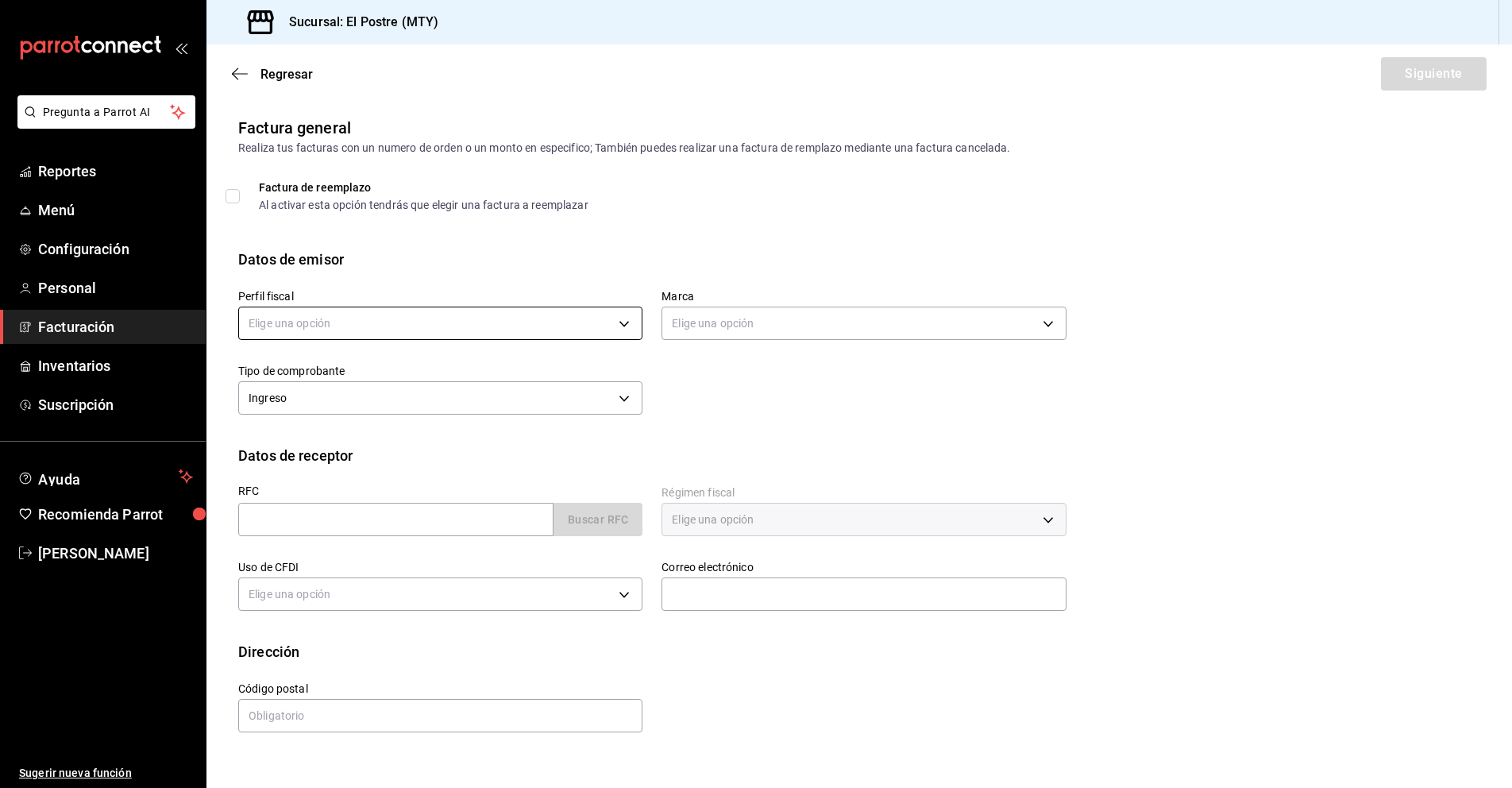
click at [413, 322] on body "Pregunta a Parrot AI Reportes Menú Configuración Personal Facturación Inventari…" at bounding box center [756, 394] width 1512 height 788
click at [414, 427] on div at bounding box center [756, 394] width 1512 height 788
click at [417, 416] on div "Ingreso I" at bounding box center [440, 396] width 404 height 42
click at [406, 332] on body "Pregunta a Parrot AI Reportes Menú Configuración Personal Facturación Inventari…" at bounding box center [756, 394] width 1512 height 788
click at [417, 402] on li "PASTELERIA EL POSTRE" at bounding box center [440, 404] width 403 height 29
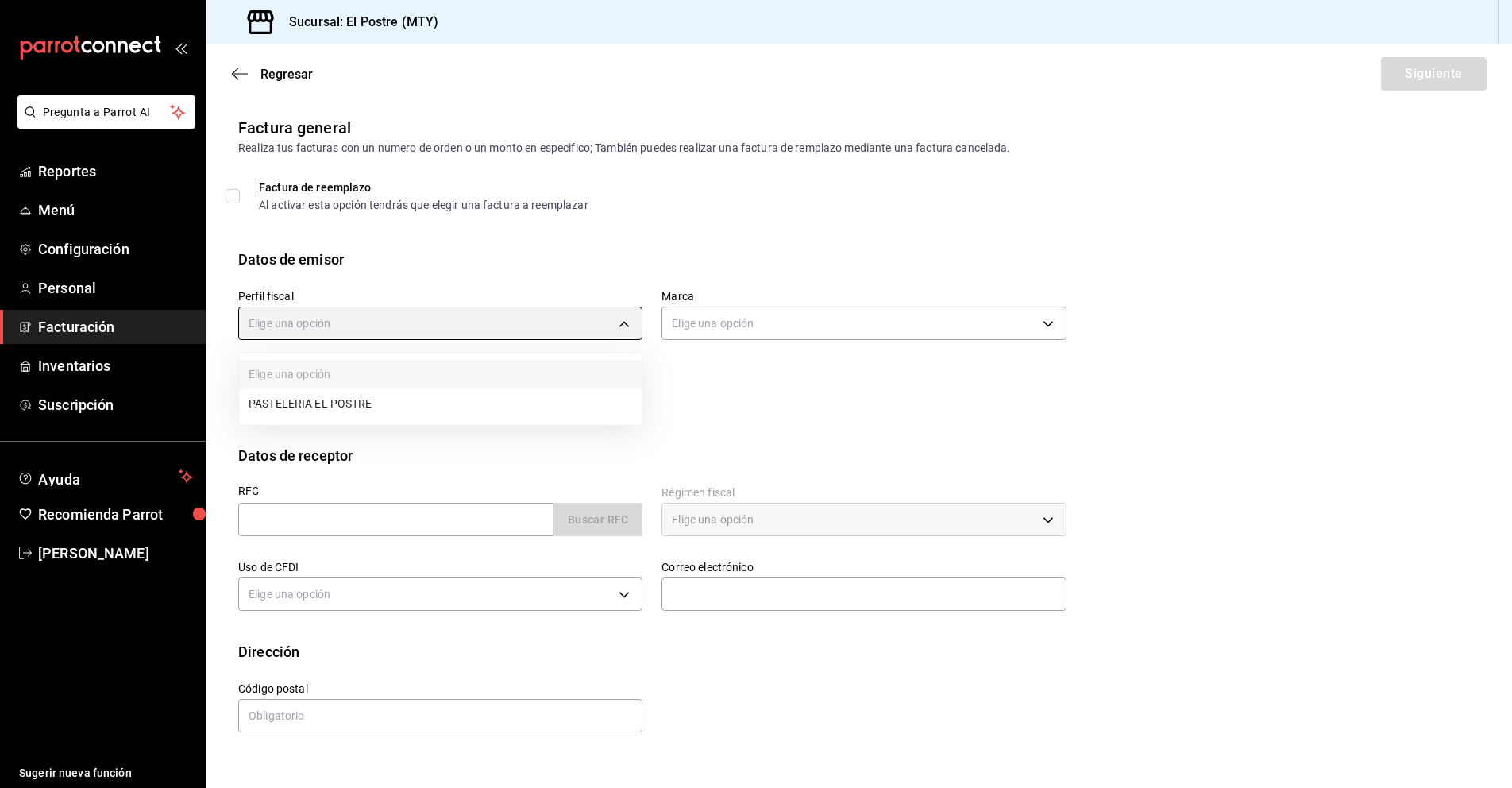
type input "aa87a53a-ee9c-428e-8ec6-c87af9adf2f7"
type input "7fc87085-403c-4262-bb73-6768f4799aba"
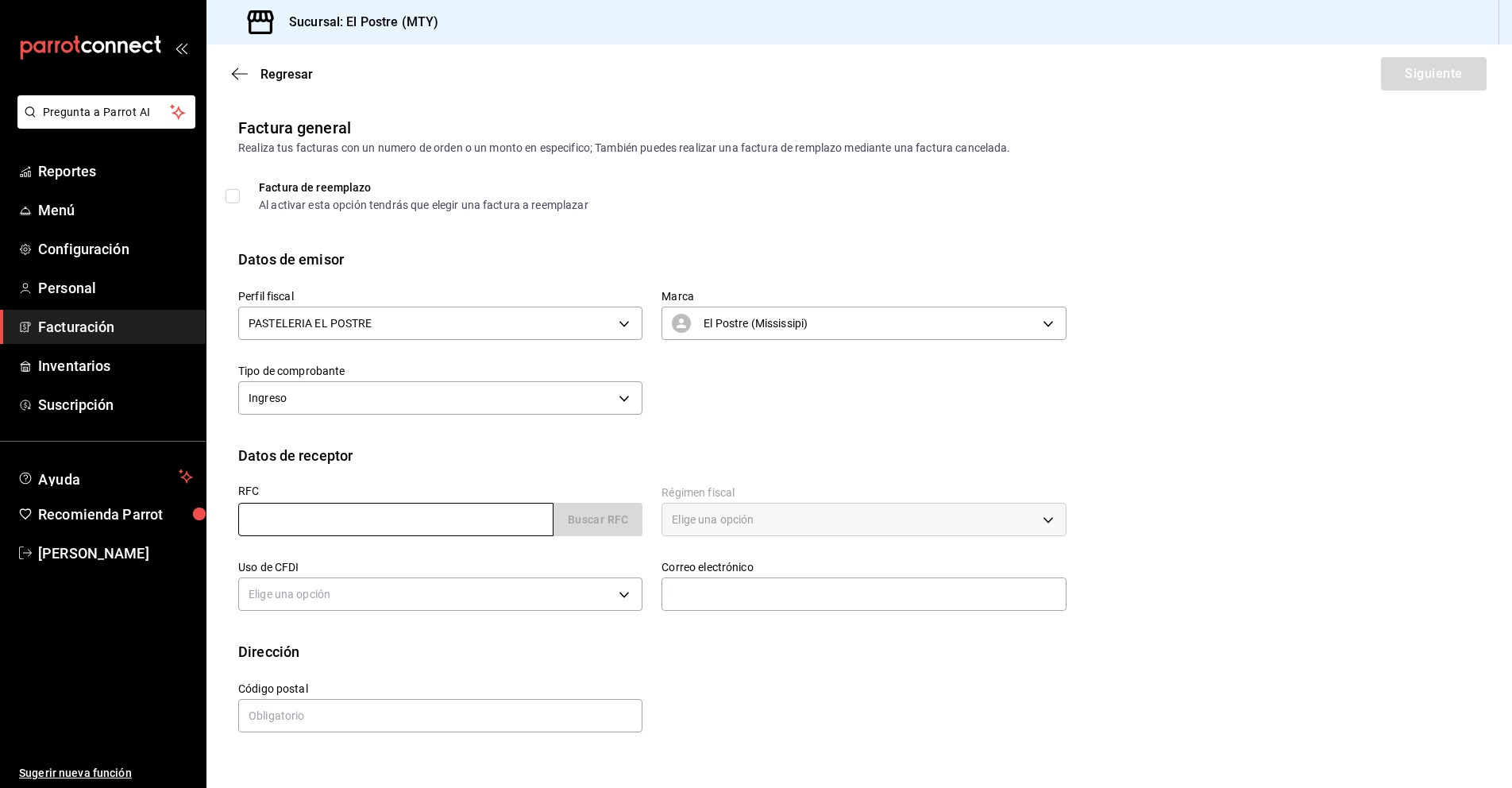
click at [314, 521] on input "text" at bounding box center [396, 520] width 315 height 33
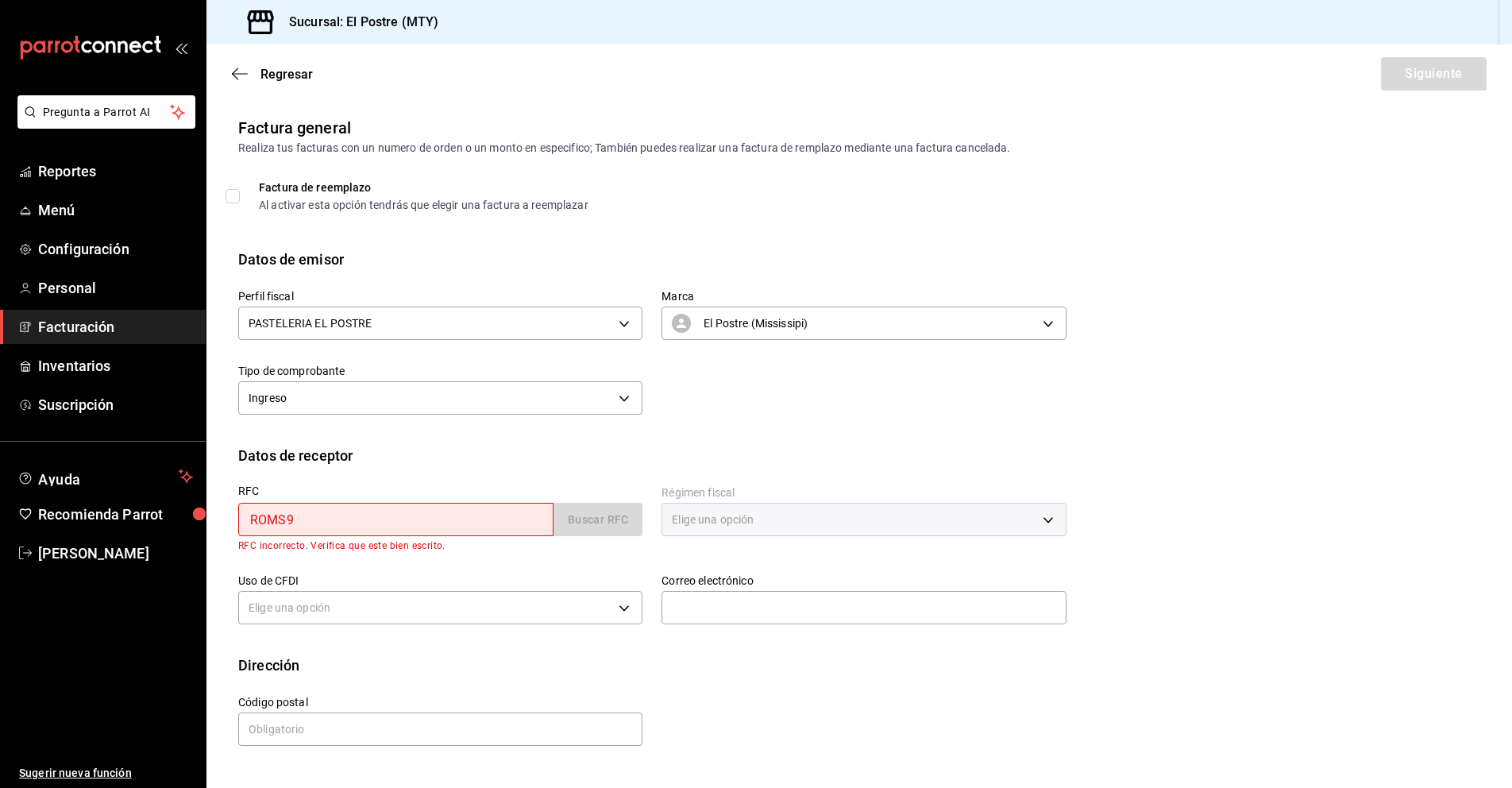
type input "ROMS901012FK4"
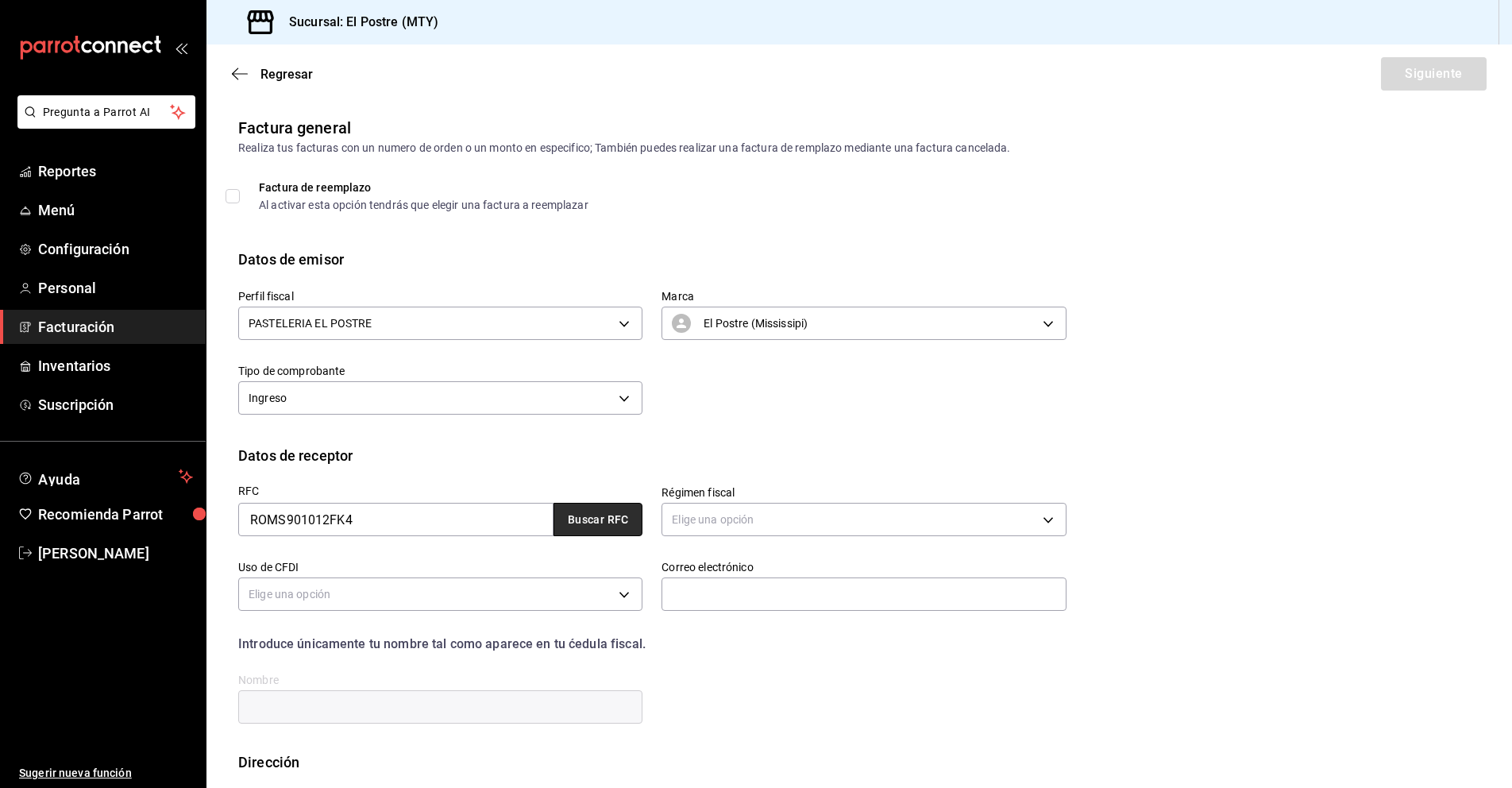
click at [575, 526] on button "Buscar RFC" at bounding box center [598, 520] width 89 height 33
click at [574, 525] on button "Buscar RFC" at bounding box center [598, 520] width 89 height 33
click at [729, 524] on body "Pregunta a Parrot AI Reportes Menú Configuración Personal Facturación Inventari…" at bounding box center [756, 394] width 1512 height 788
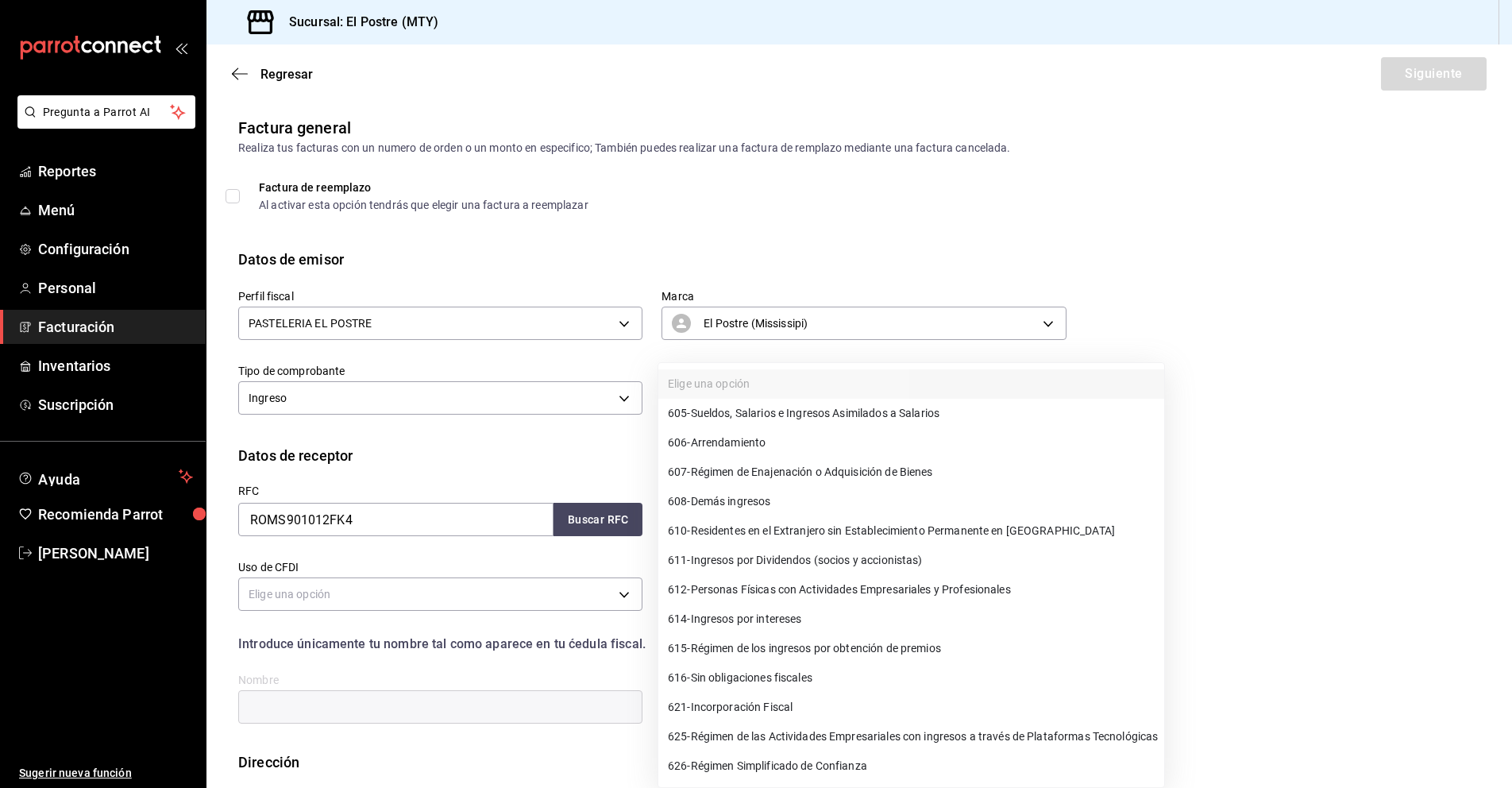
click at [833, 595] on span "612 - Personas Físicas con Actividades Empresariales y Profesionales" at bounding box center [839, 589] width 343 height 17
type input "612"
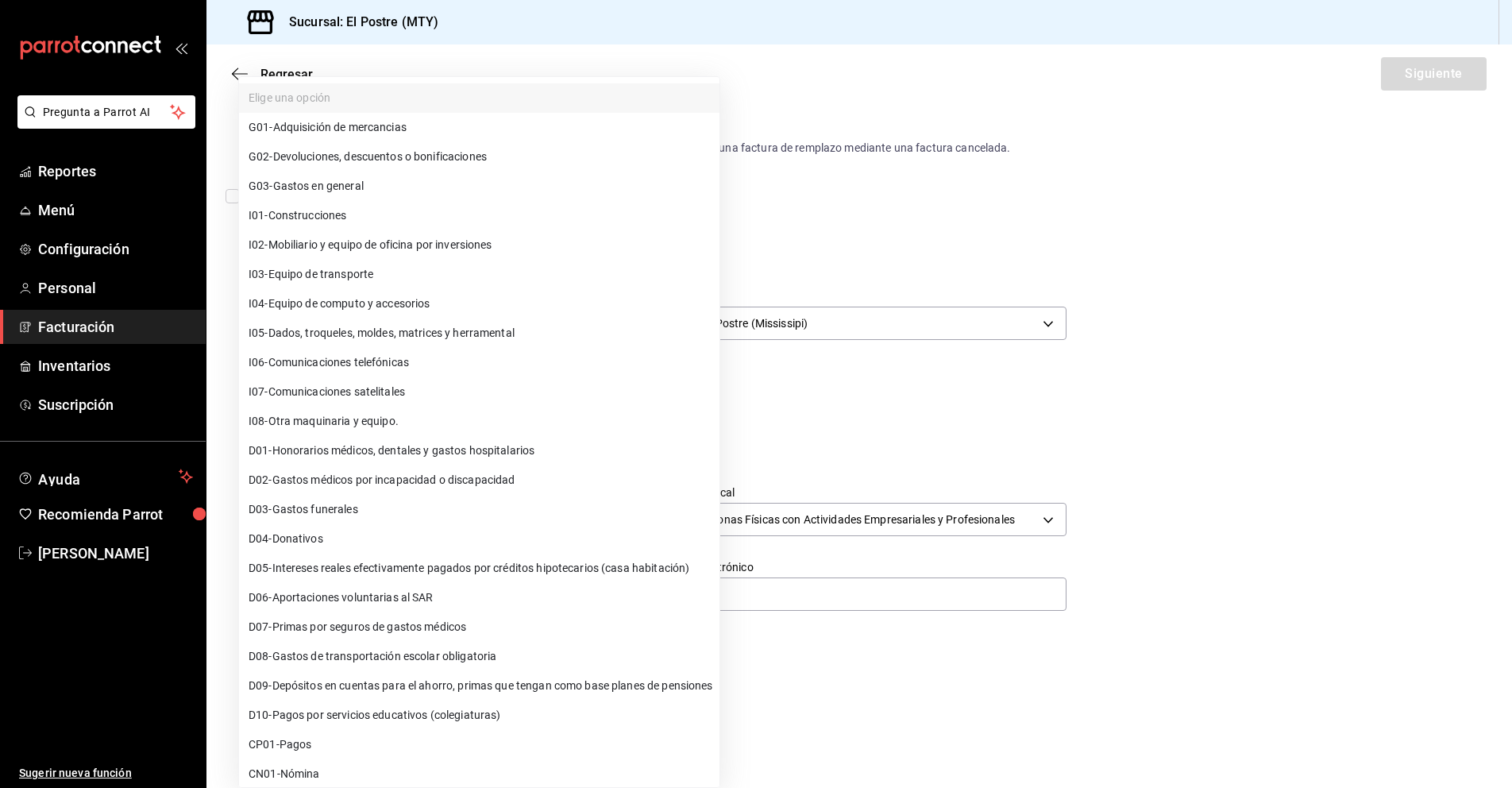
click at [375, 592] on body "Pregunta a Parrot AI Reportes Menú Configuración Personal Facturación Inventari…" at bounding box center [756, 394] width 1512 height 788
click at [306, 183] on span "G03 - Gastos en general" at bounding box center [306, 186] width 115 height 17
type input "G03"
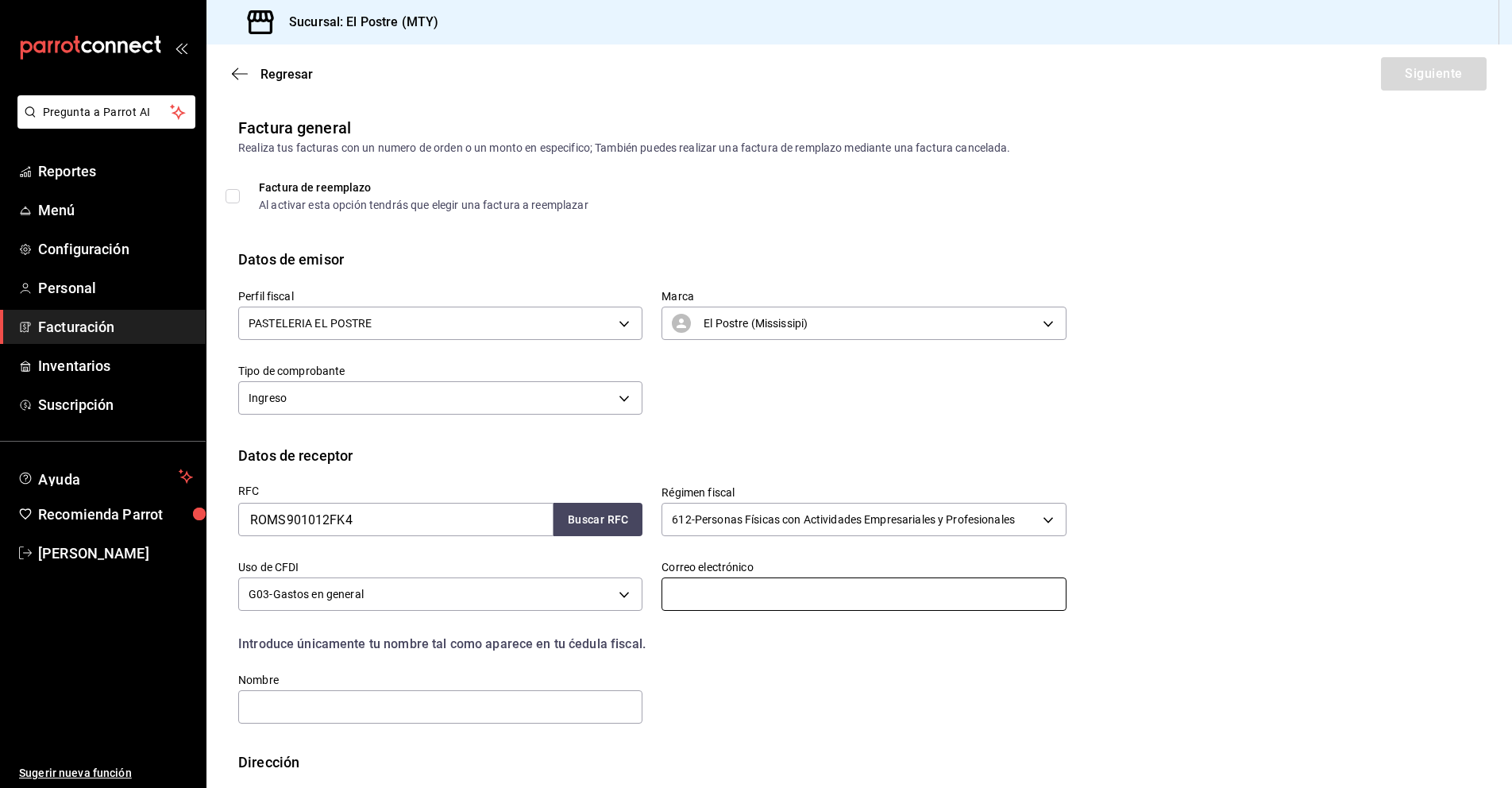
click at [694, 590] on input "text" at bounding box center [863, 594] width 404 height 33
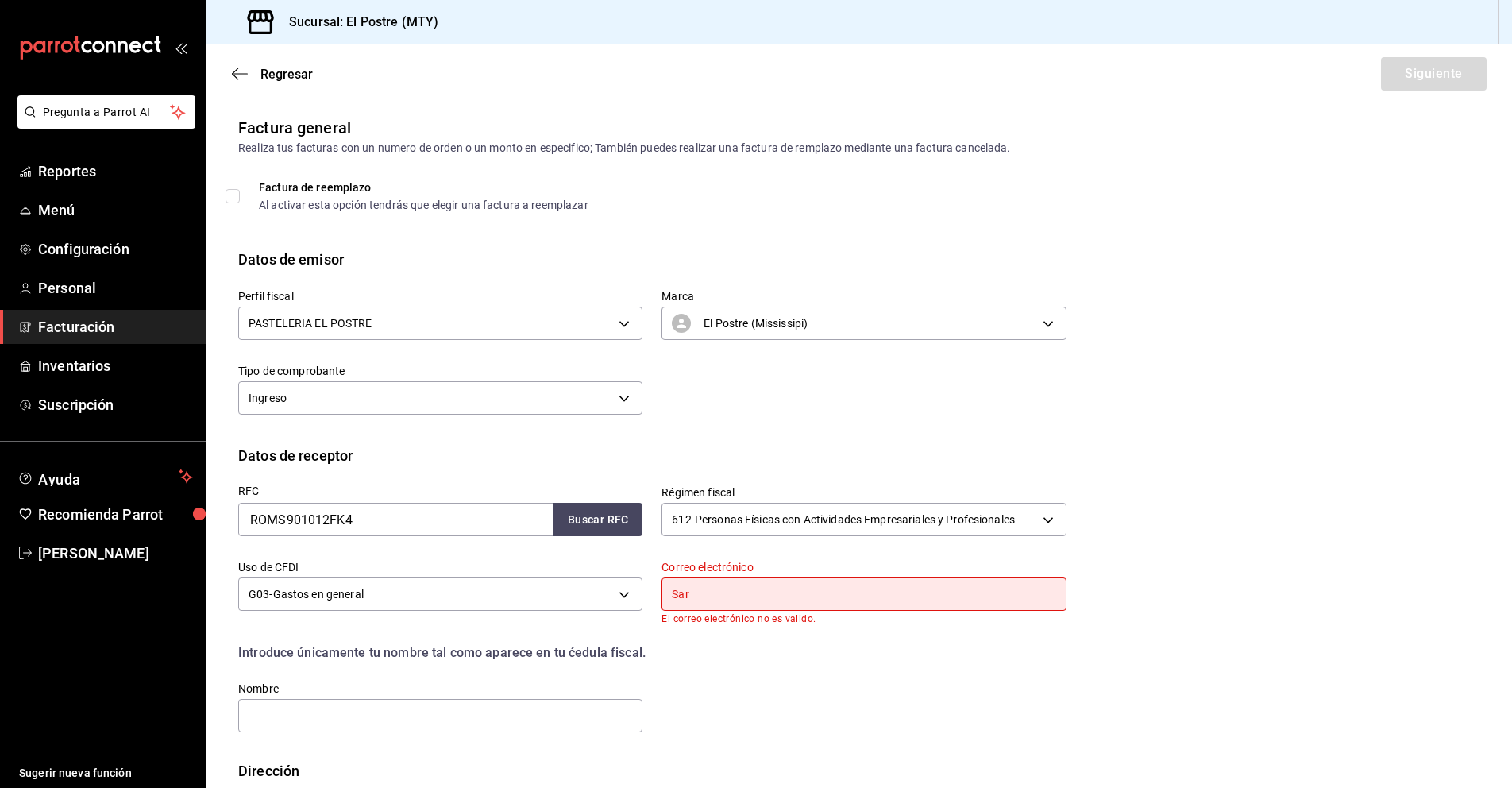
type input "sarasole.delarosa@gmail.com"
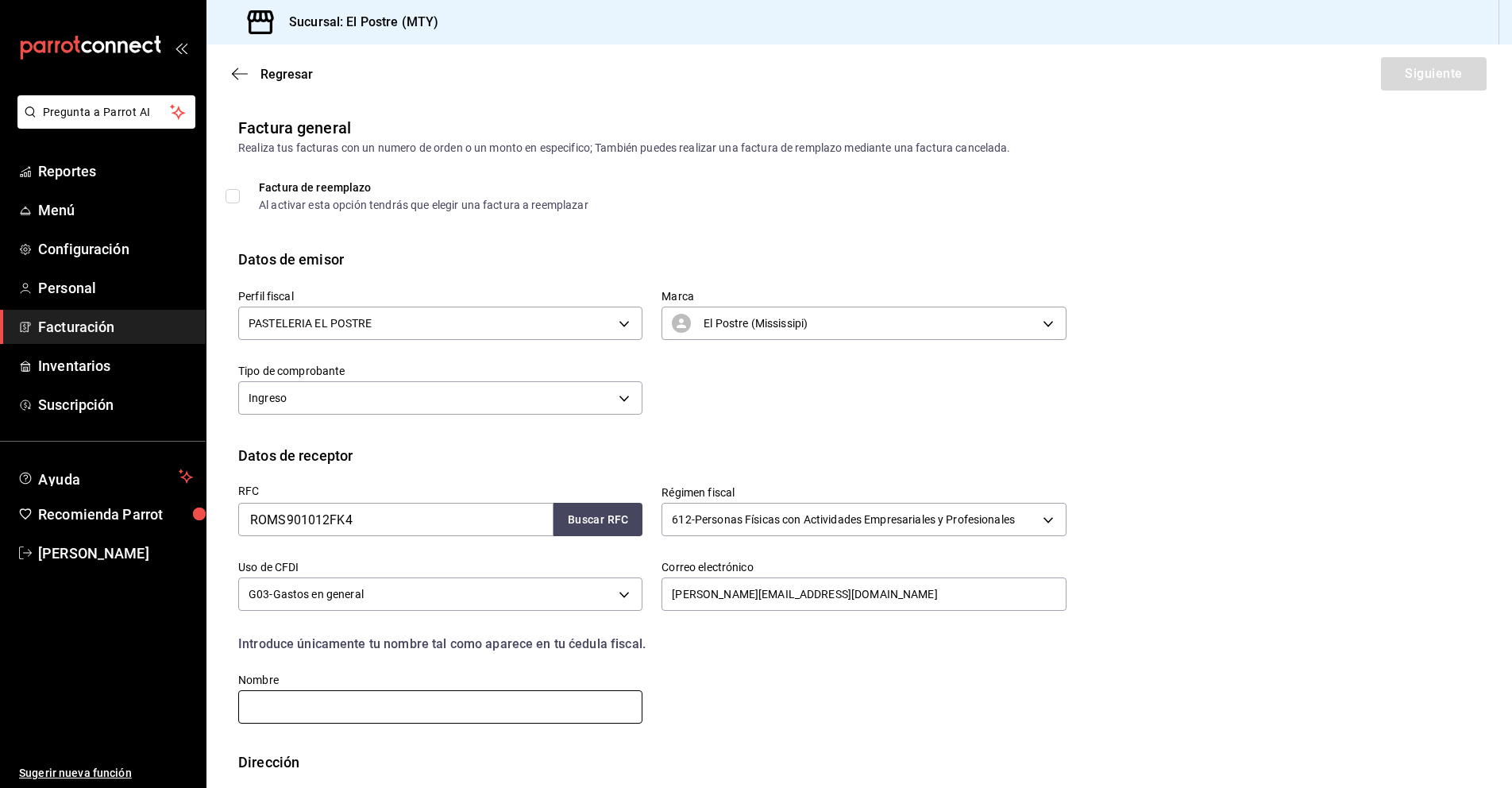
click at [351, 700] on input "text" at bounding box center [440, 707] width 404 height 33
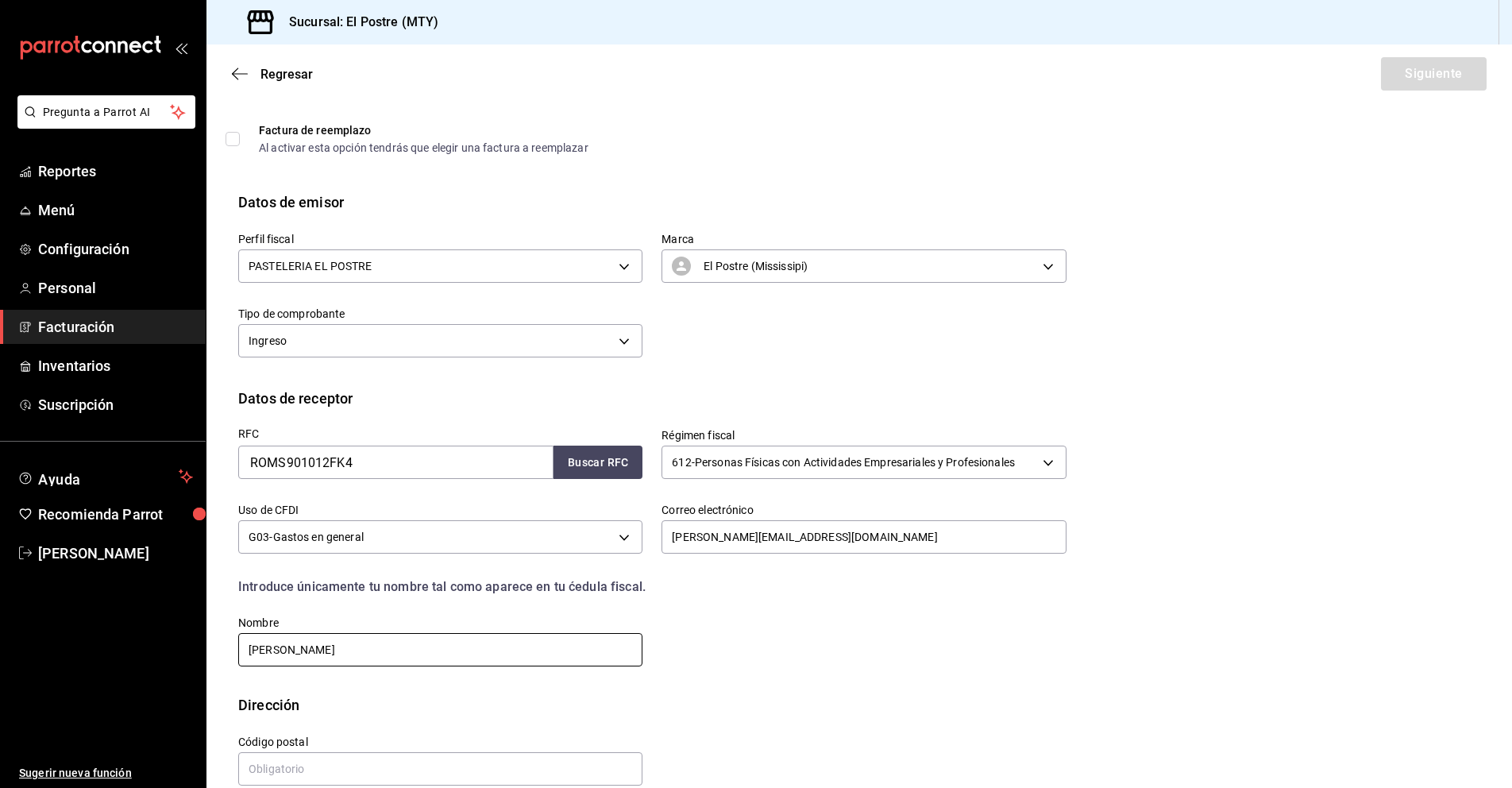
scroll to position [83, 0]
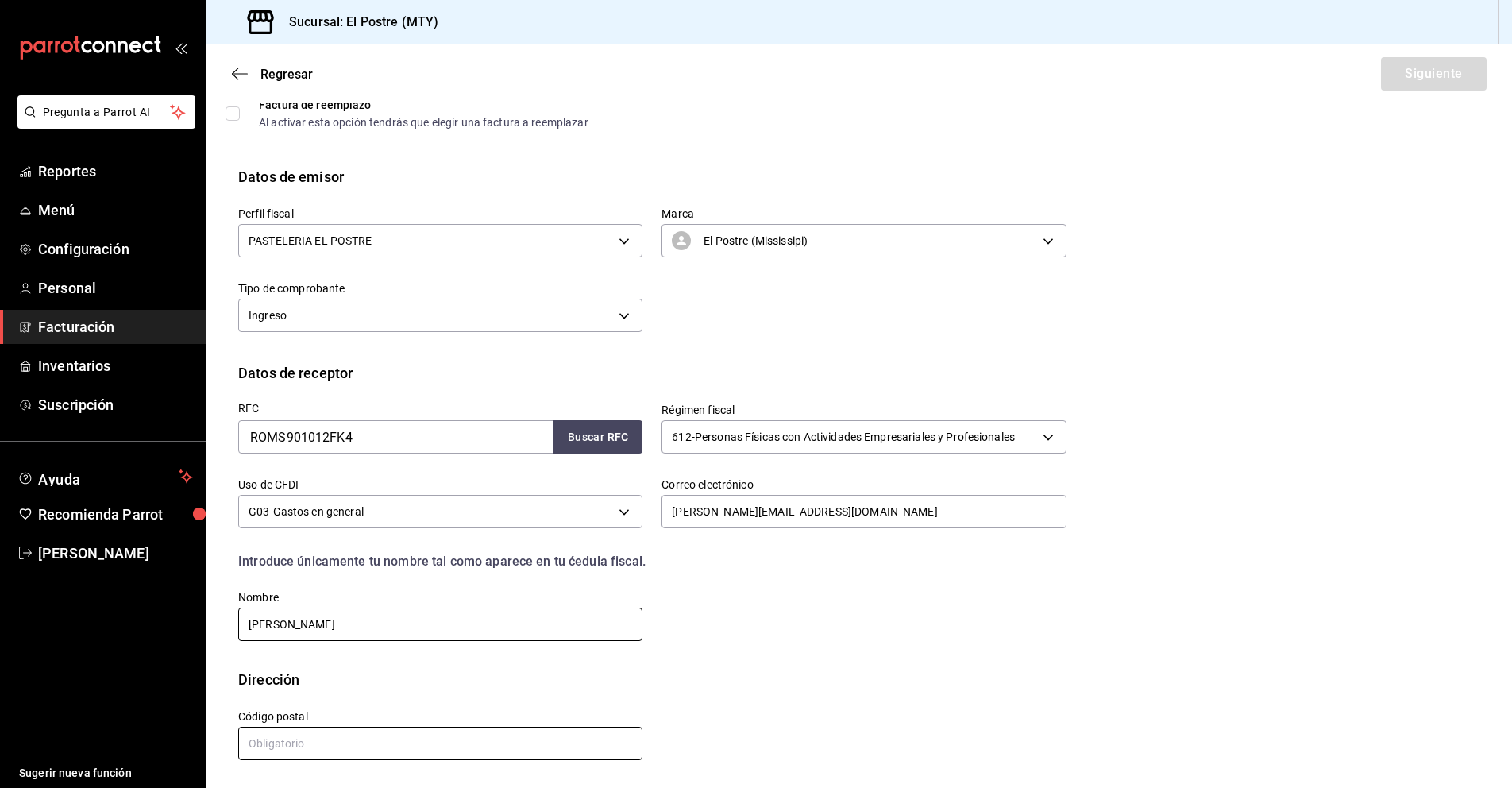
type input "SARA SOLE"
click at [262, 735] on input "text" at bounding box center [440, 743] width 404 height 33
type input "66649"
click at [1382, 76] on button "Siguiente" at bounding box center [1433, 74] width 106 height 33
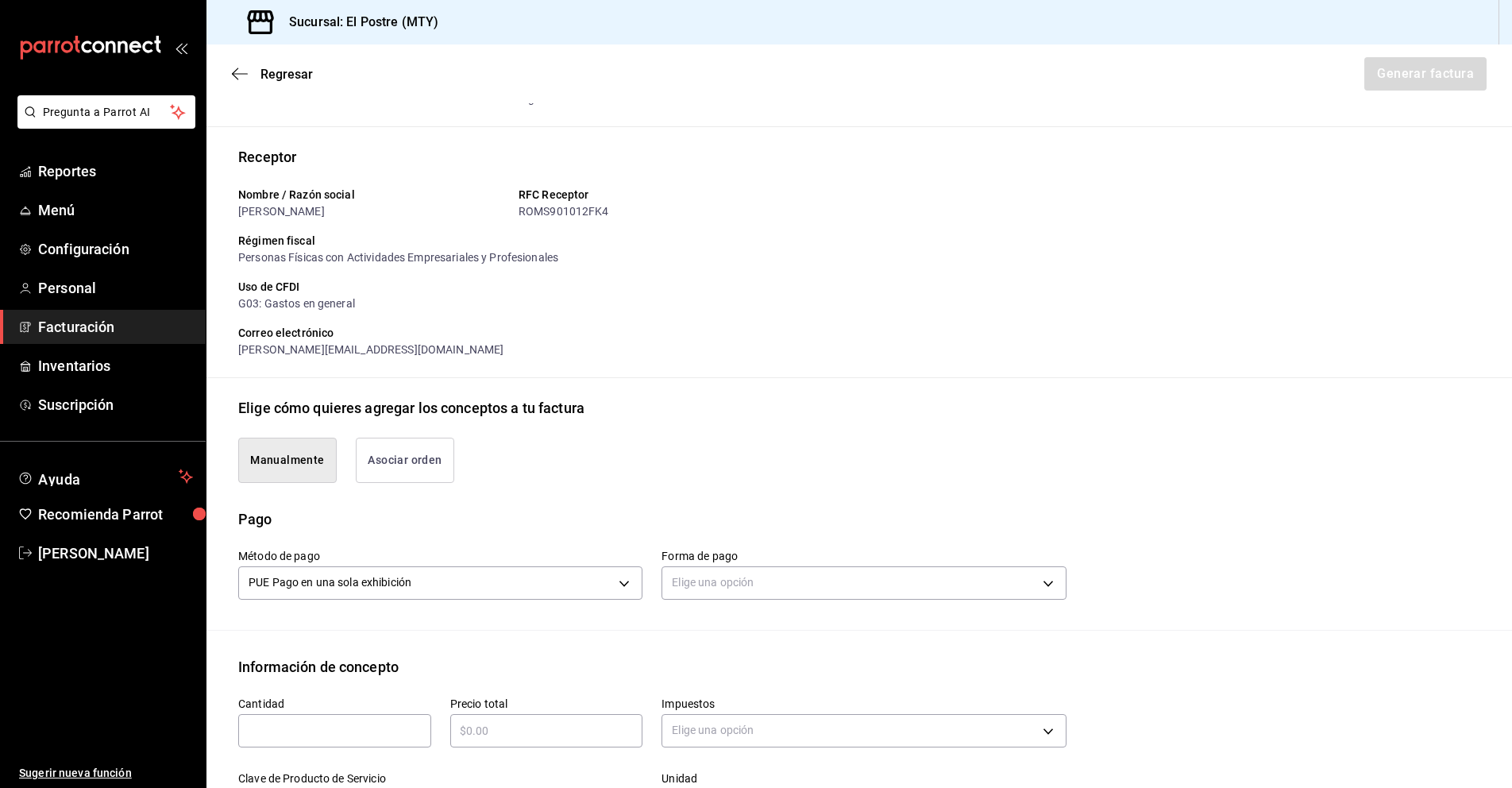
click at [408, 469] on button "Asociar orden" at bounding box center [405, 460] width 99 height 45
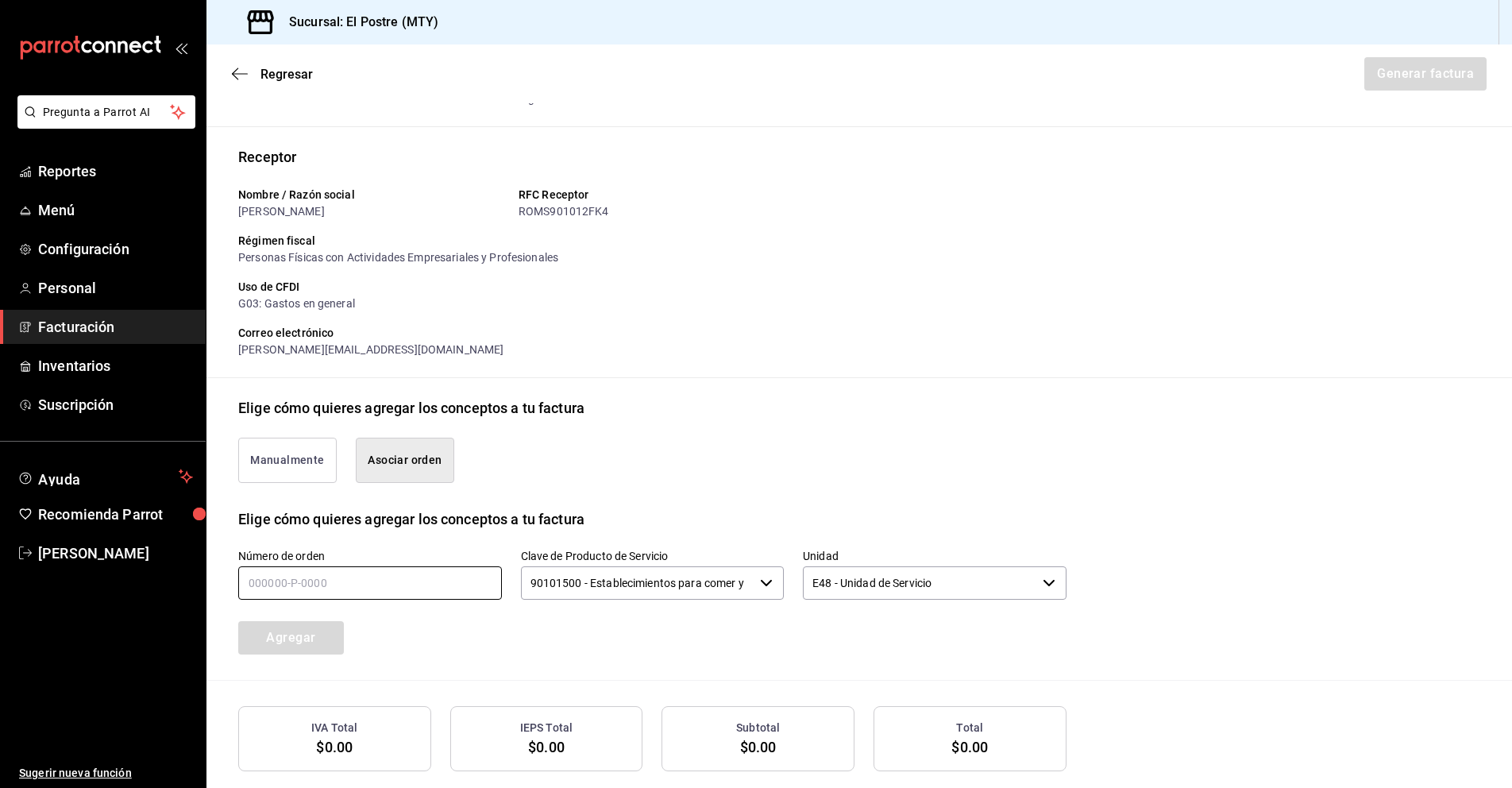
click at [314, 578] on input "text" at bounding box center [369, 583] width 263 height 33
type input "170725-P-0013"
click at [766, 587] on icon "button" at bounding box center [766, 583] width 13 height 13
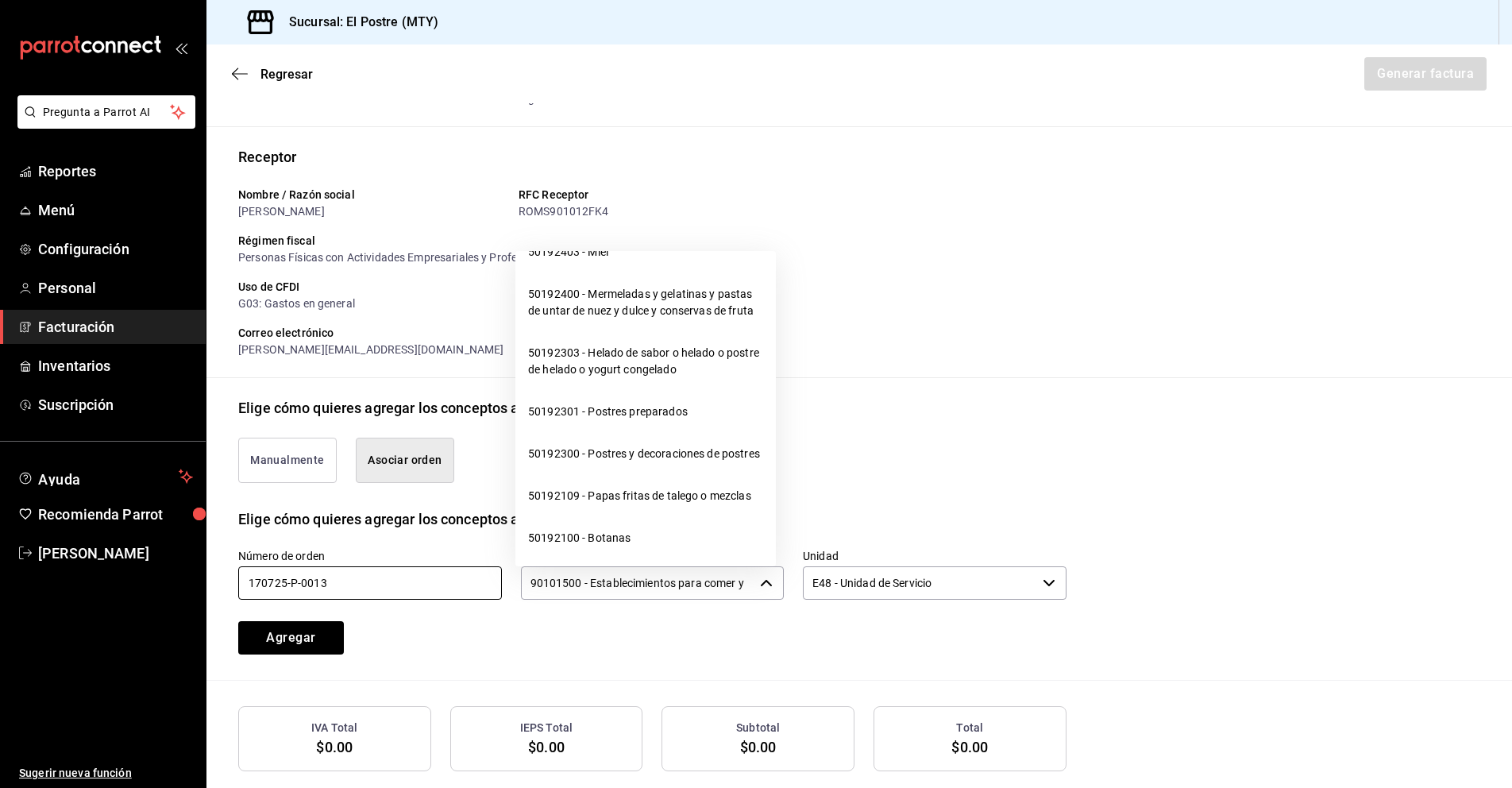
scroll to position [15781, 0]
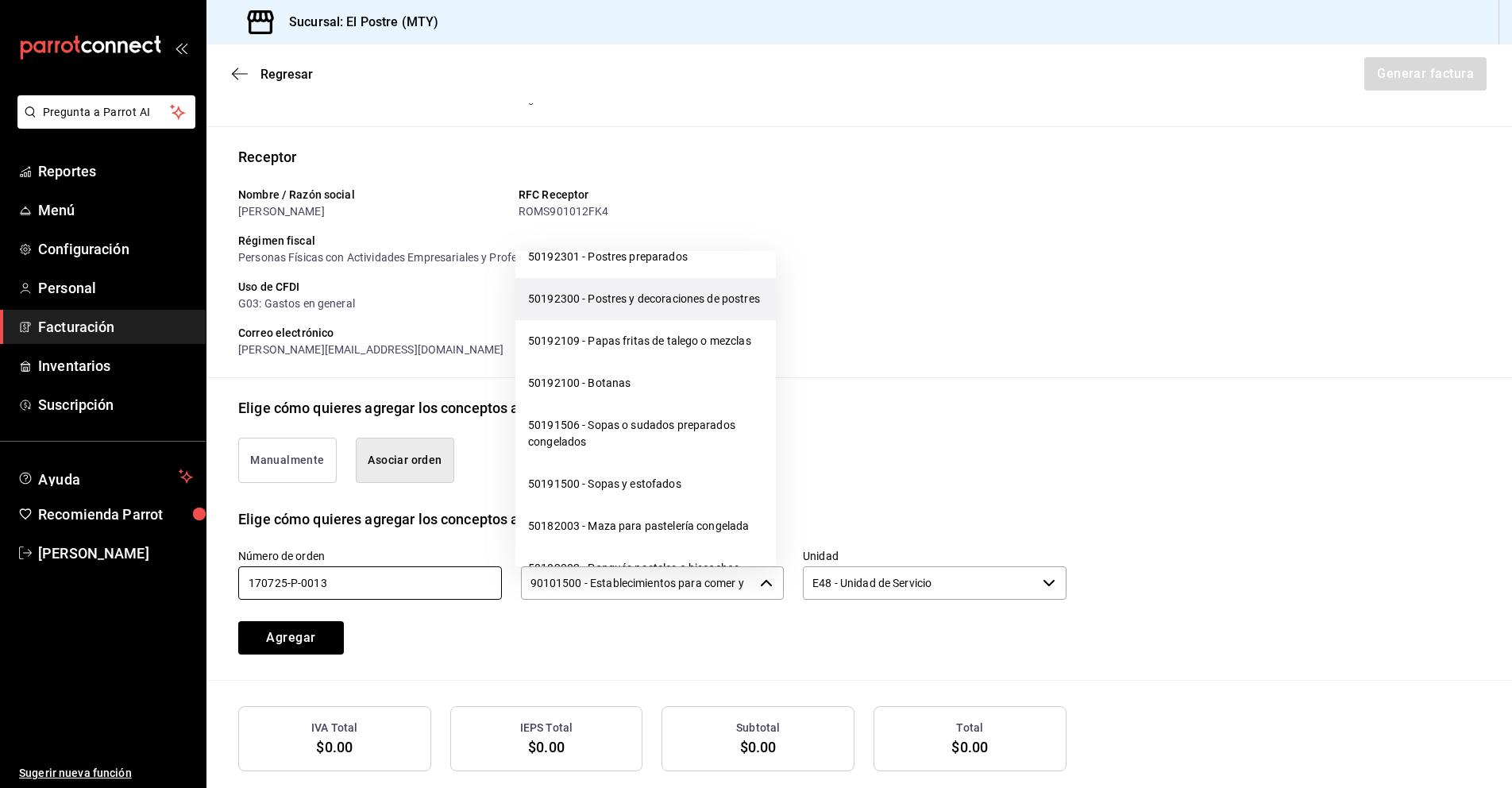
click at [639, 320] on li "50192300 - Postres y decoraciones de postres" at bounding box center [645, 298] width 260 height 42
type input "50192300 - Postres y decoraciones de postres"
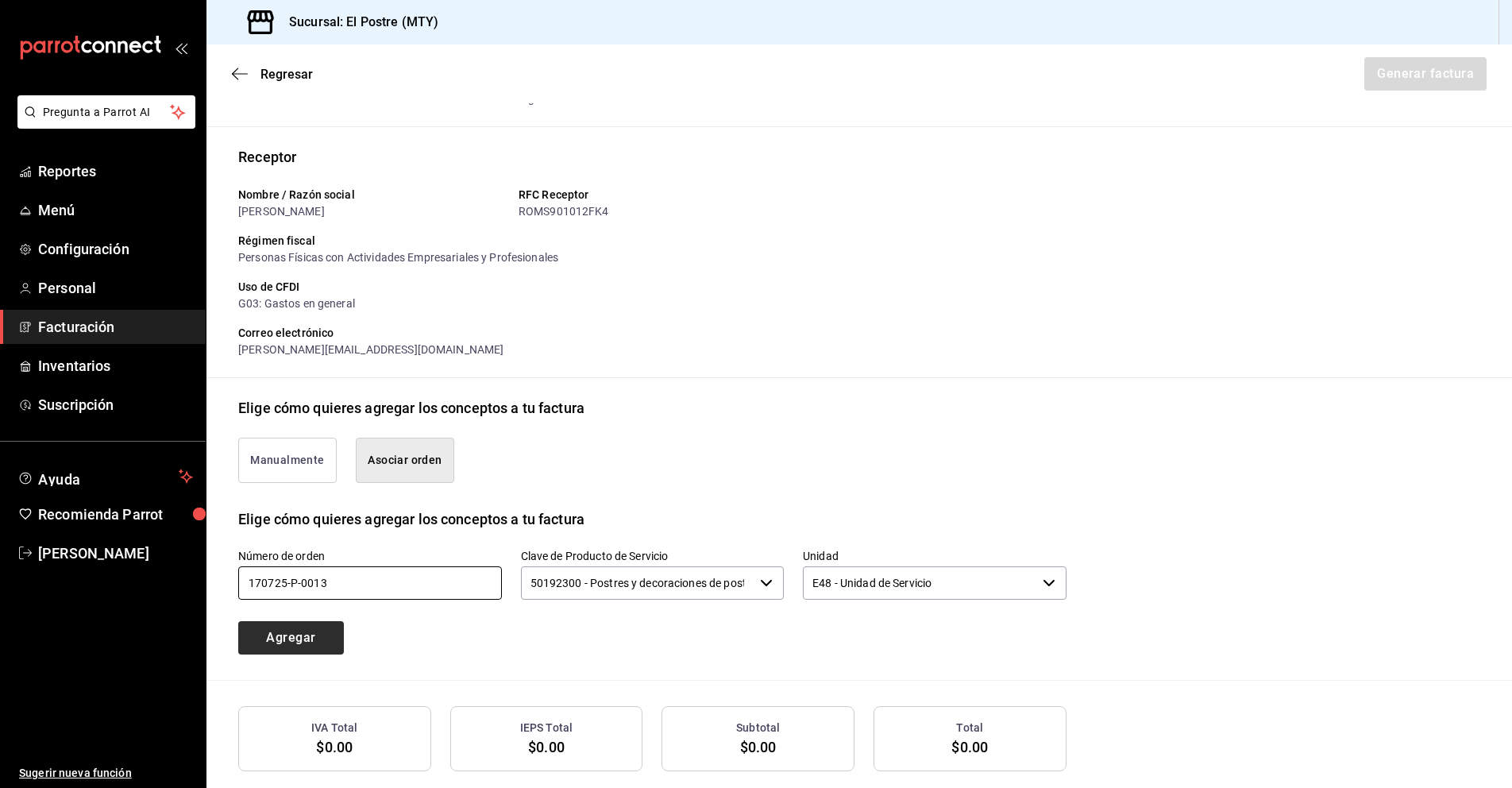
type input "170725-P-0013"
click at [298, 646] on button "Agregar" at bounding box center [290, 638] width 106 height 33
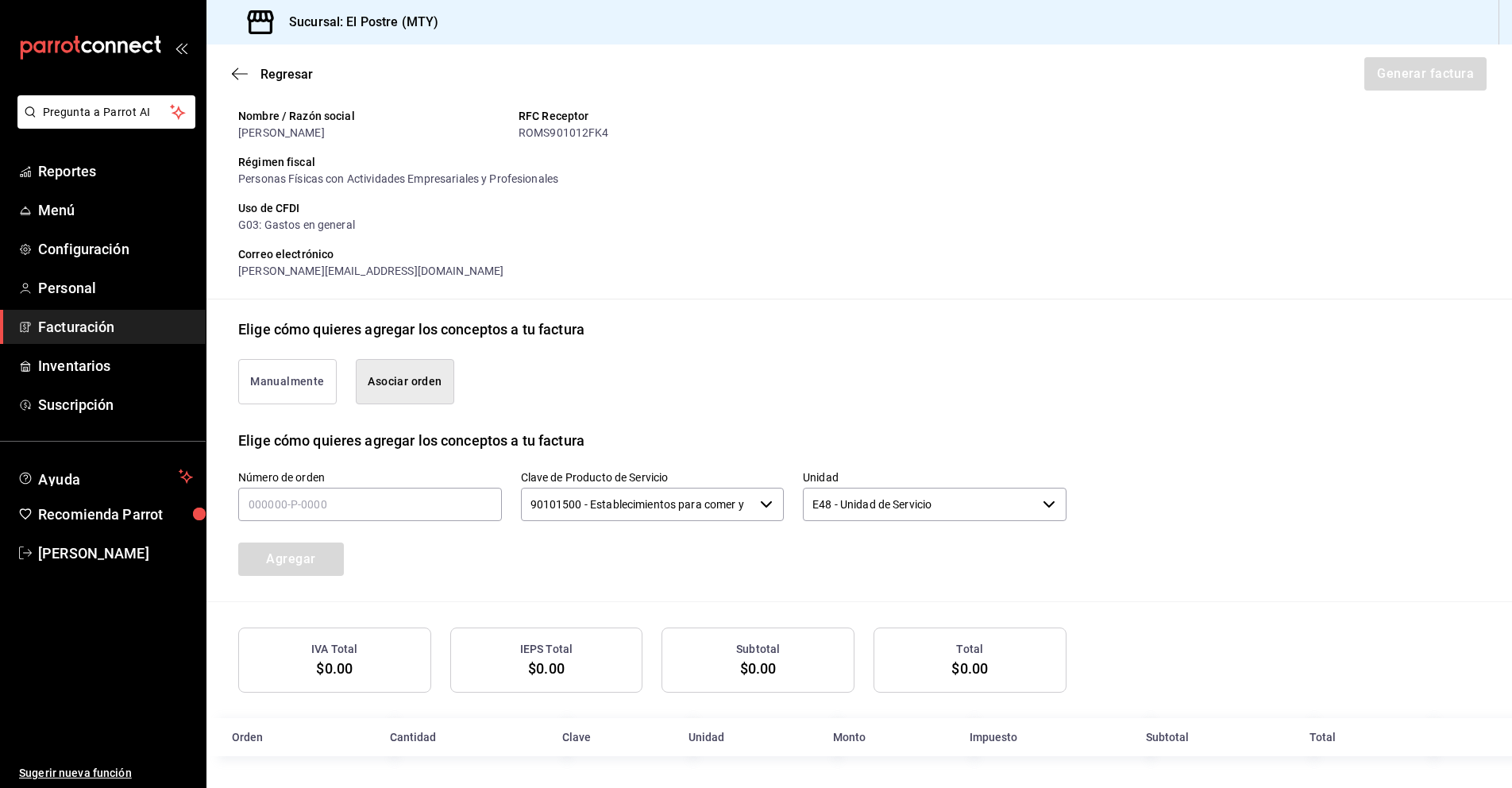
click at [89, 337] on link "Facturación" at bounding box center [103, 326] width 205 height 34
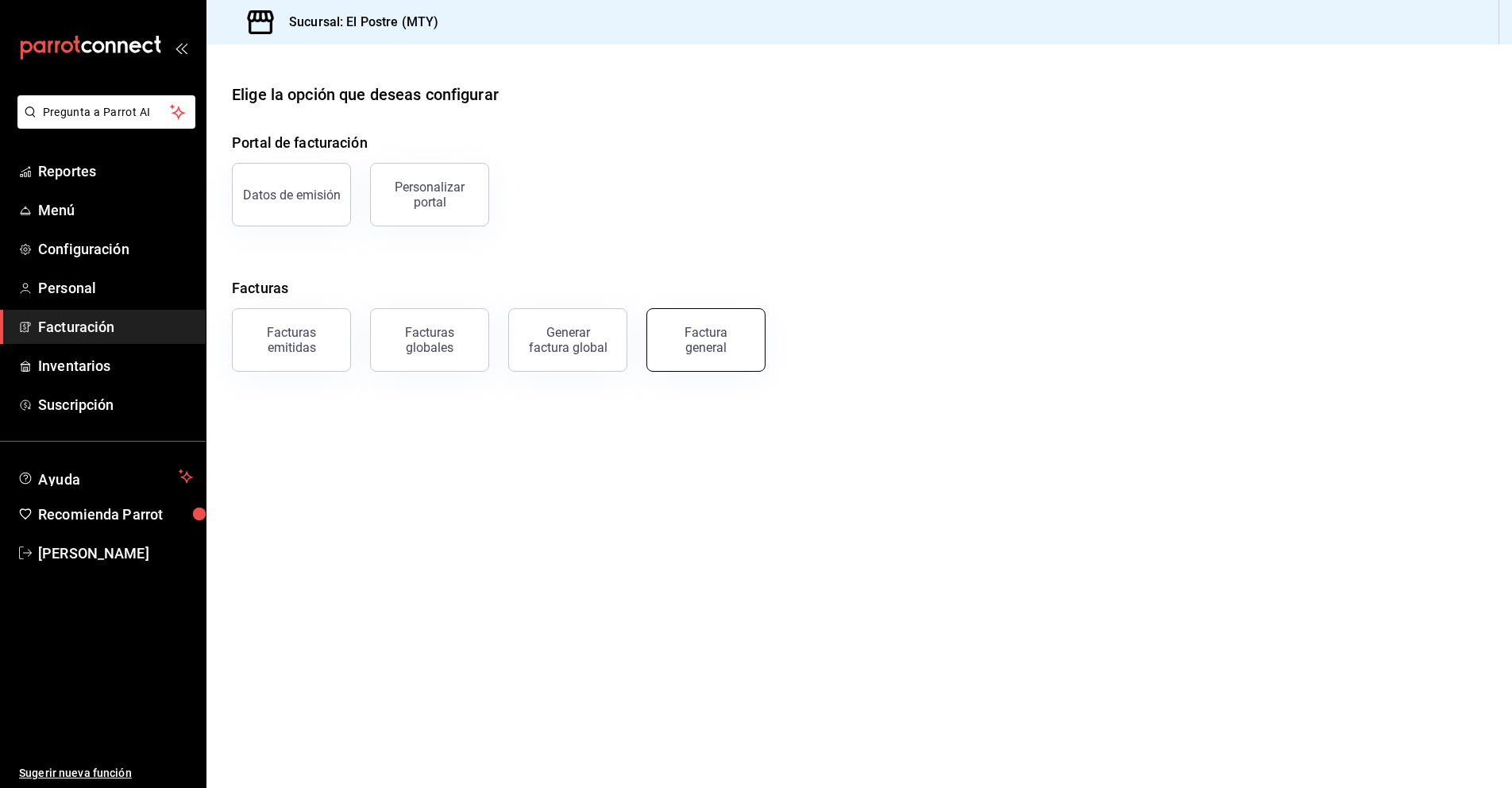
click at [698, 334] on div "Factura general" at bounding box center [706, 340] width 80 height 30
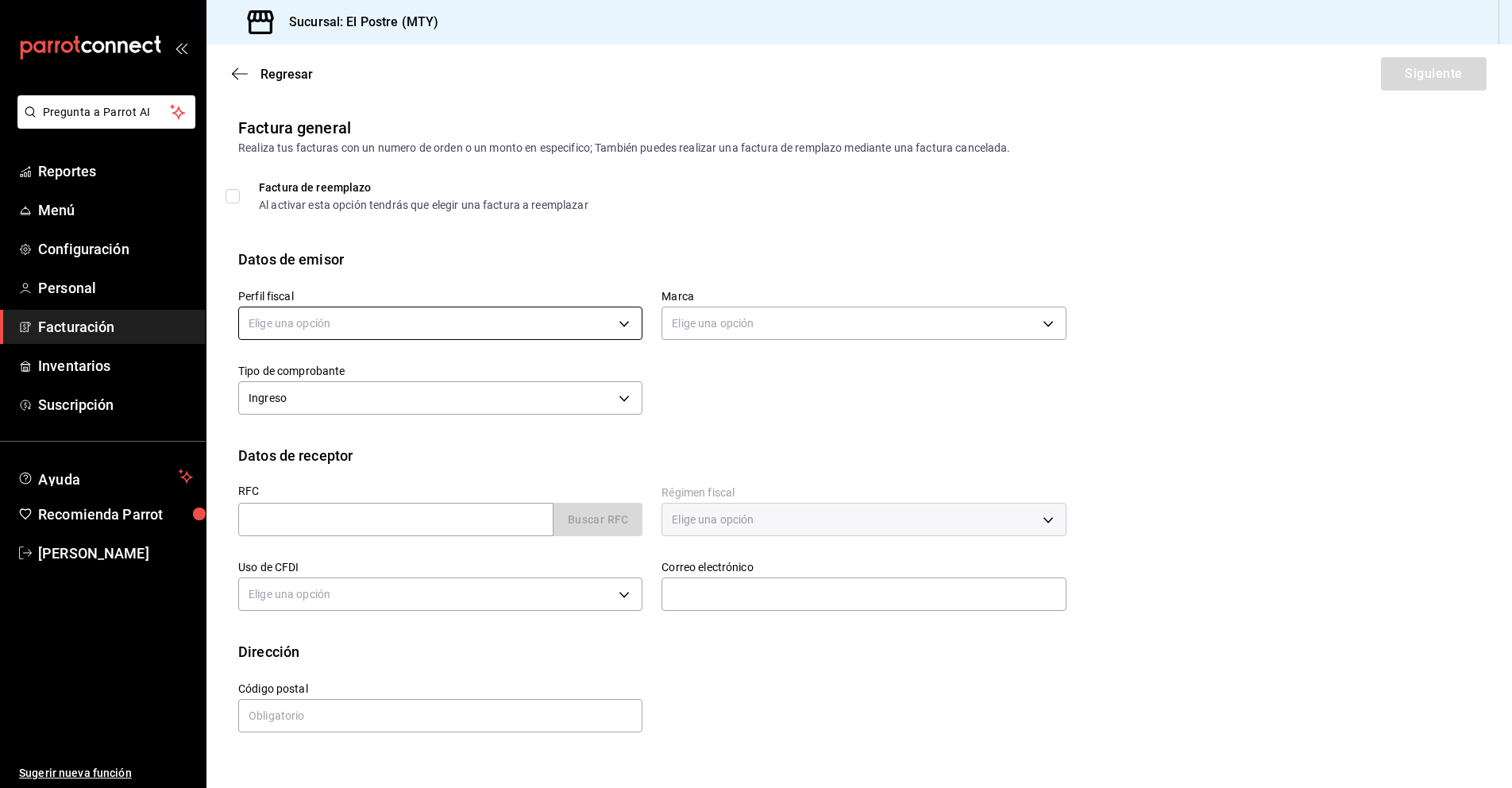
click at [353, 331] on body "Pregunta a Parrot AI Reportes Menú Configuración Personal Facturación Inventari…" at bounding box center [756, 394] width 1512 height 788
click at [340, 404] on li "PASTELERIA EL POSTRE" at bounding box center [440, 404] width 403 height 29
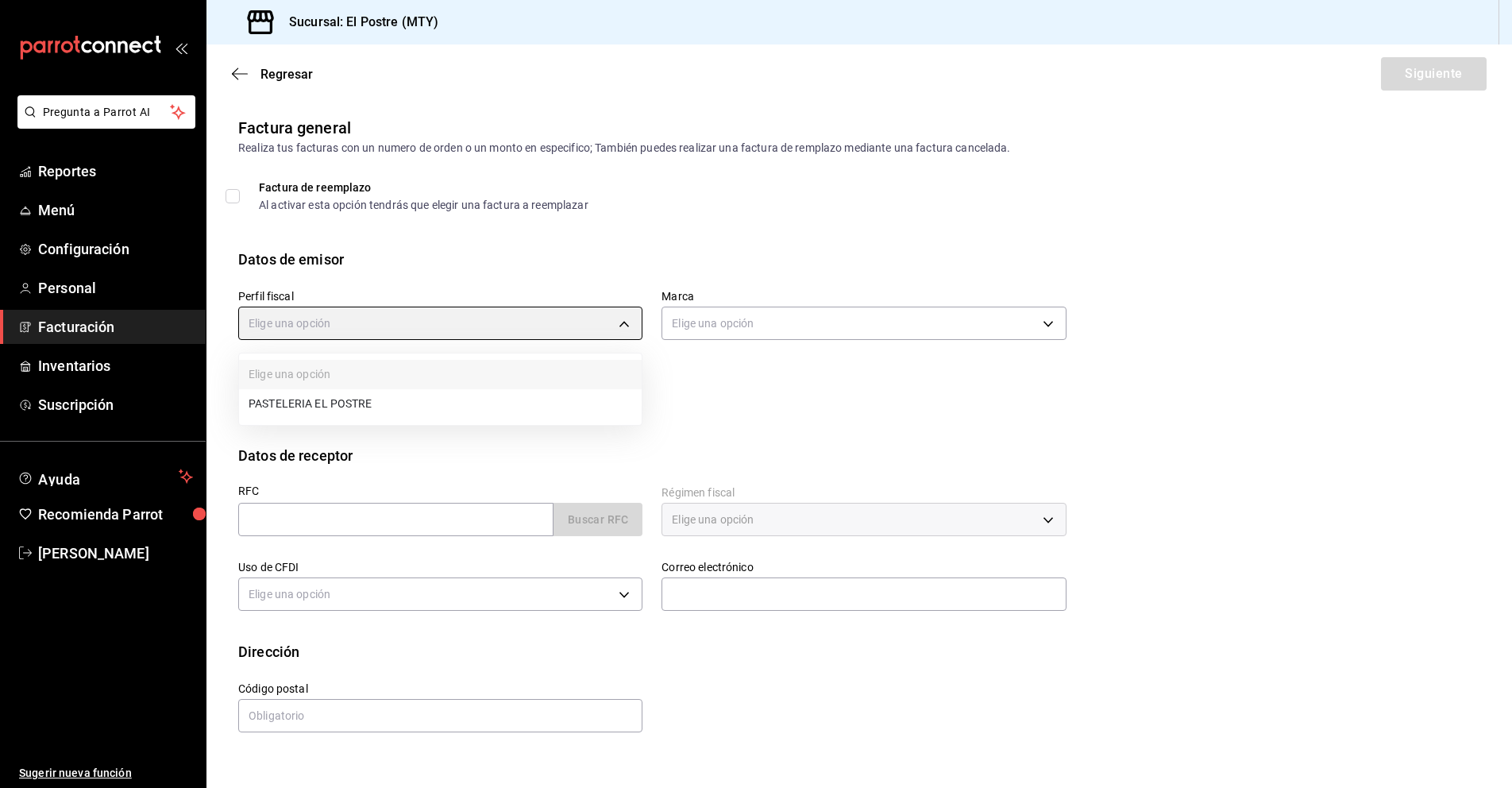
type input "aa87a53a-ee9c-428e-8ec6-c87af9adf2f7"
type input "7fc87085-403c-4262-bb73-6768f4799aba"
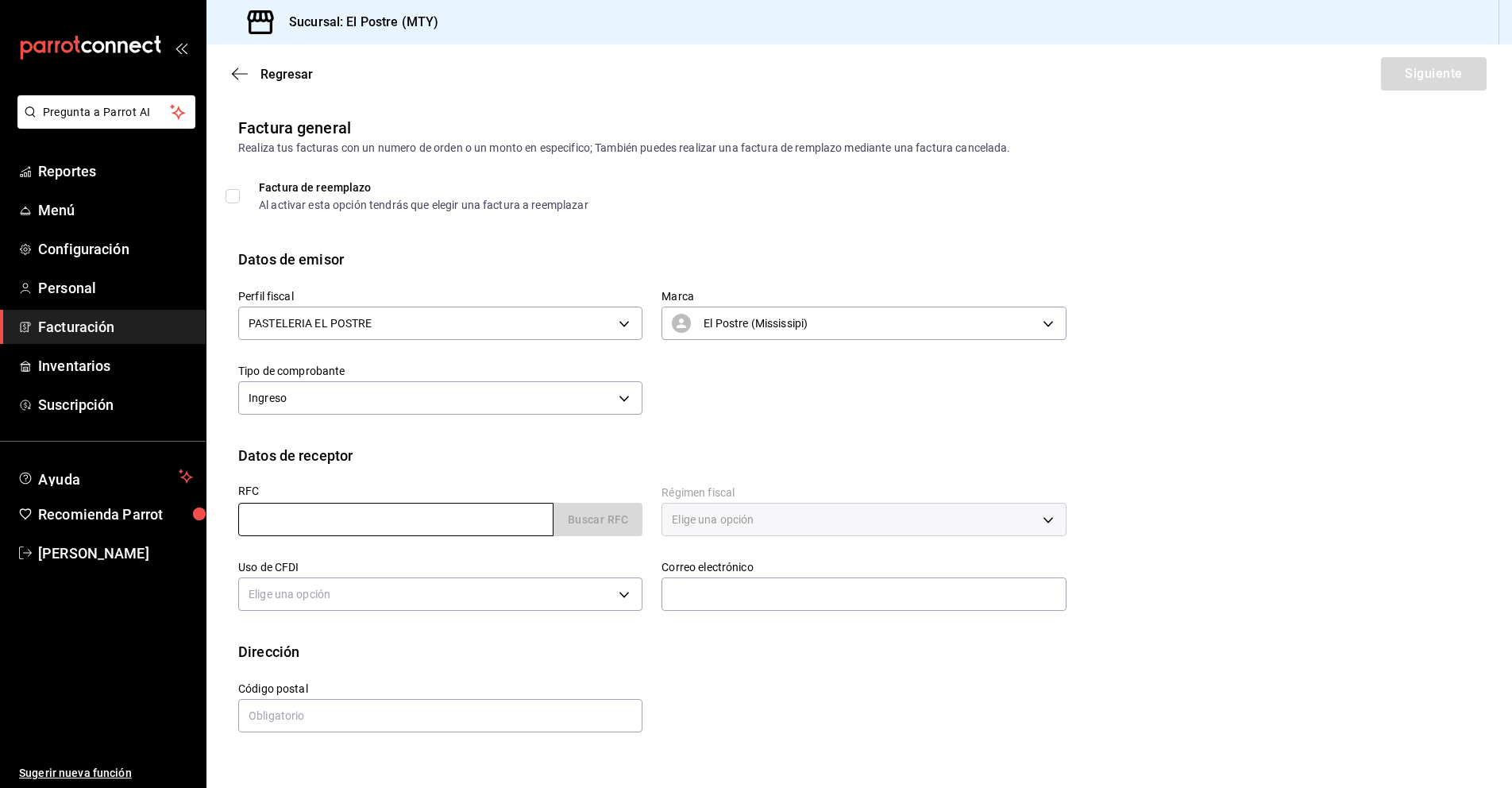
click at [294, 523] on input "text" at bounding box center [396, 520] width 315 height 33
click at [337, 513] on input "text" at bounding box center [396, 520] width 315 height 33
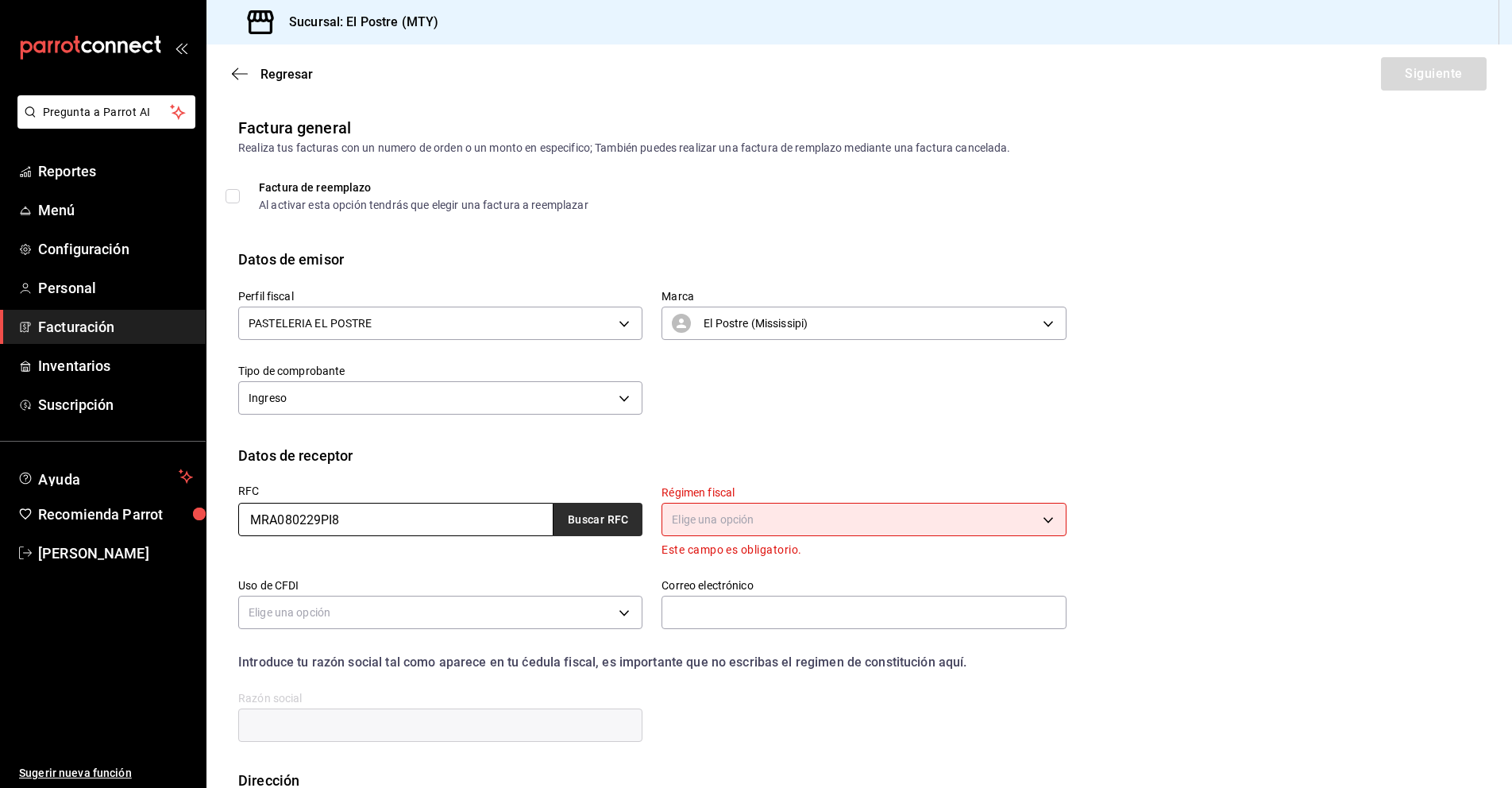
type input "MRA080229PI8"
click at [601, 514] on button "Buscar RFC" at bounding box center [598, 520] width 89 height 33
click at [728, 532] on body "Pregunta a Parrot AI Reportes Menú Configuración Personal Facturación Inventari…" at bounding box center [756, 394] width 1512 height 788
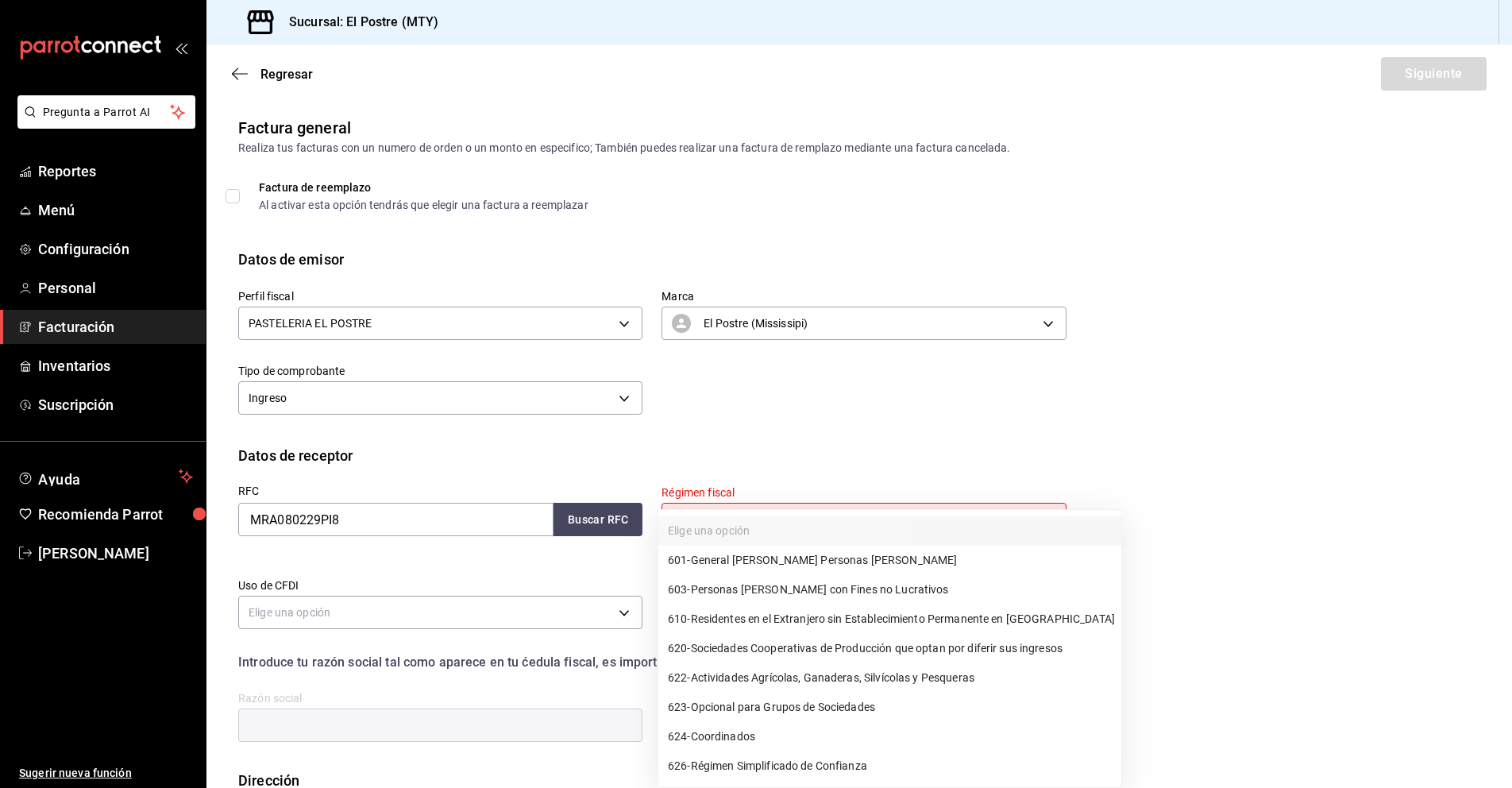
click at [760, 560] on span "601 - General de Ley Personas Morales" at bounding box center [812, 560] width 289 height 17
type input "601"
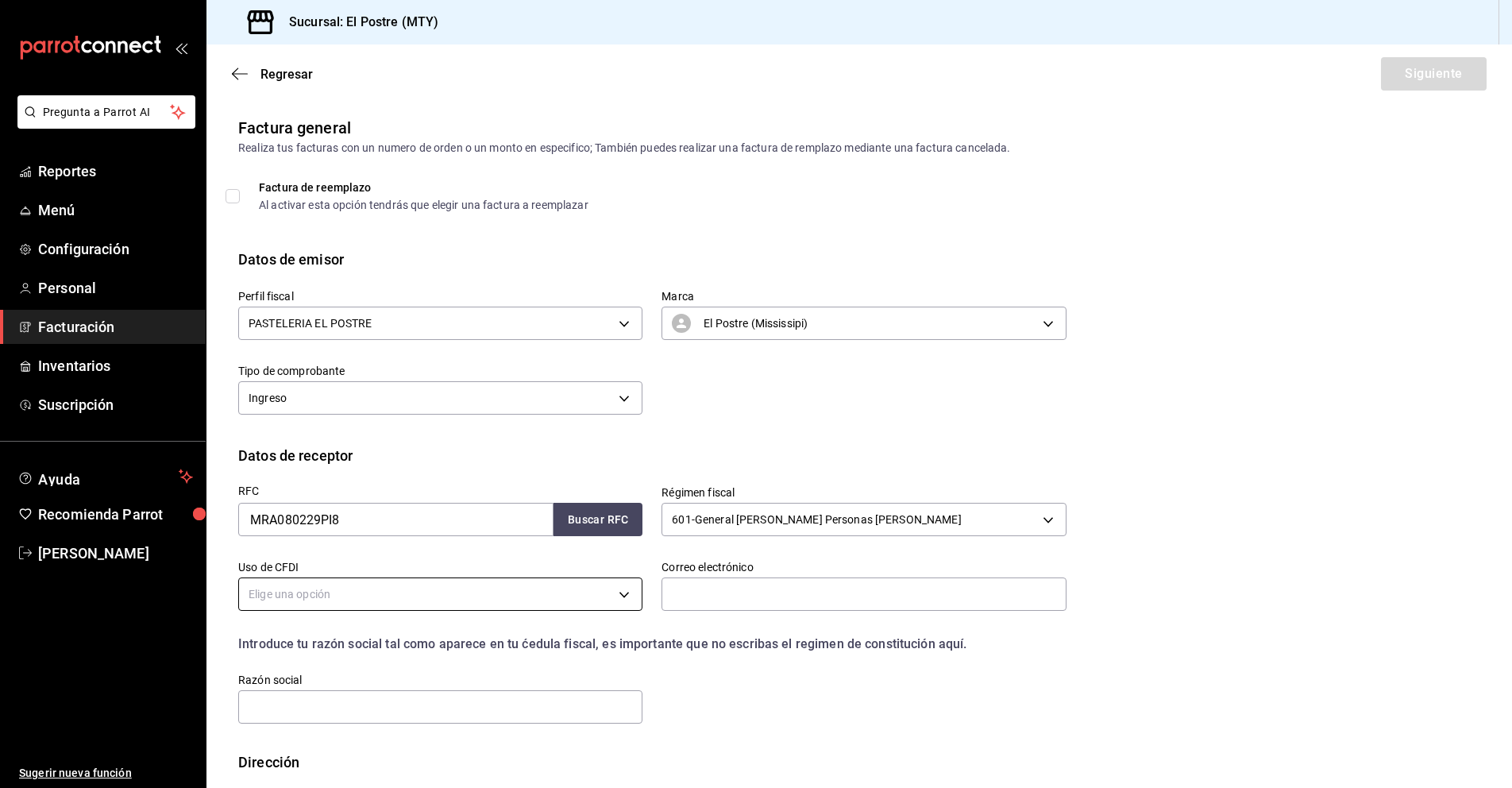
click at [396, 587] on body "Pregunta a Parrot AI Reportes Menú Configuración Personal Facturación Inventari…" at bounding box center [756, 394] width 1512 height 788
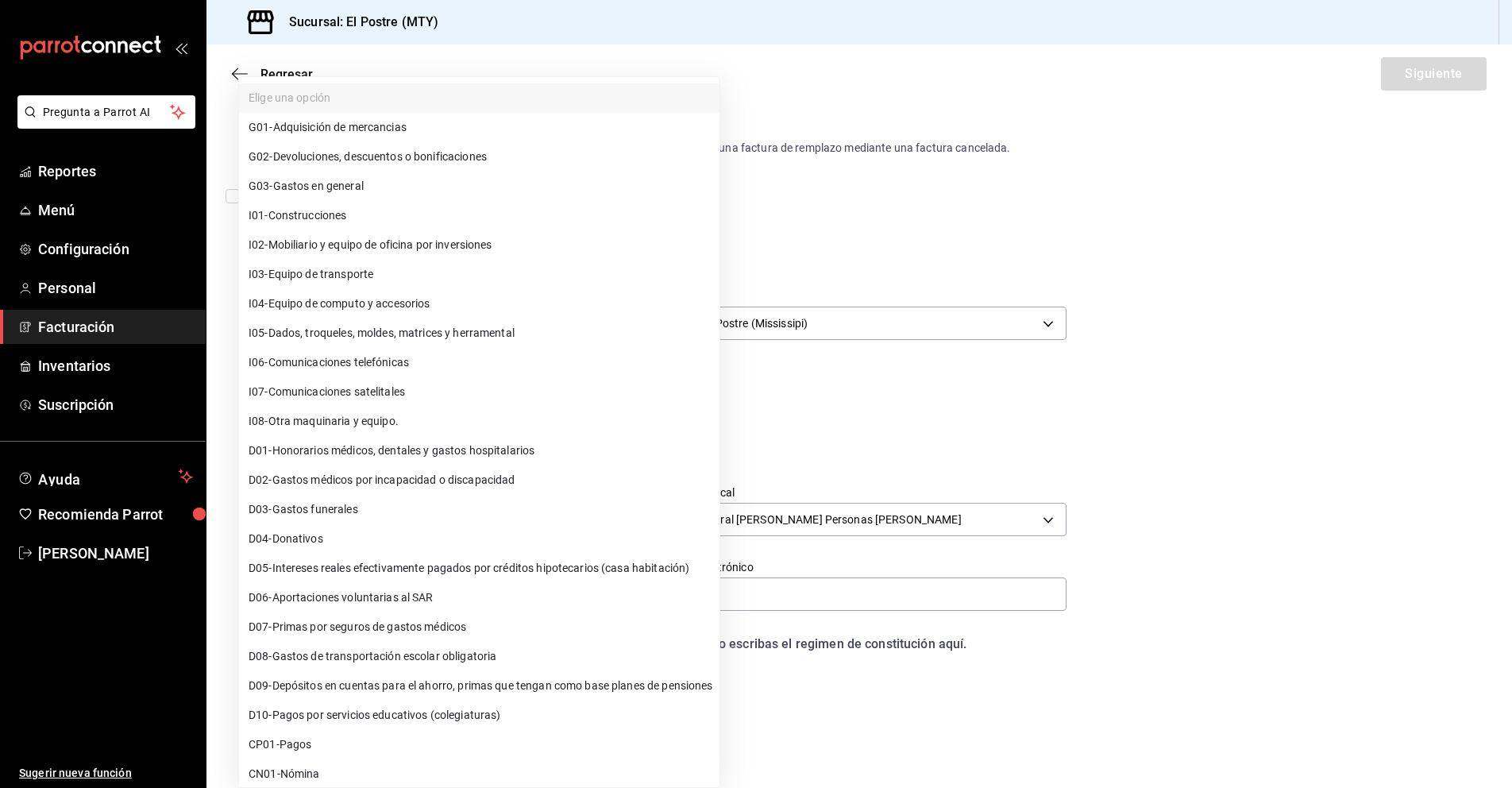
click at [312, 184] on span "G03 - Gastos en general" at bounding box center [306, 186] width 115 height 17
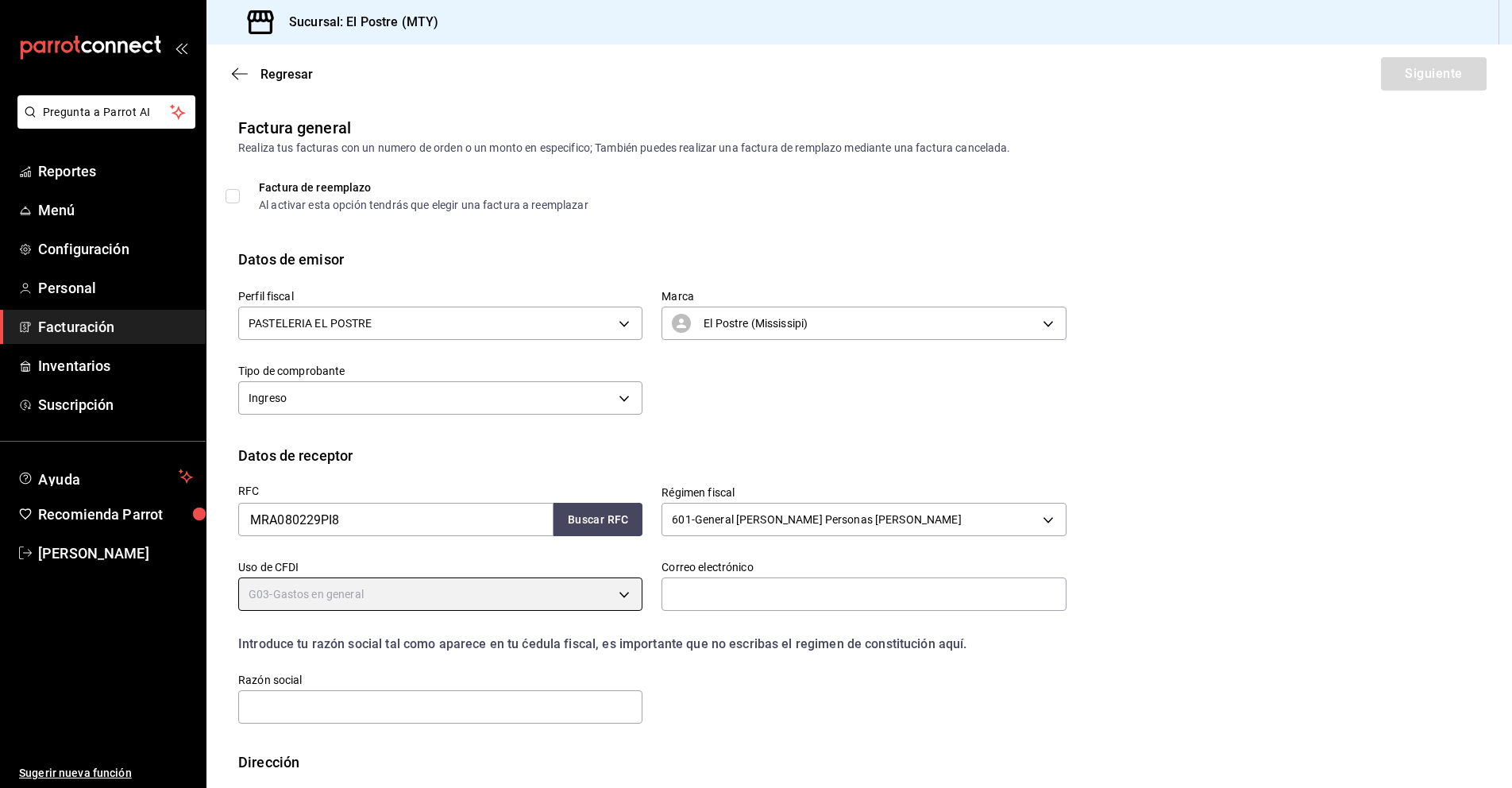
type input "G03"
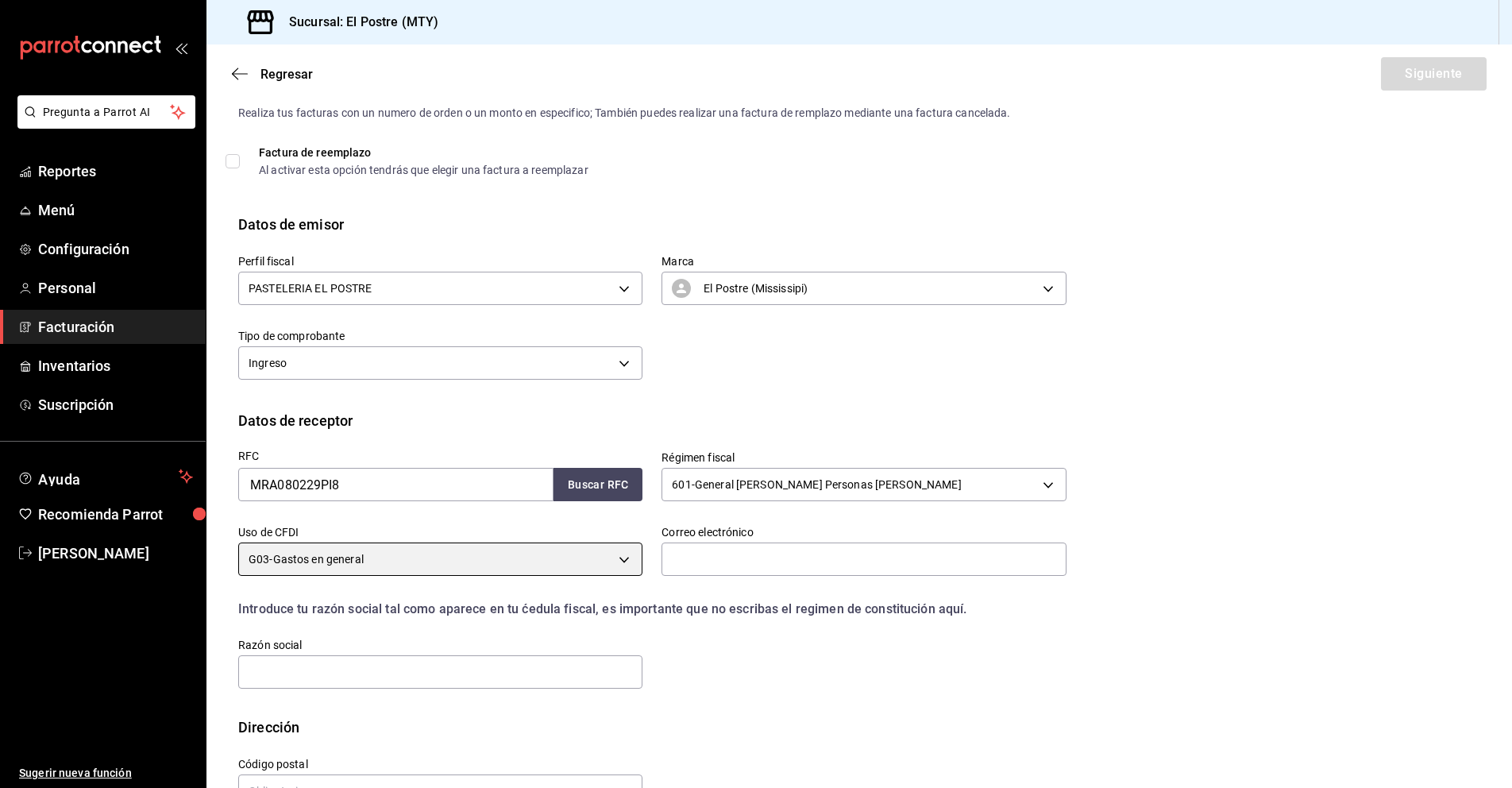
scroll to position [83, 0]
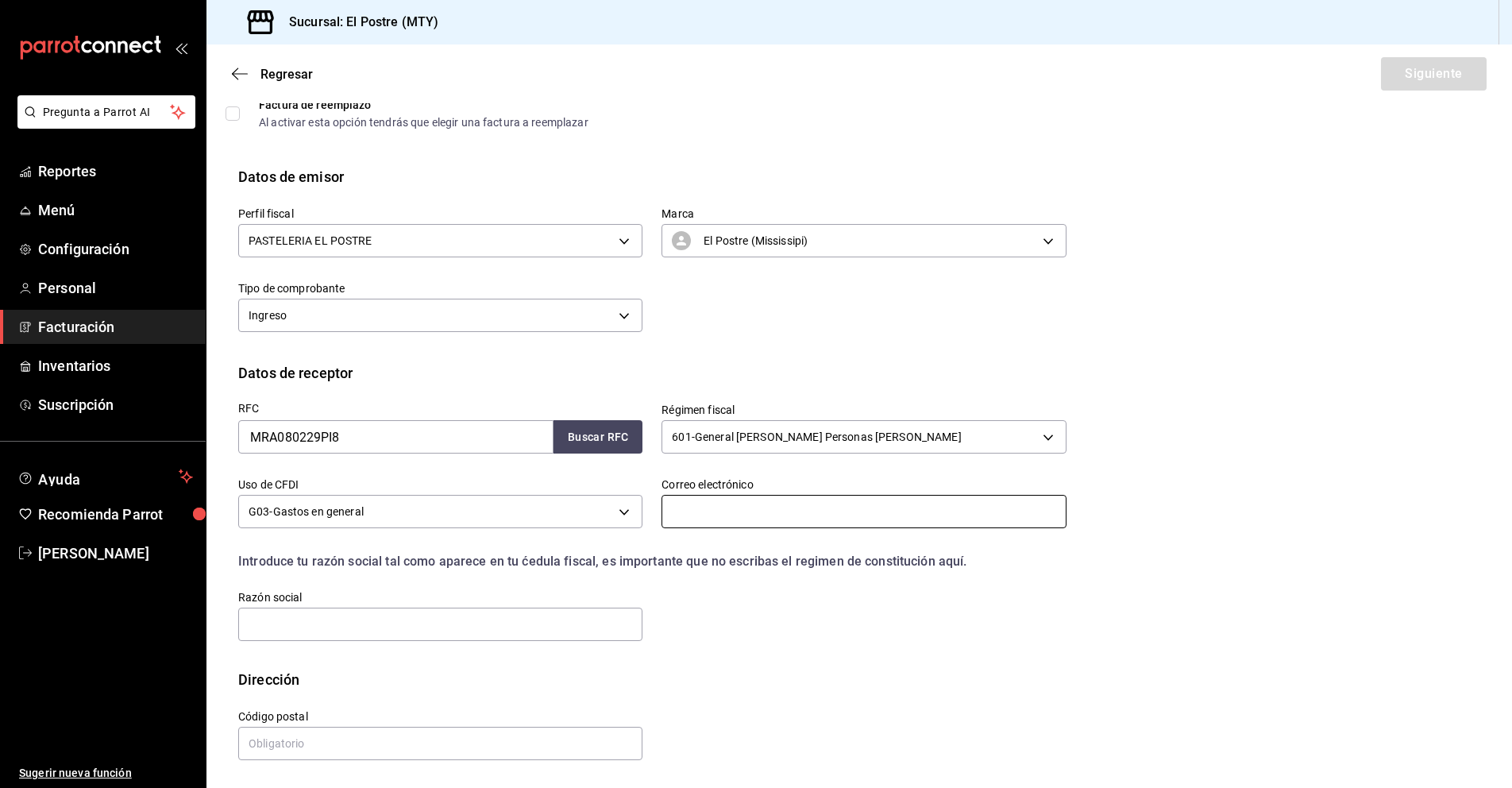
click at [690, 518] on input "text" at bounding box center [863, 512] width 404 height 33
click at [104, 324] on span "Facturación" at bounding box center [115, 326] width 155 height 21
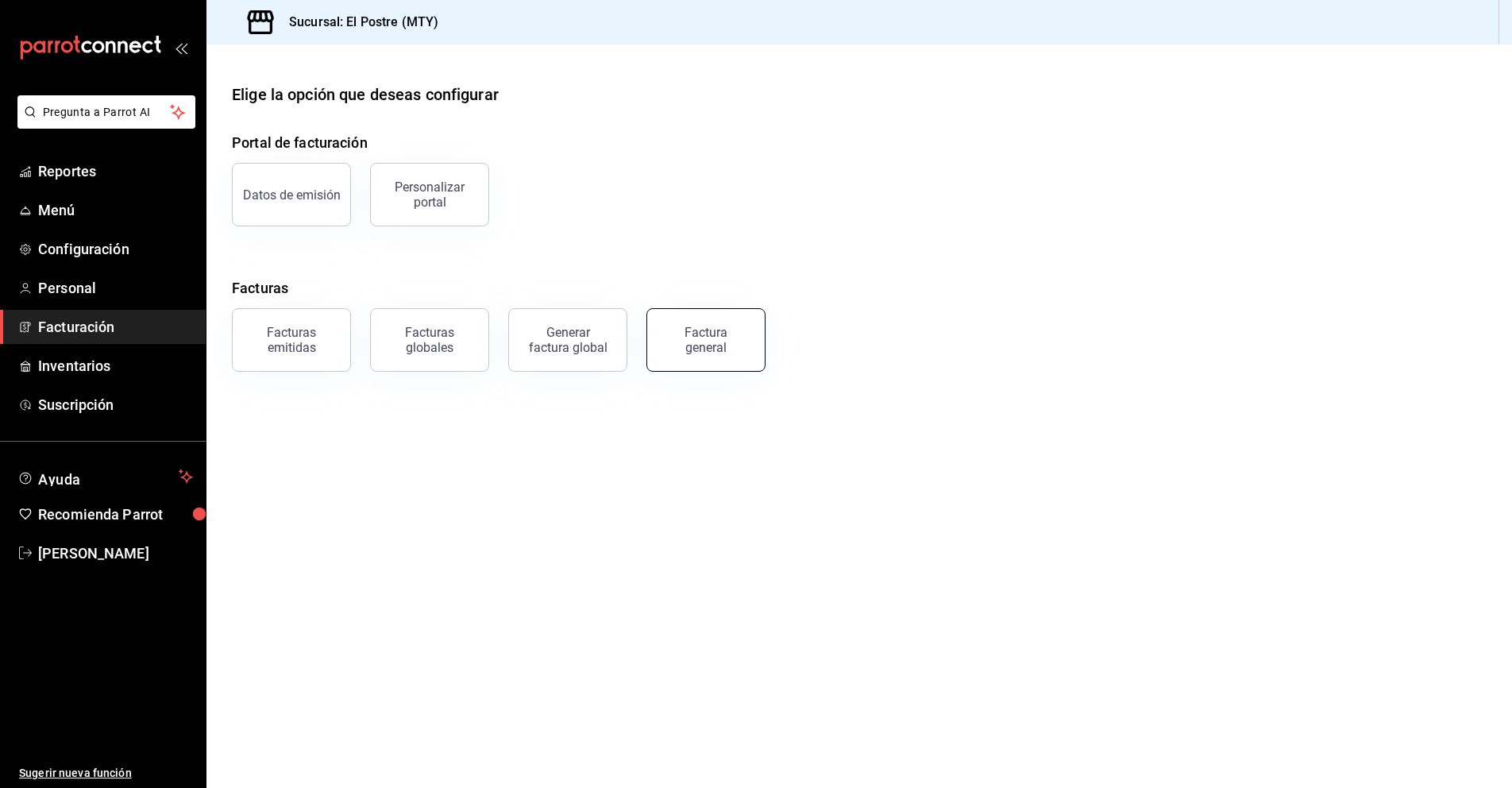
click at [699, 343] on div "Factura general" at bounding box center [706, 340] width 80 height 30
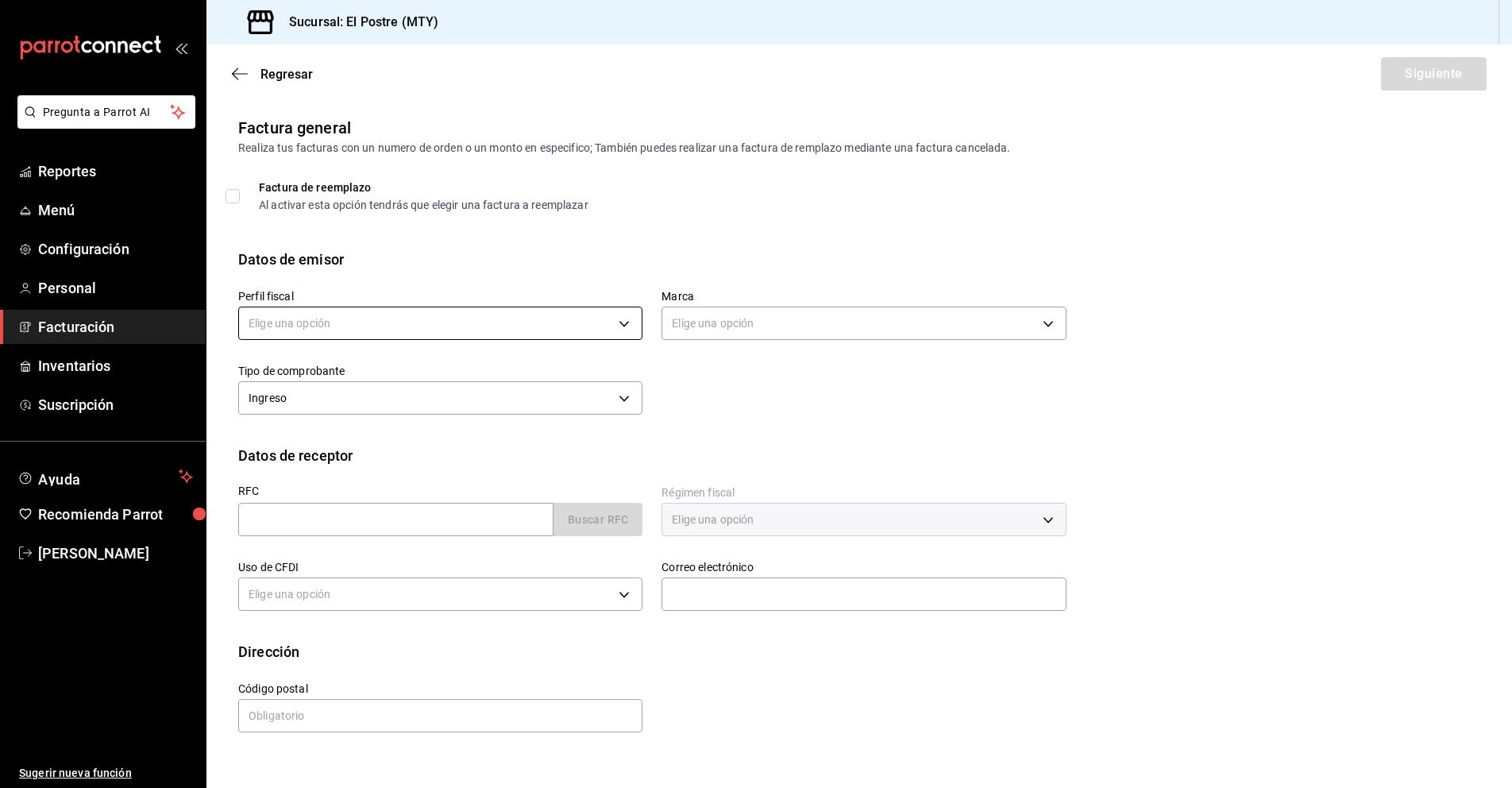
click at [452, 322] on body "Pregunta a Parrot AI Reportes Menú Configuración Personal Facturación Inventari…" at bounding box center [756, 394] width 1512 height 788
click at [338, 419] on ul "Elige una opción PASTELERIA EL POSTRE" at bounding box center [440, 389] width 403 height 72
click at [342, 409] on li "PASTELERIA EL POSTRE" at bounding box center [440, 404] width 403 height 29
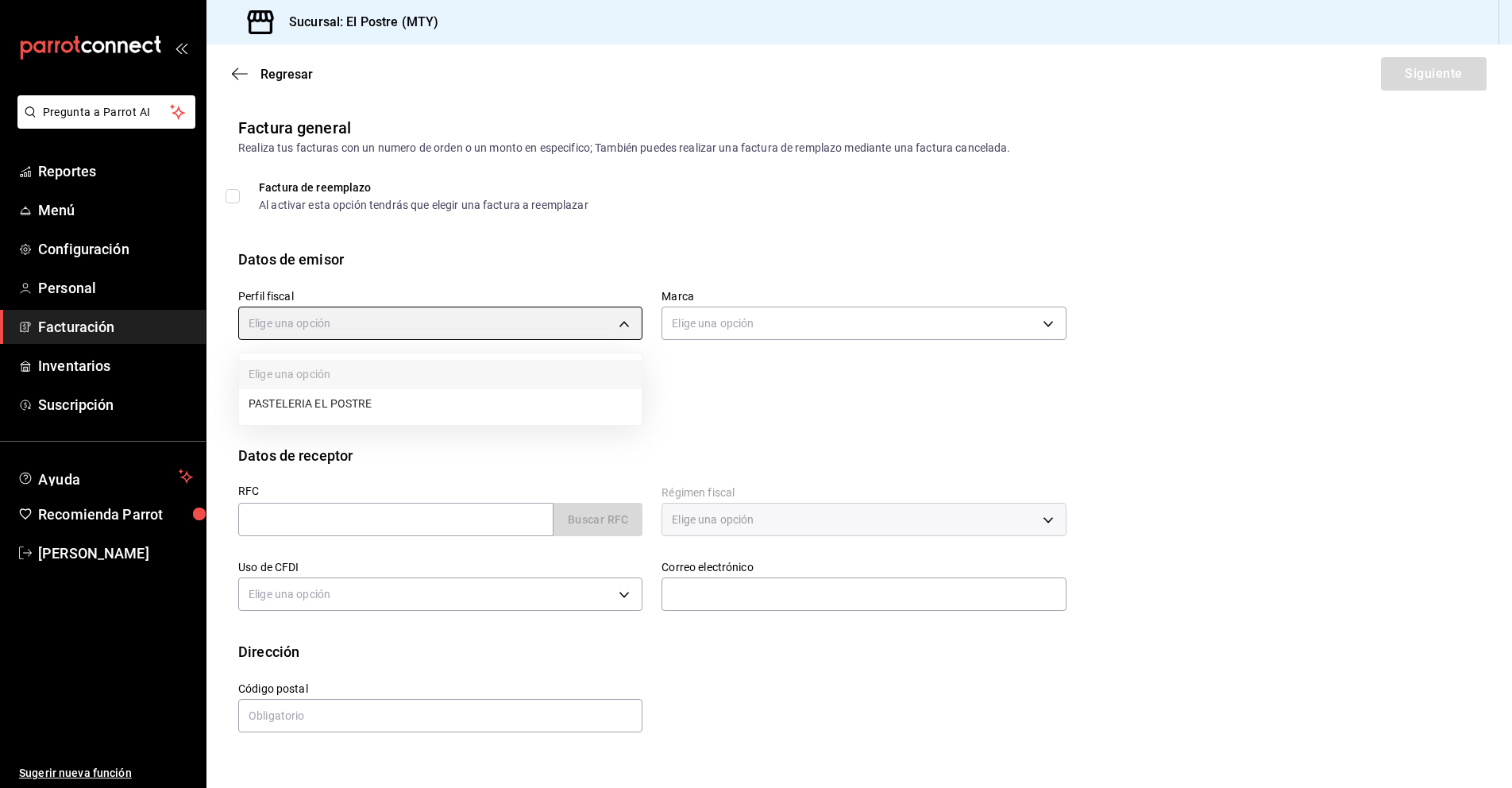
type input "aa87a53a-ee9c-428e-8ec6-c87af9adf2f7"
type input "7fc87085-403c-4262-bb73-6768f4799aba"
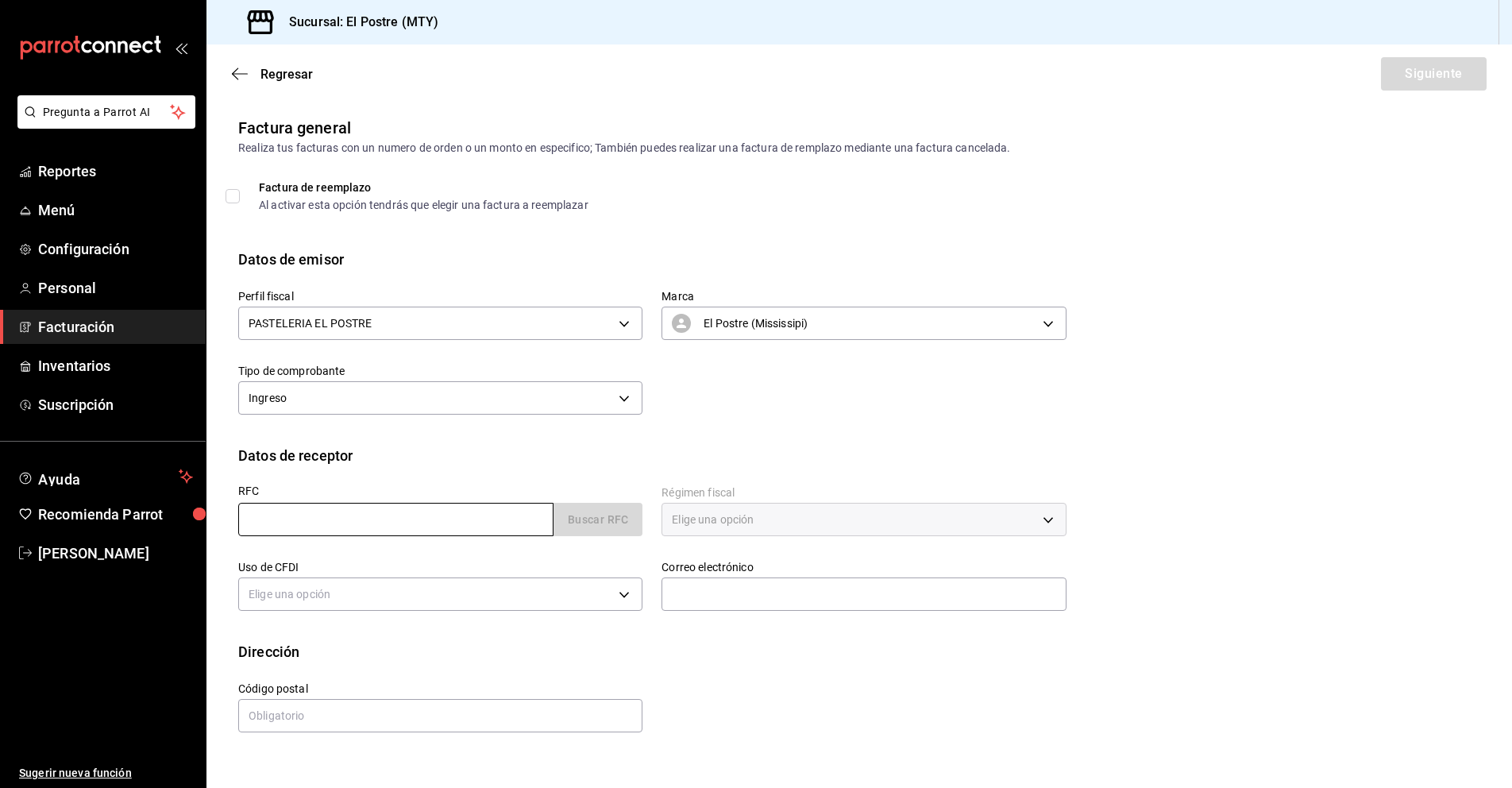
click at [331, 525] on input "text" at bounding box center [396, 520] width 315 height 33
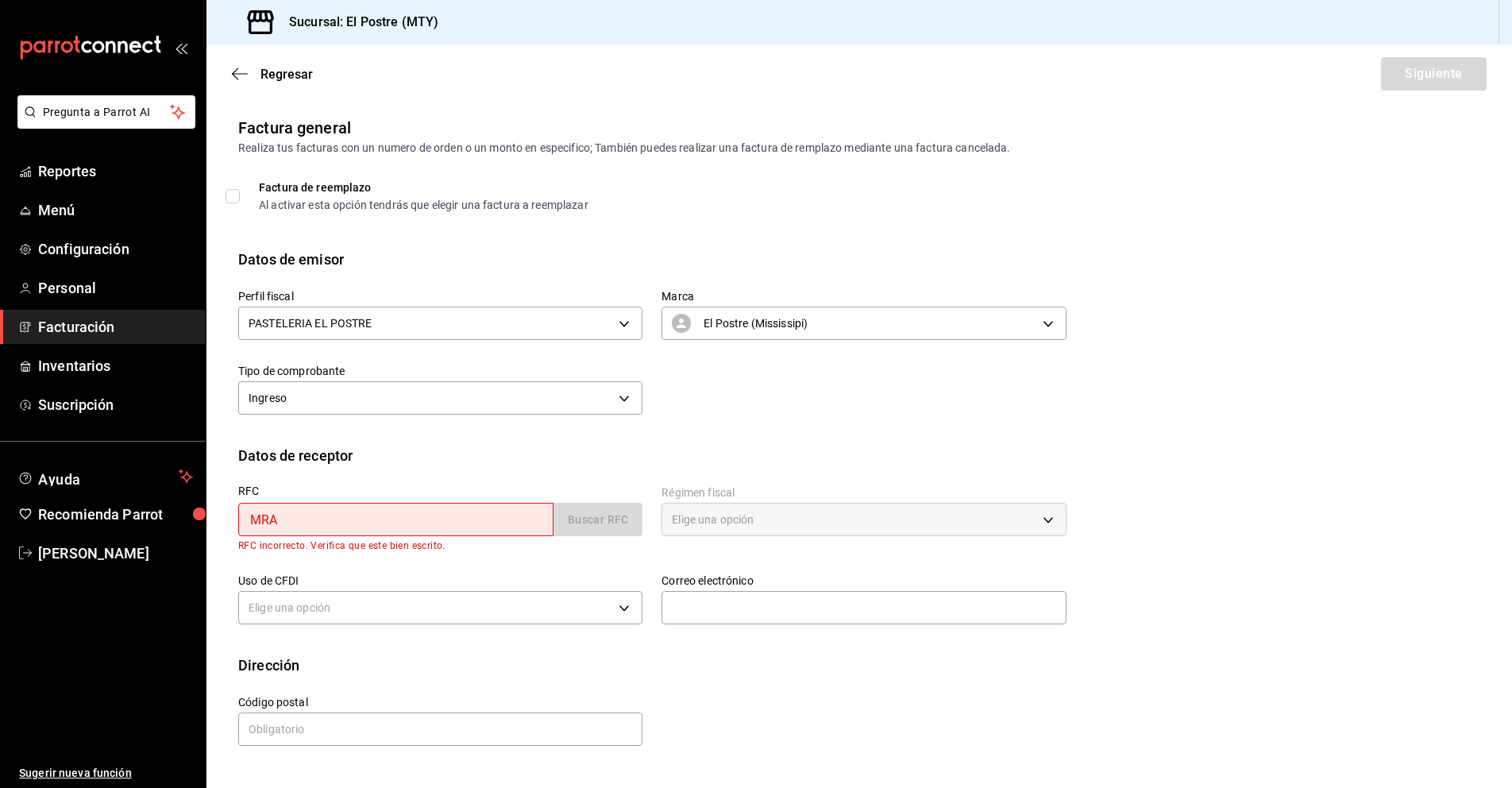
type input "MRA080229PI8"
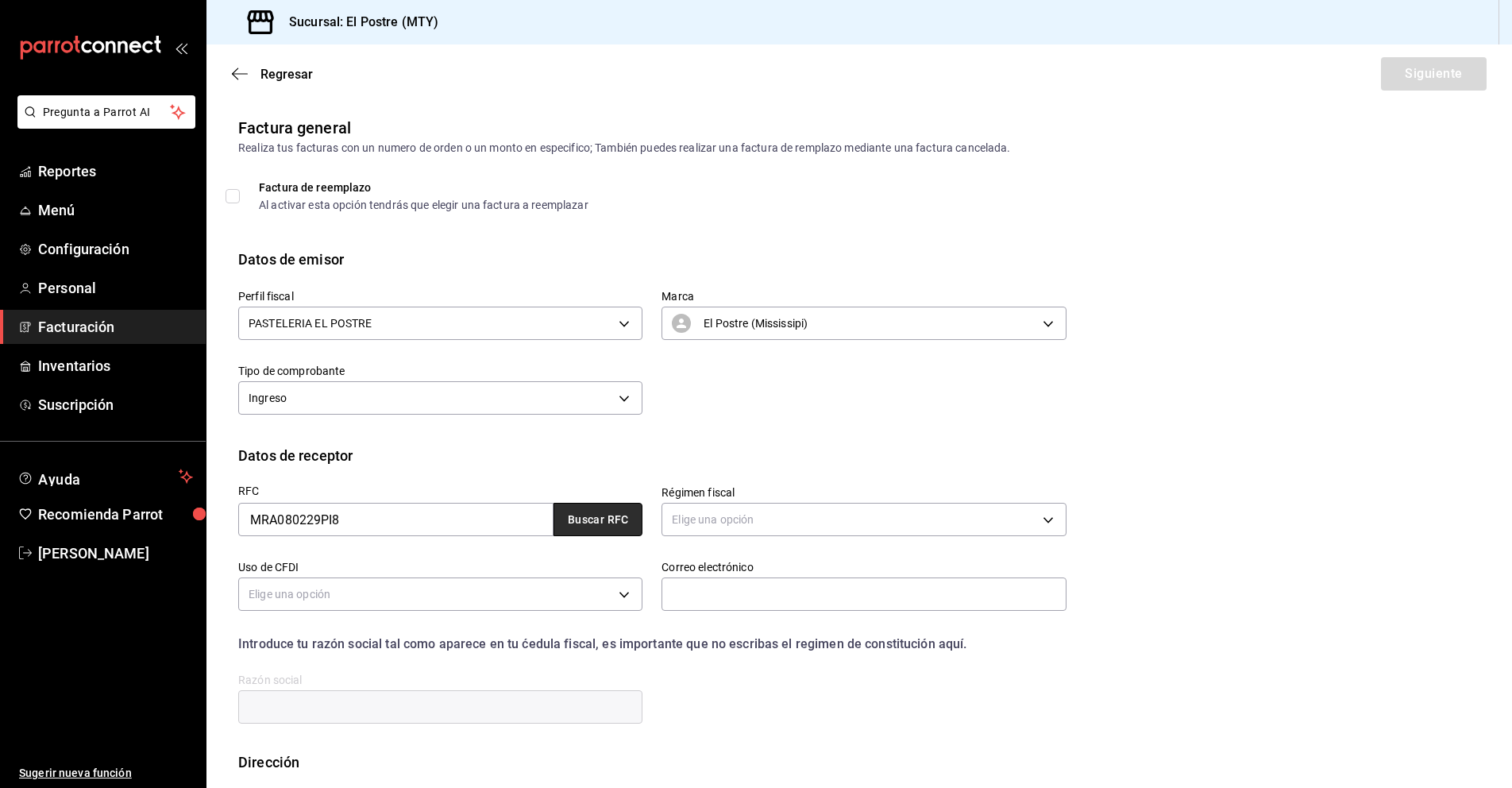
click at [601, 519] on button "Buscar RFC" at bounding box center [598, 520] width 89 height 33
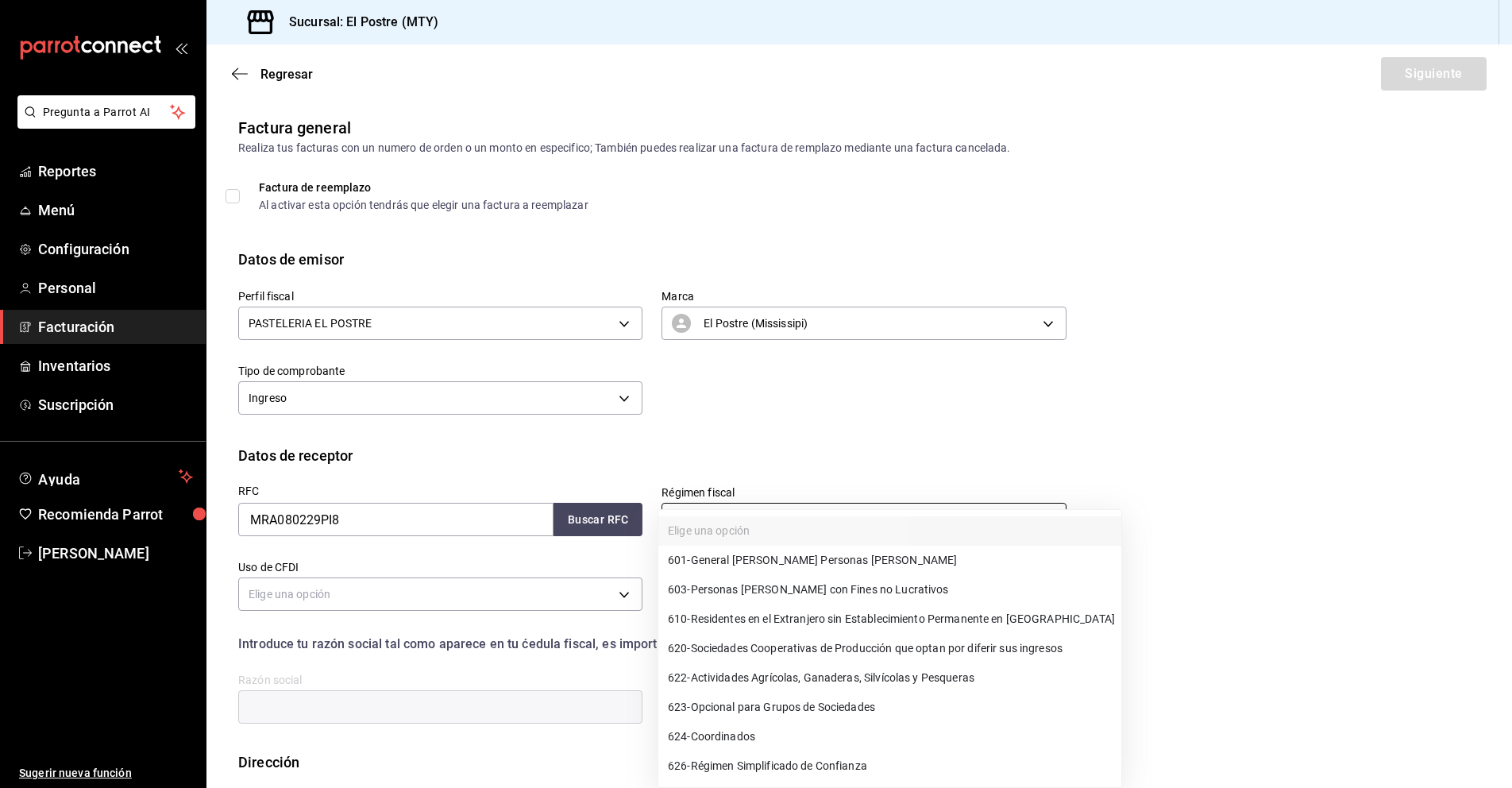
click at [753, 528] on body "Pregunta a Parrot AI Reportes Menú Configuración Personal Facturación Inventari…" at bounding box center [756, 394] width 1512 height 788
click at [762, 560] on span "601 - General de Ley Personas Morales" at bounding box center [812, 560] width 289 height 17
type input "601"
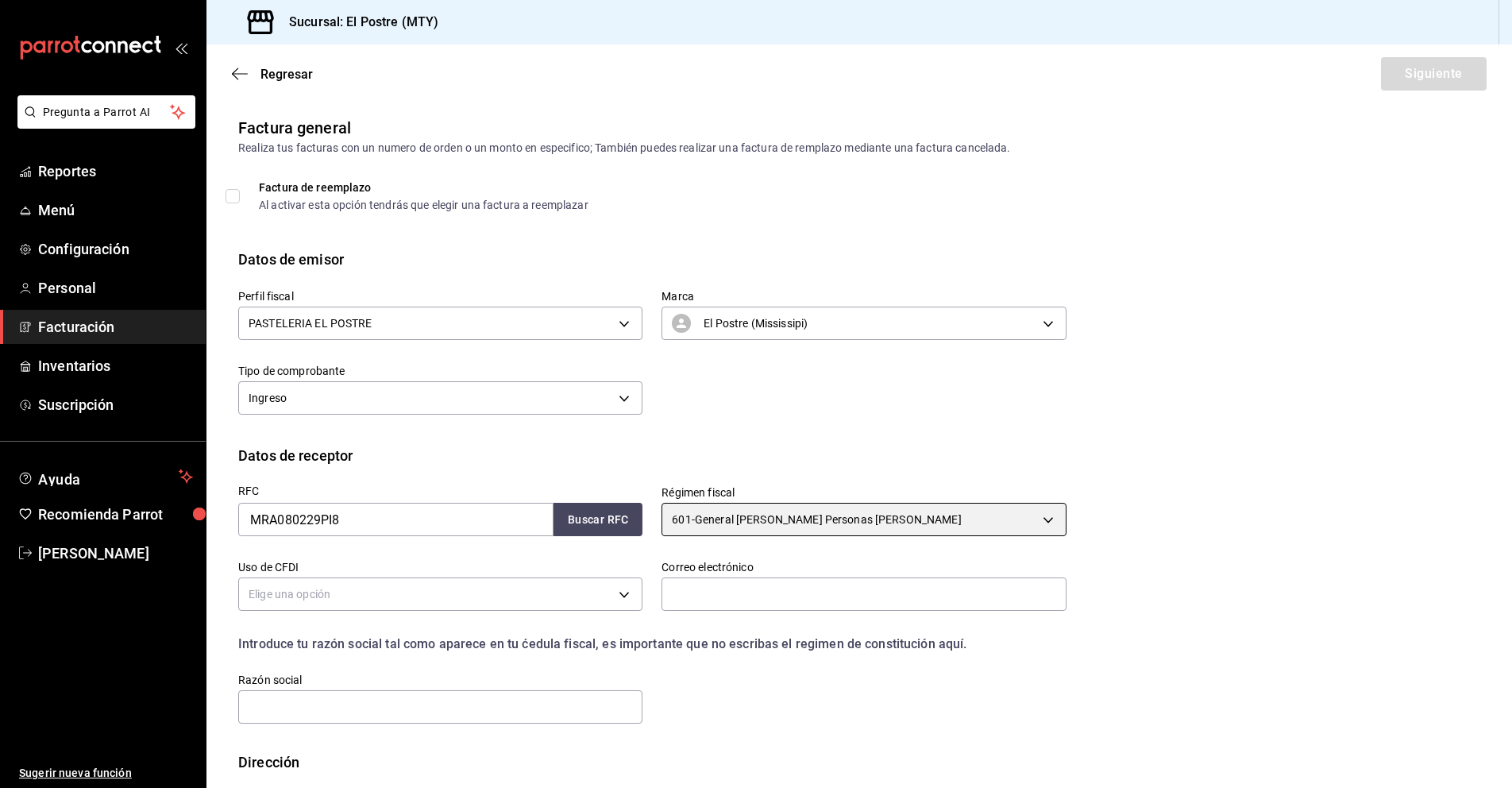
scroll to position [83, 0]
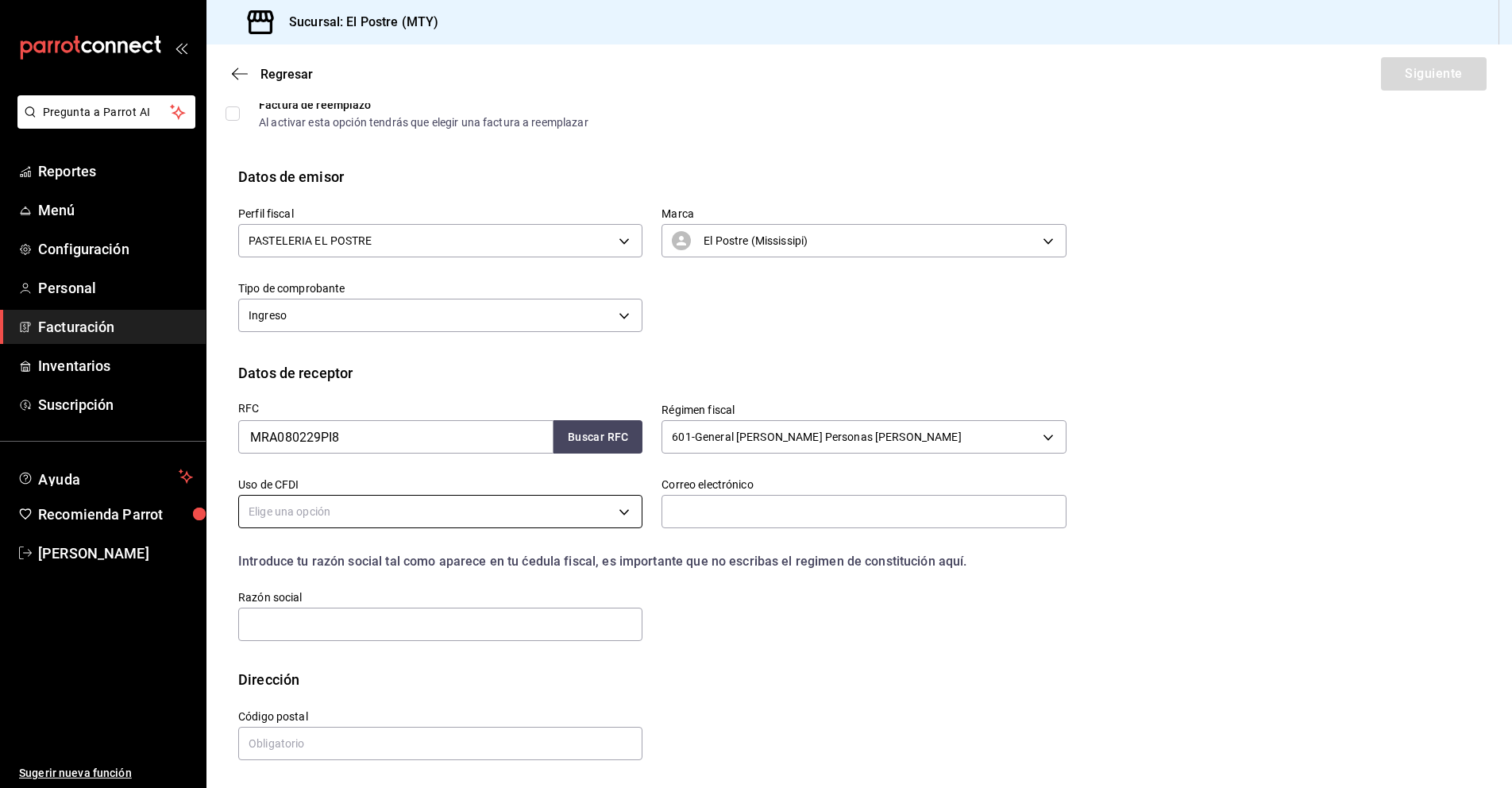
click at [314, 505] on body "Pregunta a Parrot AI Reportes Menú Configuración Personal Facturación Inventari…" at bounding box center [756, 394] width 1512 height 788
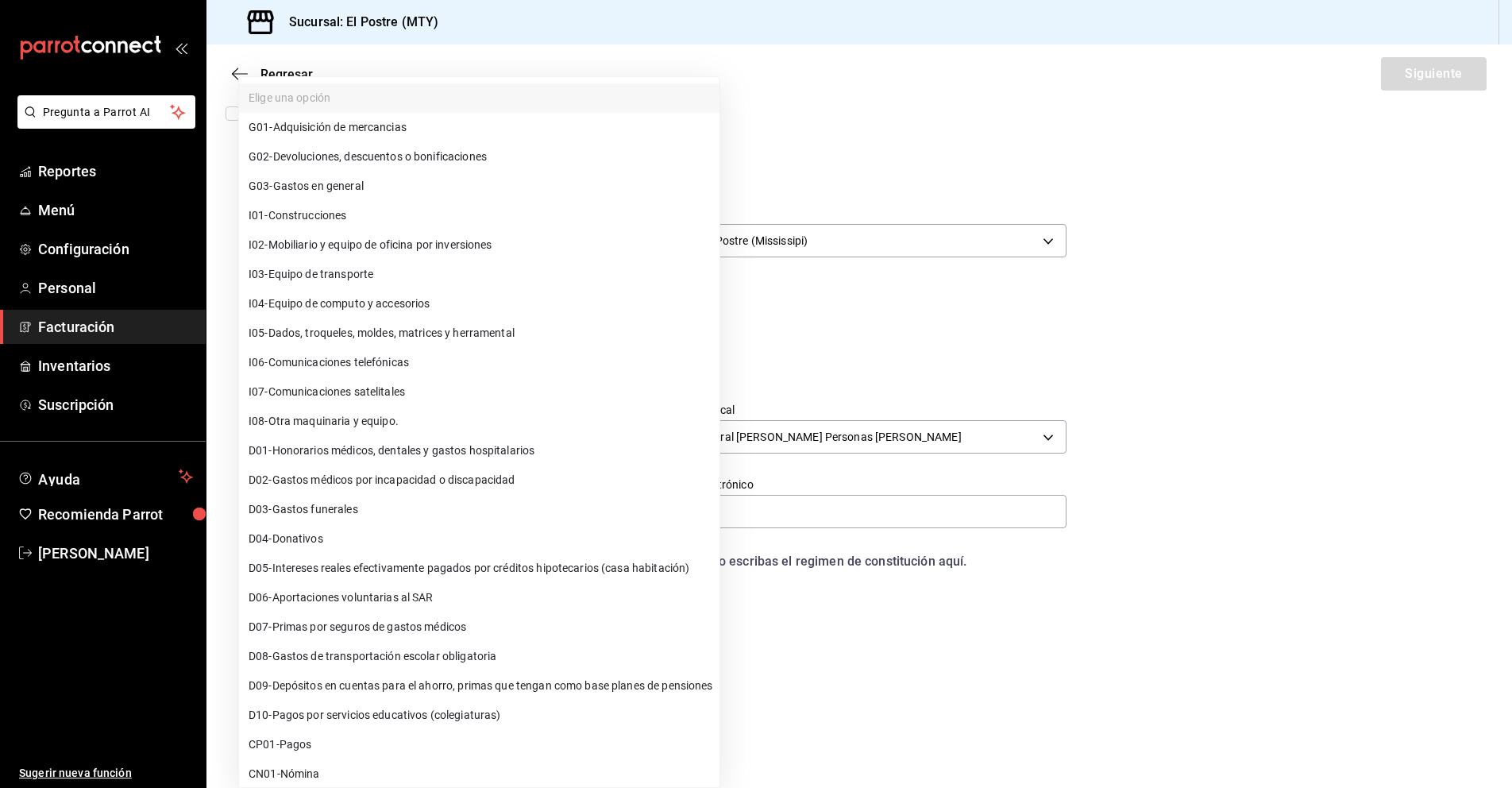
click at [329, 187] on span "G03 - Gastos en general" at bounding box center [306, 186] width 115 height 17
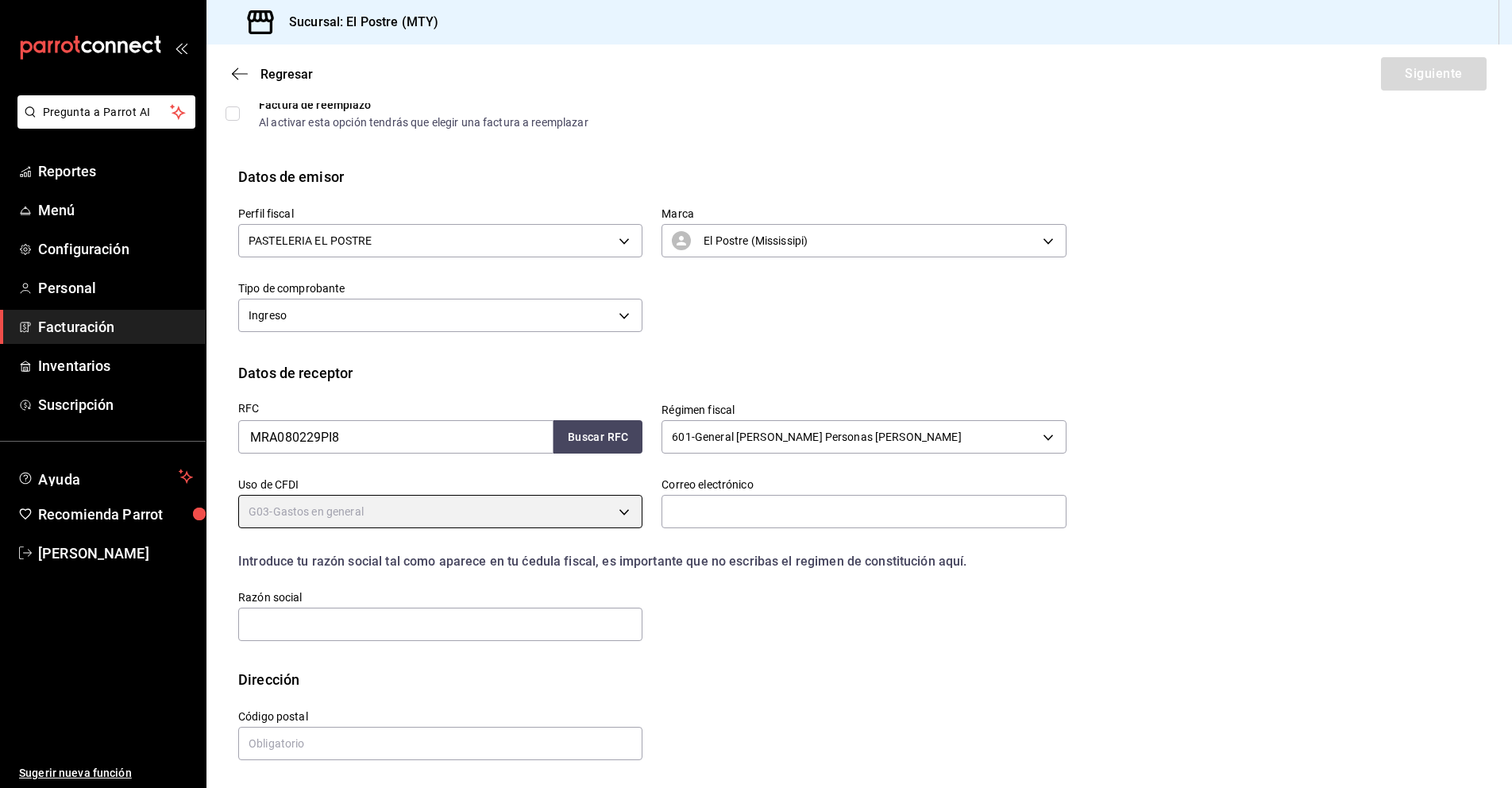
type input "G03"
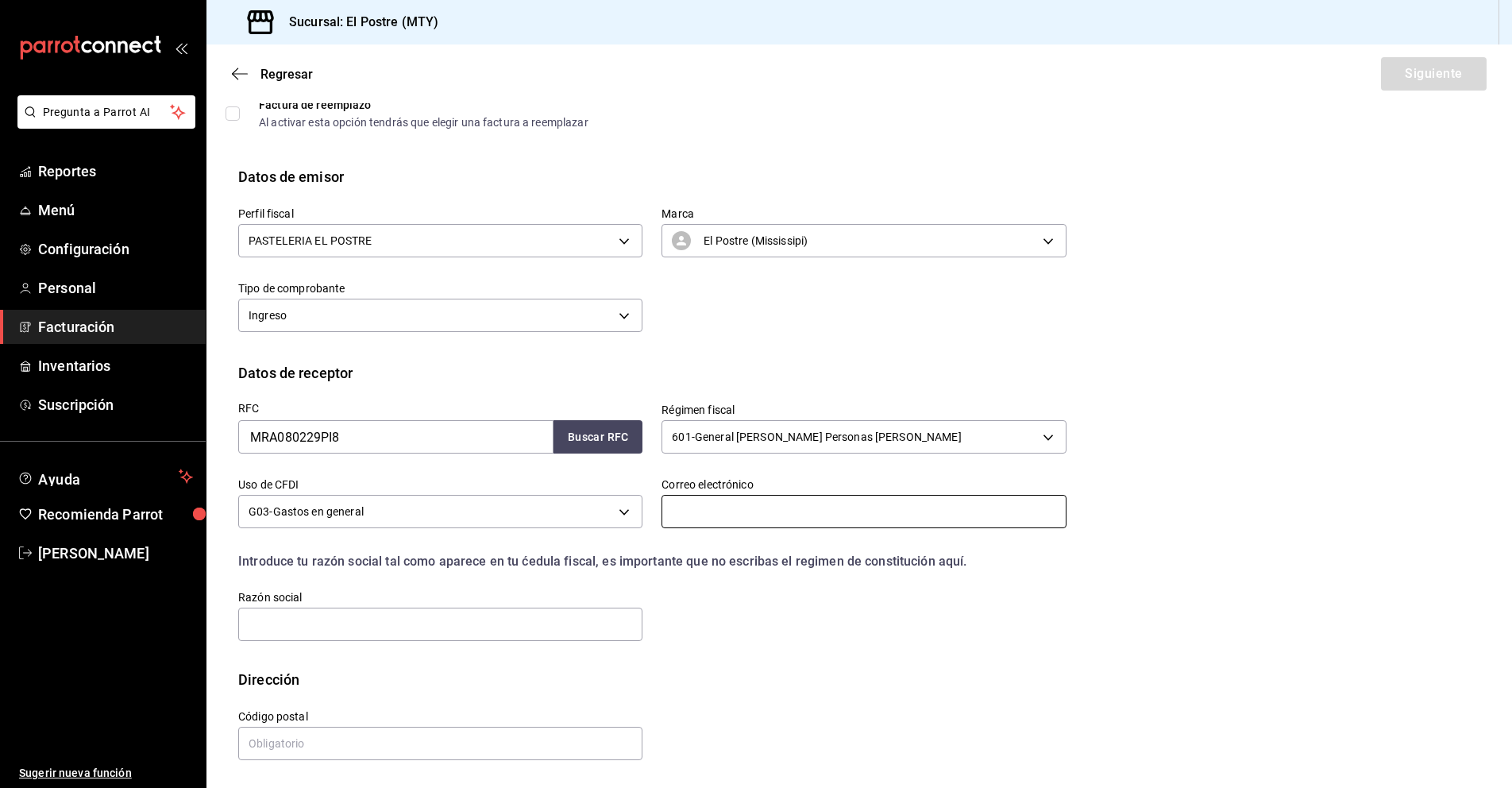
click at [717, 515] on input "text" at bounding box center [863, 512] width 404 height 33
type input "administacion@notaria49.mx"
click at [370, 609] on input "text" at bounding box center [440, 624] width 404 height 33
type input "MATA ROJAS Y ASOCIADOS"
click at [299, 744] on input "text" at bounding box center [440, 743] width 404 height 33
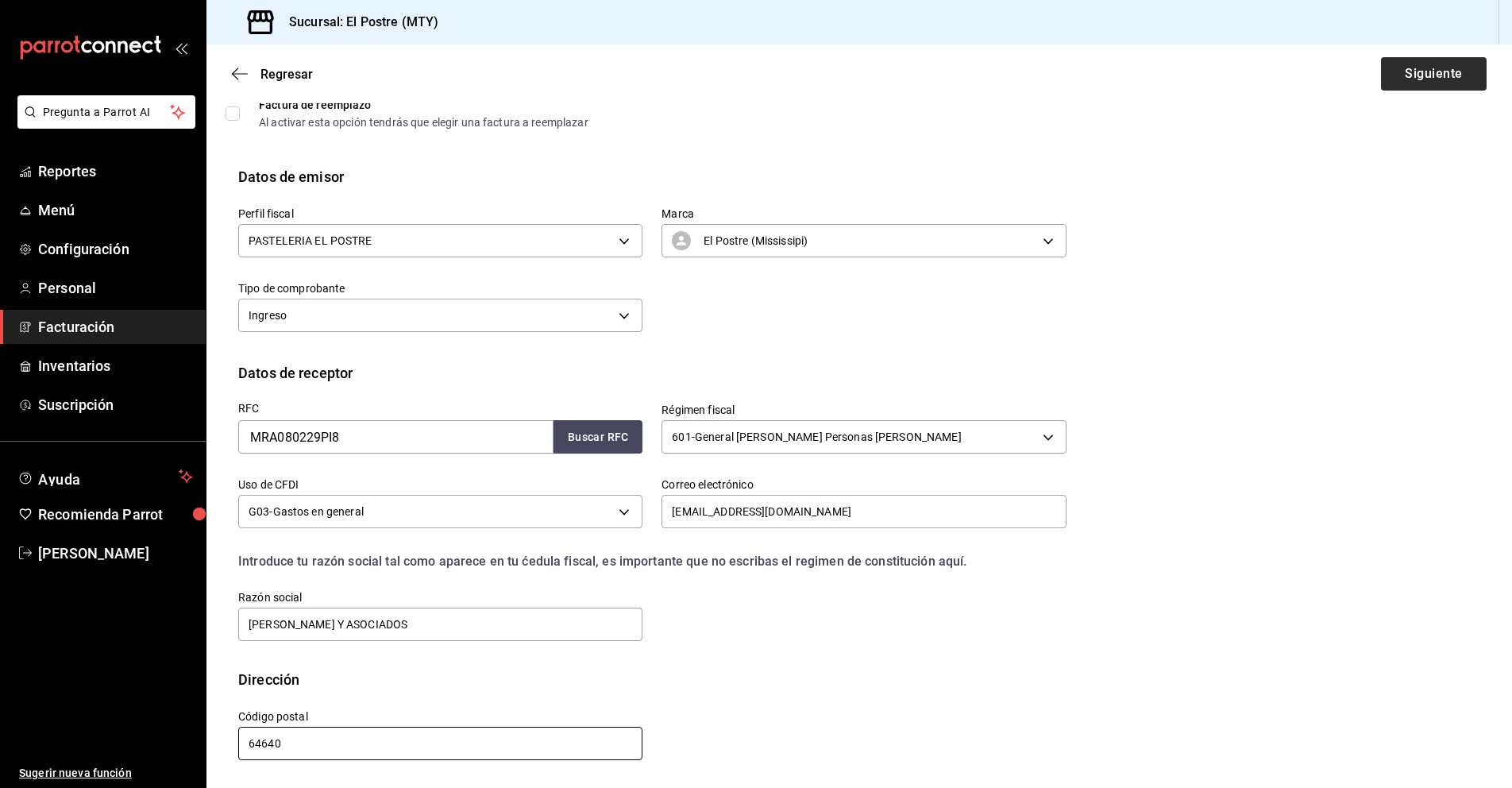
type input "64640"
click at [1413, 73] on button "Siguiente" at bounding box center [1433, 74] width 106 height 33
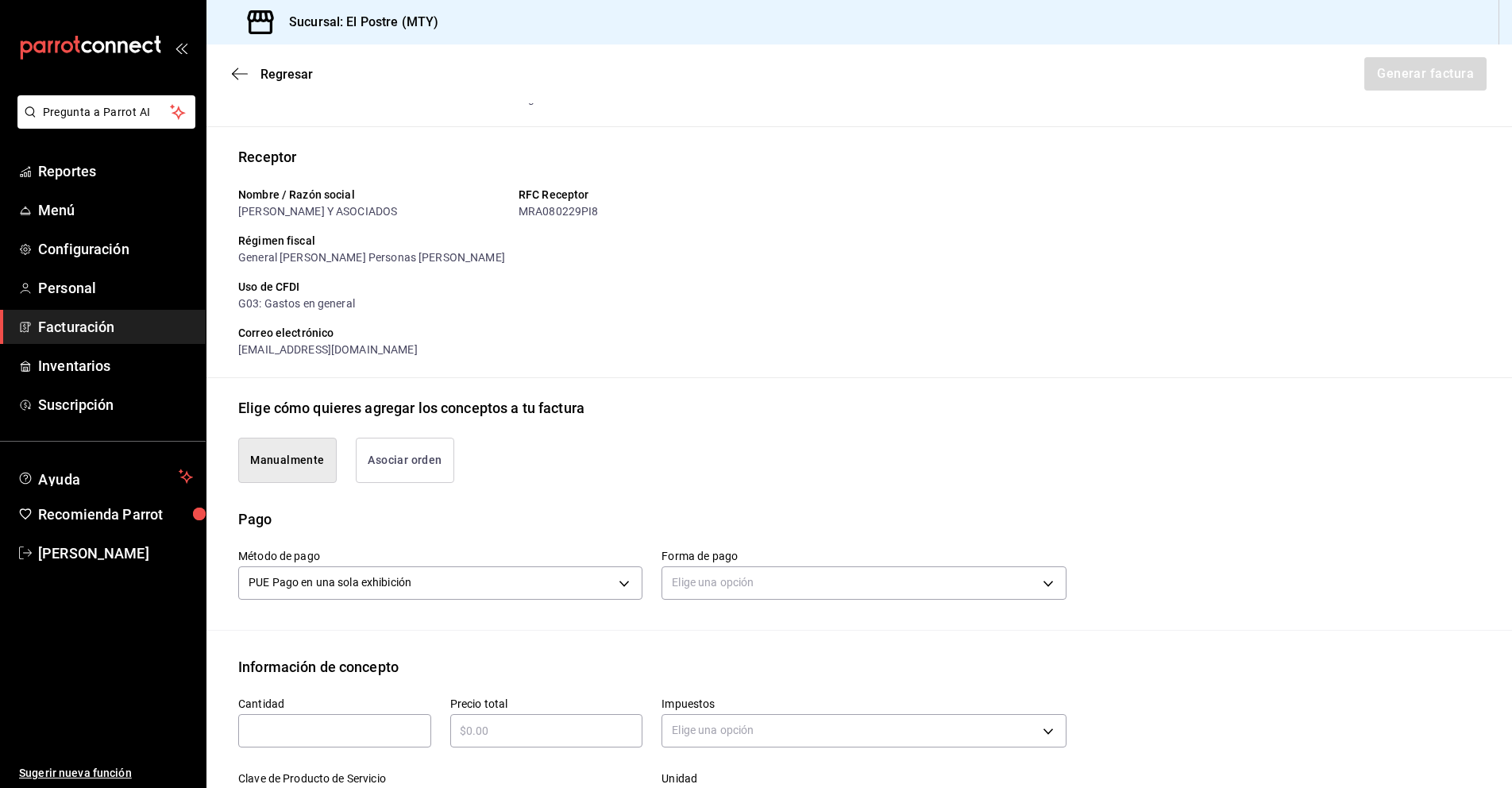
click at [431, 448] on button "Asociar orden" at bounding box center [405, 460] width 99 height 45
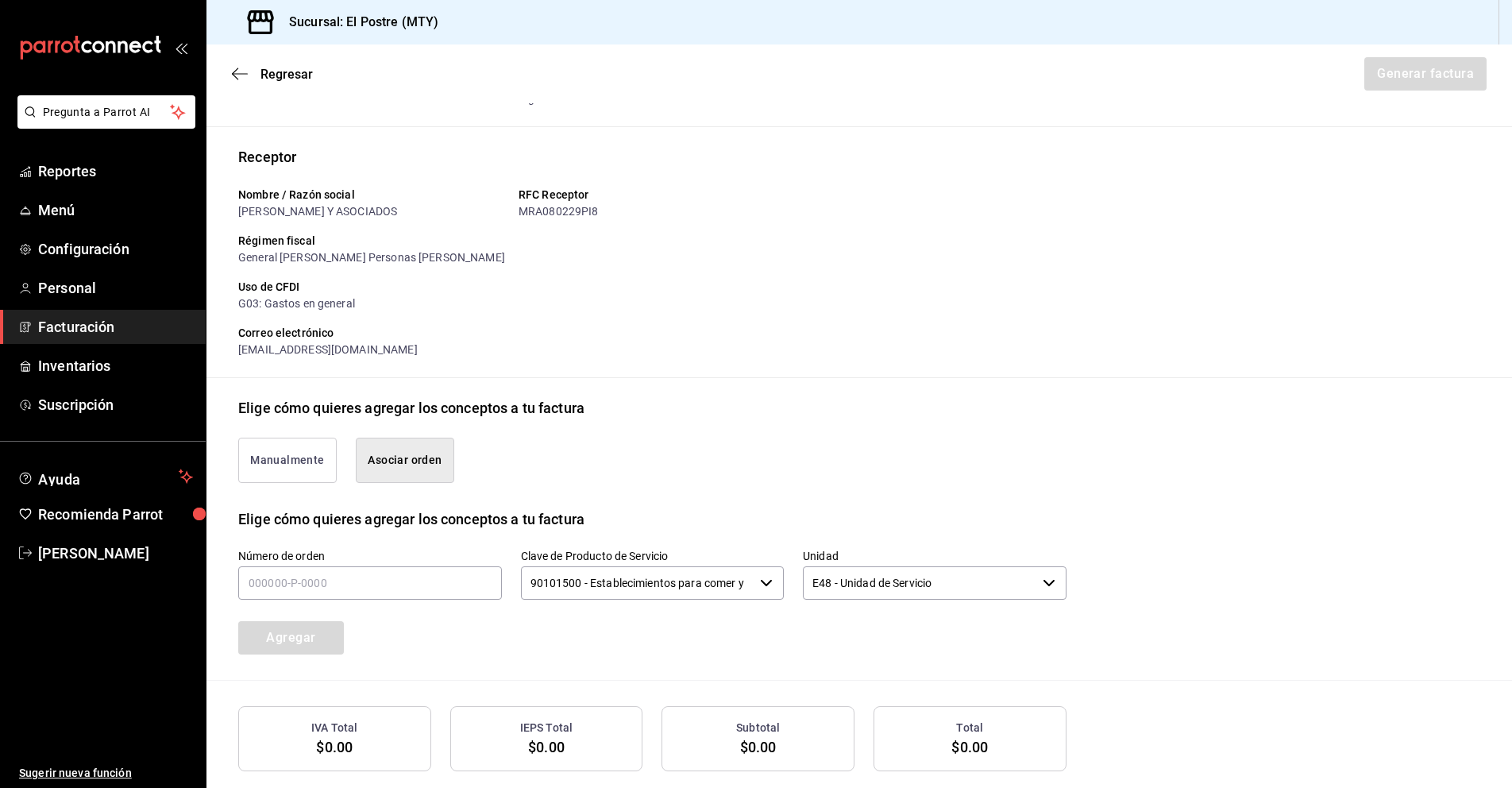
click at [427, 458] on button "Asociar orden" at bounding box center [405, 460] width 99 height 45
click at [293, 582] on input "text" at bounding box center [369, 583] width 263 height 33
click at [291, 582] on input "text" at bounding box center [369, 583] width 263 height 33
type input "2_____-_-____"
type input "270825-p-0030"
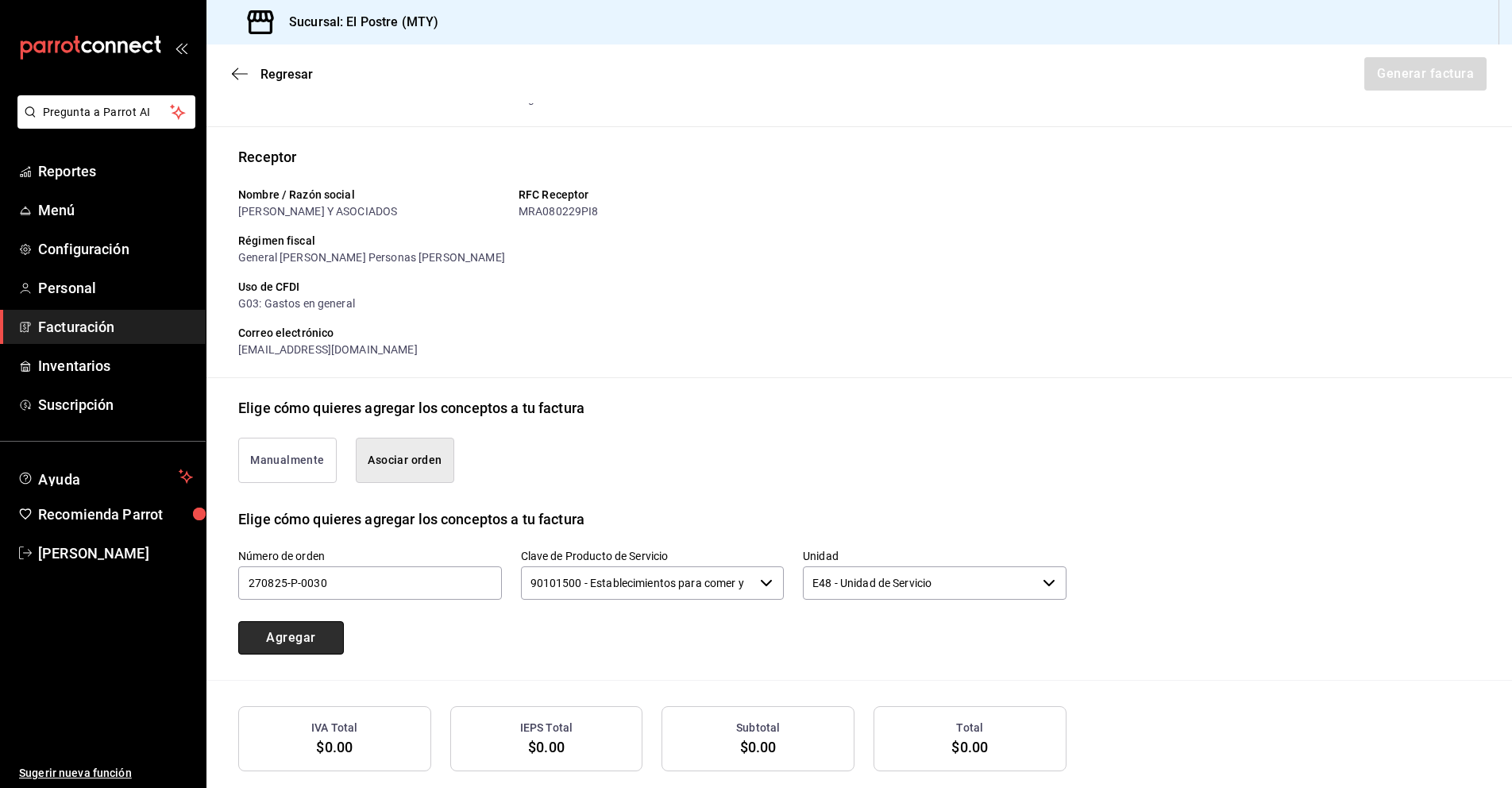
click at [282, 635] on button "Agregar" at bounding box center [290, 638] width 106 height 33
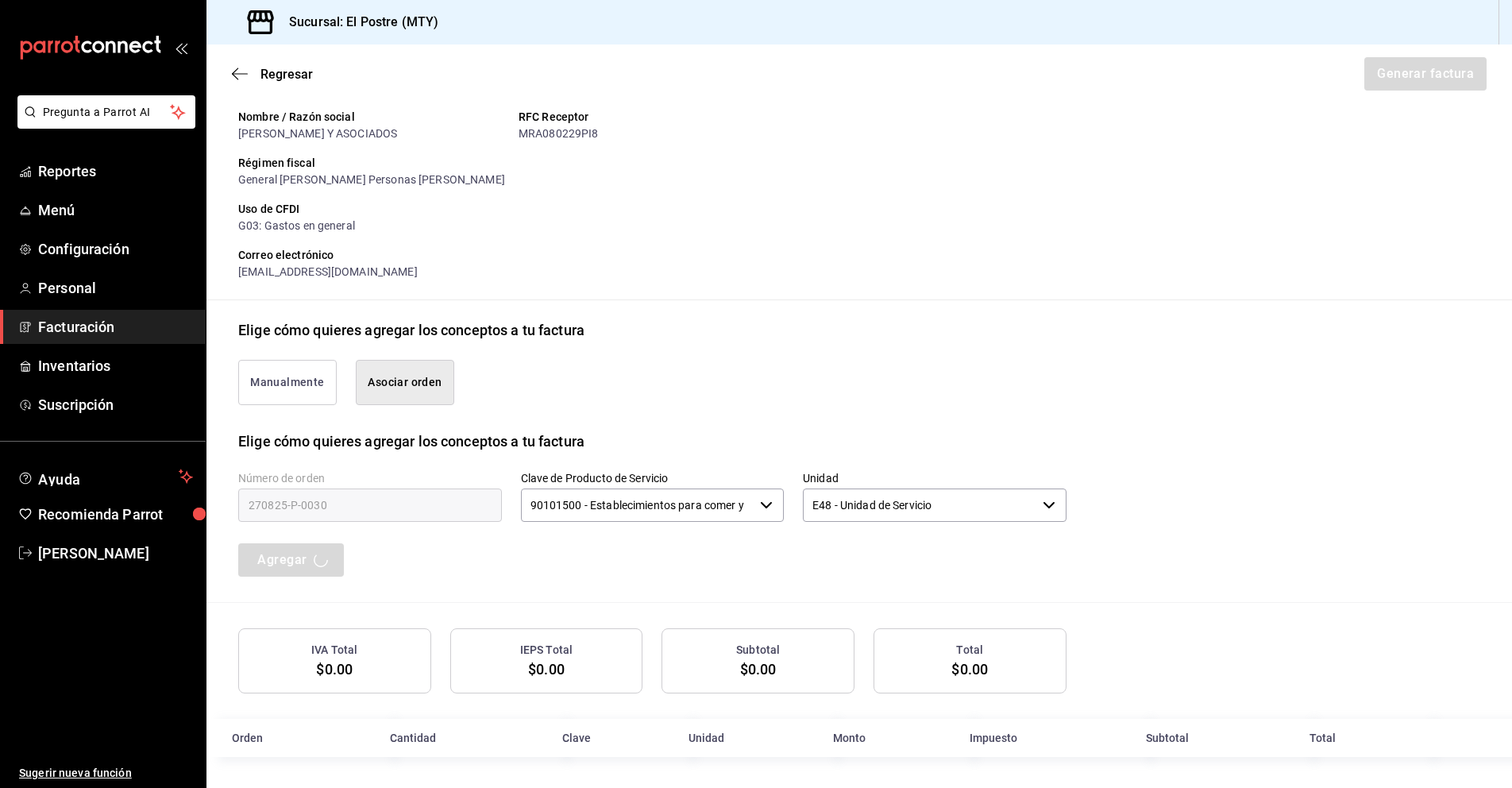
scroll to position [162, 0]
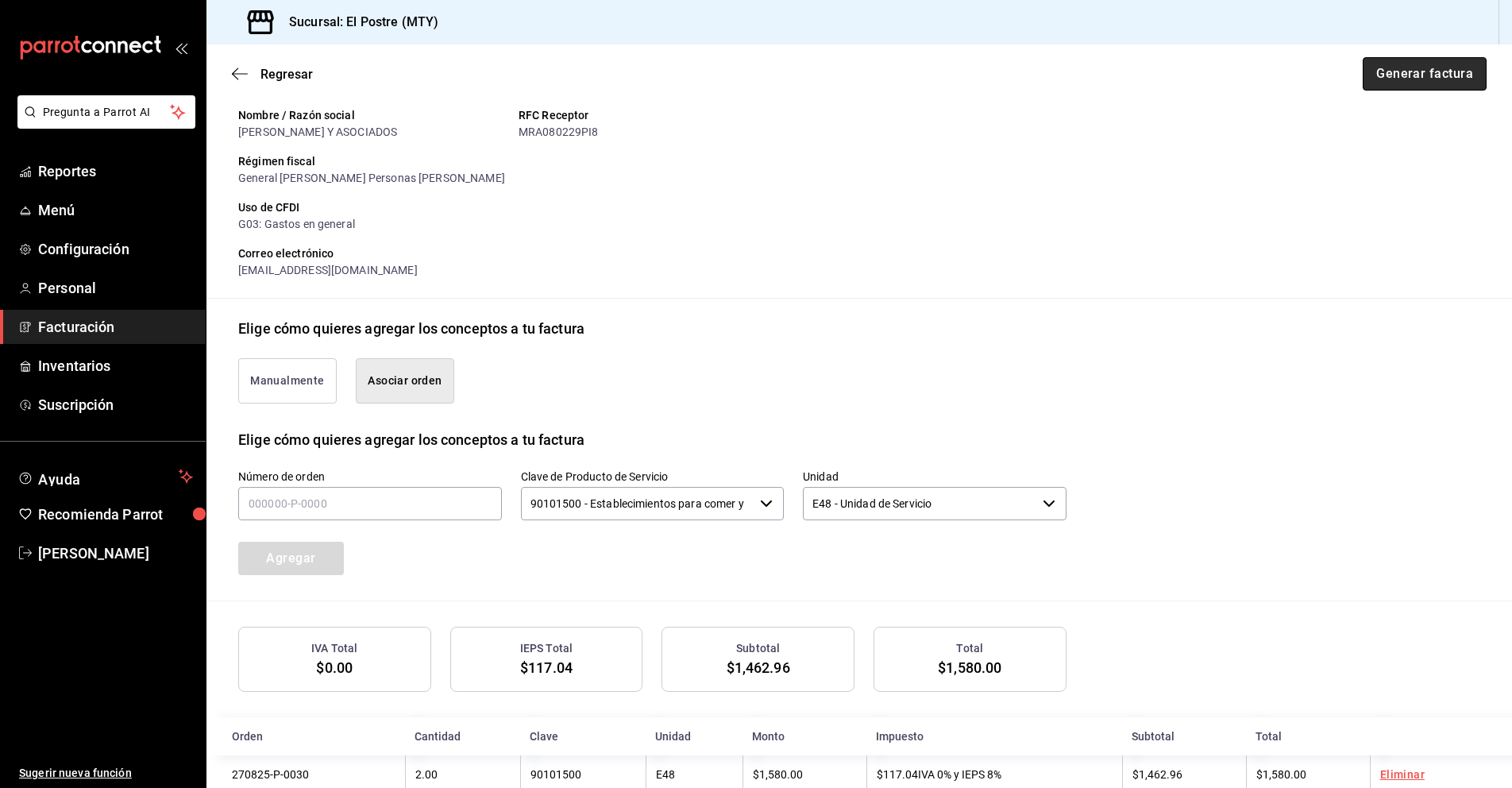
click at [1377, 85] on button "Generar factura" at bounding box center [1424, 74] width 124 height 33
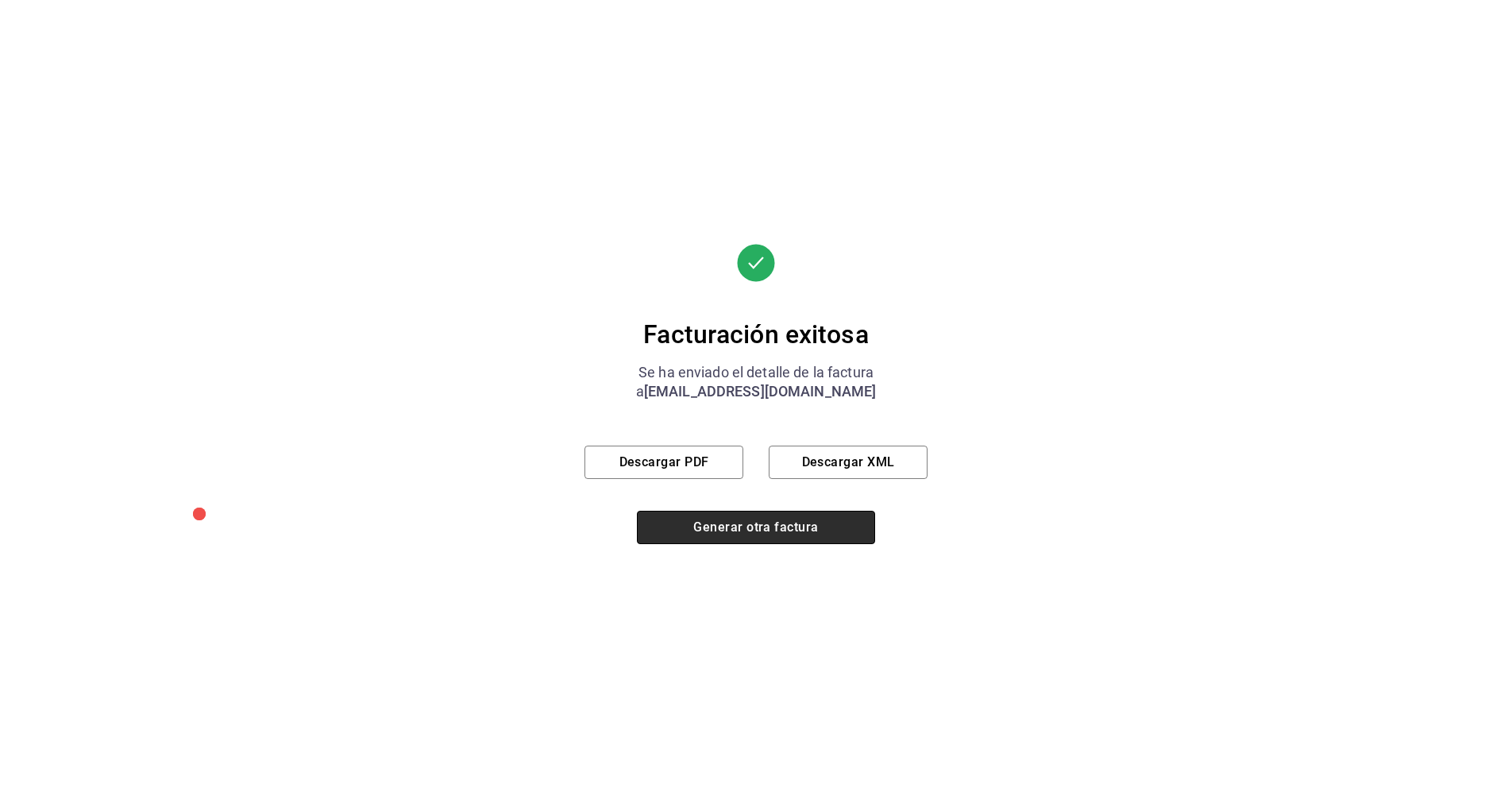
click at [718, 532] on button "Generar otra factura" at bounding box center [755, 528] width 238 height 33
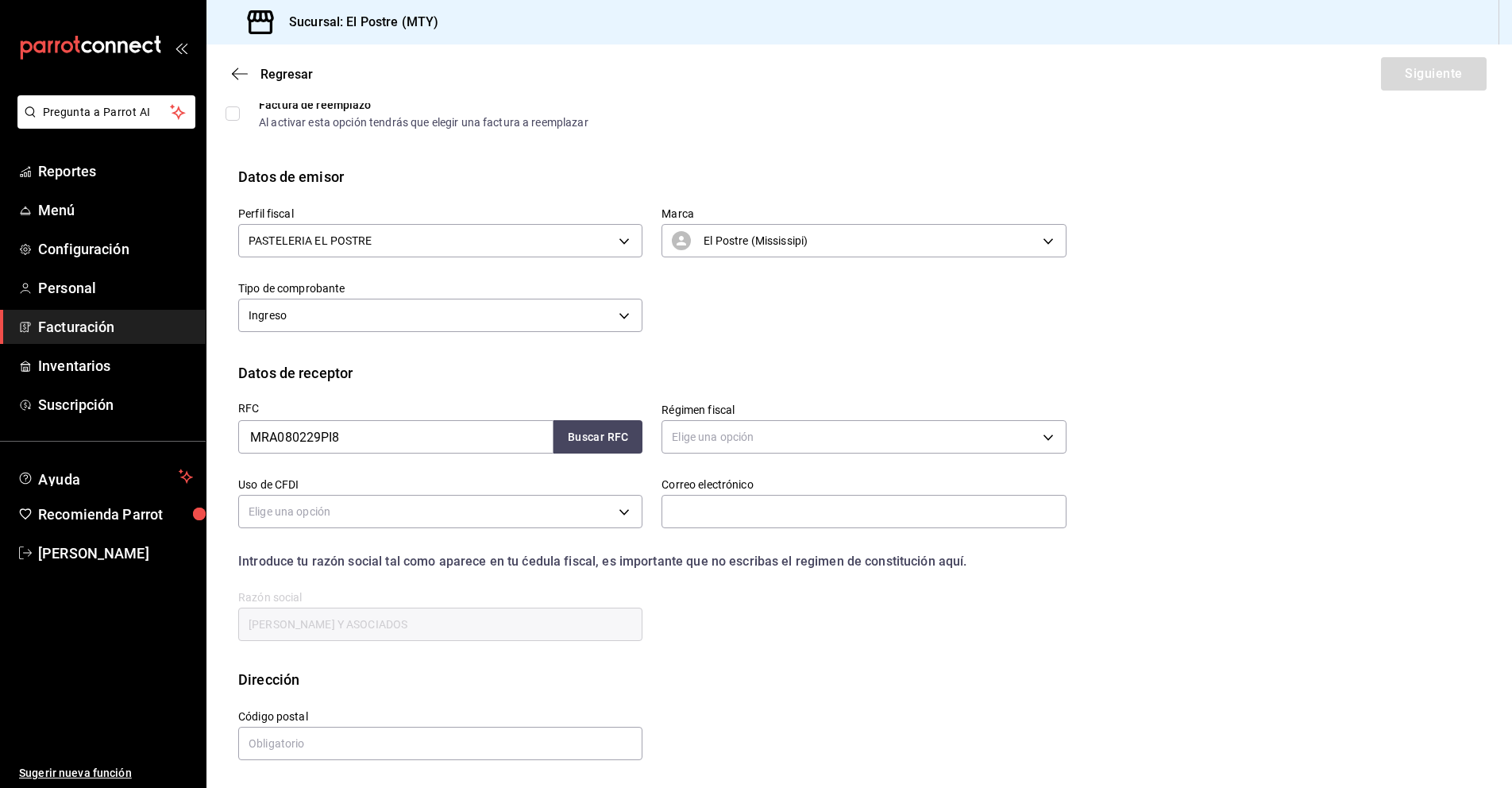
scroll to position [0, 0]
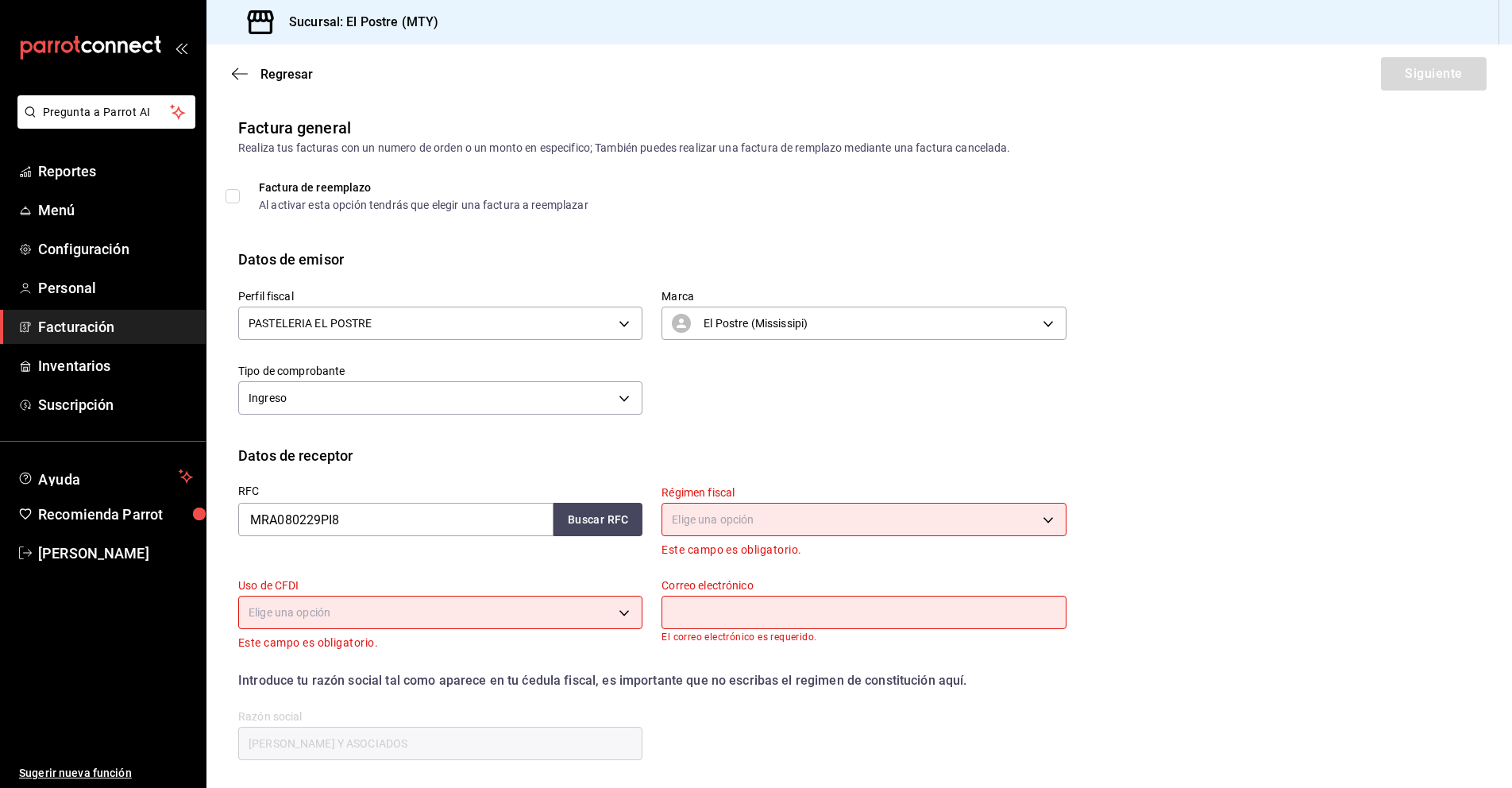
click at [88, 326] on span "Facturación" at bounding box center [115, 326] width 155 height 21
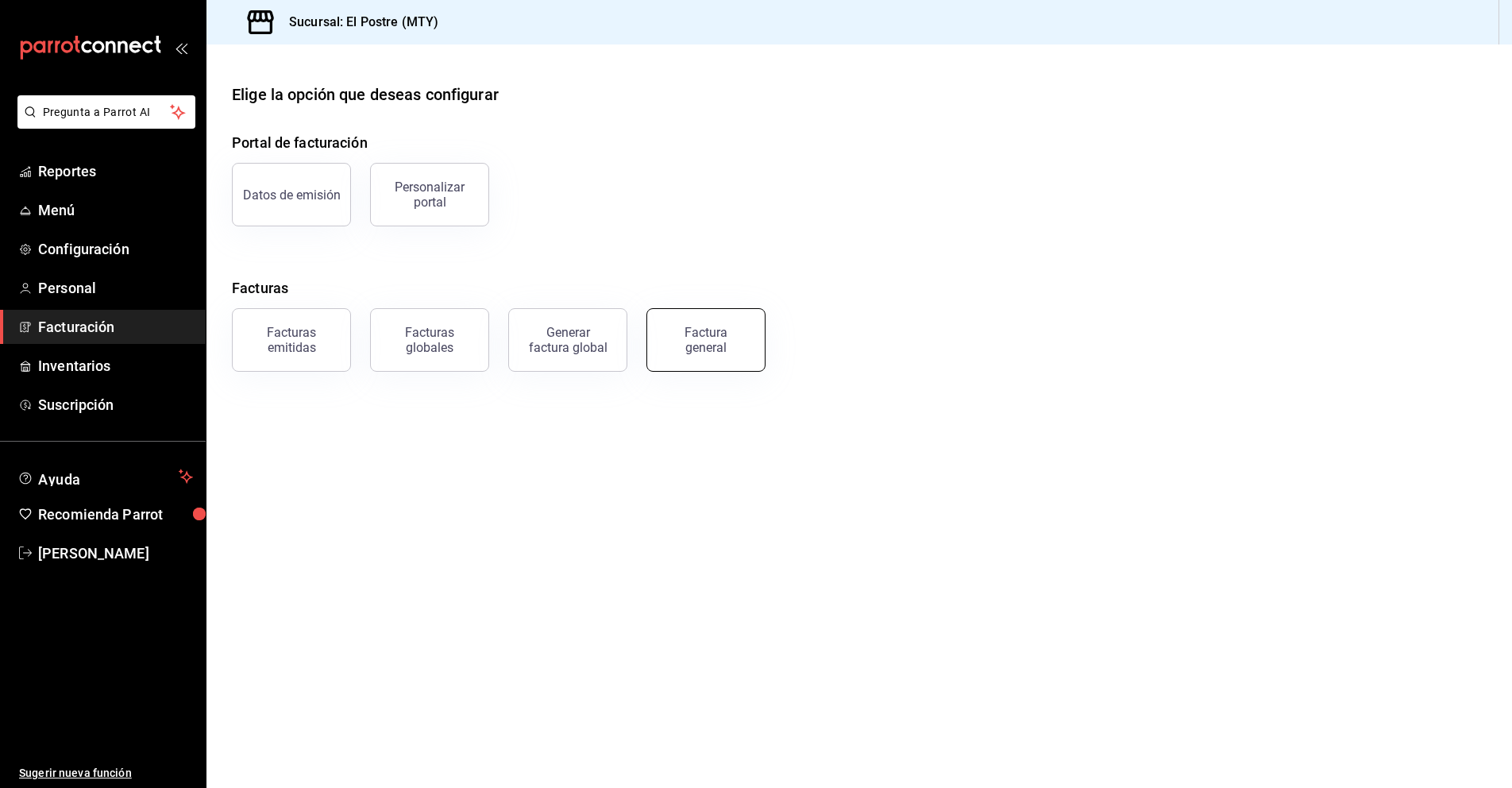
click at [709, 334] on div "Factura general" at bounding box center [706, 340] width 80 height 30
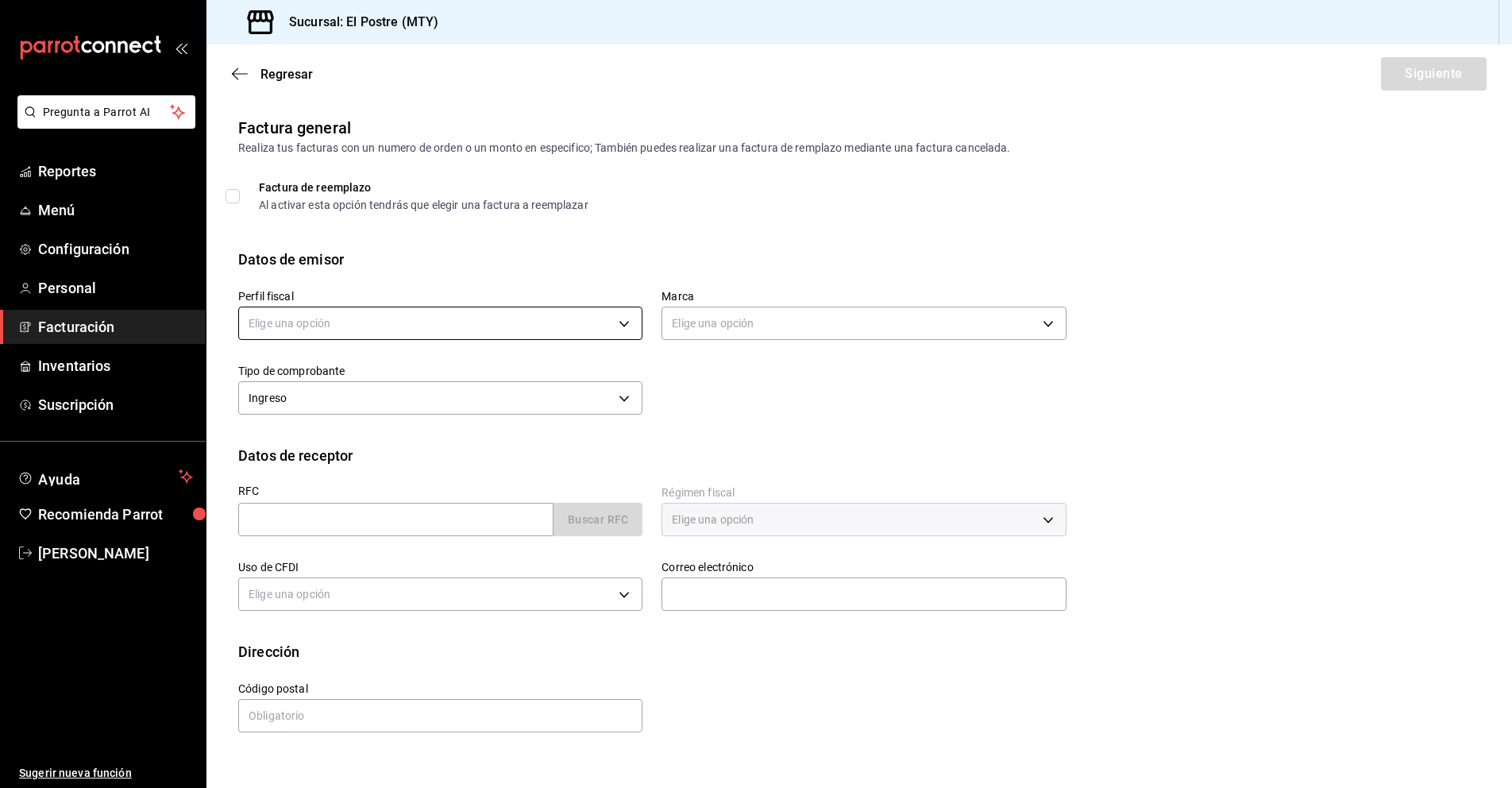
click at [400, 320] on body "Pregunta a Parrot AI Reportes Menú Configuración Personal Facturación Inventari…" at bounding box center [756, 394] width 1512 height 788
click at [314, 415] on li "PASTELERIA EL POSTRE" at bounding box center [440, 404] width 403 height 29
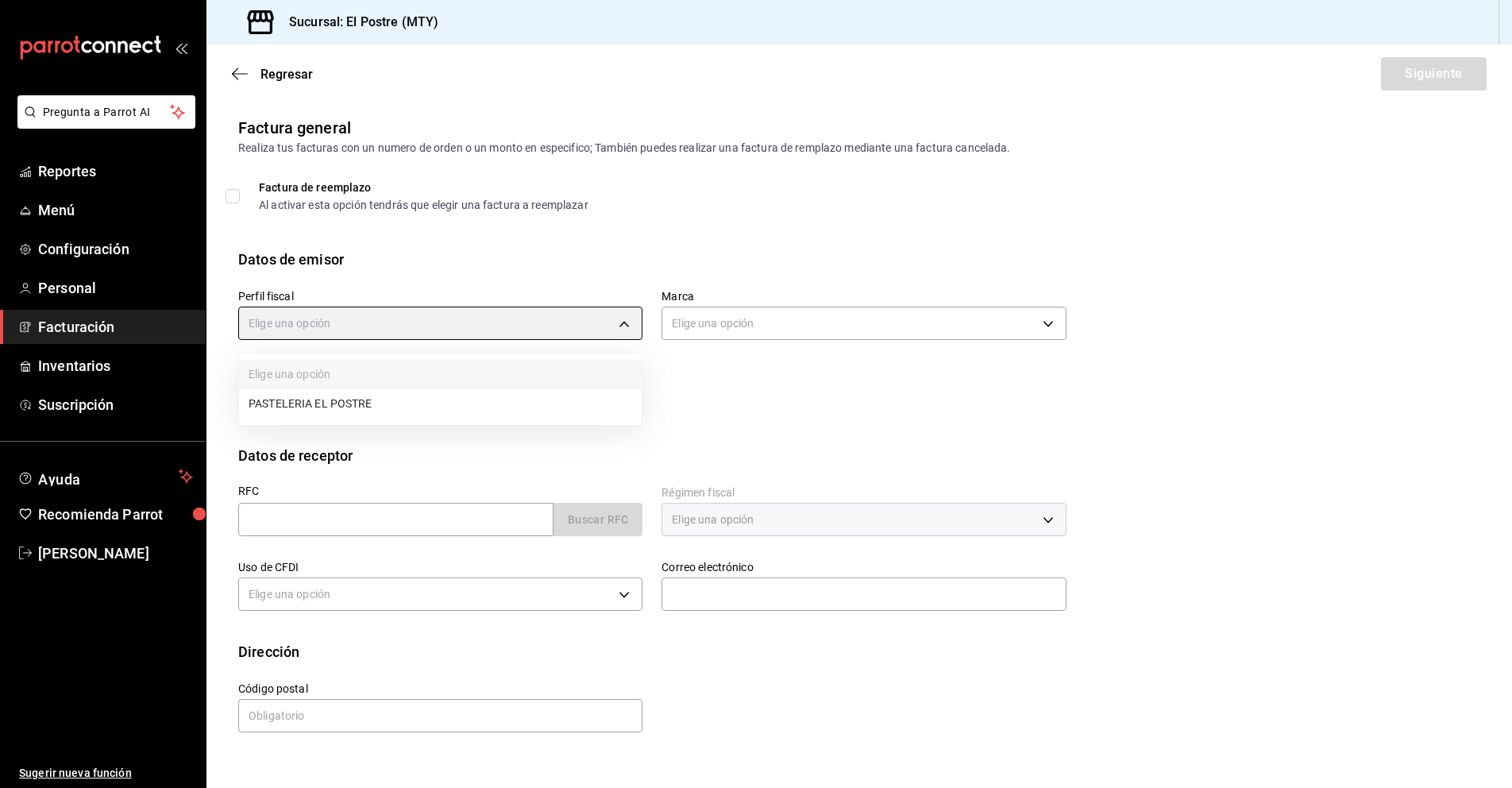
type input "aa87a53a-ee9c-428e-8ec6-c87af9adf2f7"
type input "7fc87085-403c-4262-bb73-6768f4799aba"
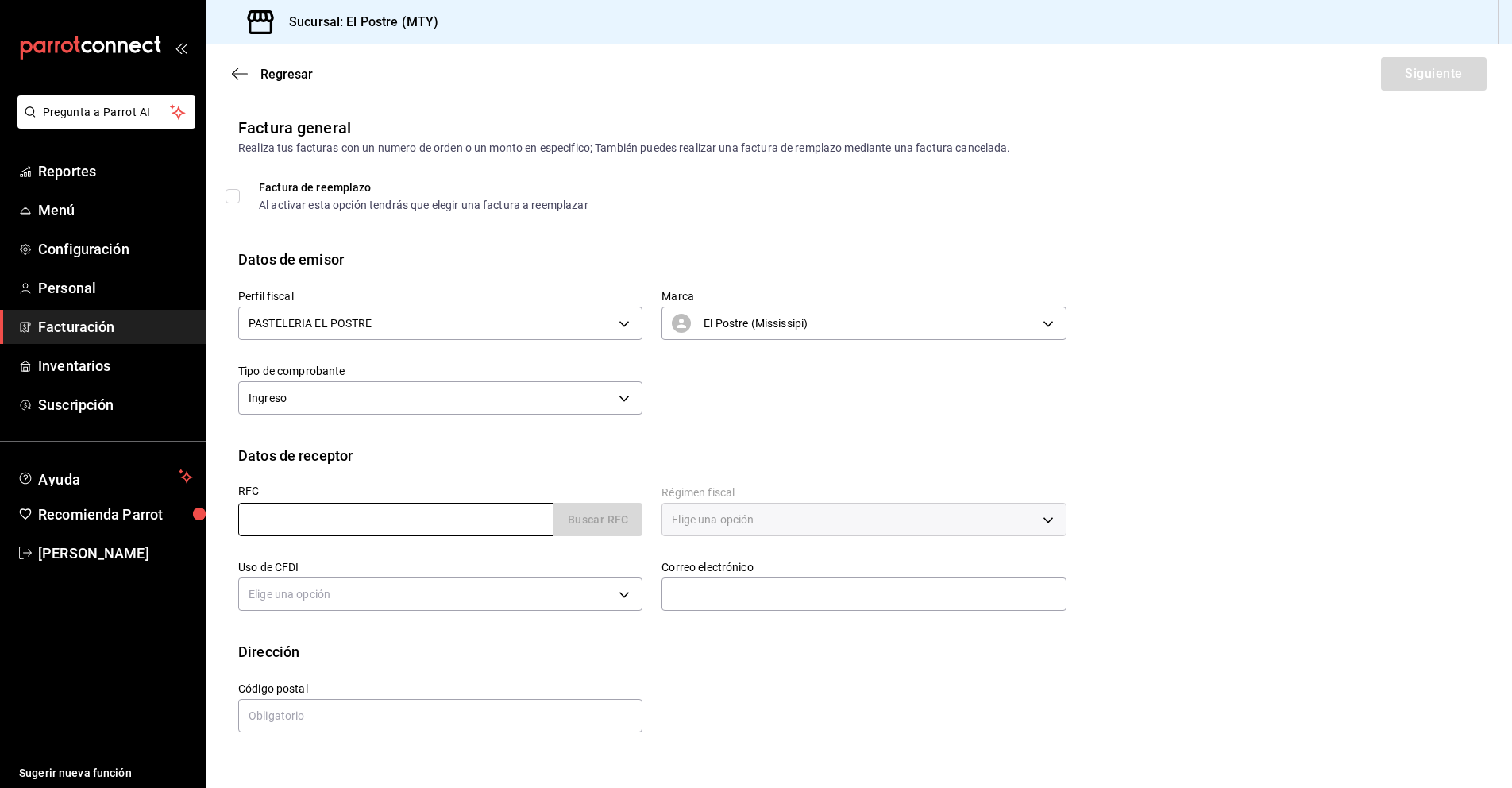
click at [275, 532] on input "text" at bounding box center [396, 520] width 315 height 33
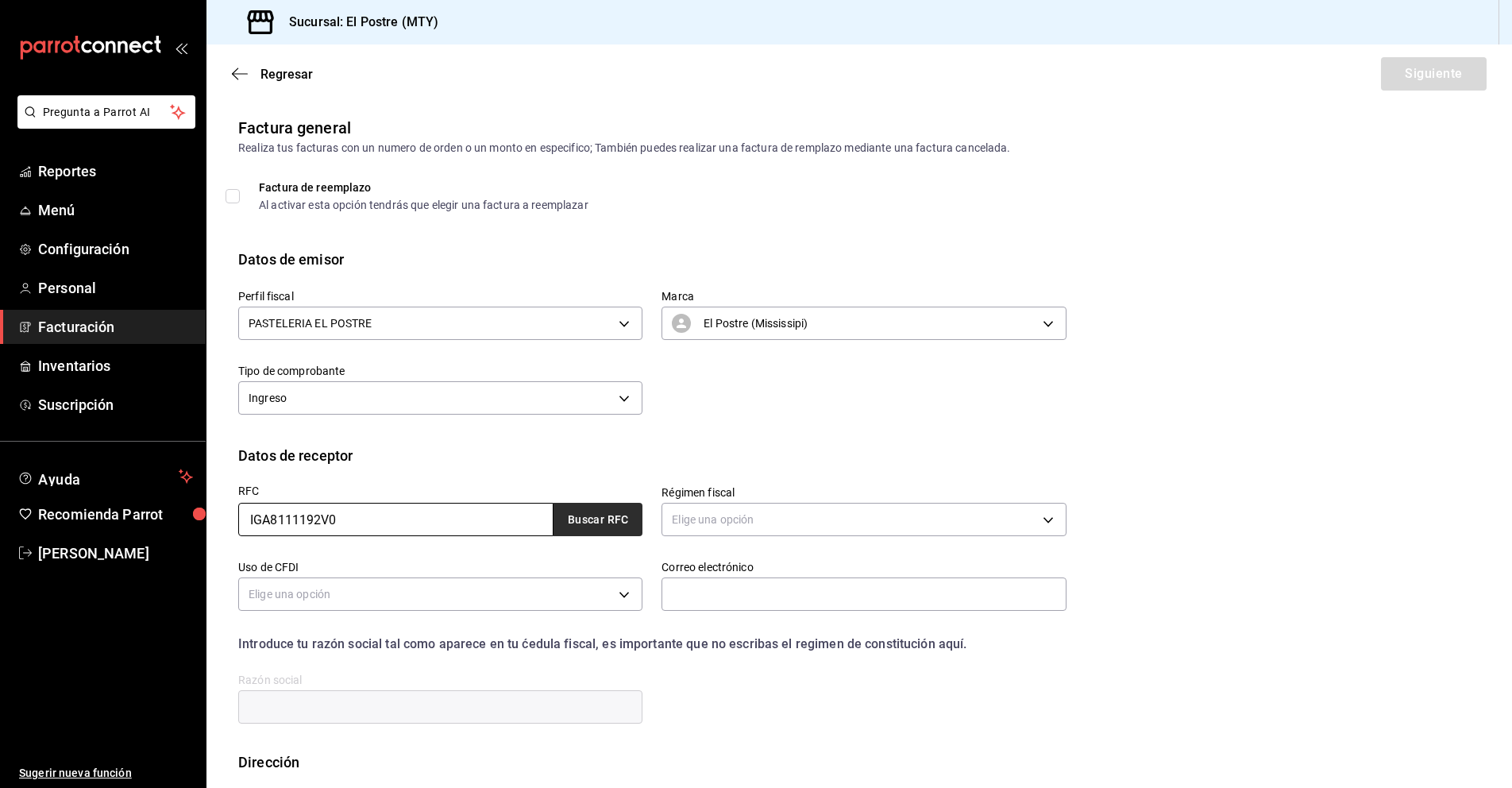
type input "IGA8111192V0"
click at [585, 521] on button "Buscar RFC" at bounding box center [598, 520] width 89 height 33
type input "myrnaesqueda@grupoaldea.com"
type input "66273"
type input "INMOBILIARIA GABAR"
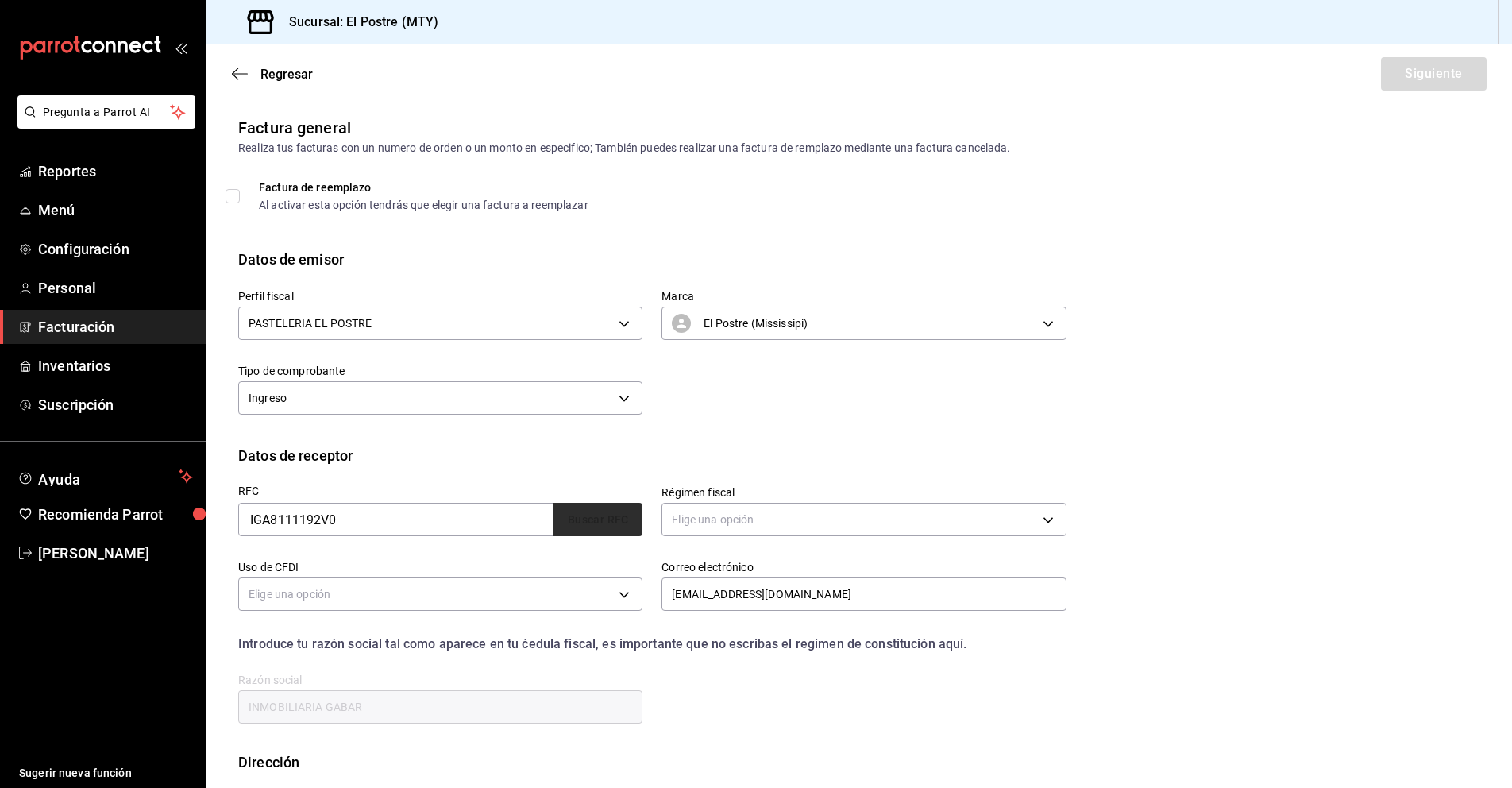
type input "601"
type input "G03"
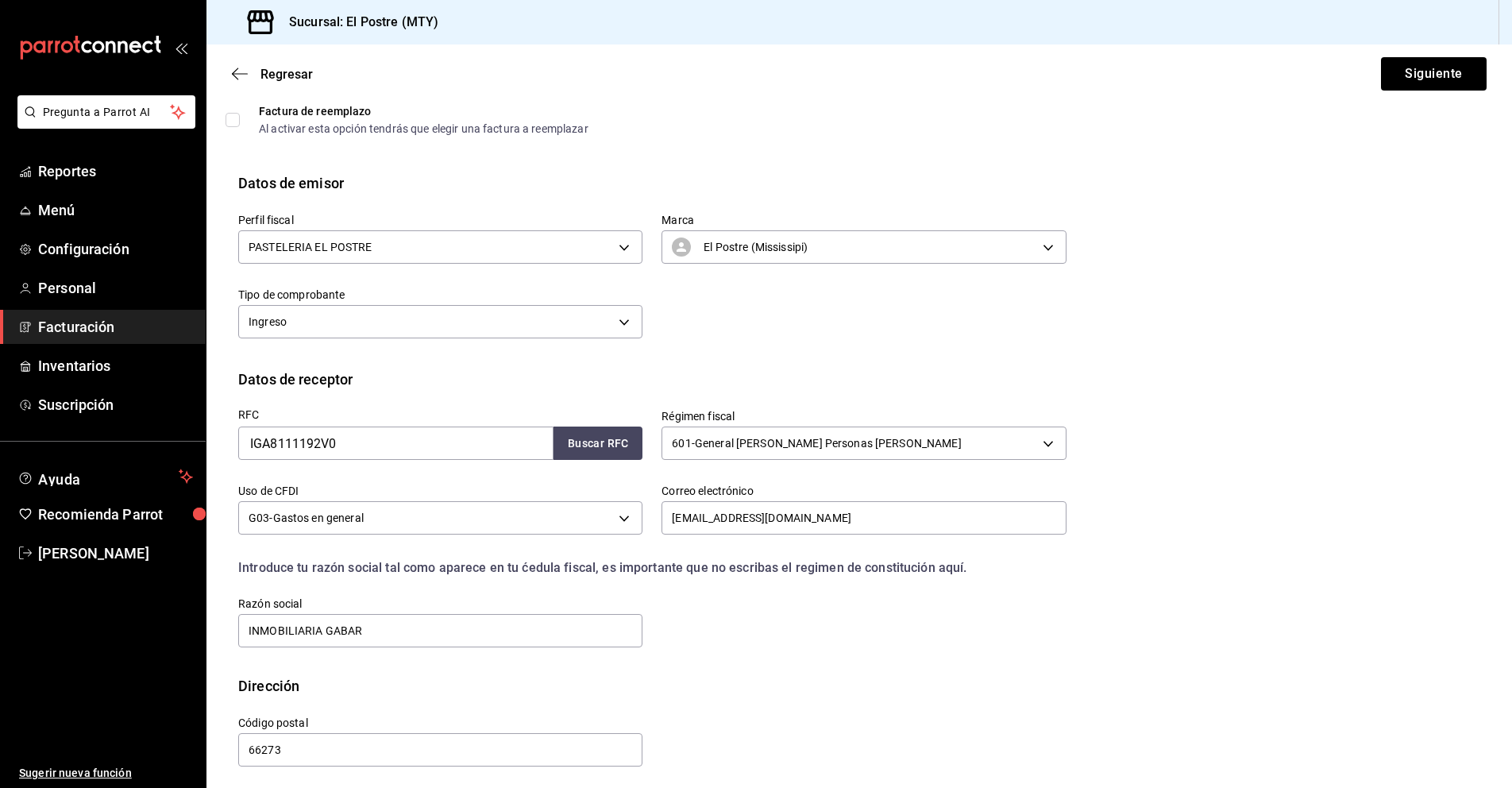
scroll to position [83, 0]
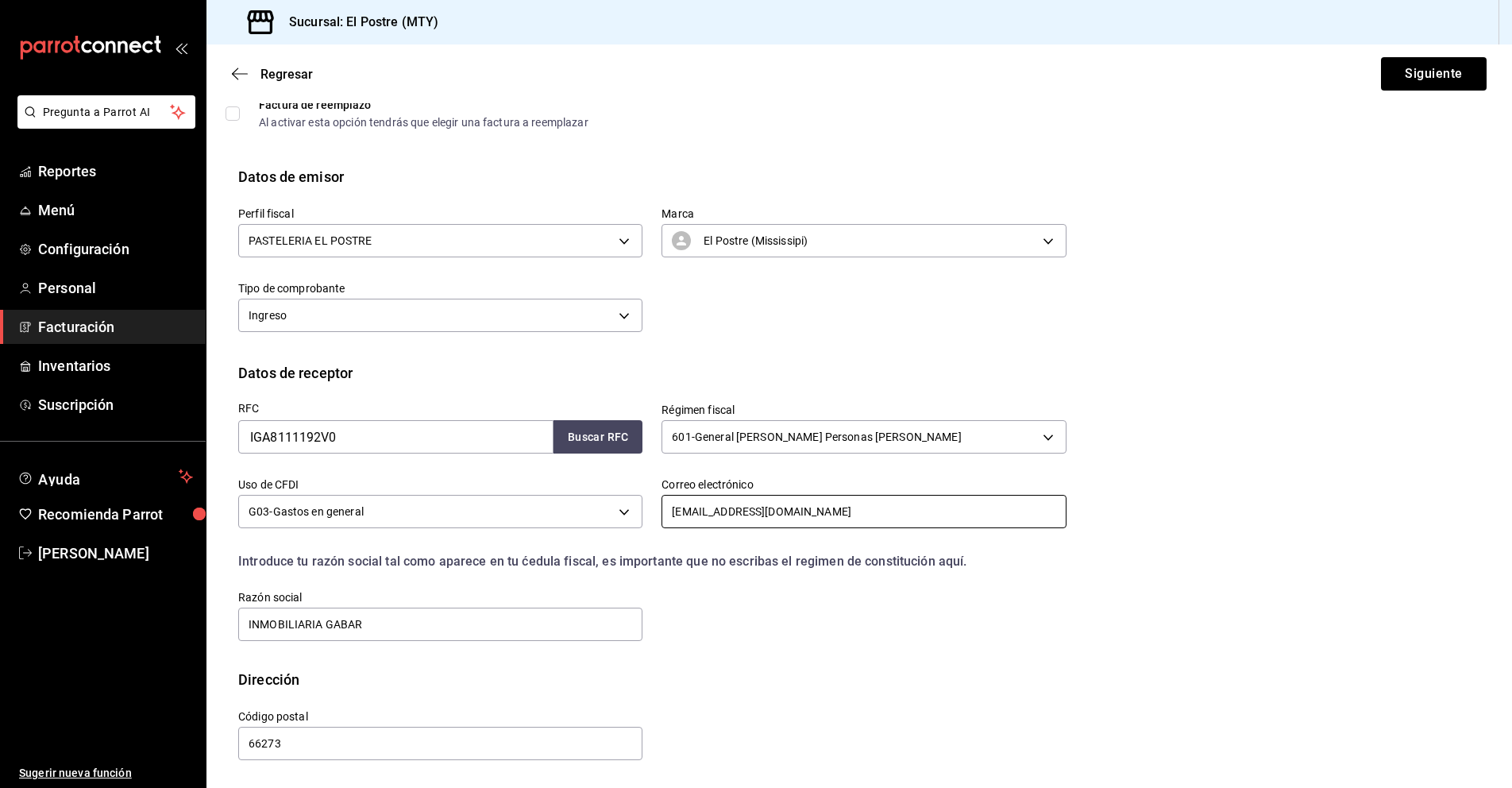
click at [850, 504] on input "myrnaesqueda@grupoaldea.com" at bounding box center [863, 512] width 404 height 33
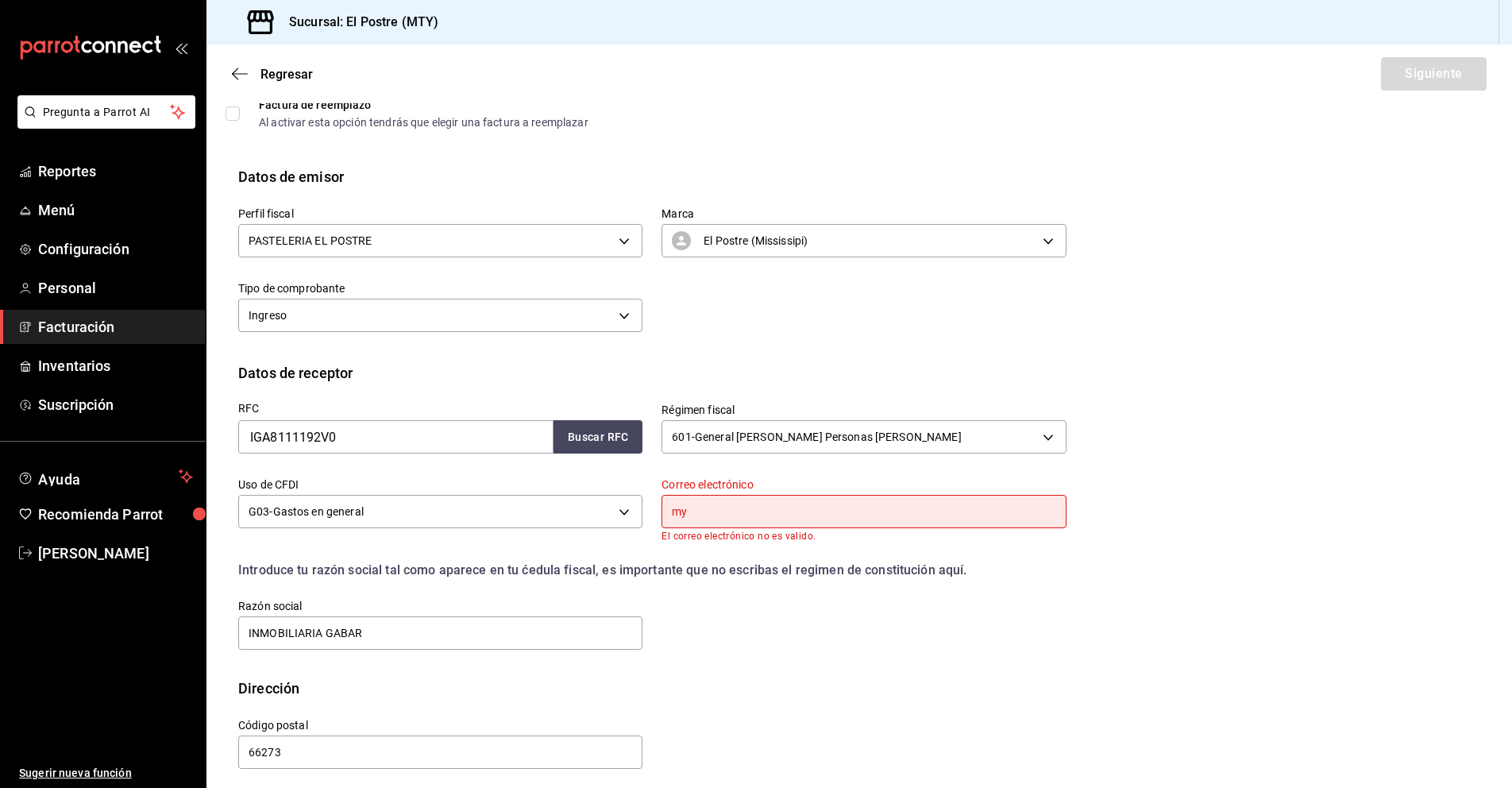
type input "m"
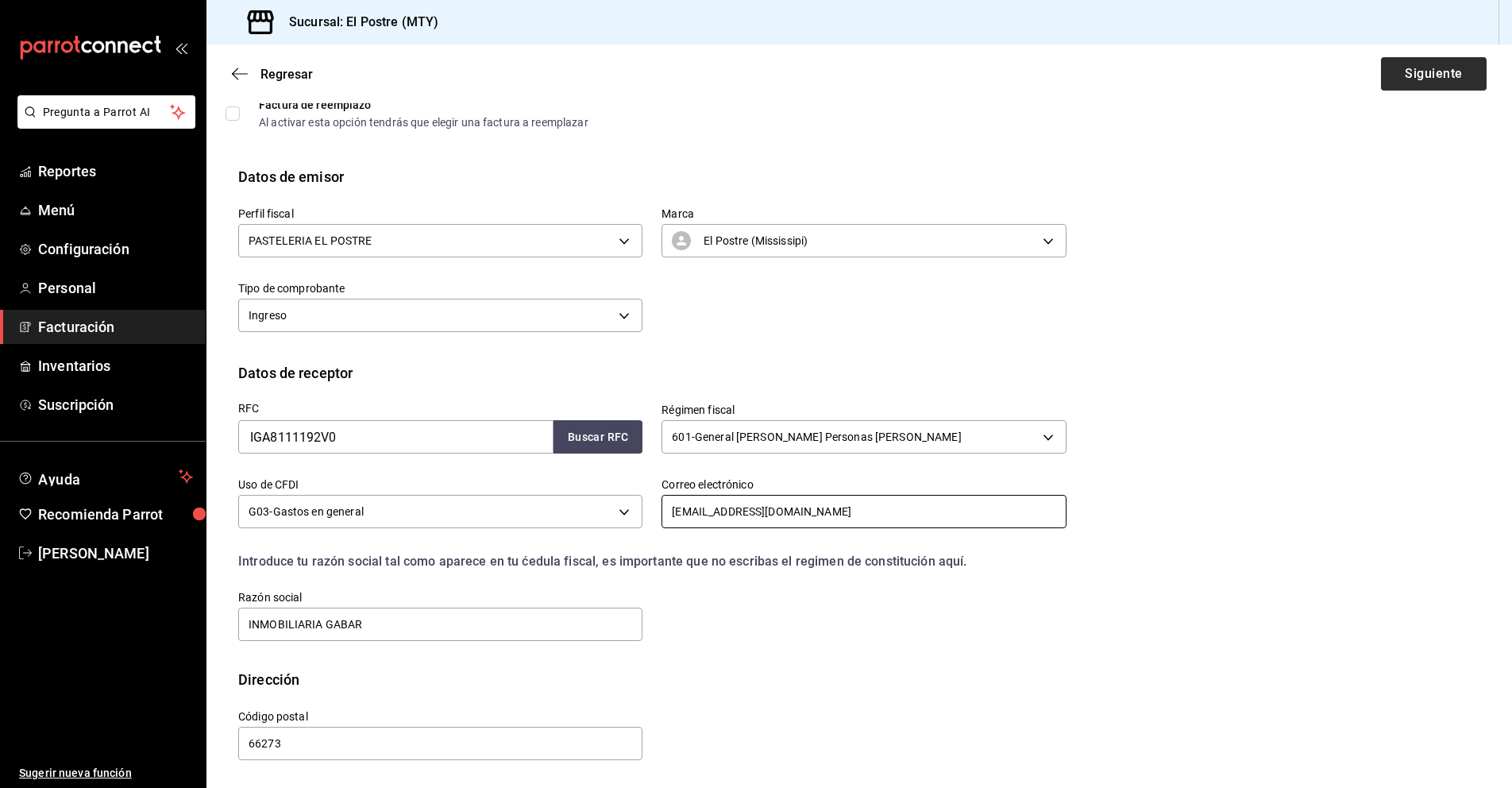
type input "charli.731115@gmail.com"
click at [1411, 66] on button "Siguiente" at bounding box center [1433, 74] width 106 height 33
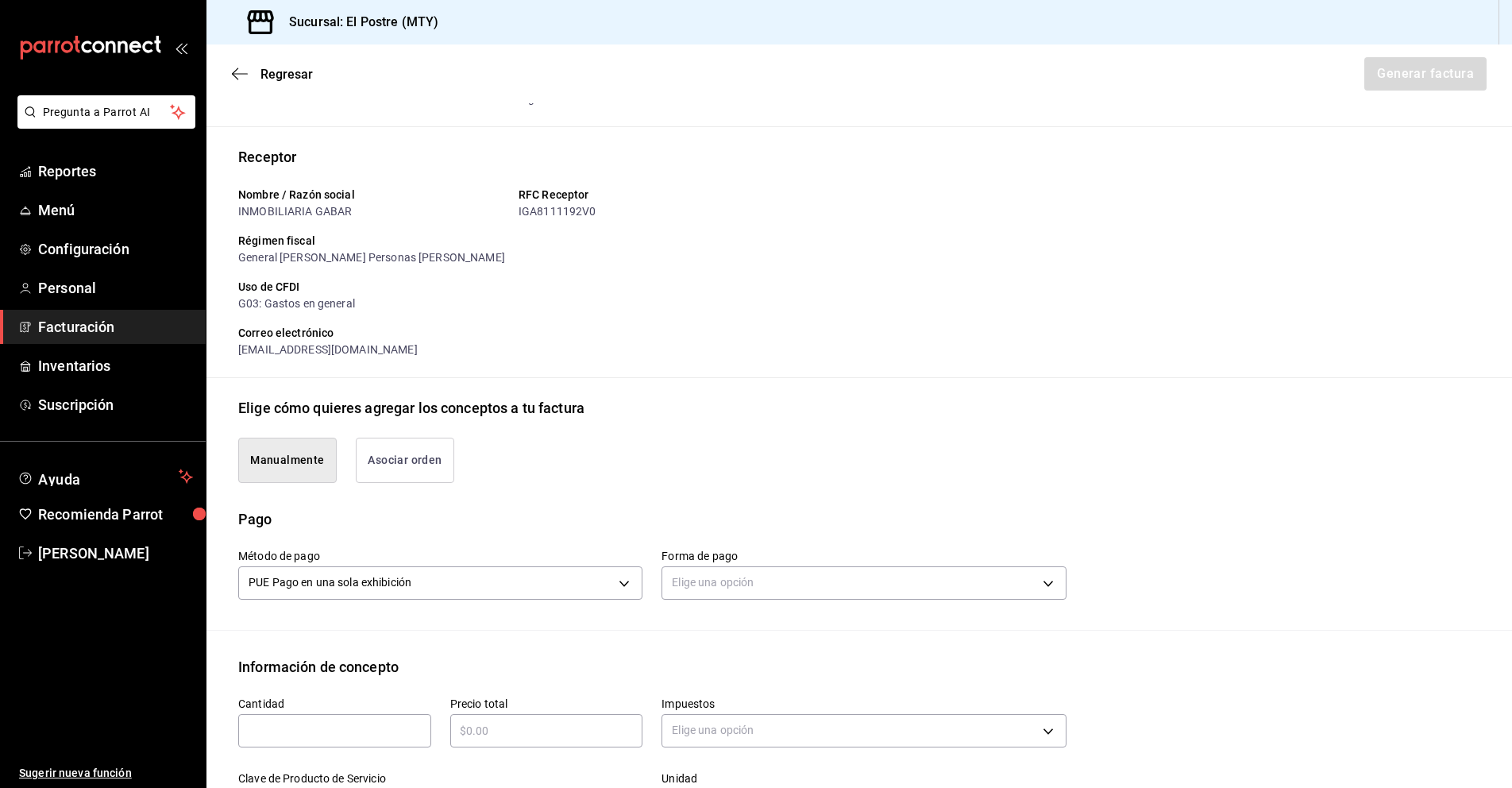
click at [419, 465] on button "Asociar orden" at bounding box center [405, 460] width 99 height 45
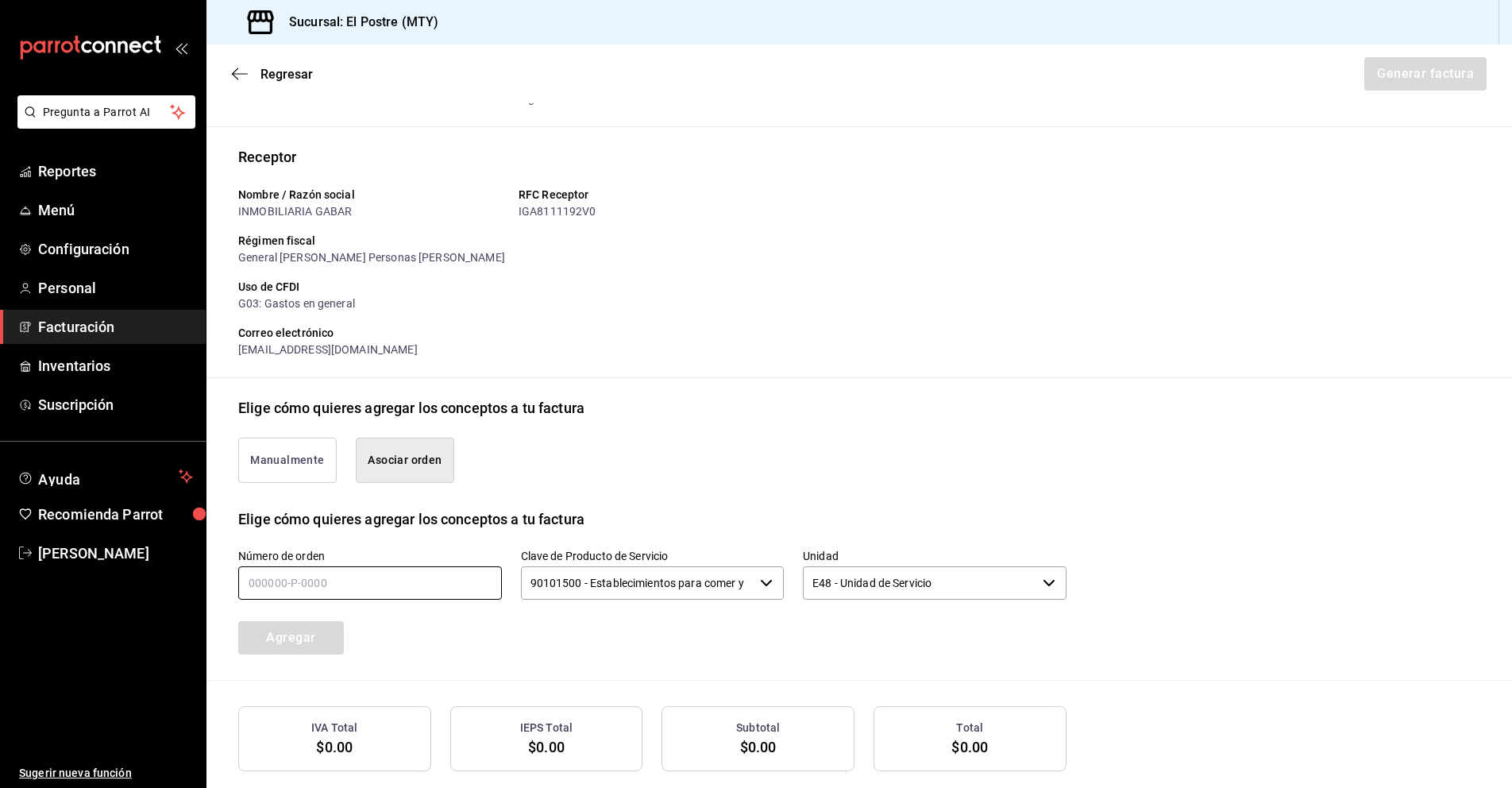
click at [391, 588] on input "text" at bounding box center [369, 583] width 263 height 33
type input "270825-p-0014"
click at [763, 579] on icon "button" at bounding box center [766, 583] width 13 height 13
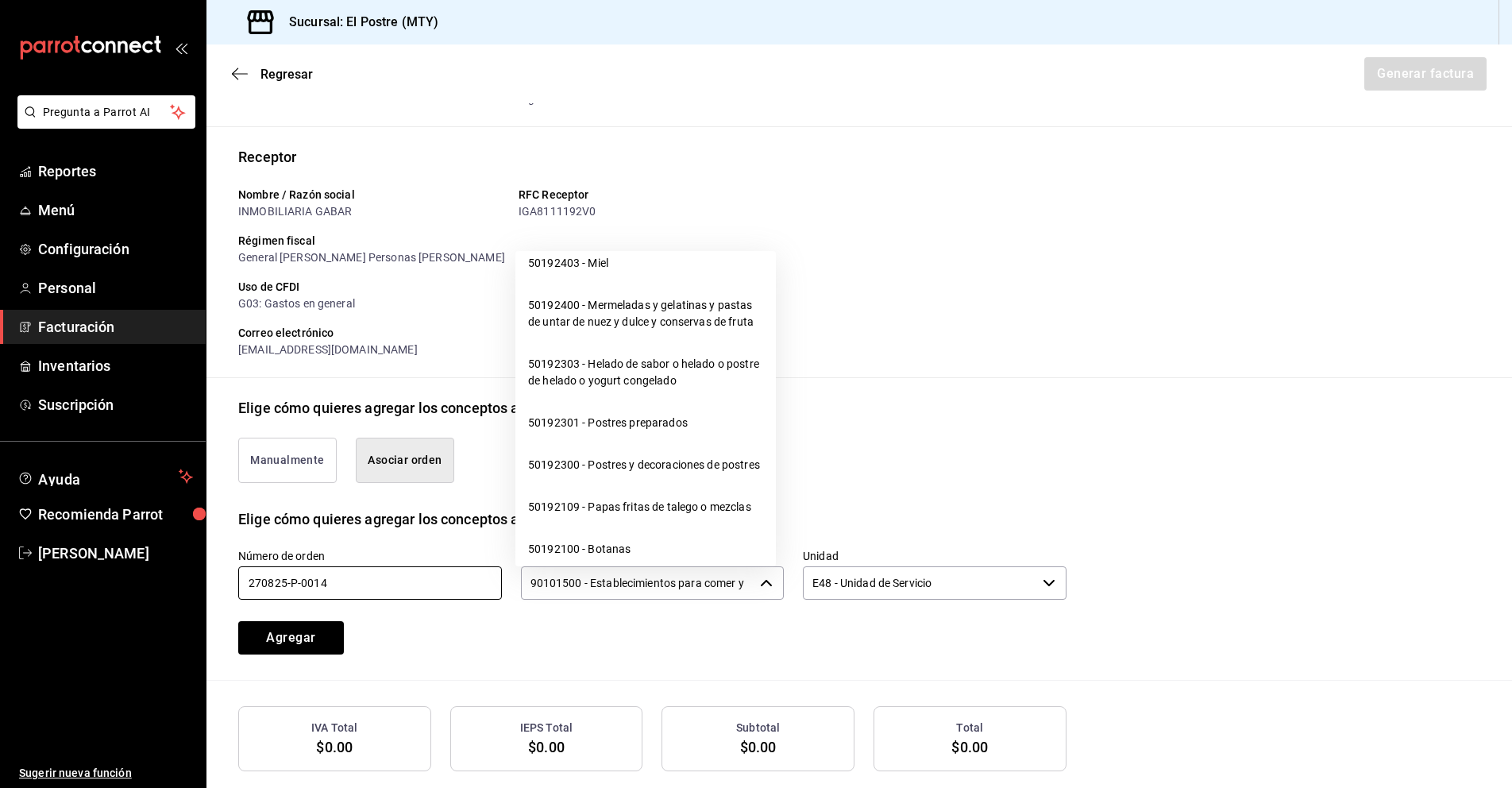
scroll to position [15854, 0]
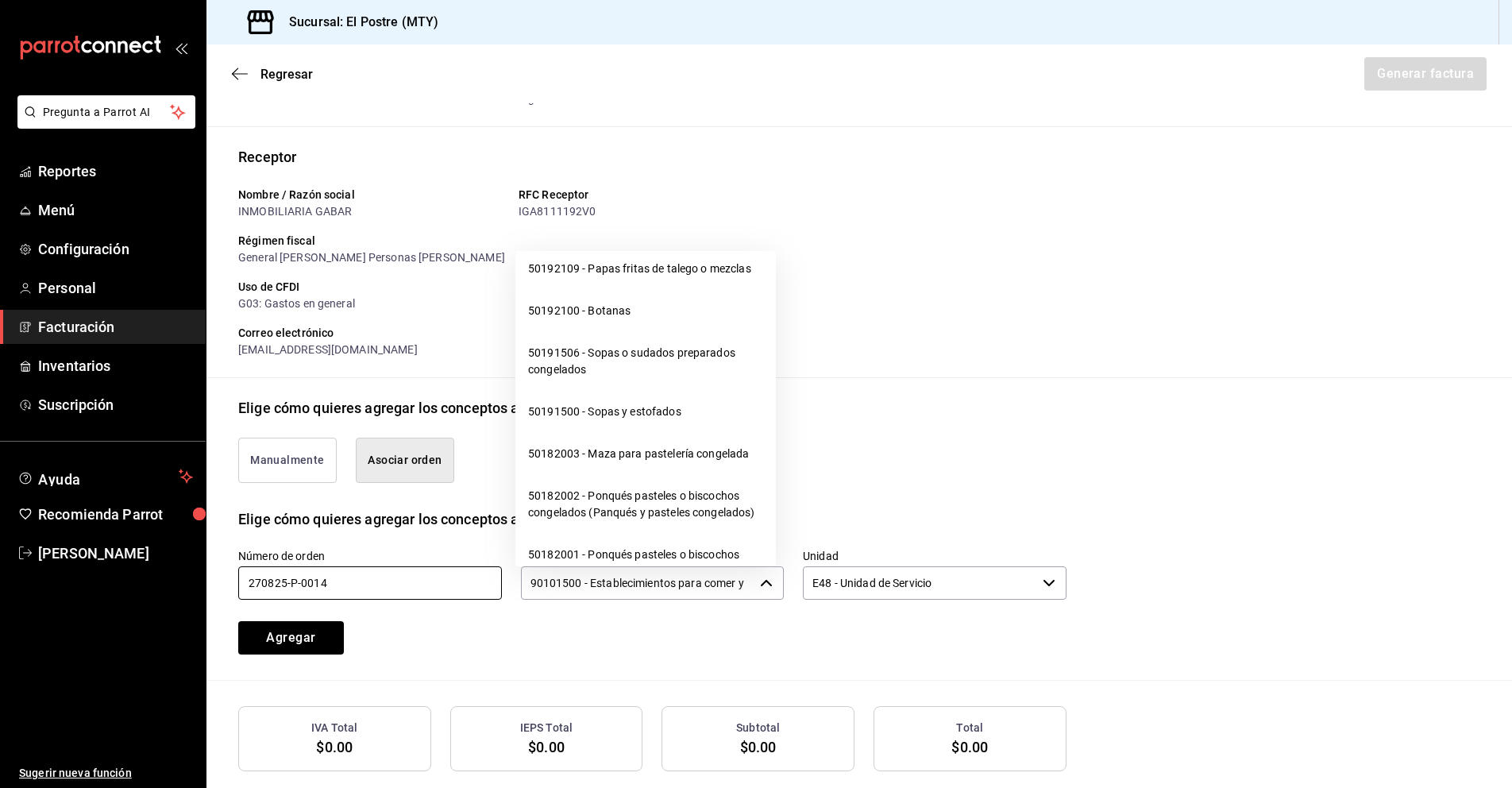
click at [611, 248] on li "50192300 - Postres y decoraciones de postres" at bounding box center [645, 226] width 260 height 42
type input "50192300 - Postres y decoraciones de postres"
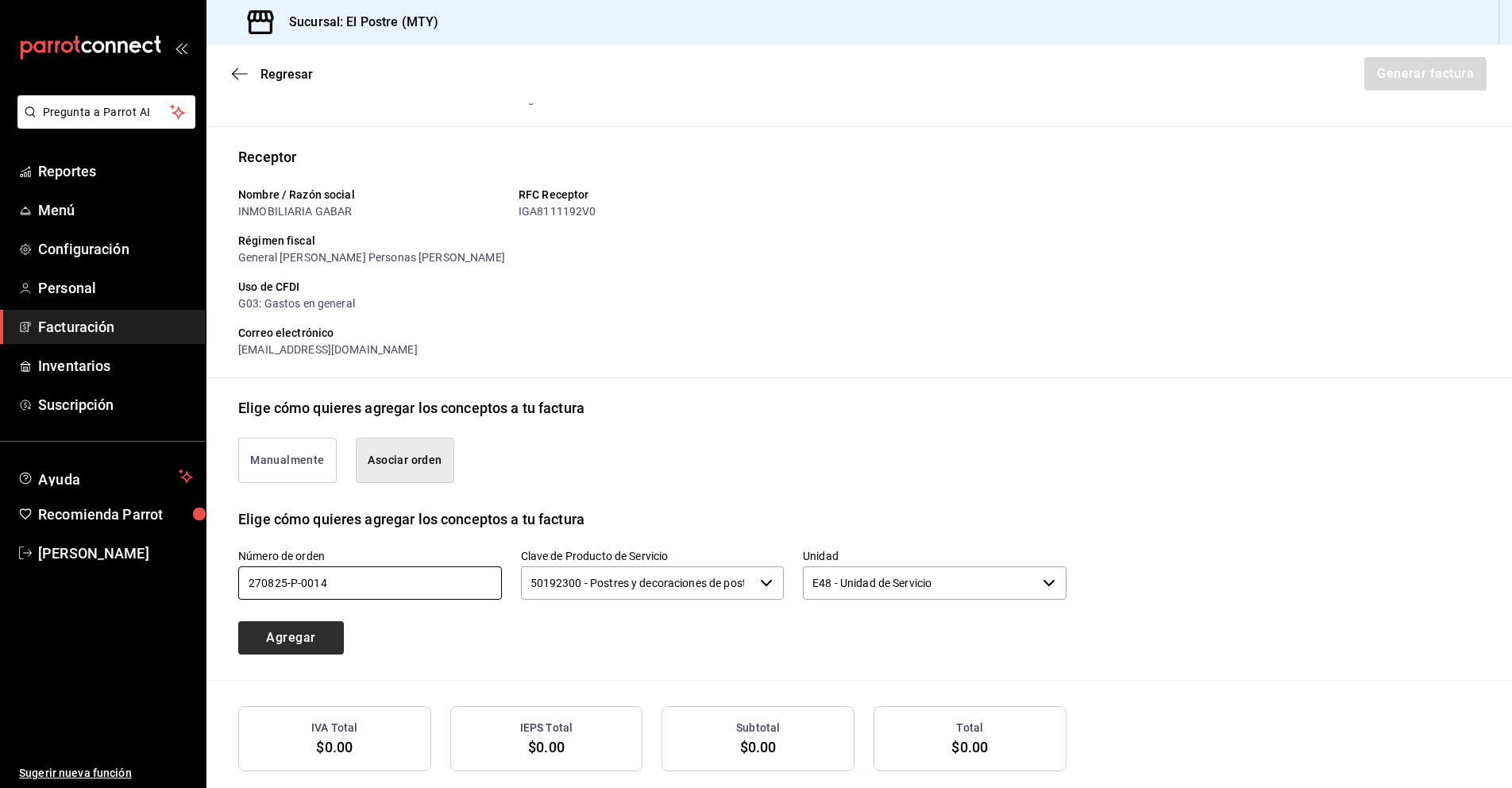
type input "270825-p-0014"
click at [275, 630] on button "Agregar" at bounding box center [290, 638] width 106 height 33
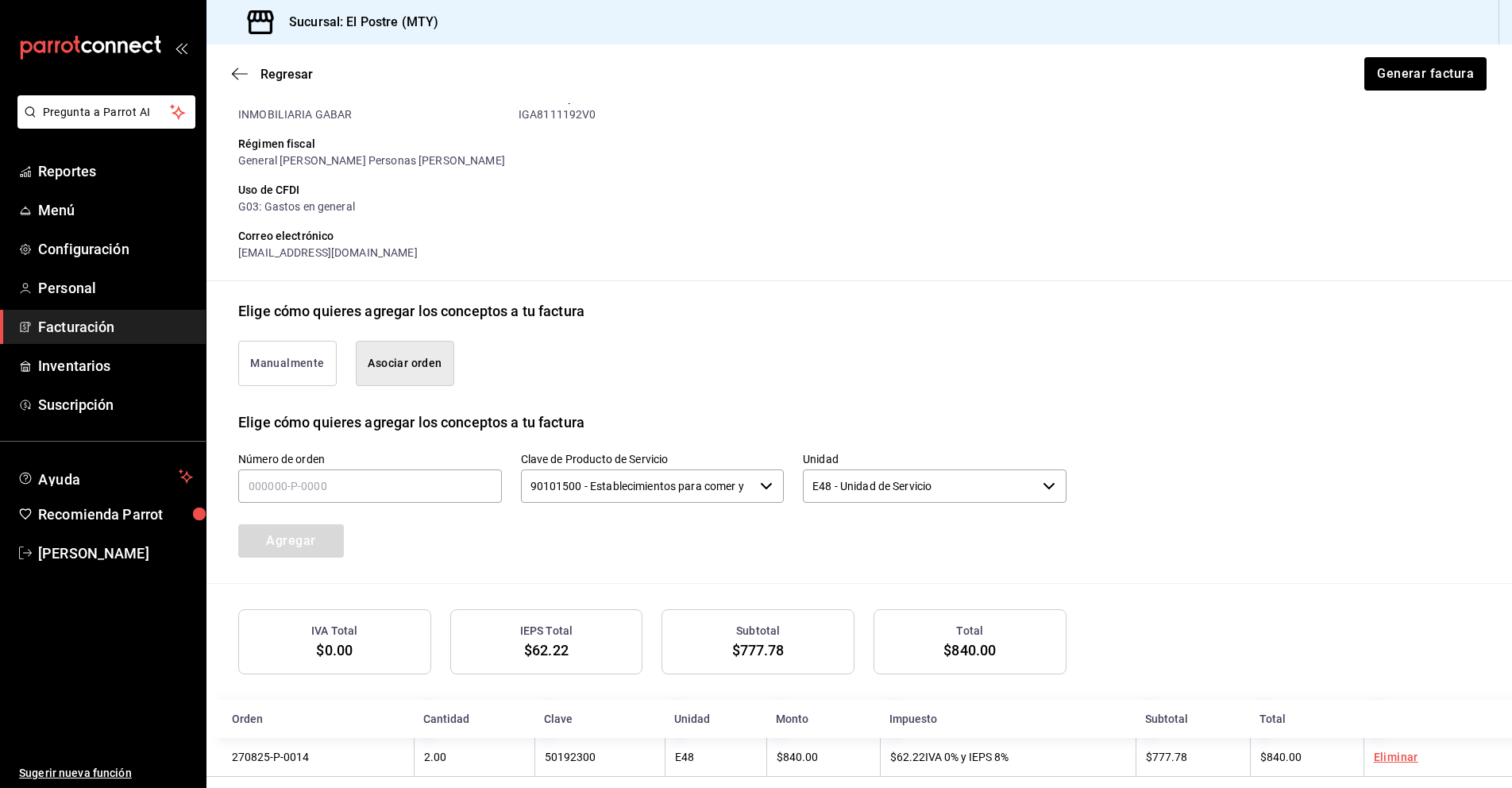
scroll to position [201, 0]
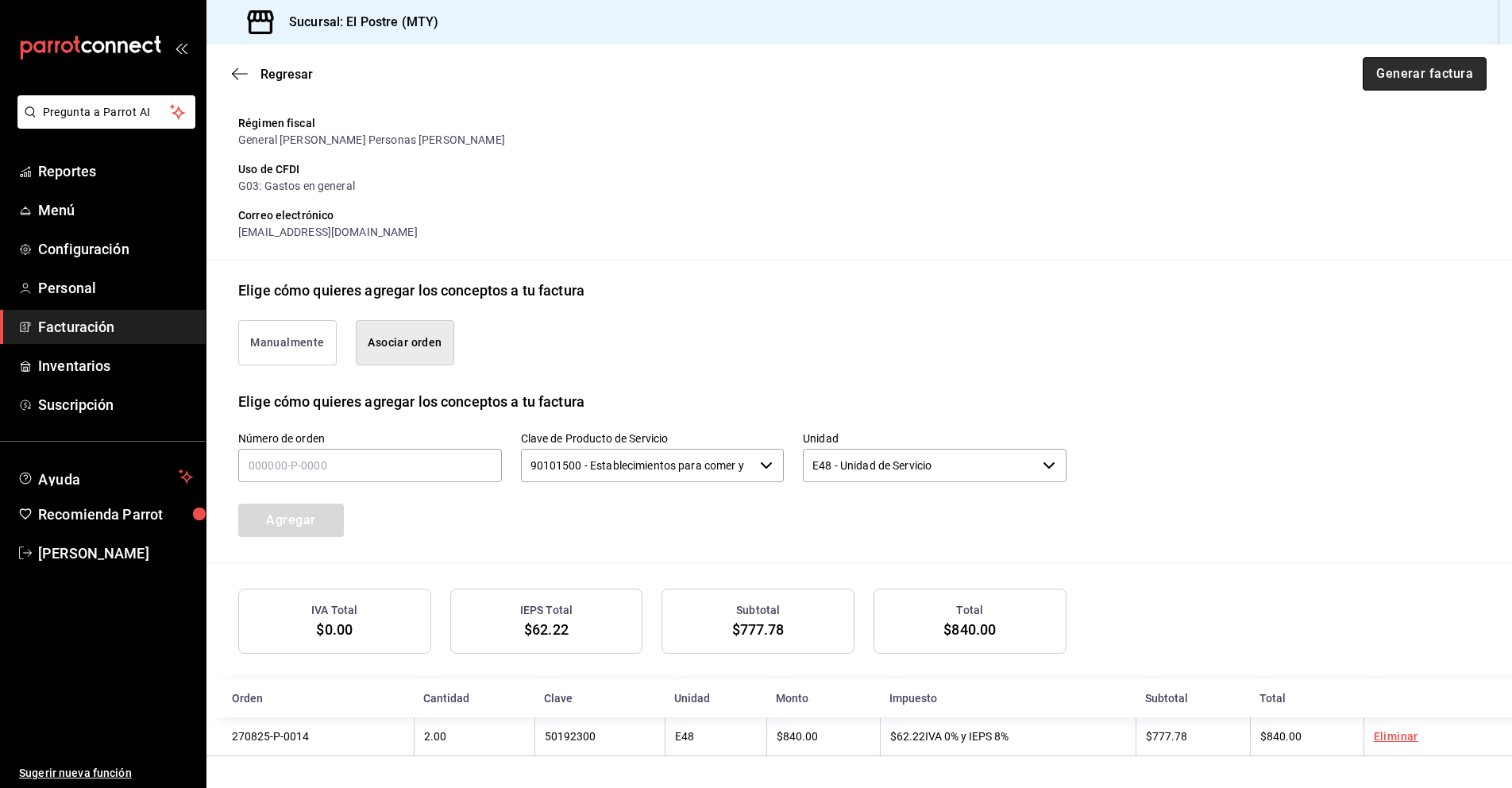
click at [1405, 73] on button "Generar factura" at bounding box center [1424, 74] width 124 height 33
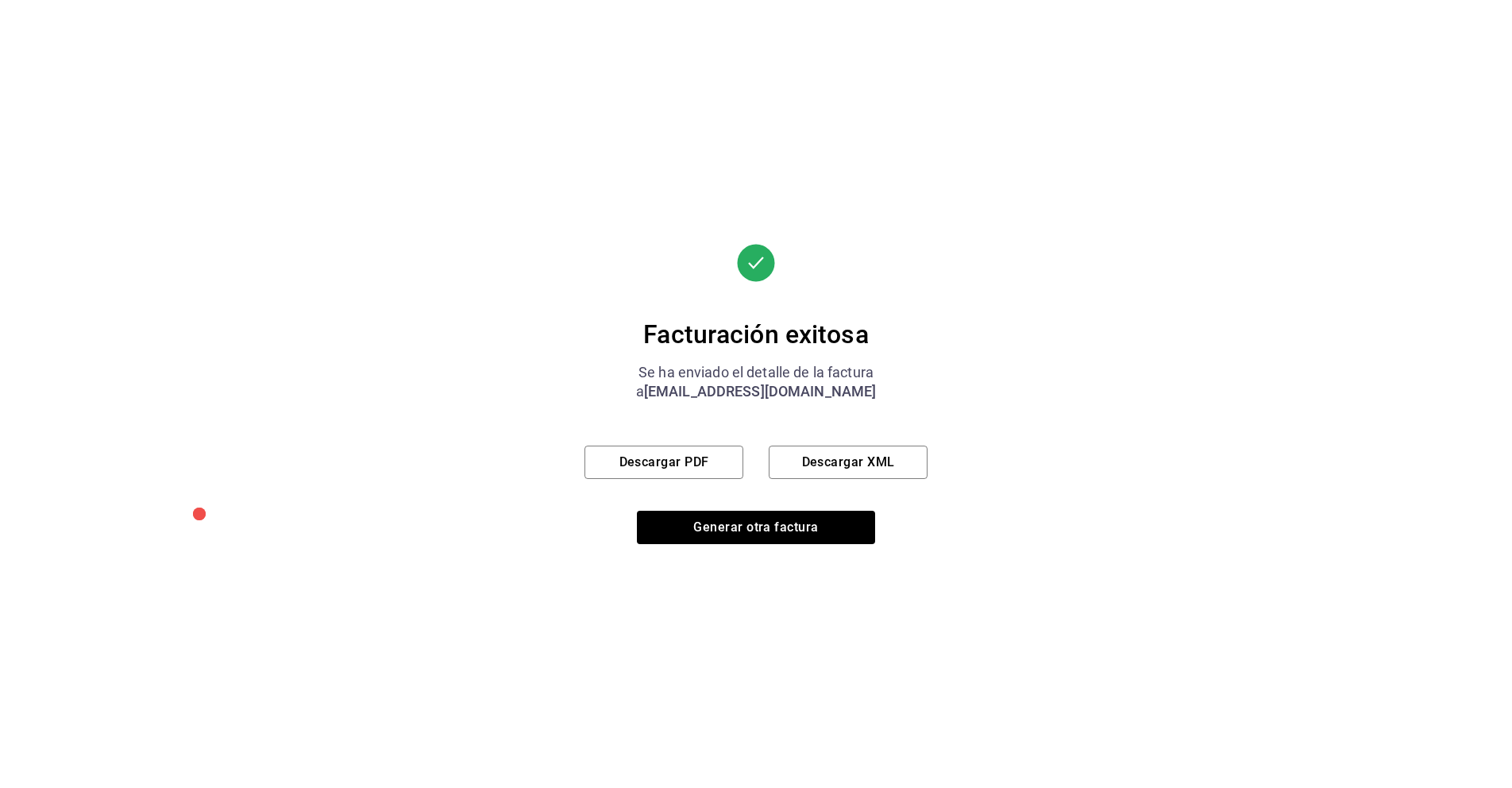
click at [707, 544] on div "Facturación exitosa Se ha enviado el detalle de la factura a charli.731115@gmai…" at bounding box center [755, 394] width 343 height 788
click at [707, 527] on button "Generar otra factura" at bounding box center [755, 528] width 238 height 33
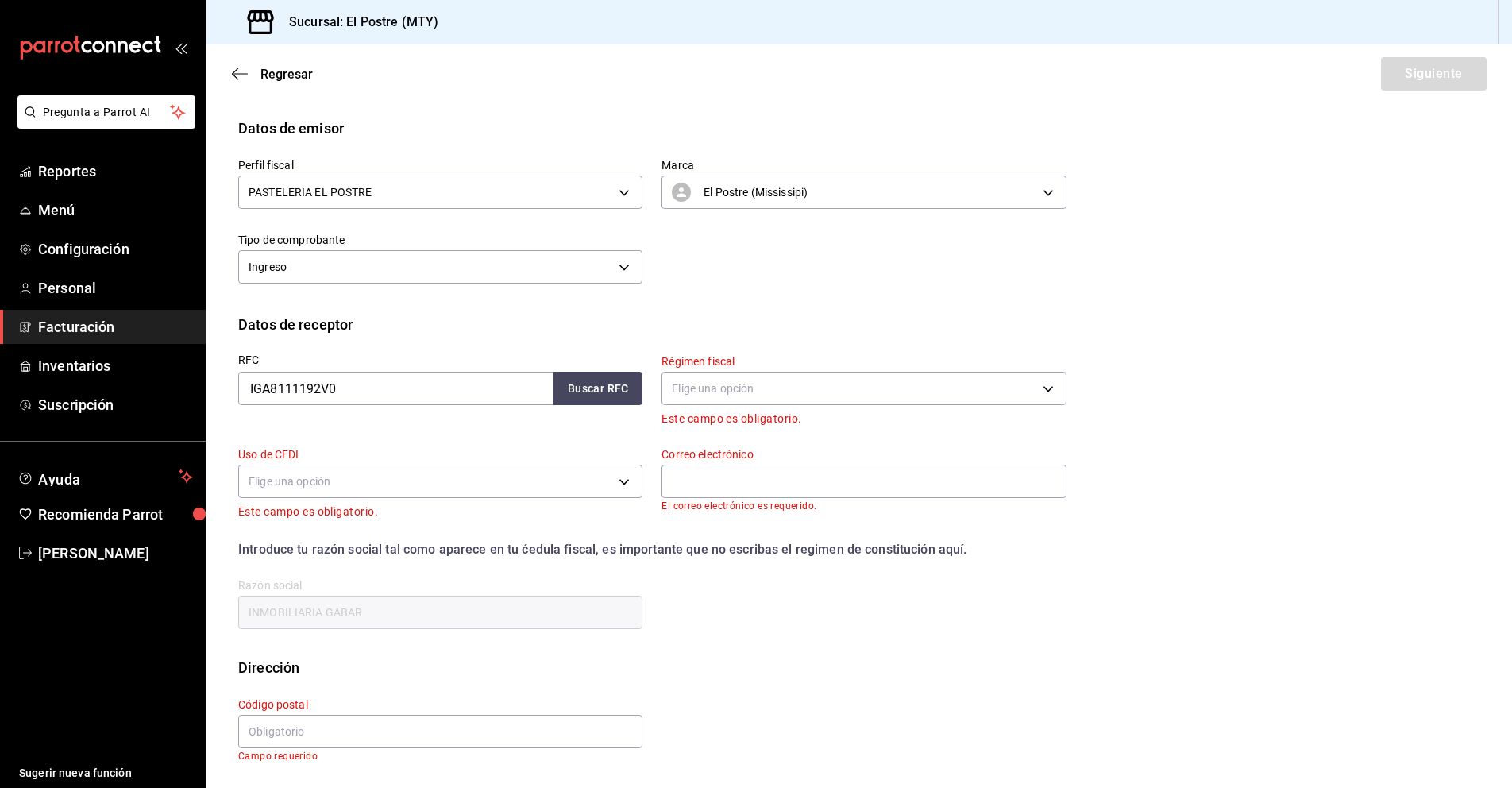
scroll to position [0, 0]
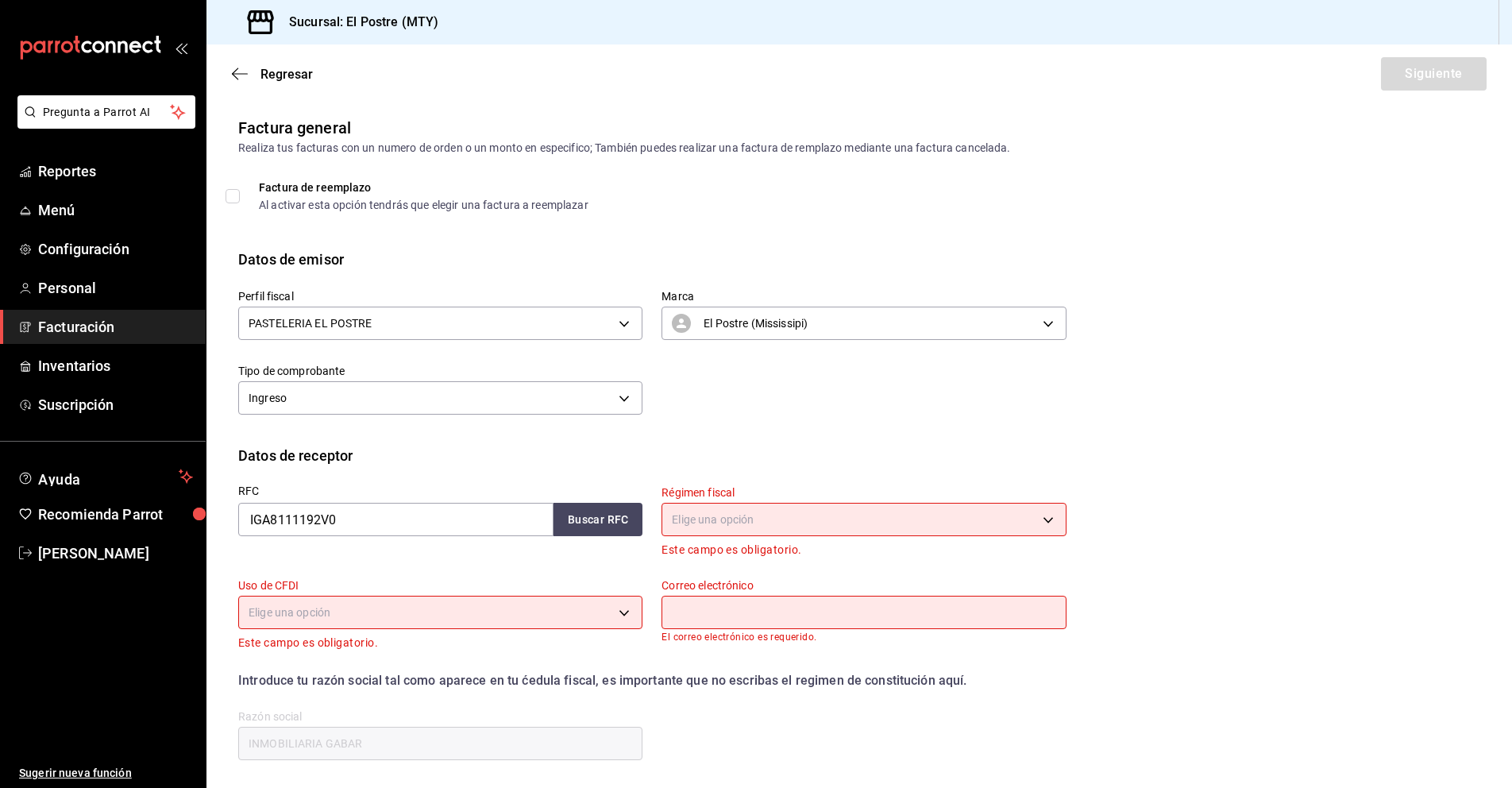
click at [88, 326] on span "Facturación" at bounding box center [115, 326] width 155 height 21
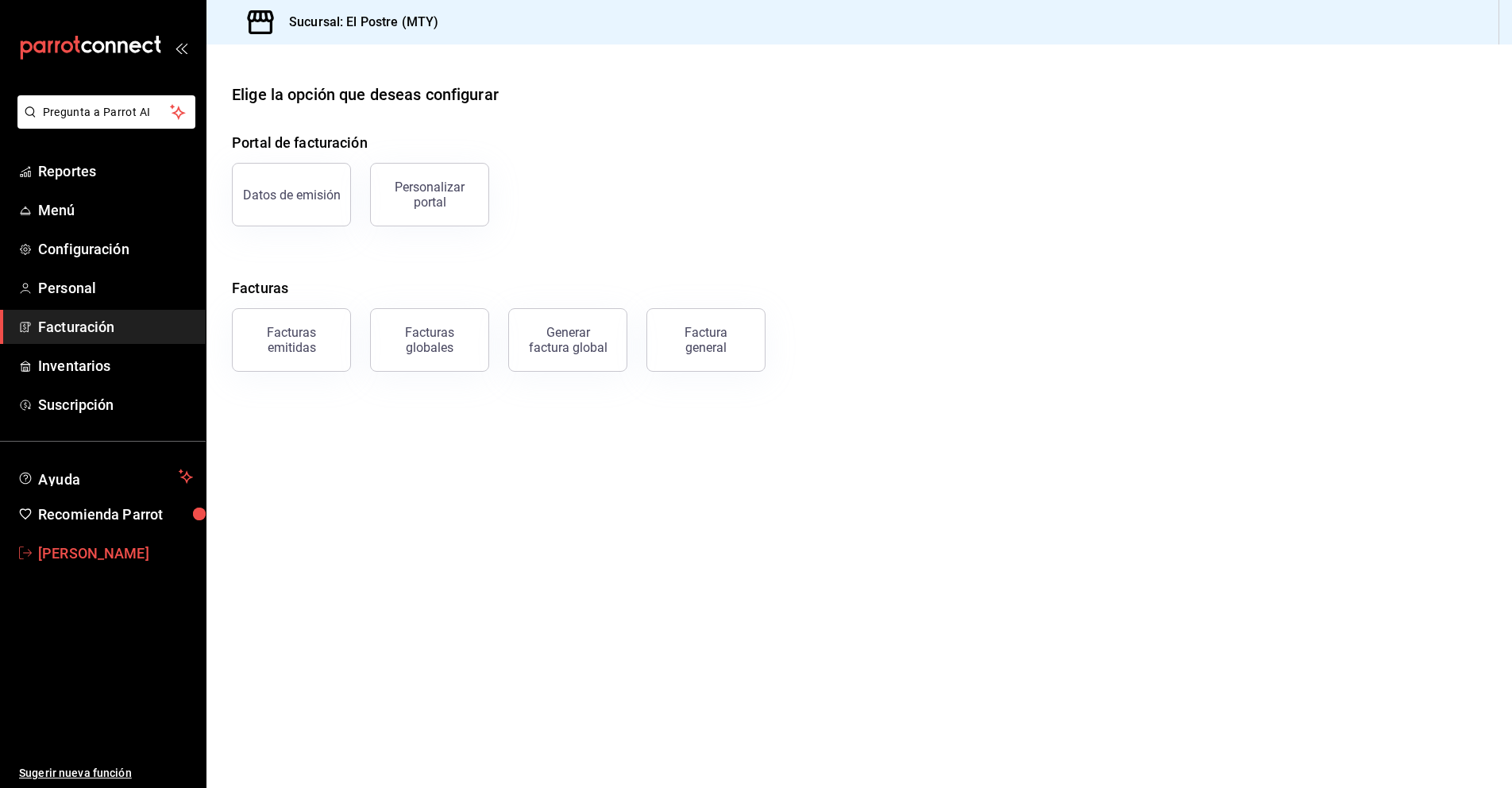
click at [91, 548] on span "Mayra Pérez" at bounding box center [115, 552] width 155 height 21
